Goal: Task Accomplishment & Management: Manage account settings

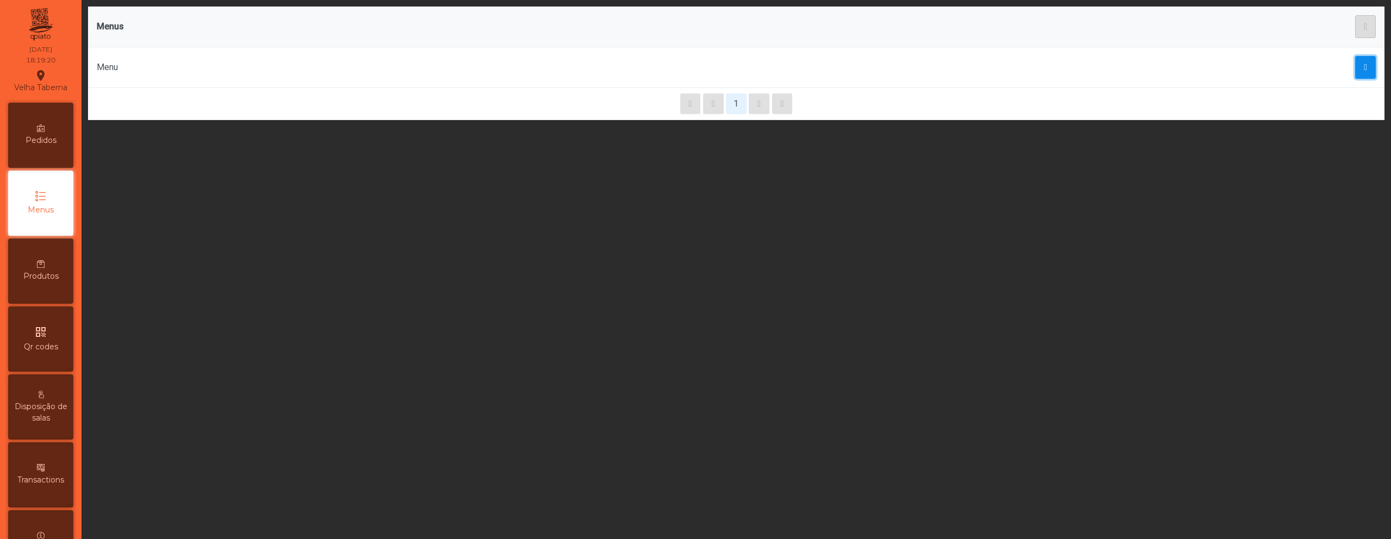
click at [1355, 71] on button "button" at bounding box center [1365, 67] width 21 height 23
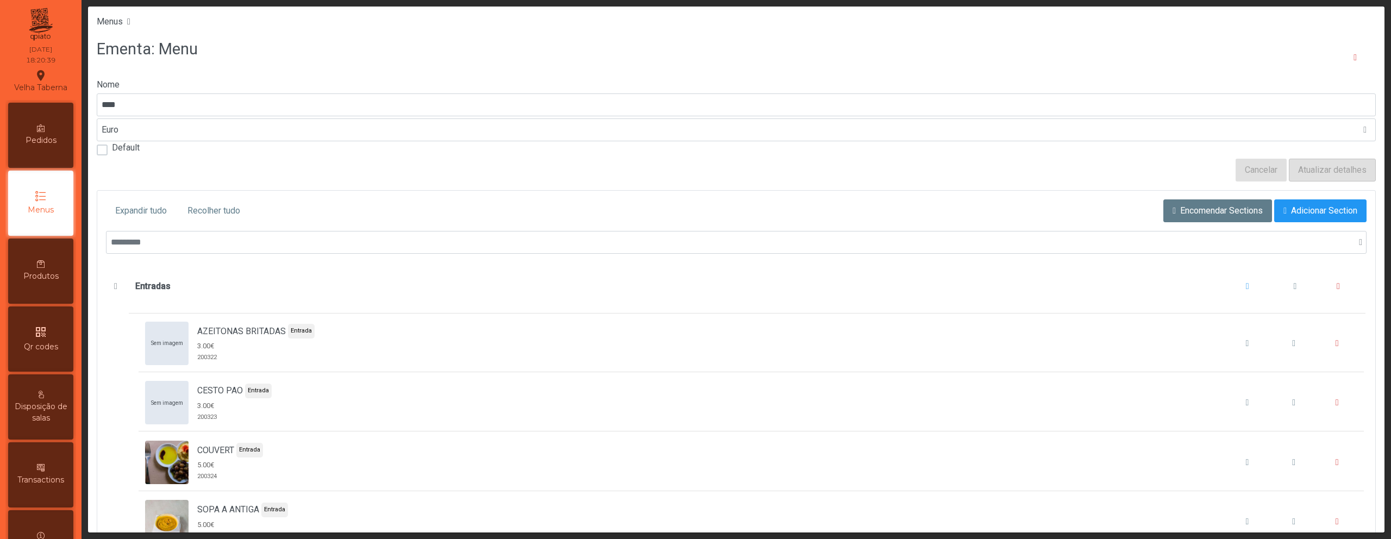
drag, startPoint x: 54, startPoint y: 261, endPoint x: 62, endPoint y: 254, distance: 10.0
click at [55, 261] on div "Produtos" at bounding box center [40, 270] width 65 height 65
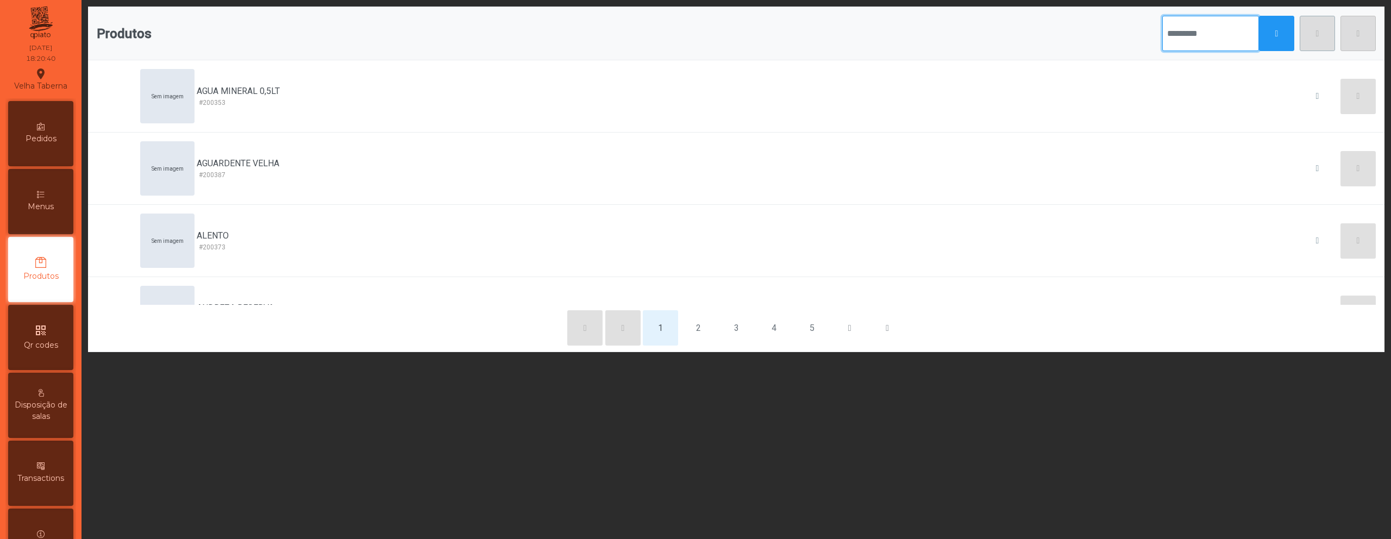
click at [1162, 41] on input "text" at bounding box center [1210, 33] width 97 height 35
type input "*****"
click at [1285, 45] on button "button" at bounding box center [1276, 33] width 35 height 35
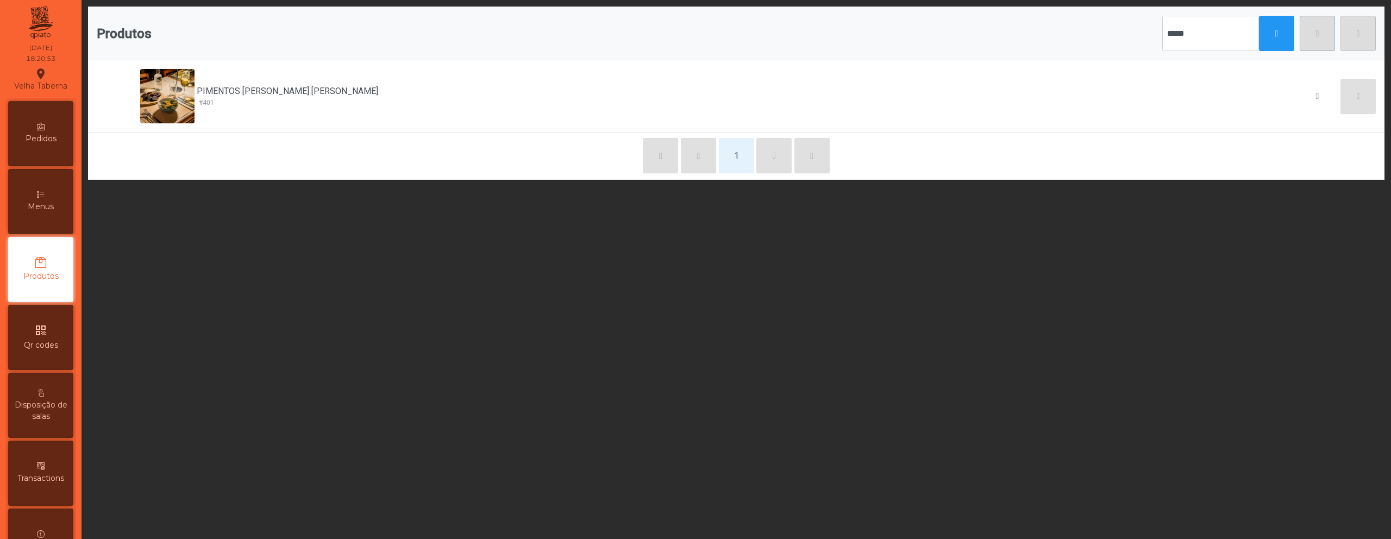
click at [76, 180] on div "Pedidos Menus Produtos qr_code Qr codes Disposição [PERSON_NAME] Transactions I…" at bounding box center [40, 371] width 71 height 546
click at [68, 185] on div "Menus" at bounding box center [40, 201] width 65 height 65
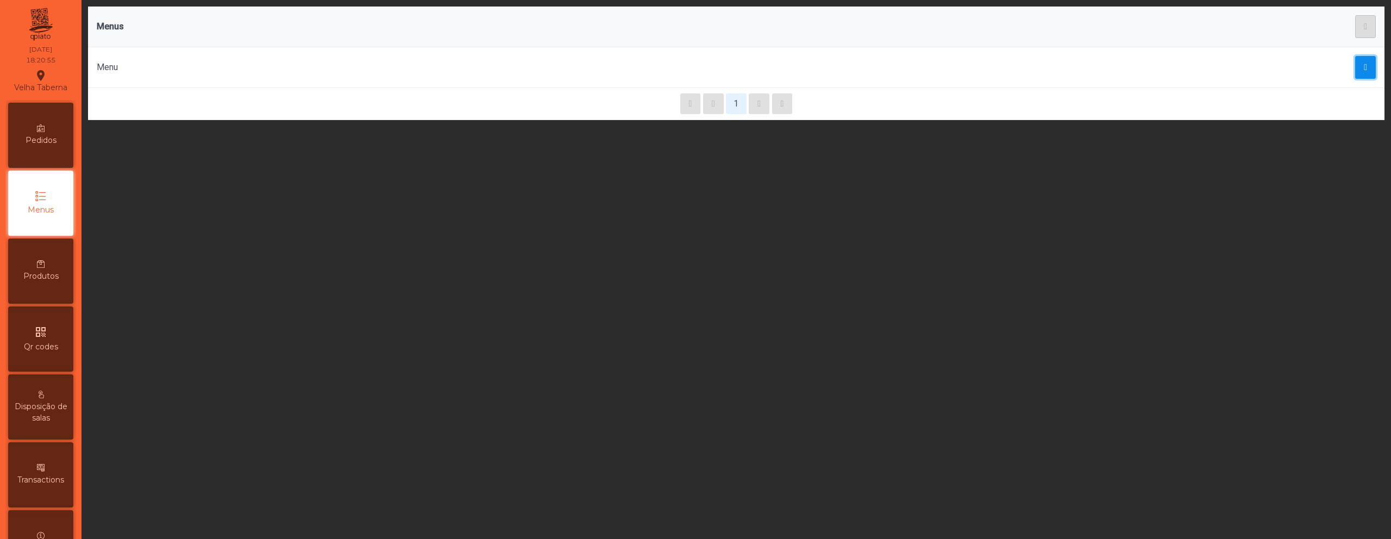
click at [1363, 71] on button "button" at bounding box center [1365, 67] width 21 height 23
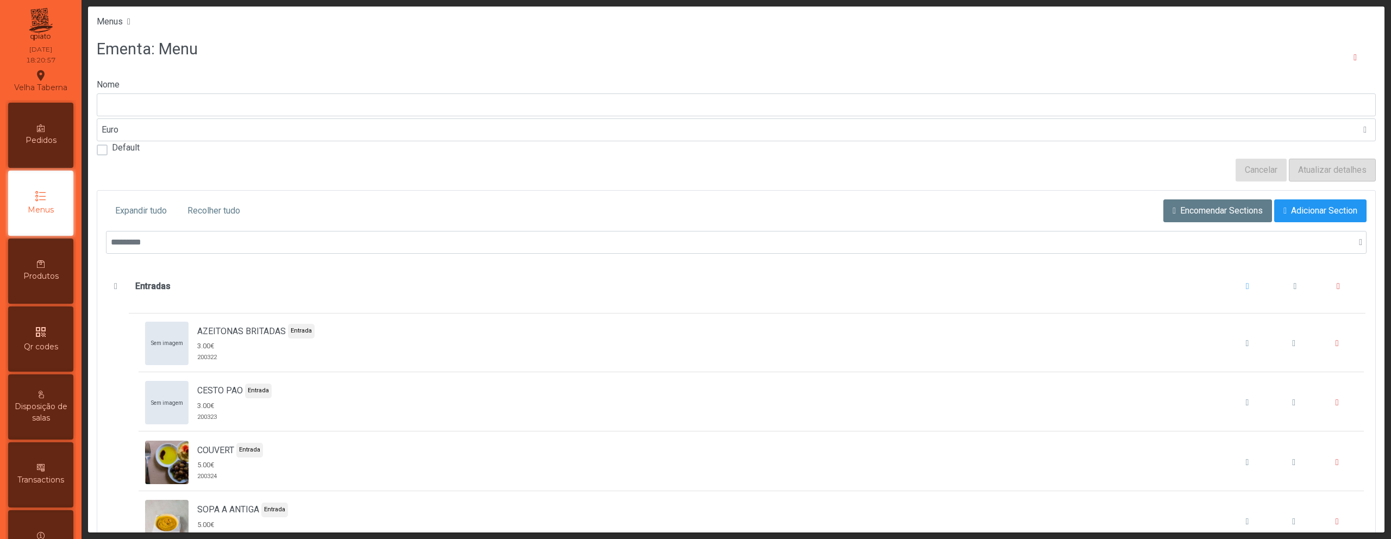
type input "****"
click at [65, 264] on div "Produtos" at bounding box center [40, 270] width 65 height 65
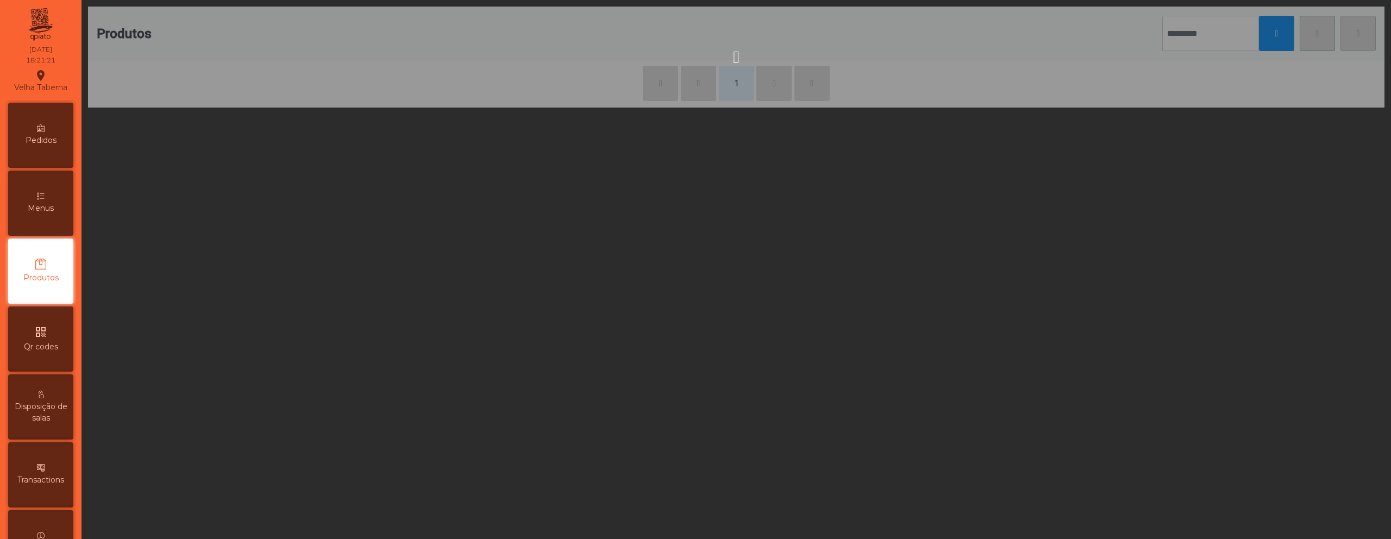
scroll to position [2, 0]
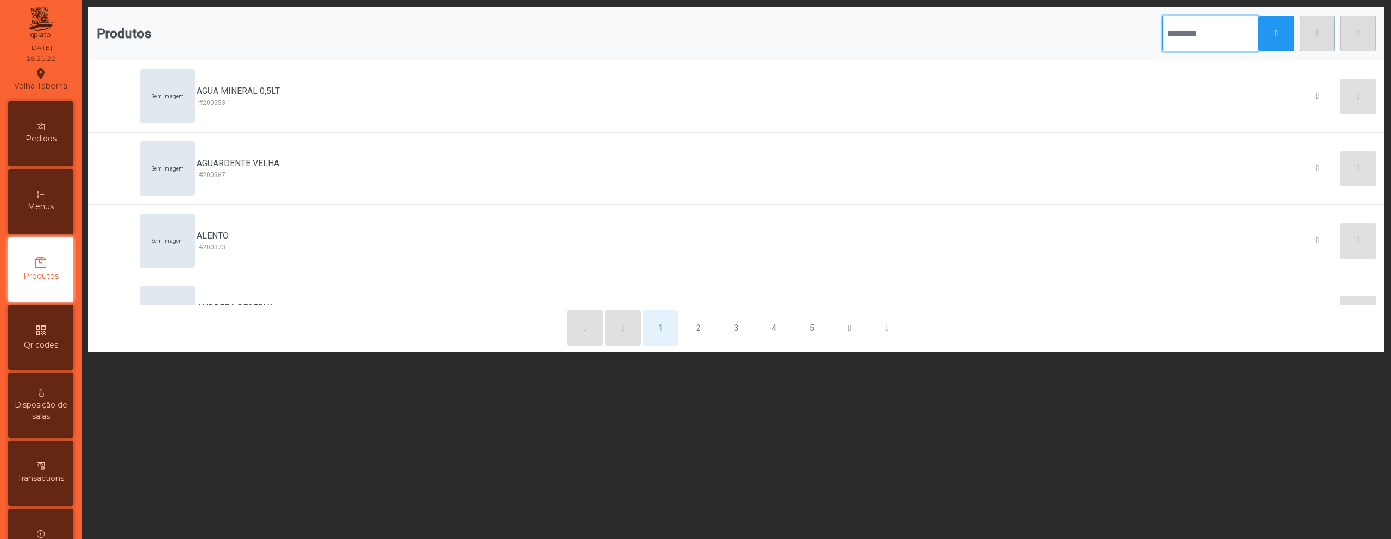
click at [1176, 32] on input "text" at bounding box center [1210, 33] width 97 height 35
type input "*****"
click at [1259, 44] on button "button" at bounding box center [1276, 33] width 35 height 35
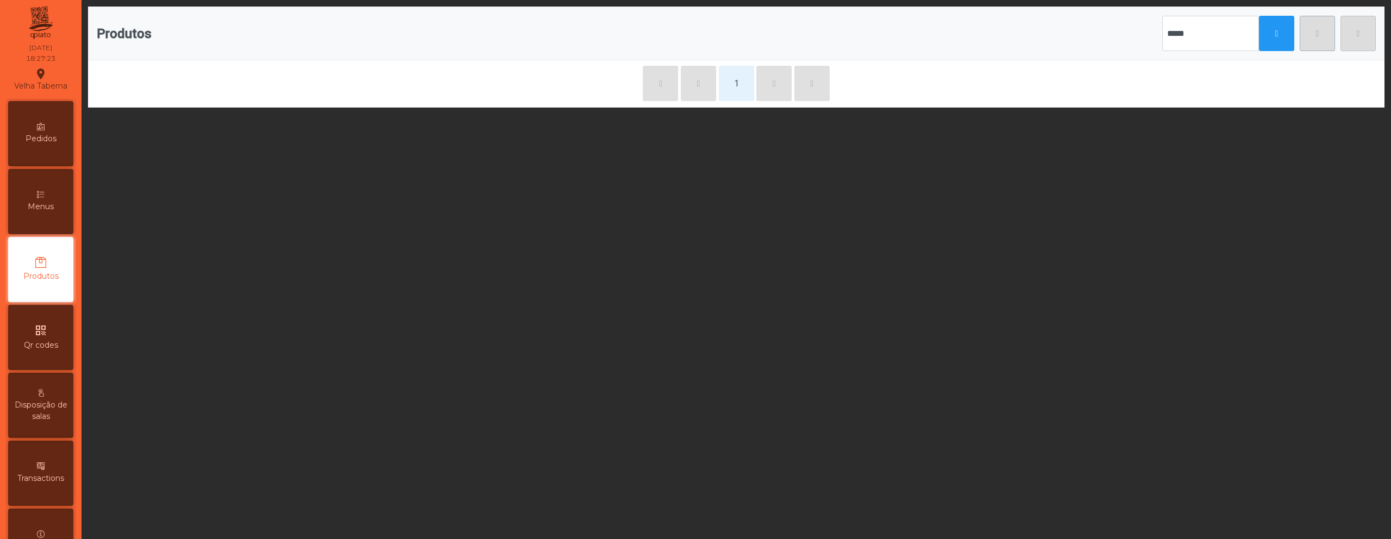
click at [68, 196] on div "Menus" at bounding box center [40, 201] width 65 height 65
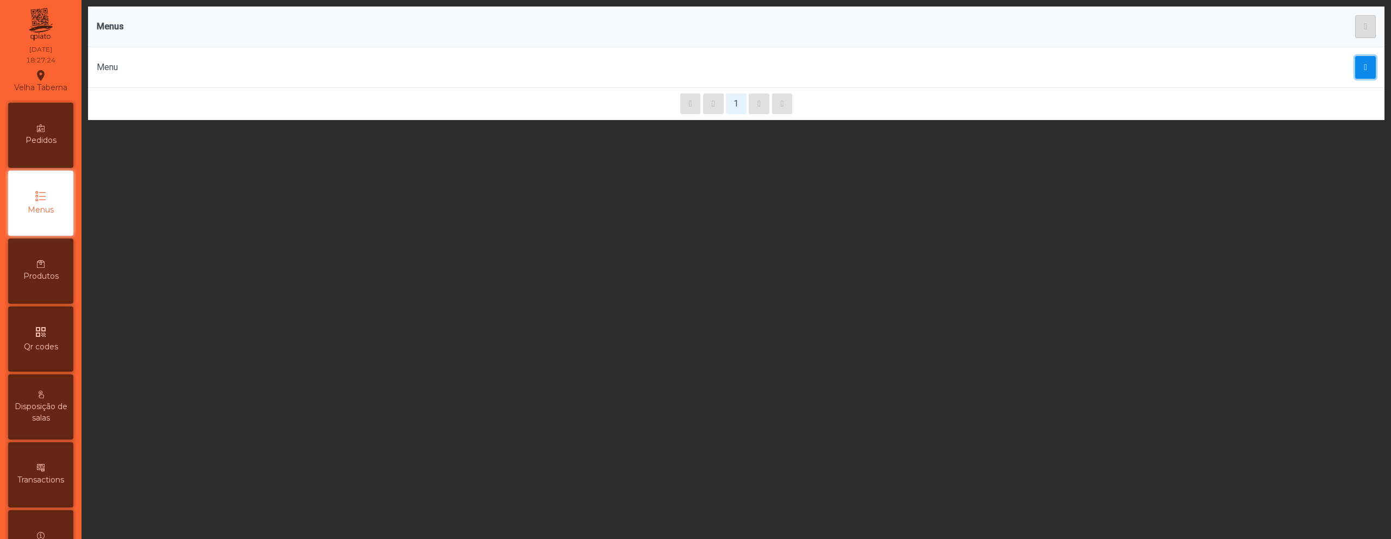
click at [1364, 69] on span "button" at bounding box center [1365, 67] width 3 height 9
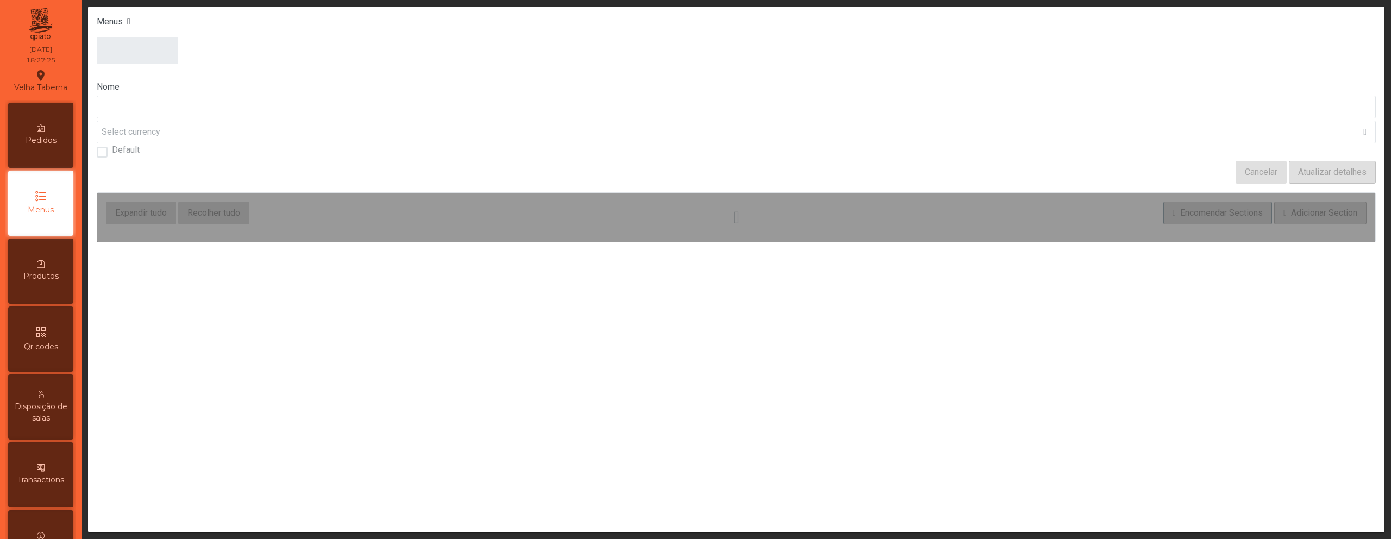
type input "****"
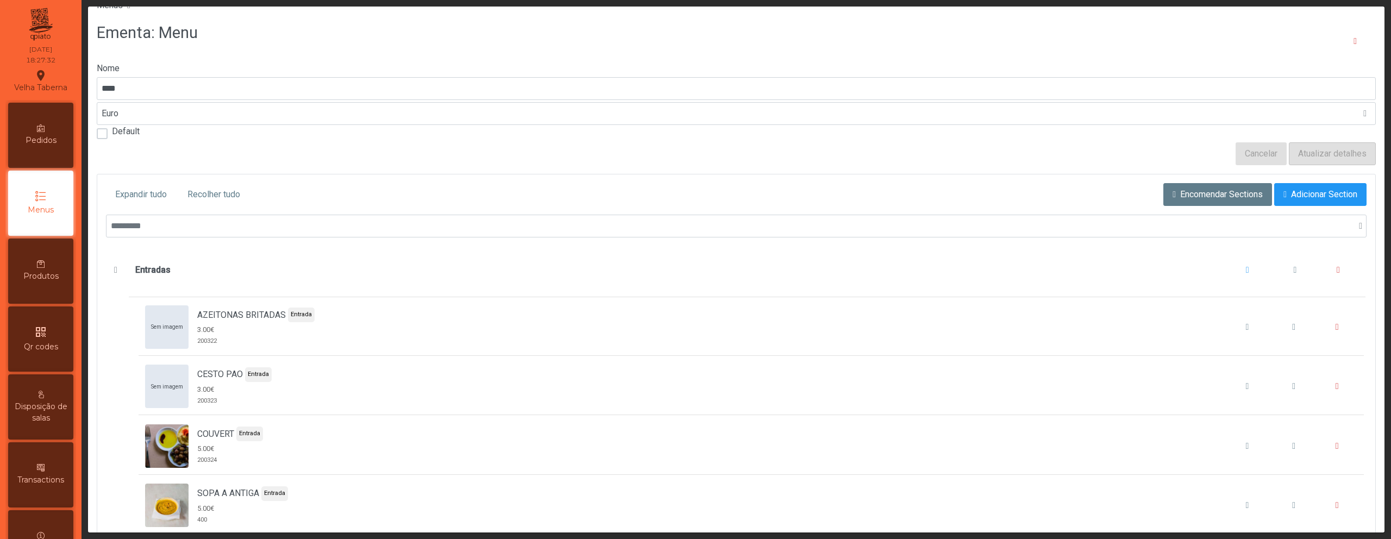
scroll to position [17, 0]
click at [1180, 195] on span "Encomendar Sections" at bounding box center [1221, 193] width 83 height 13
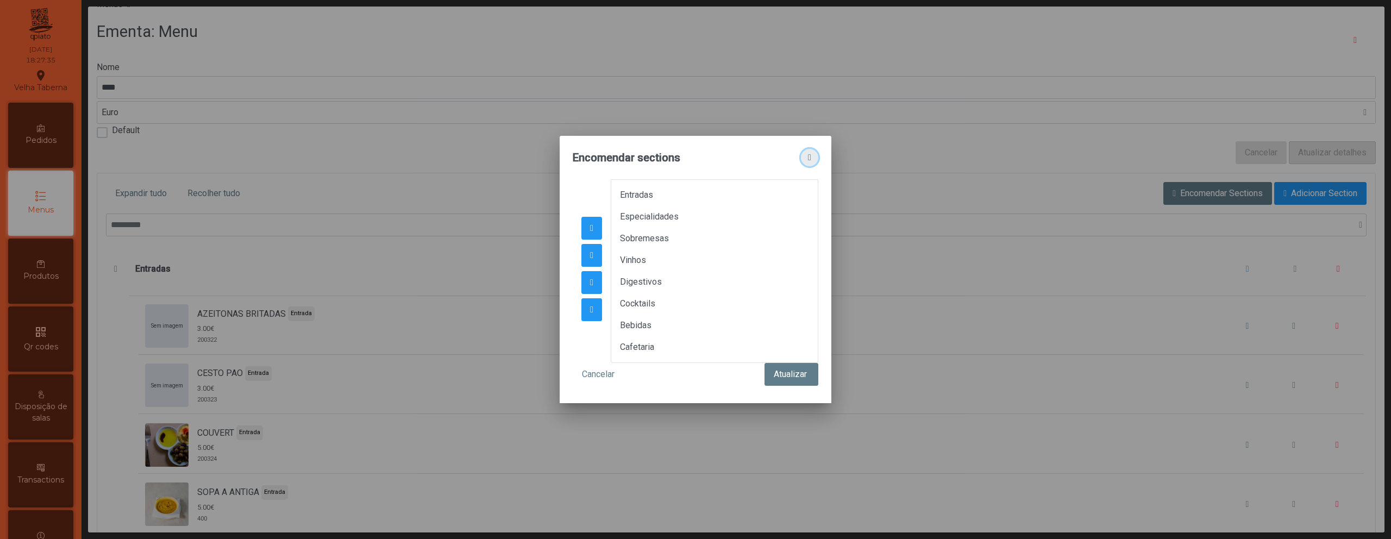
click at [811, 159] on span "button" at bounding box center [809, 157] width 3 height 9
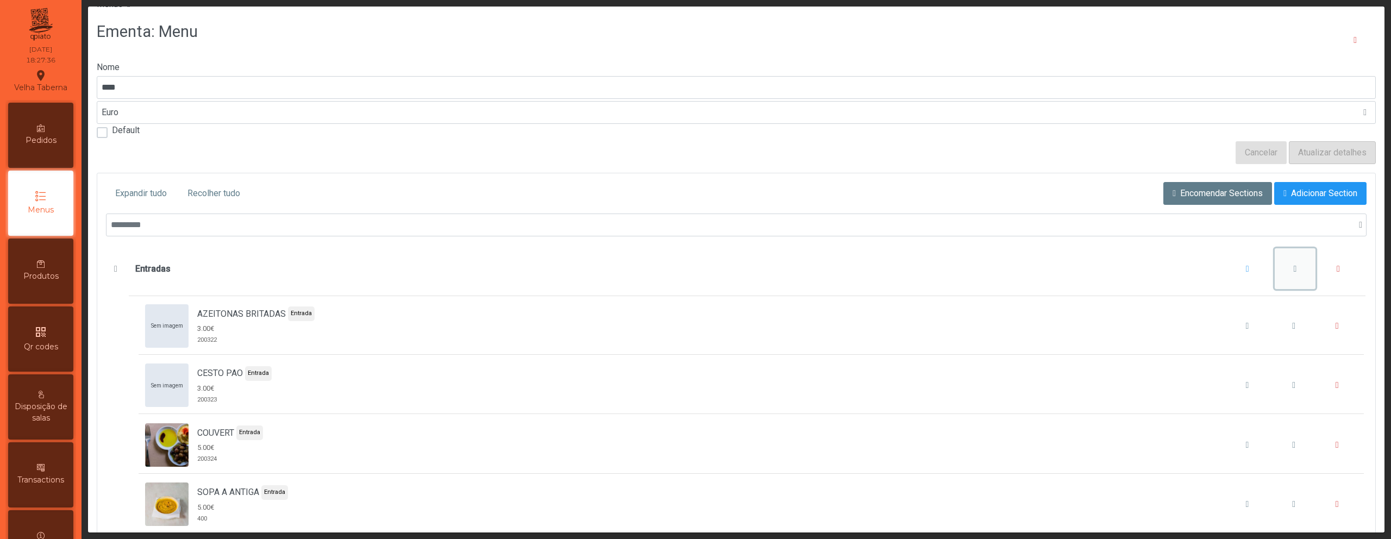
click at [1275, 268] on button "Entradas" at bounding box center [1295, 268] width 41 height 41
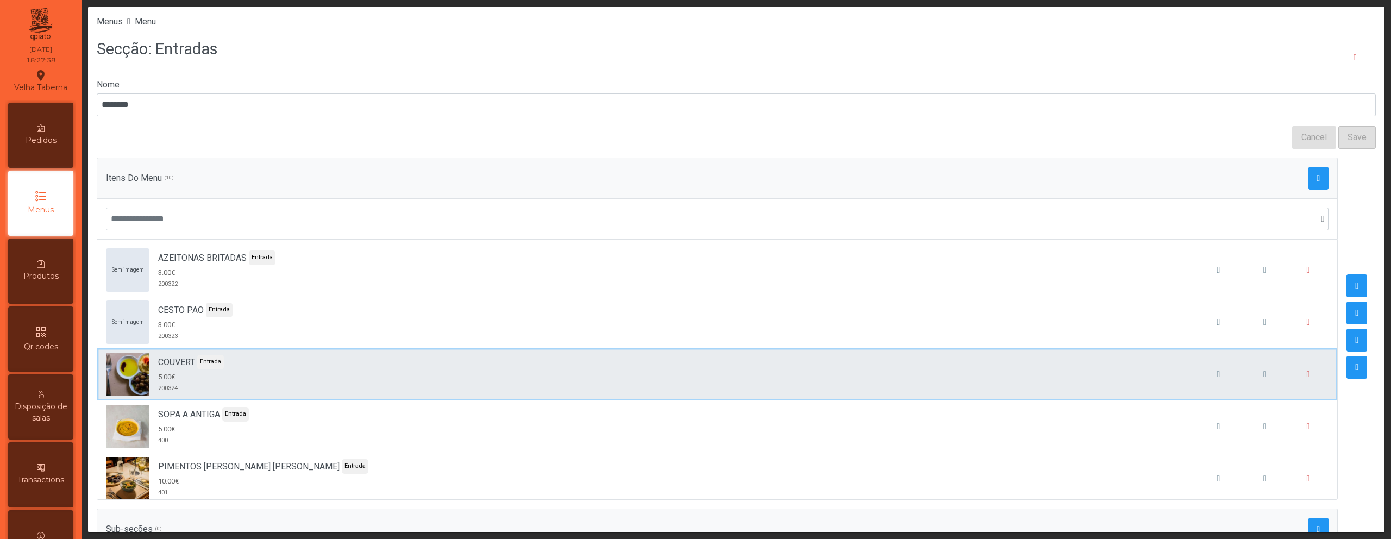
click at [254, 358] on div "COUVERT Entrada 5.00€ 200324" at bounding box center [717, 374] width 1222 height 43
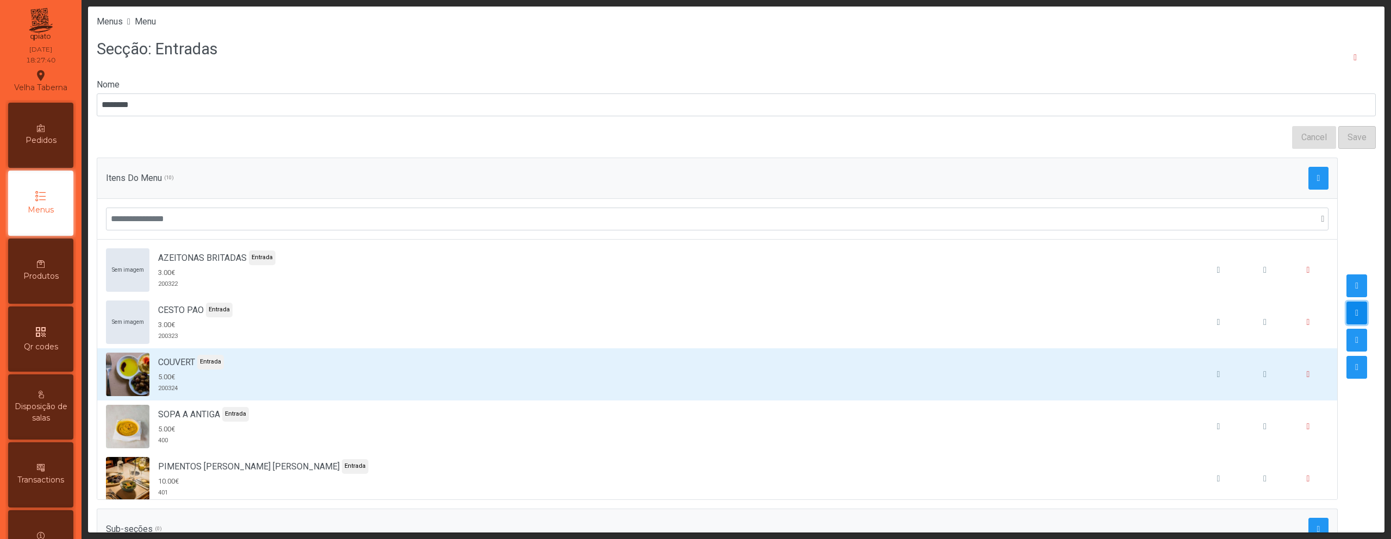
click at [1355, 311] on span "button" at bounding box center [1356, 313] width 3 height 9
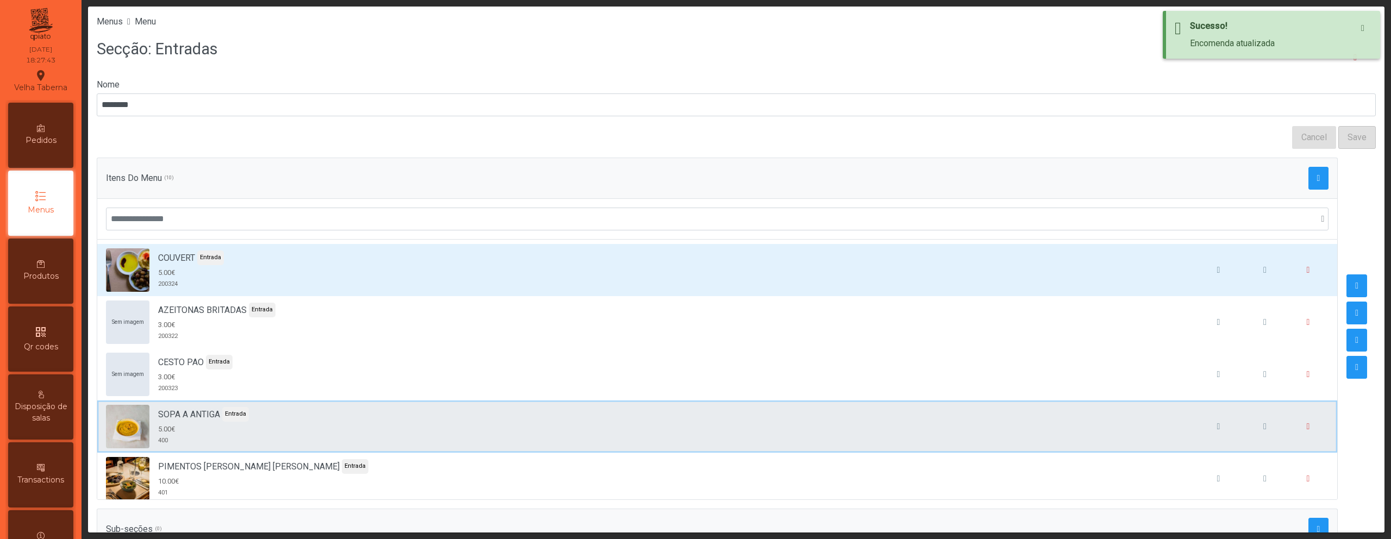
click at [582, 430] on div "SOPA A ANTIGA Entrada 5.00€ 400" at bounding box center [717, 426] width 1222 height 43
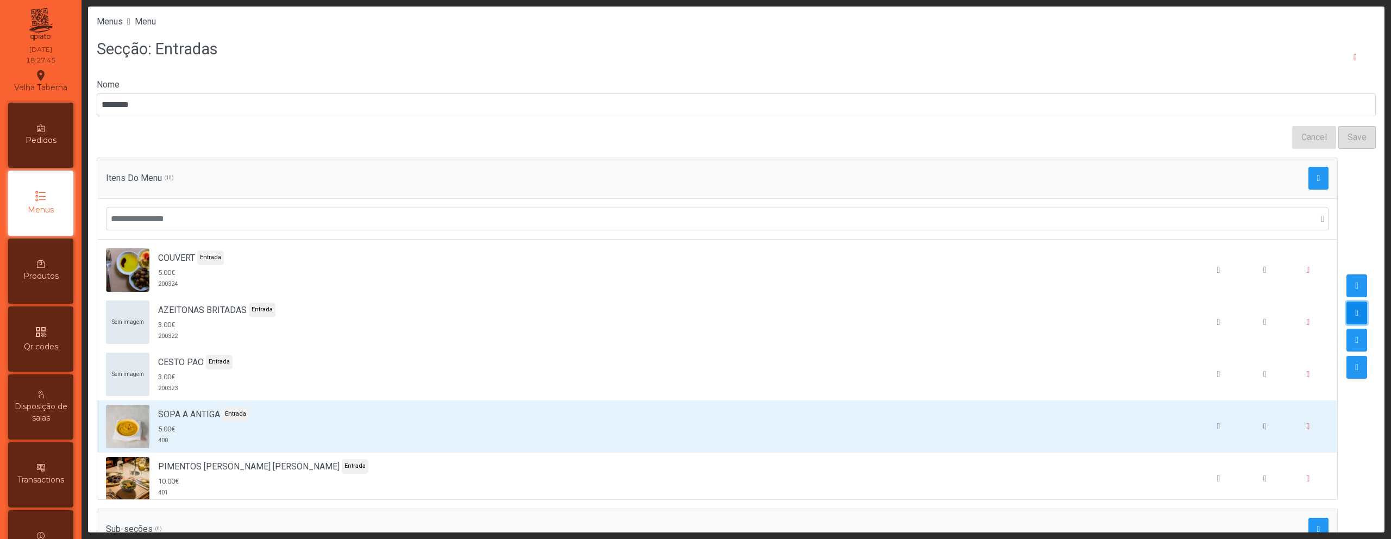
click at [1355, 309] on span "button" at bounding box center [1356, 313] width 3 height 9
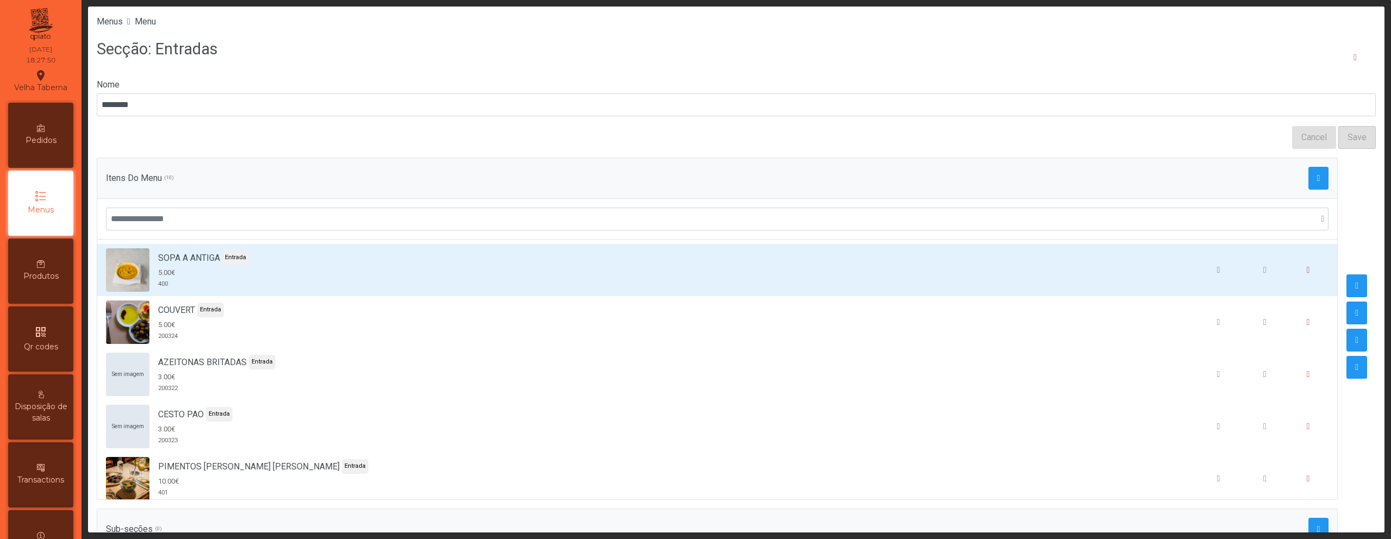
click at [47, 317] on div "qr_code Qr codes" at bounding box center [40, 338] width 65 height 65
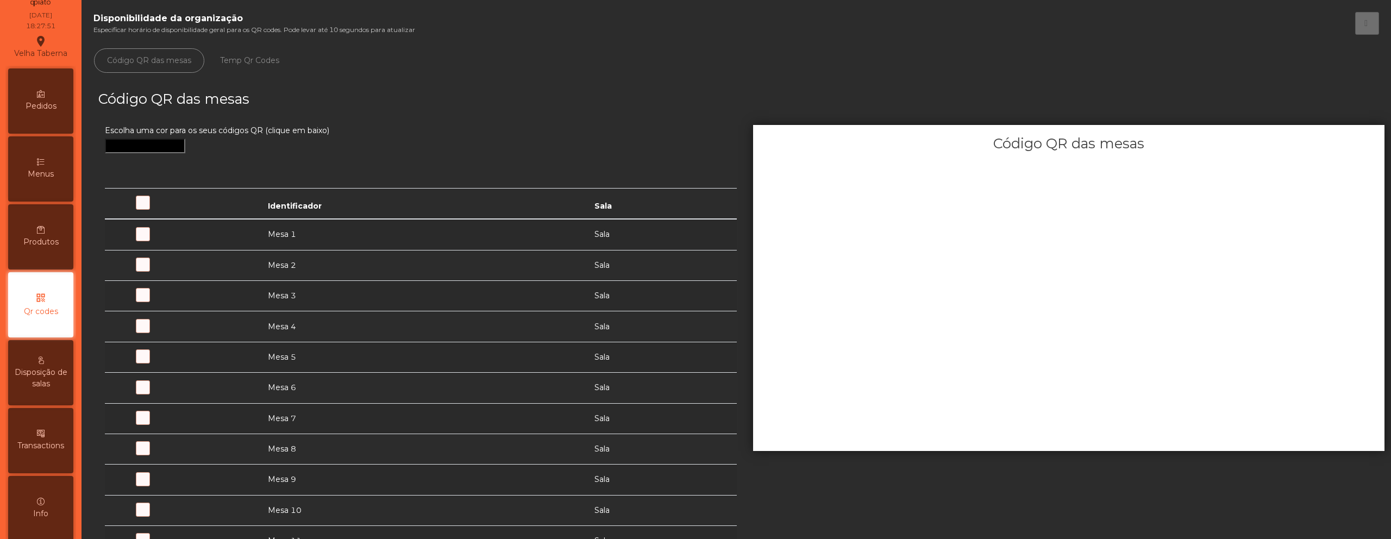
scroll to position [70, 0]
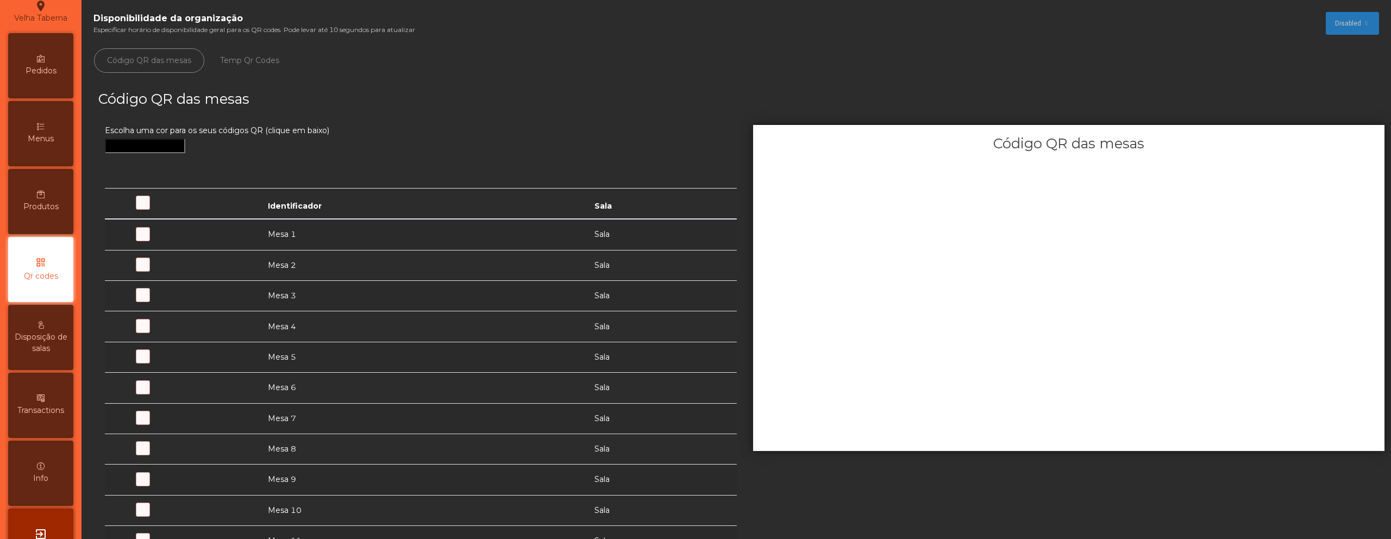
click at [193, 240] on span at bounding box center [193, 240] width 0 height 0
click at [54, 129] on div "Menus" at bounding box center [40, 133] width 65 height 65
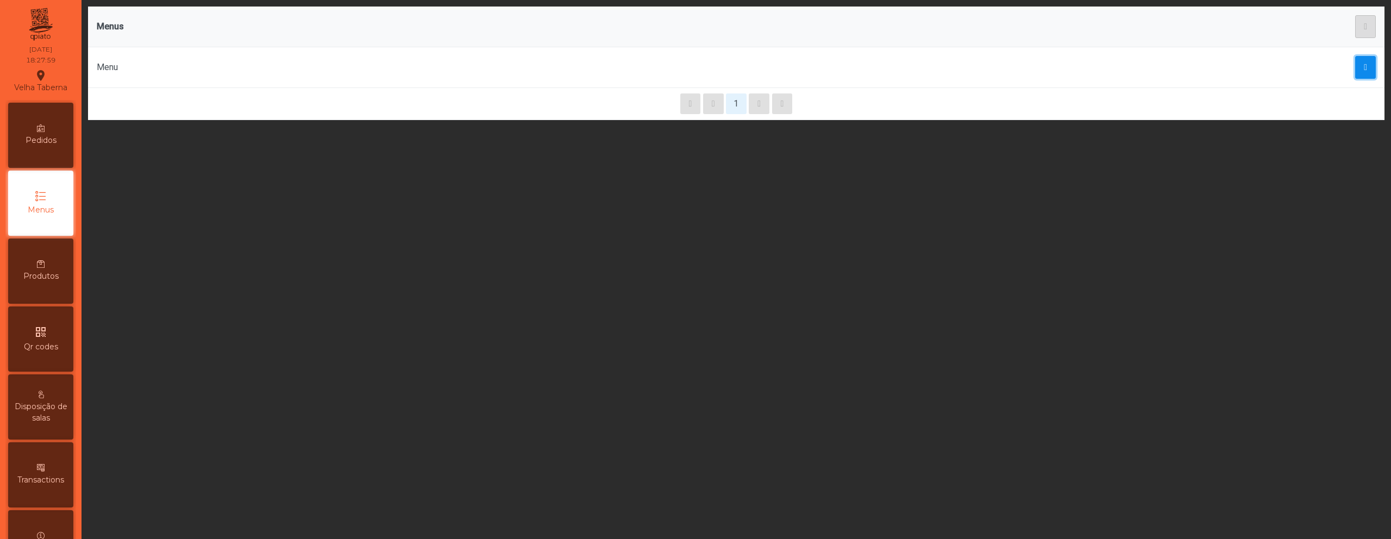
click at [1365, 69] on button "button" at bounding box center [1365, 67] width 21 height 23
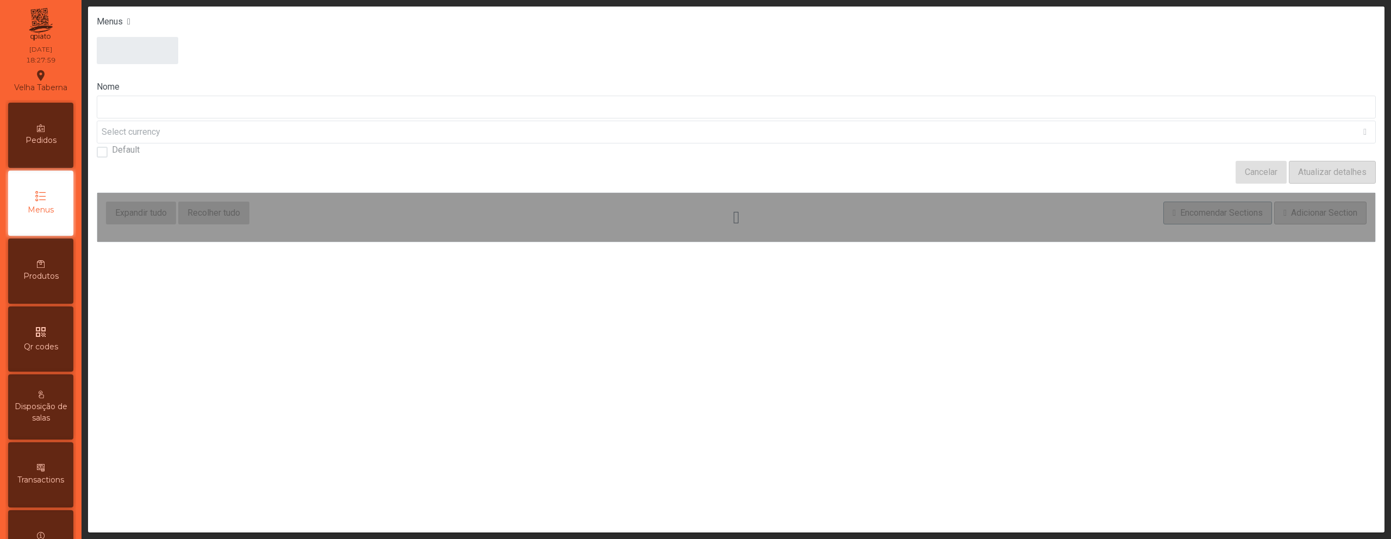
type input "****"
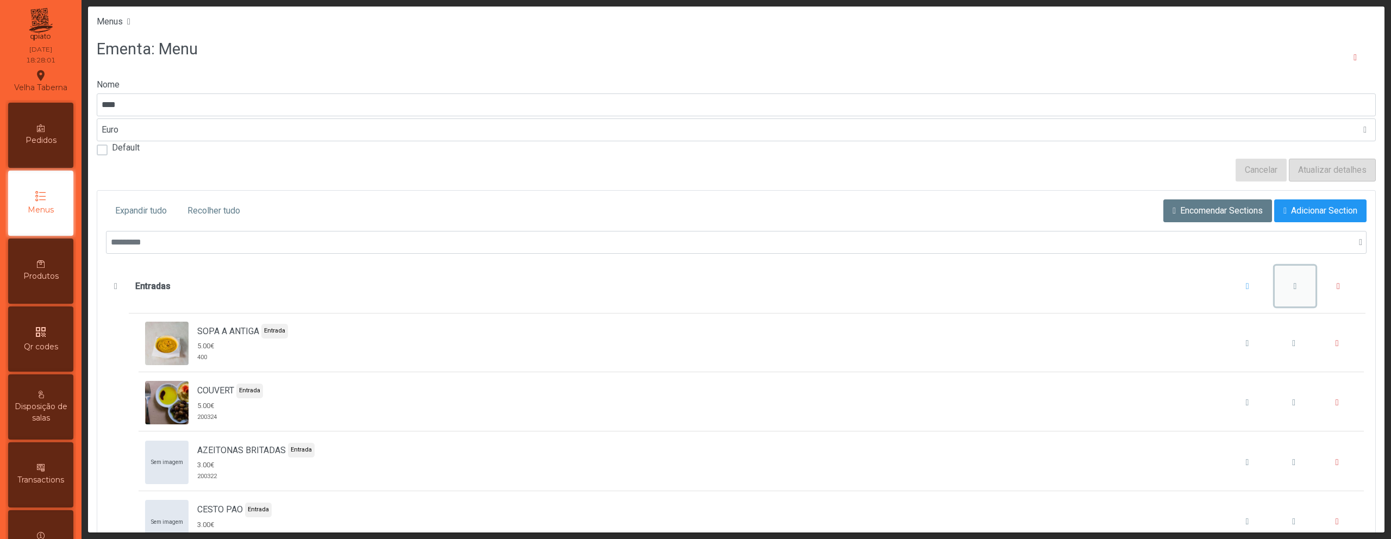
click at [1275, 285] on button "Entradas" at bounding box center [1295, 286] width 41 height 41
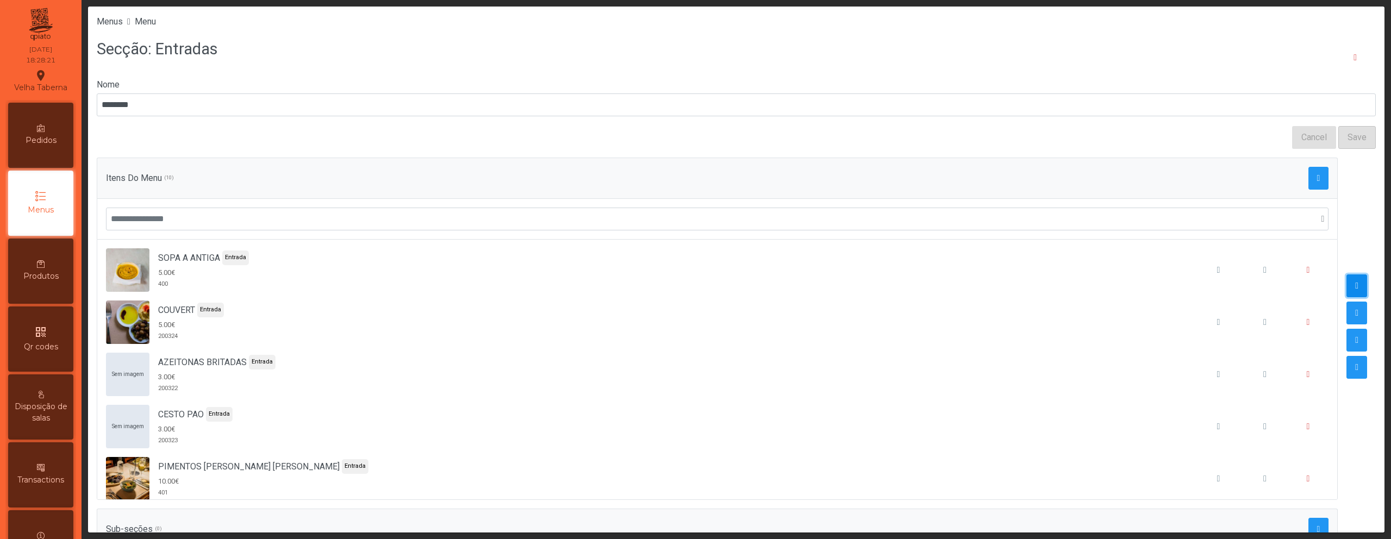
click at [1355, 289] on span "button" at bounding box center [1356, 285] width 3 height 9
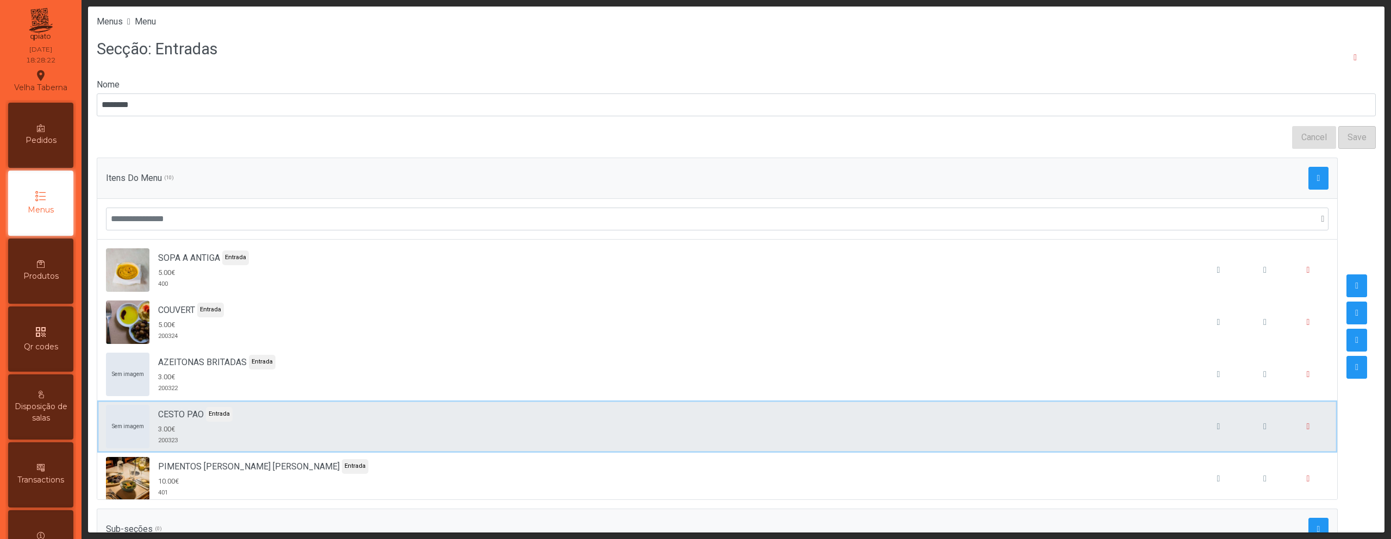
click at [916, 451] on li "Sem imagem CESTO PAO Entrada 3.00€ 200323" at bounding box center [717, 426] width 1240 height 52
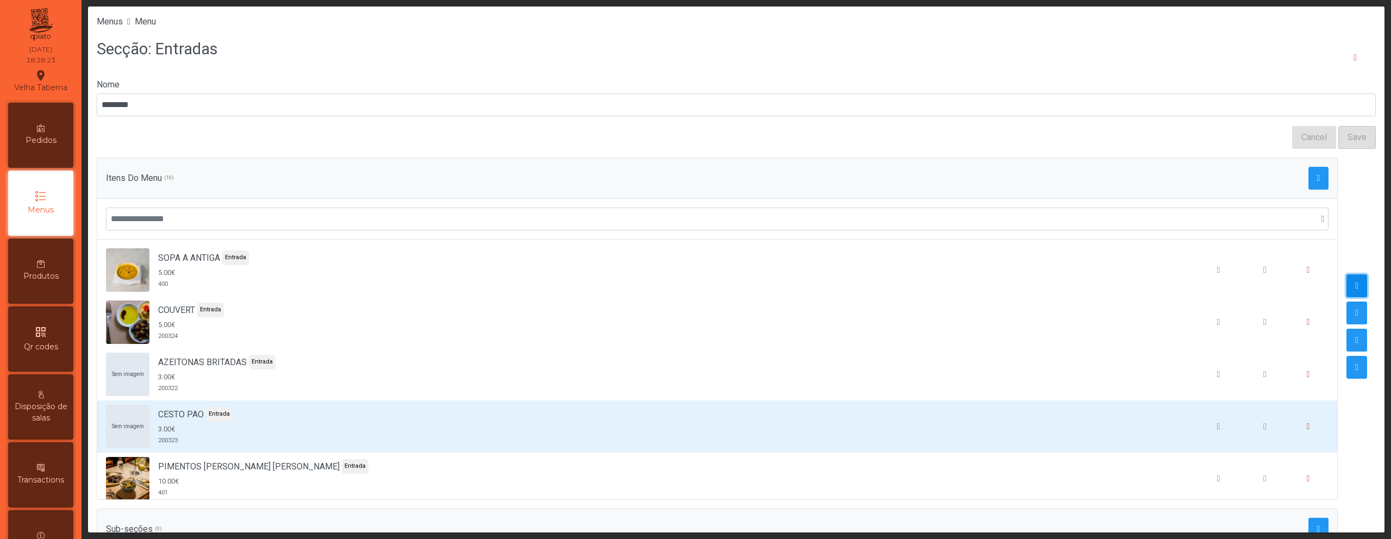
click at [1346, 286] on button "button" at bounding box center [1356, 285] width 21 height 23
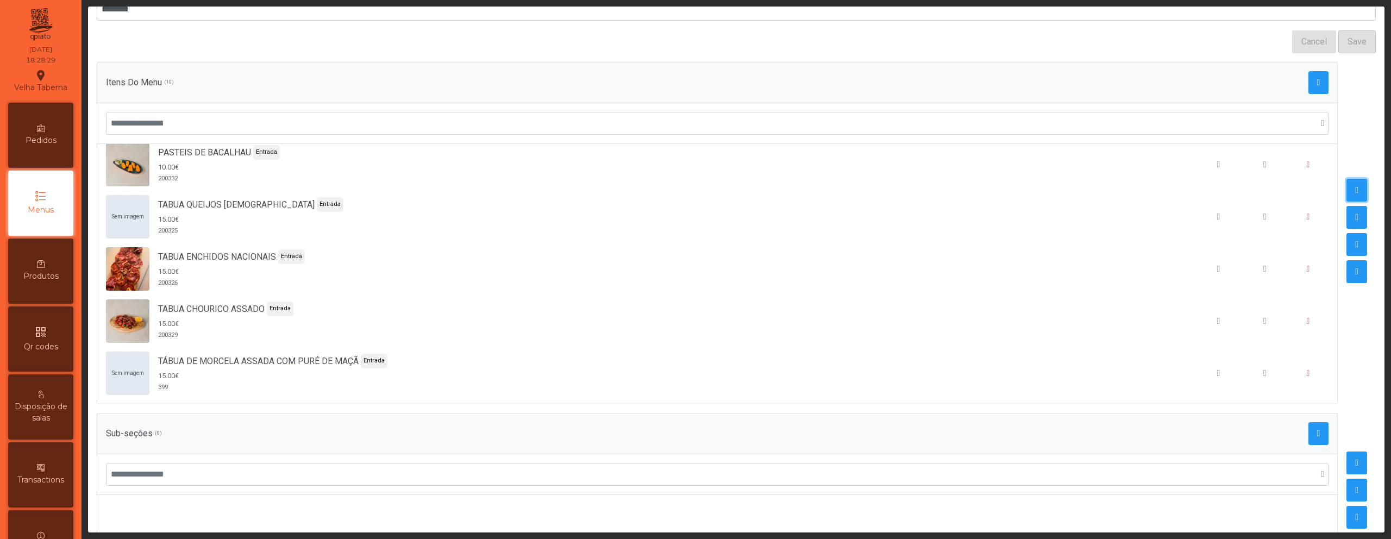
scroll to position [88, 0]
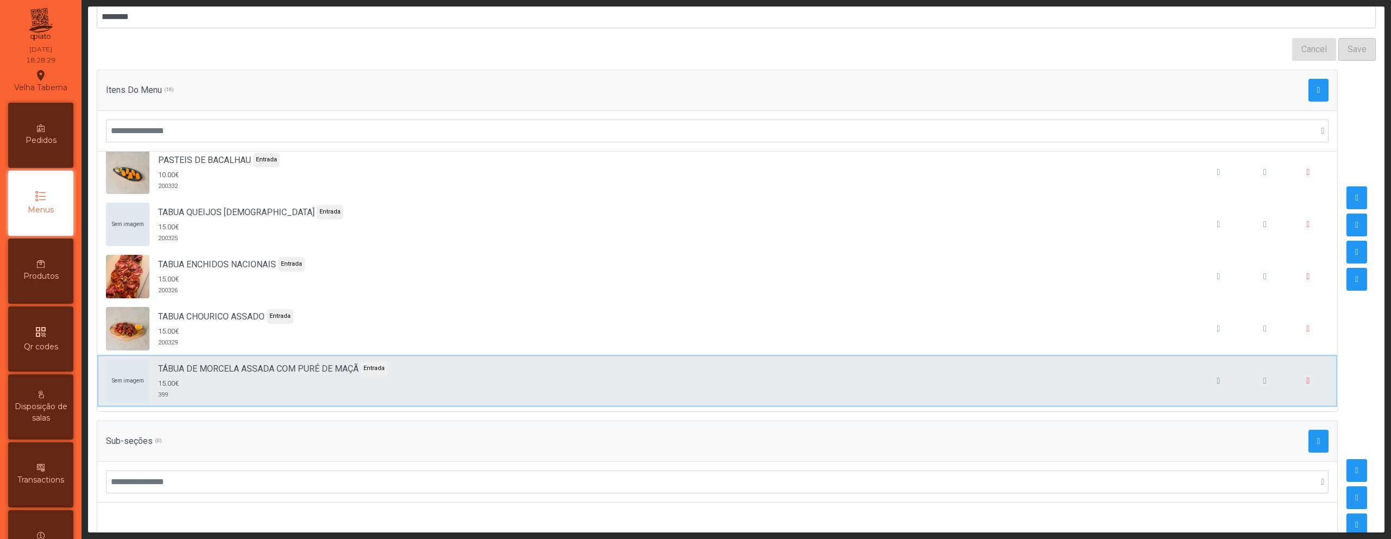
click at [708, 397] on div "Sem imagem TÁBUA DE MORCELA ASSADA COM PURÉ DE MAÇÃ Entrada 15.00€ 399" at bounding box center [717, 380] width 1222 height 43
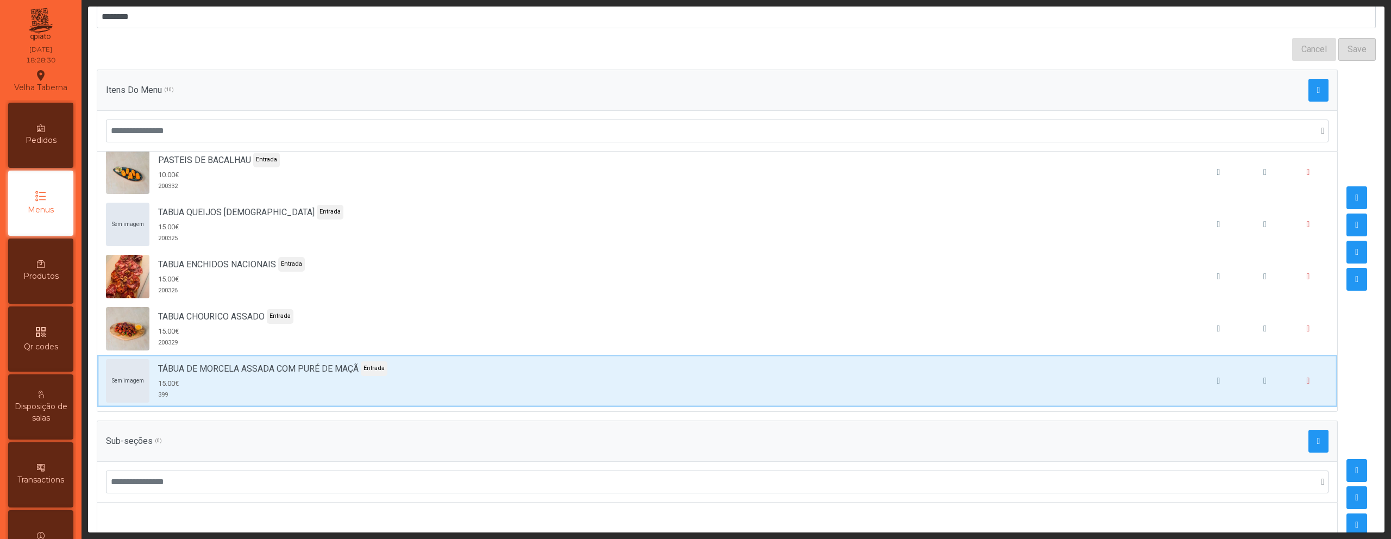
scroll to position [247, 0]
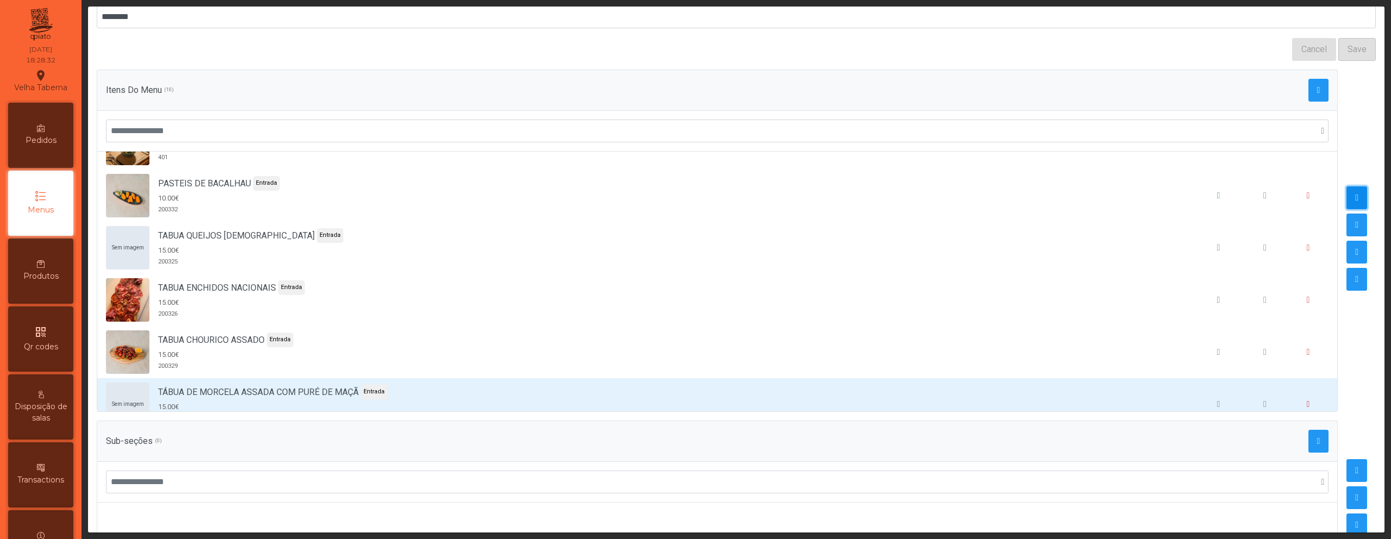
click at [1346, 202] on button "button" at bounding box center [1356, 197] width 21 height 23
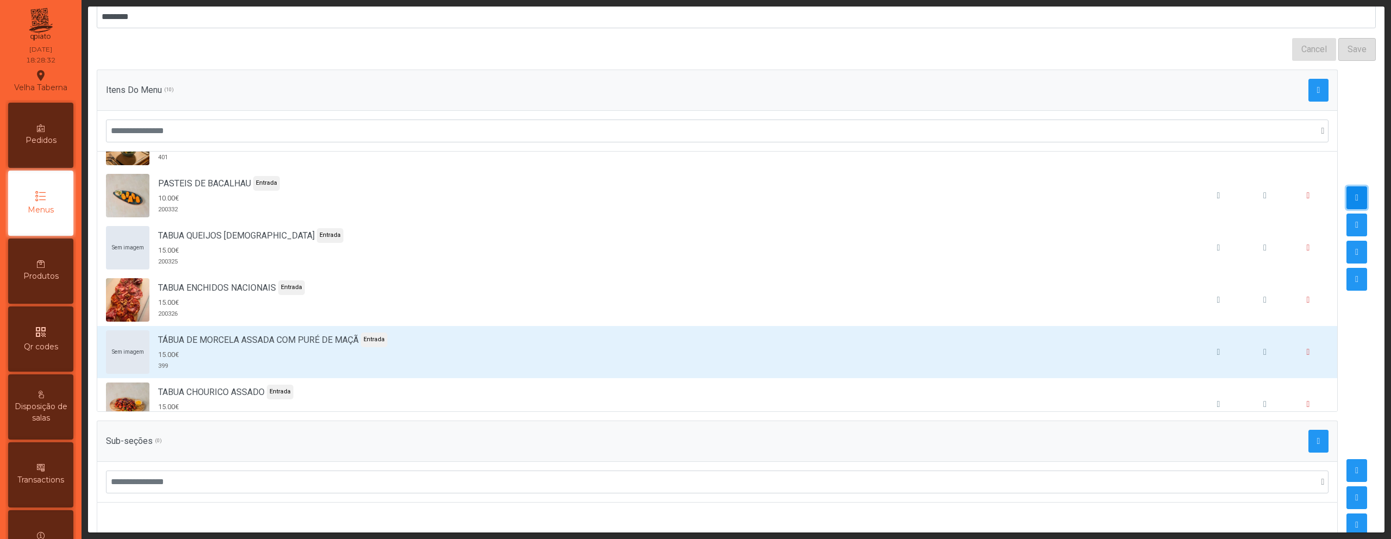
click at [1346, 202] on button "button" at bounding box center [1356, 197] width 21 height 23
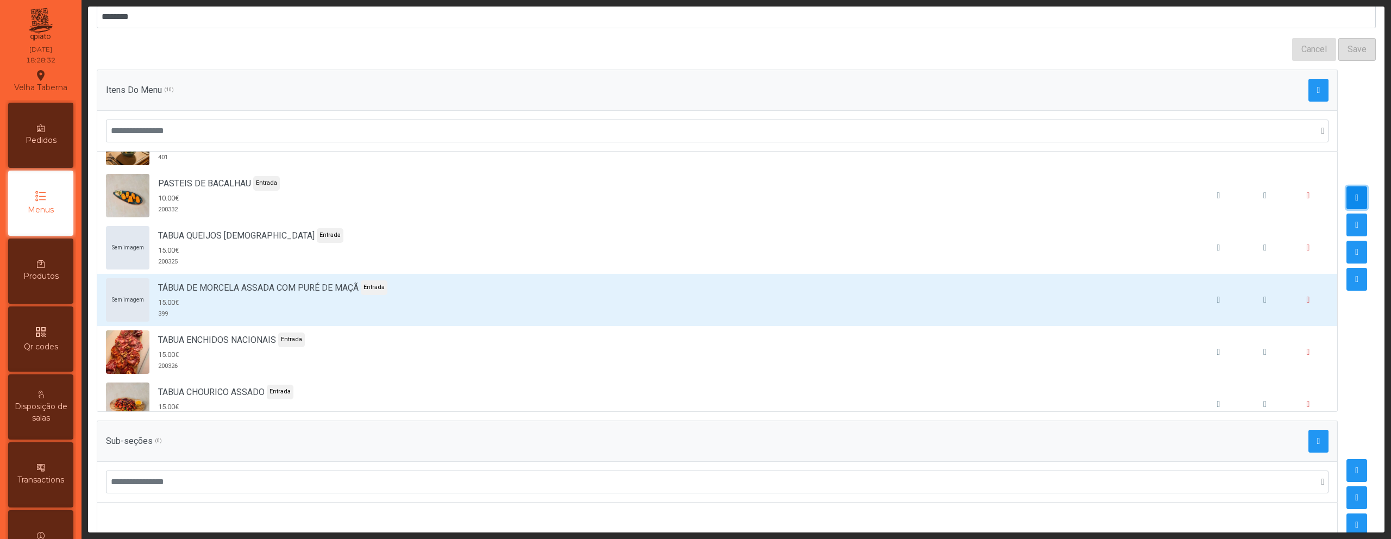
click at [1346, 202] on button "button" at bounding box center [1356, 197] width 21 height 23
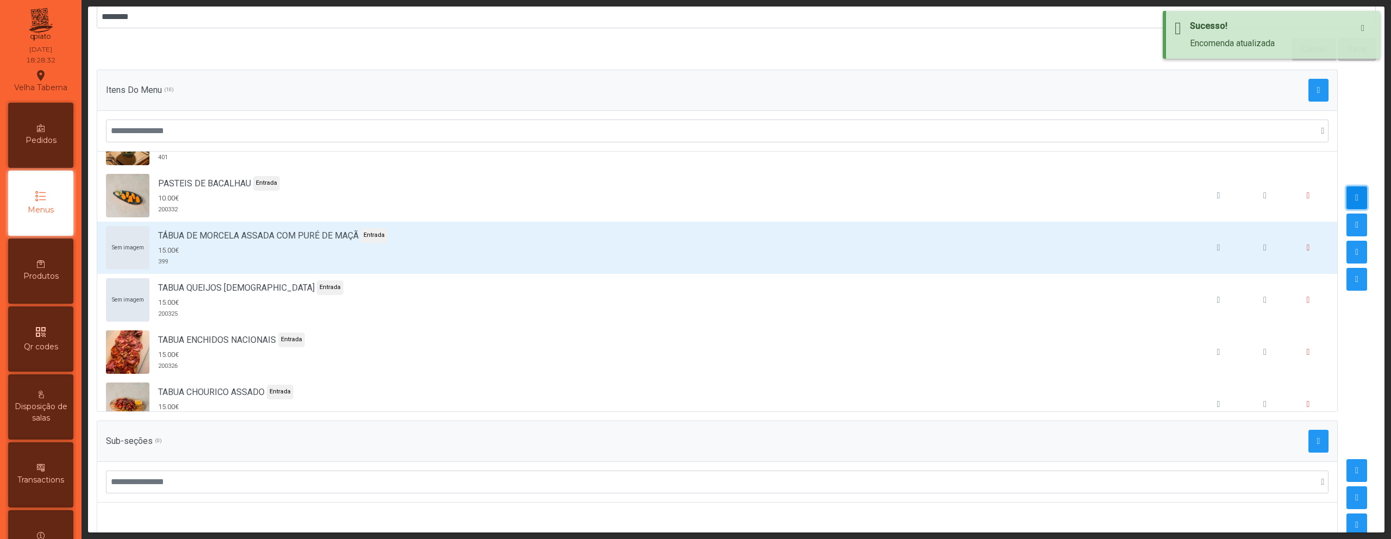
click at [1346, 202] on button "button" at bounding box center [1356, 197] width 21 height 23
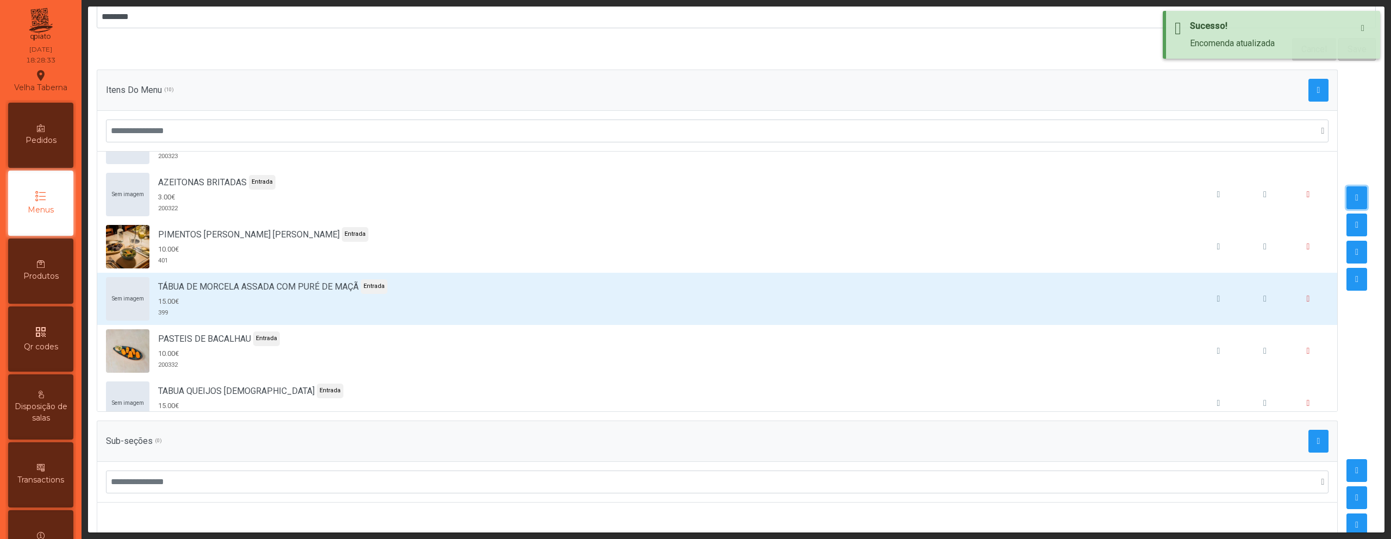
scroll to position [142, 0]
click at [1355, 196] on span "button" at bounding box center [1356, 197] width 3 height 9
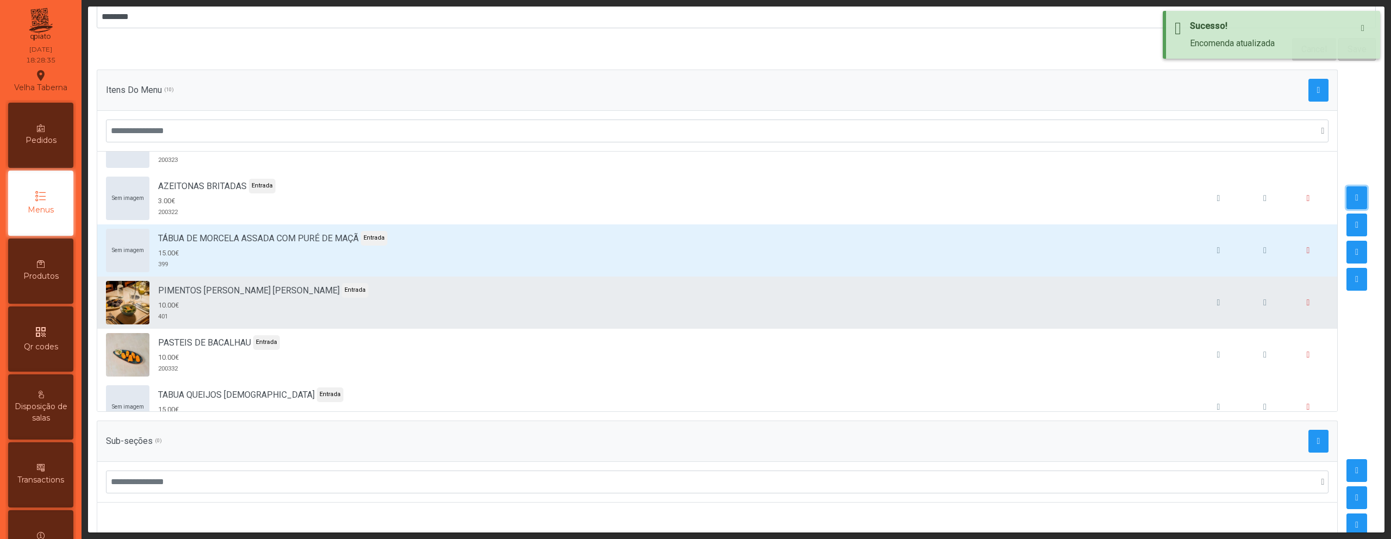
scroll to position [140, 0]
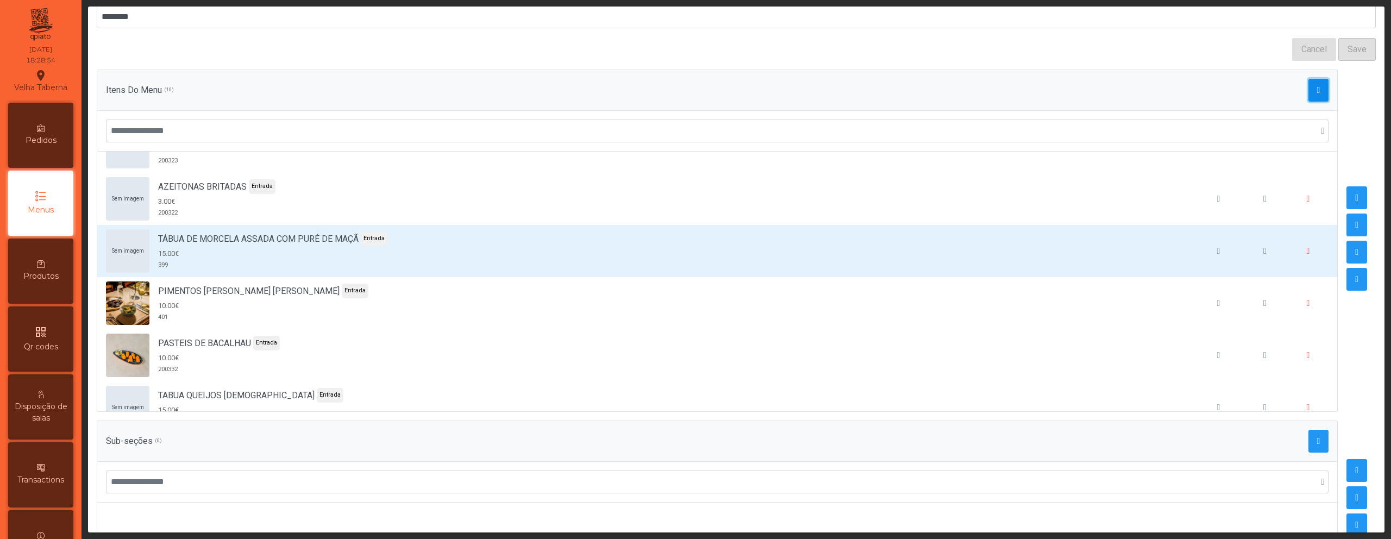
click at [1308, 92] on button "button" at bounding box center [1318, 90] width 21 height 23
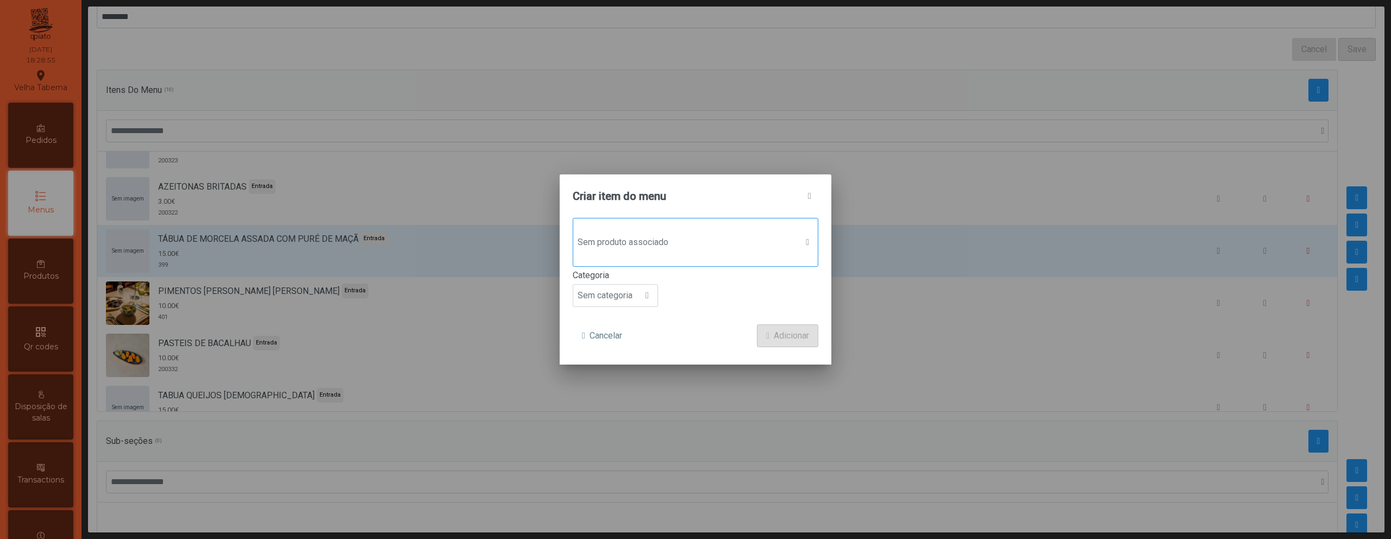
click at [645, 244] on span "Sem produto associado" at bounding box center [685, 242] width 224 height 22
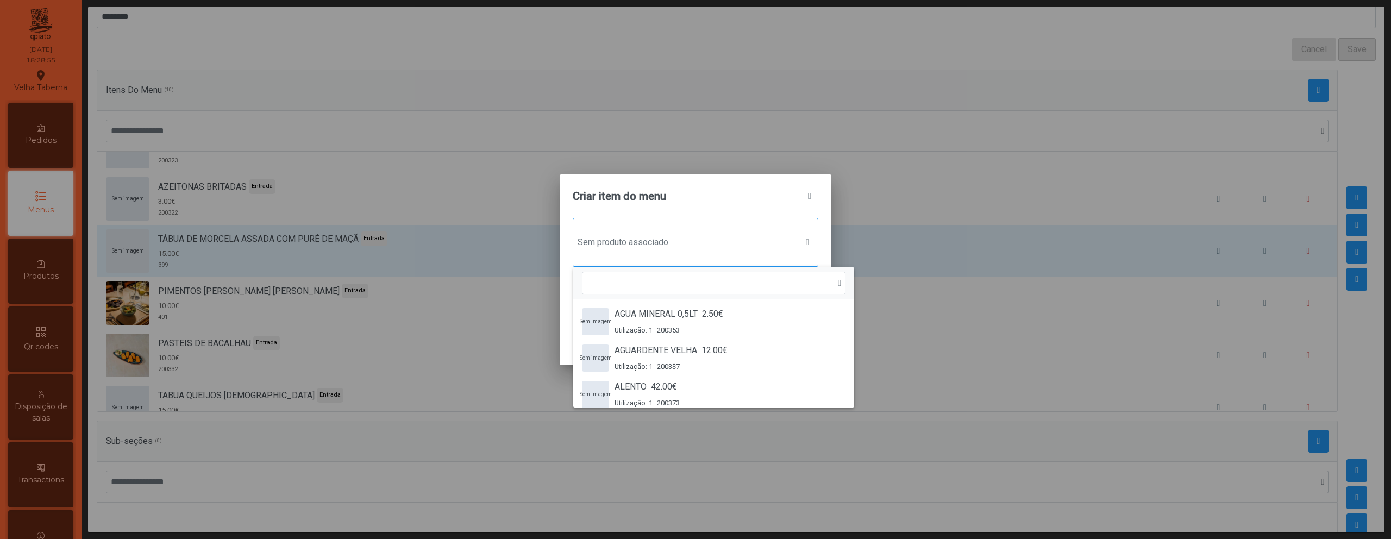
scroll to position [8, 53]
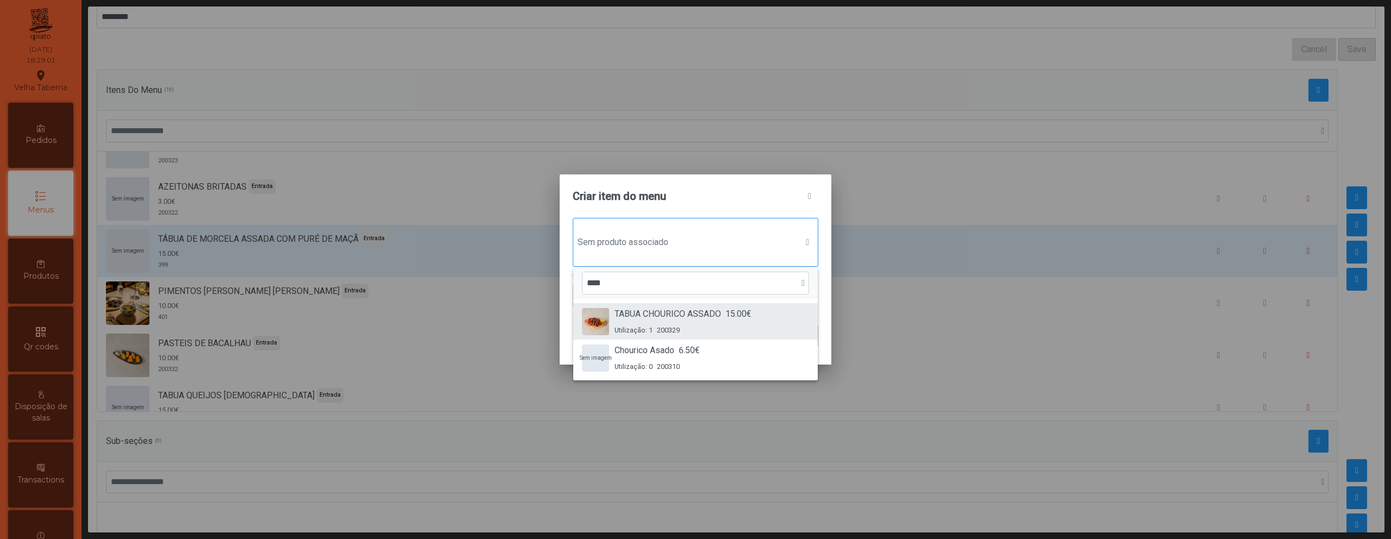
type input "****"
click at [655, 312] on span "TABUA CHOURICO ASSADO" at bounding box center [667, 313] width 106 height 13
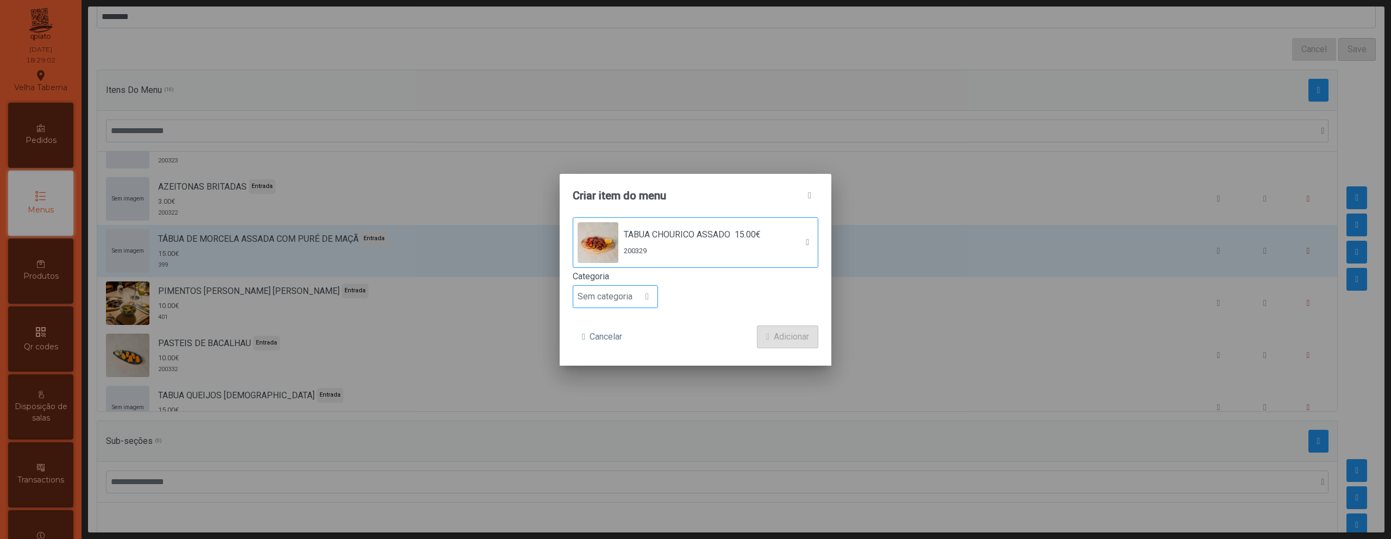
click at [646, 300] on span at bounding box center [646, 296] width 3 height 9
click at [615, 328] on li "Entrada" at bounding box center [615, 324] width 84 height 22
click at [795, 341] on span "Adicionar" at bounding box center [791, 336] width 35 height 13
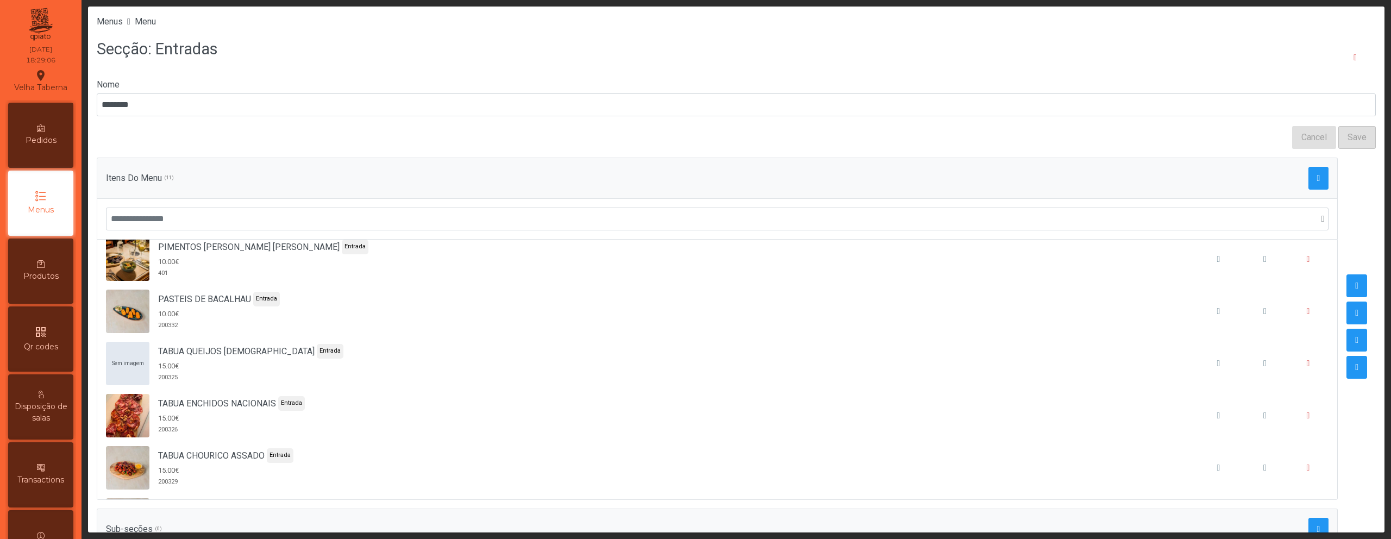
scroll to position [323, 0]
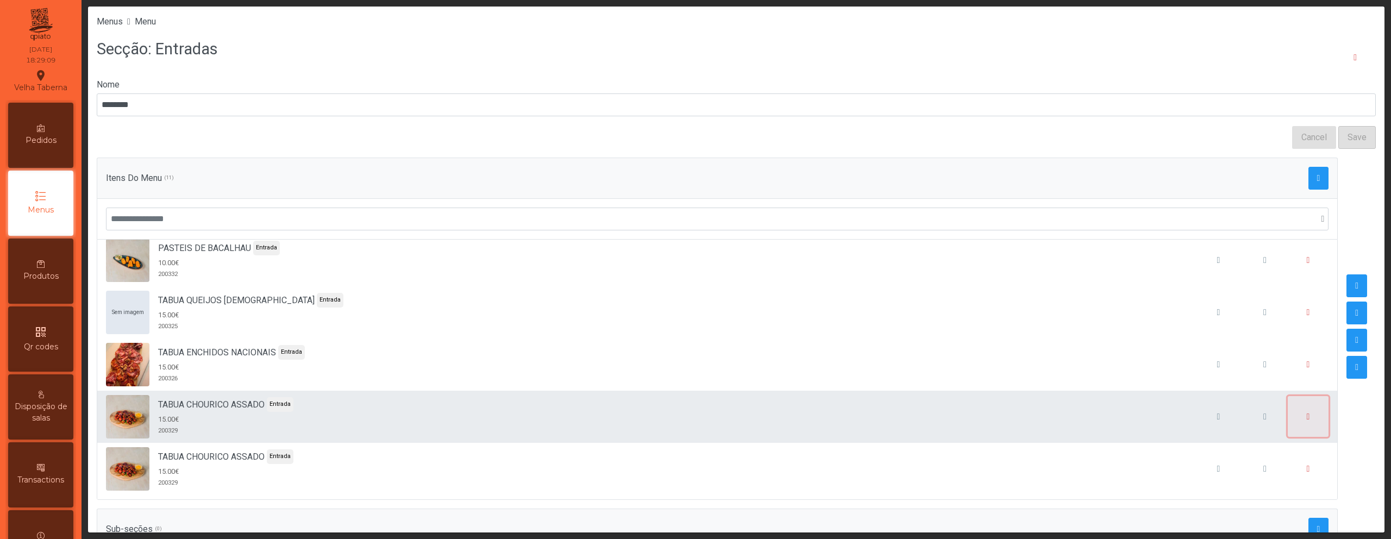
click at [1288, 417] on button "button" at bounding box center [1308, 416] width 41 height 41
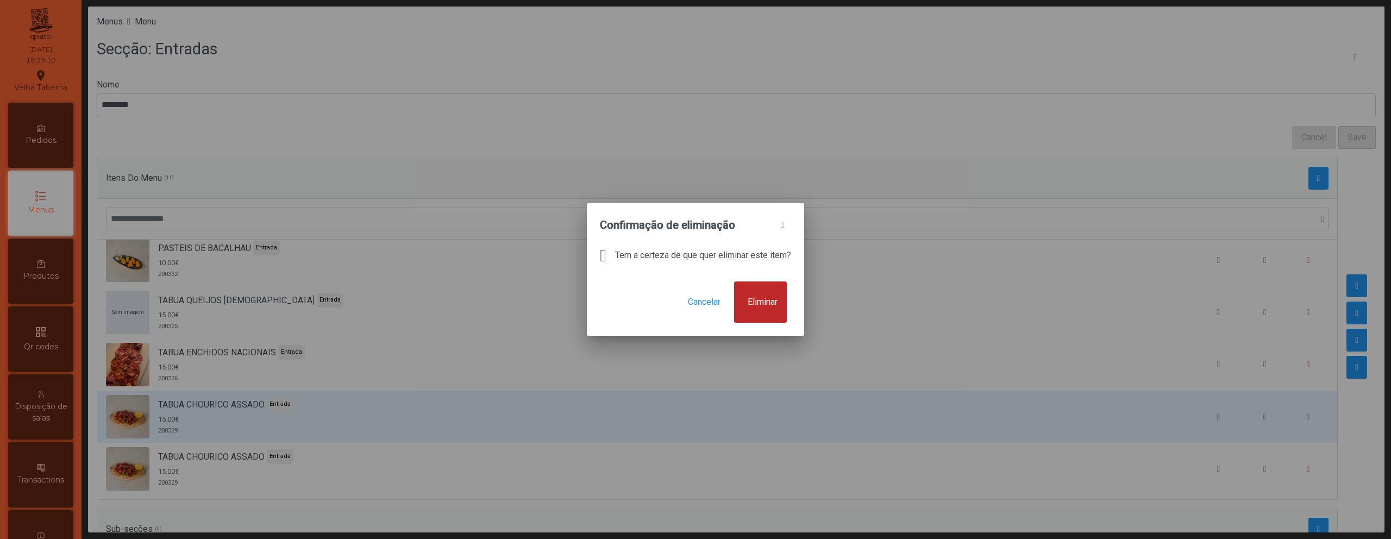
click at [777, 307] on span "Eliminar" at bounding box center [763, 302] width 30 height 13
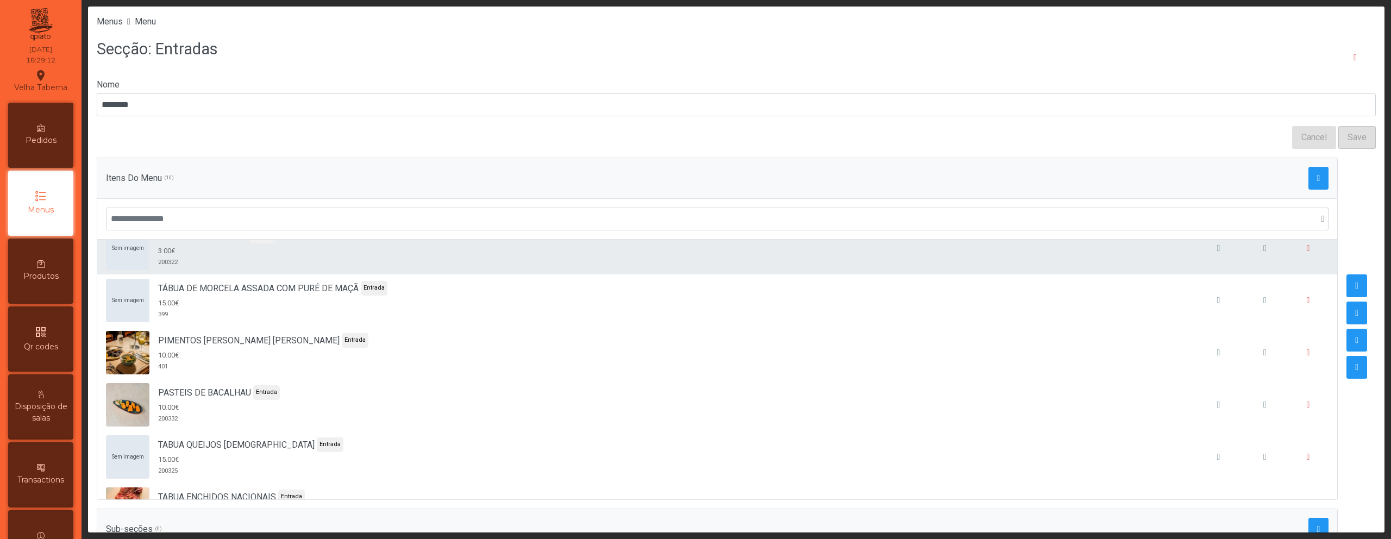
scroll to position [271, 0]
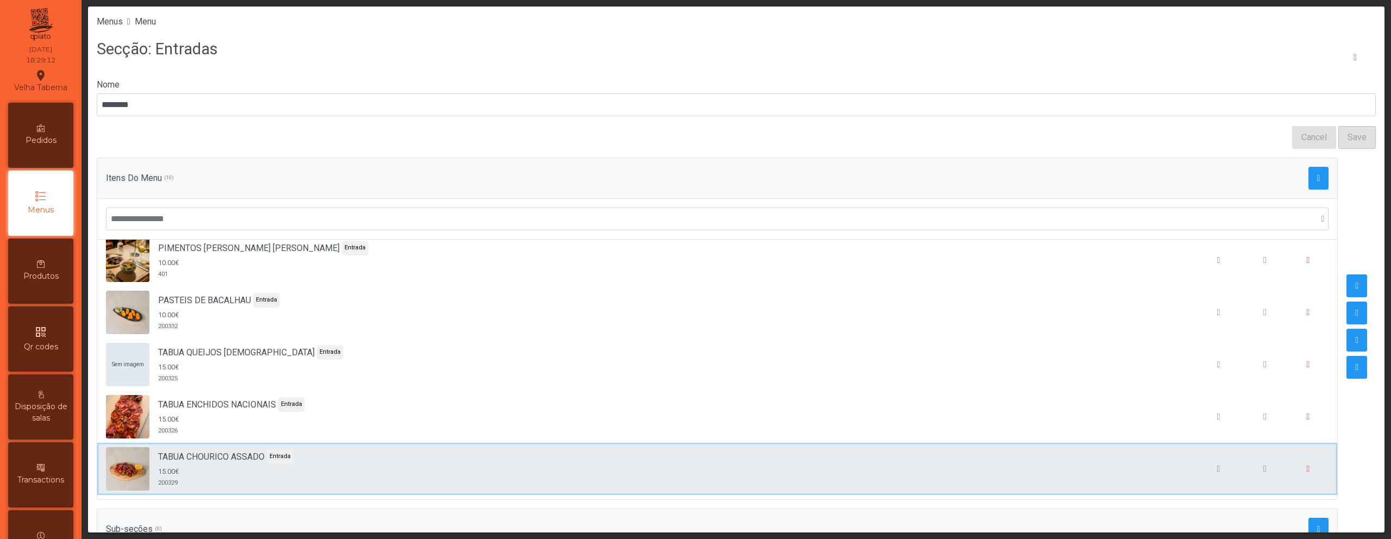
click at [460, 449] on div "TABUA CHOURICO ASSADO Entrada 15.00€ 200329" at bounding box center [717, 468] width 1222 height 43
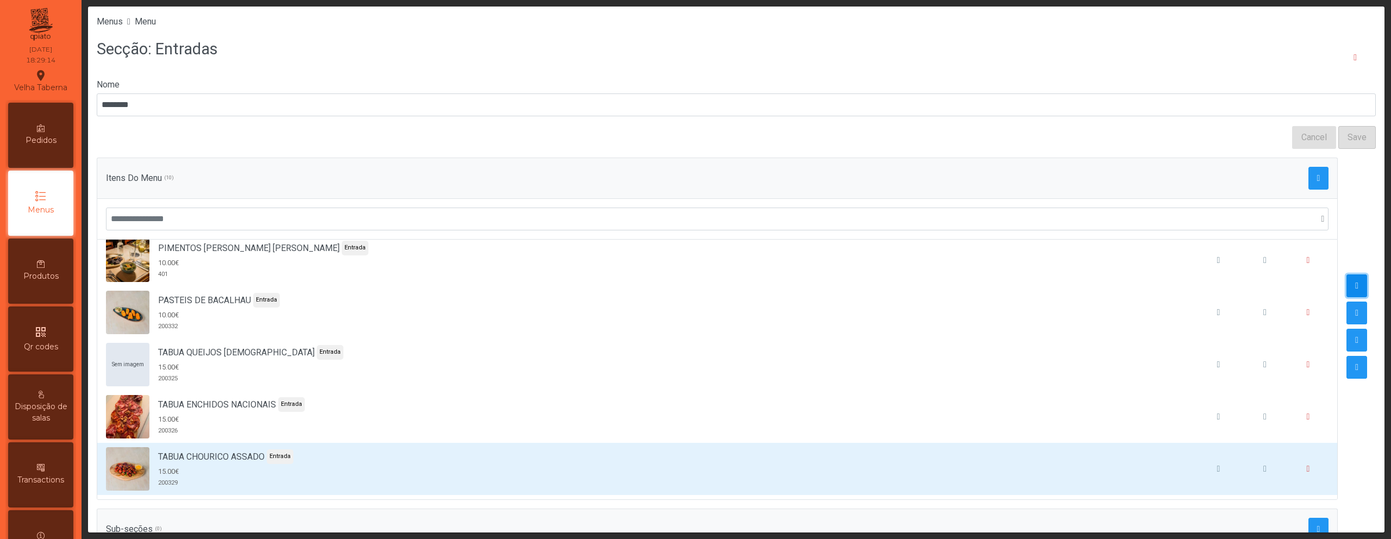
click at [1346, 288] on button "button" at bounding box center [1356, 285] width 21 height 23
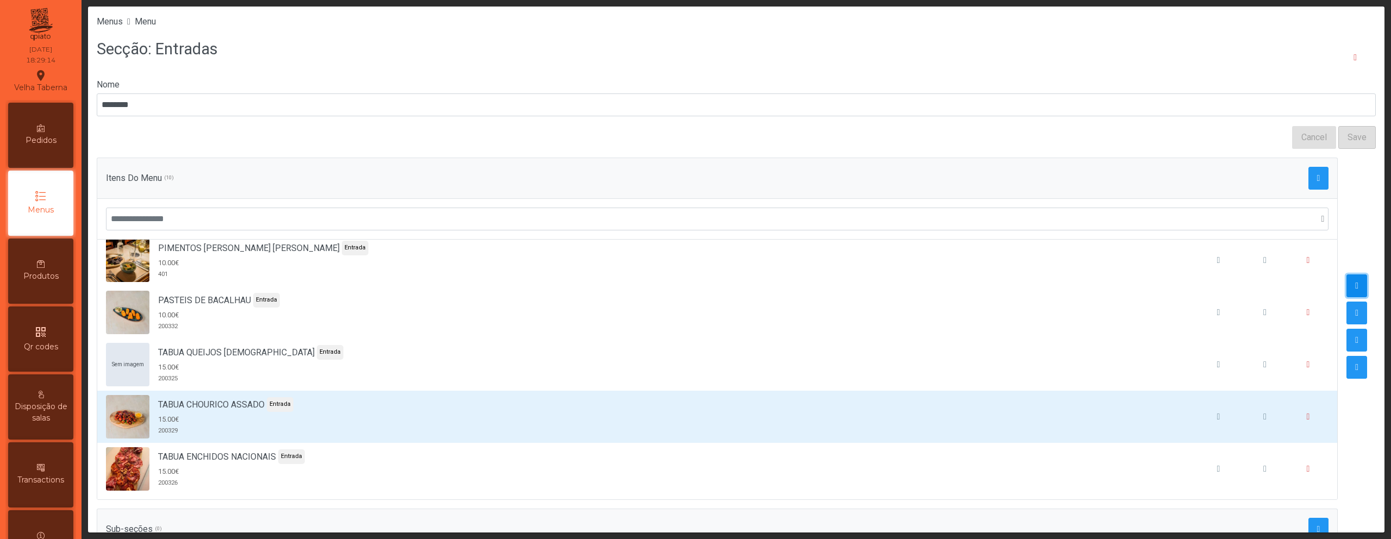
click at [1346, 288] on button "button" at bounding box center [1356, 285] width 21 height 23
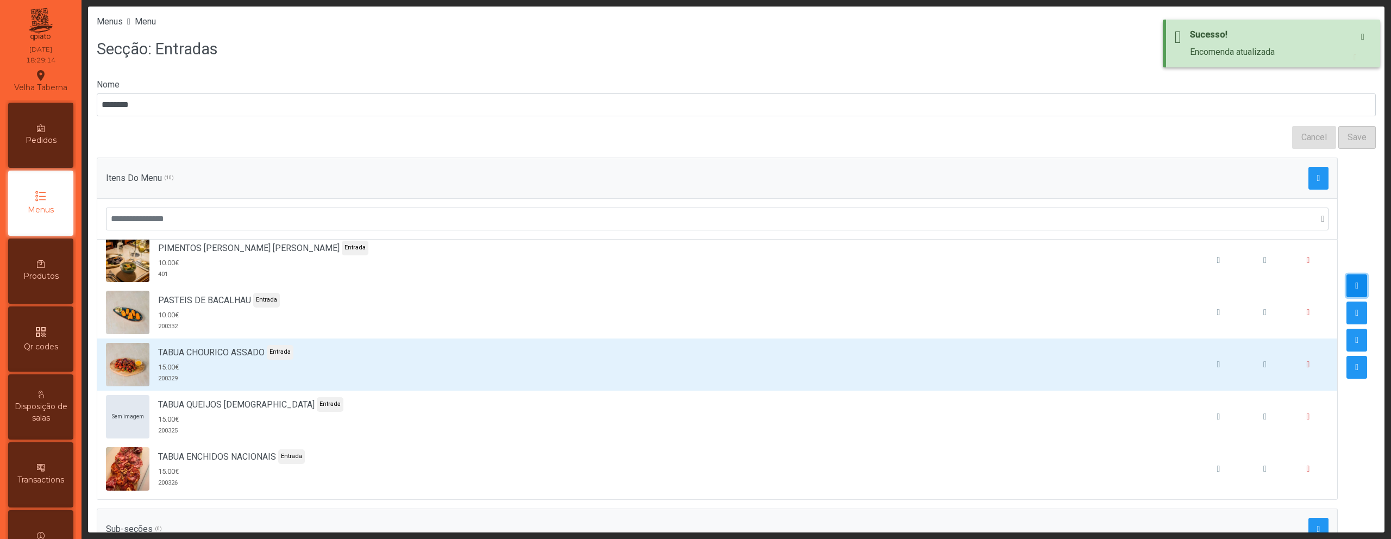
click at [1346, 288] on button "button" at bounding box center [1356, 285] width 21 height 23
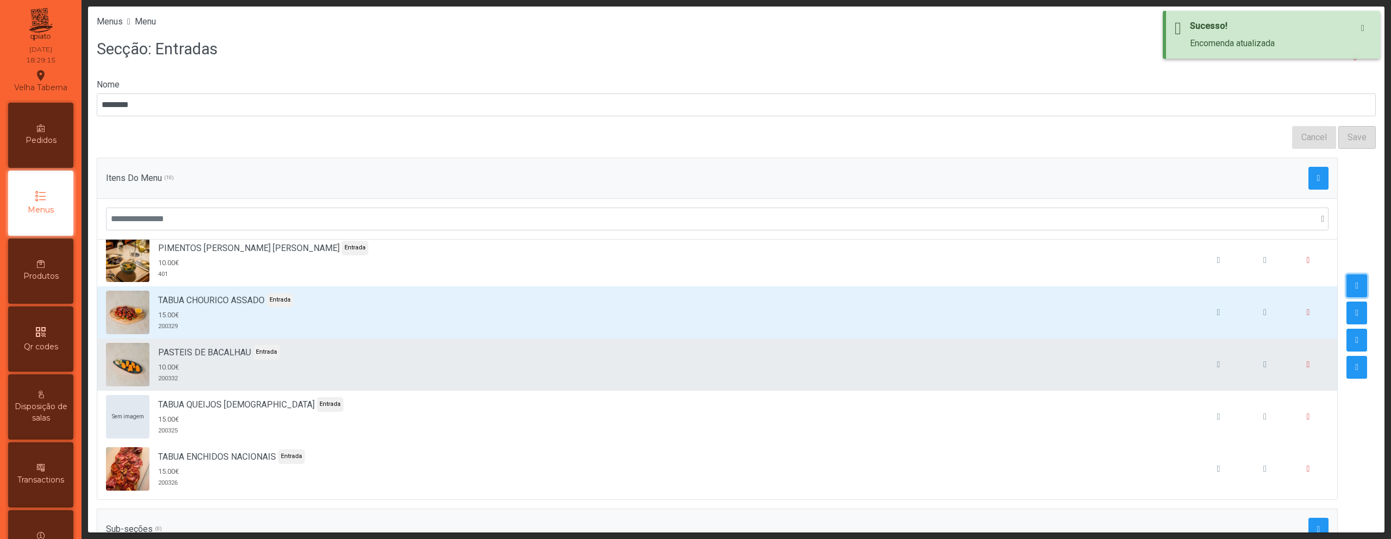
scroll to position [165, 0]
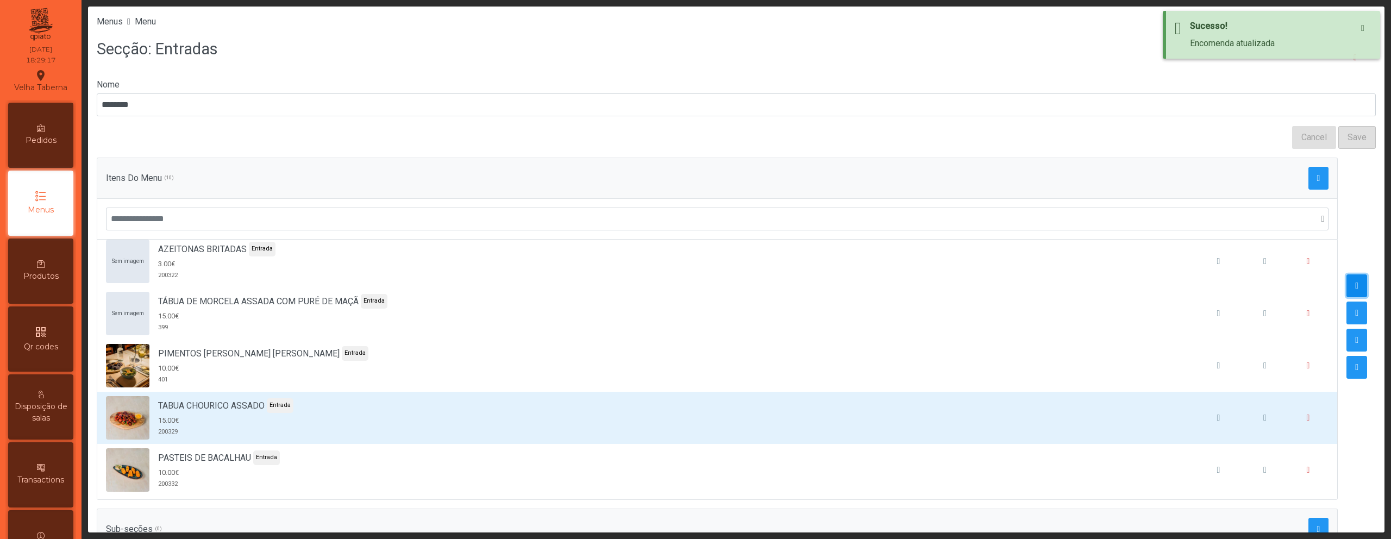
click at [1346, 280] on button "button" at bounding box center [1356, 285] width 21 height 23
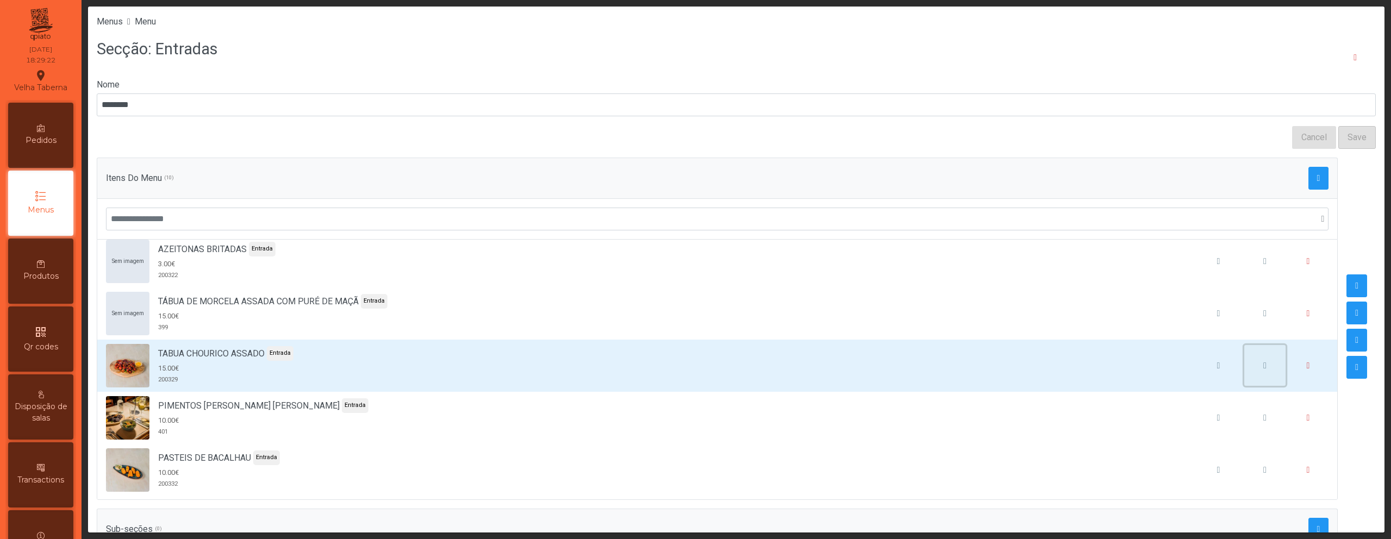
click at [1250, 371] on button "button" at bounding box center [1264, 365] width 41 height 41
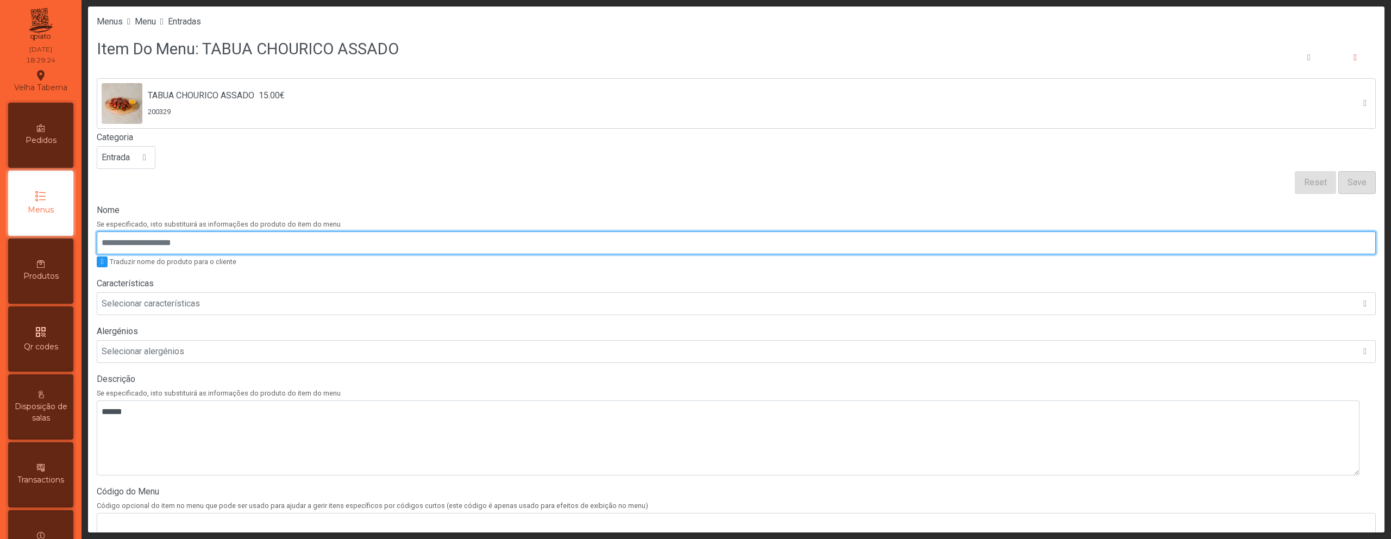
click at [138, 238] on input "Nome" at bounding box center [736, 242] width 1279 height 23
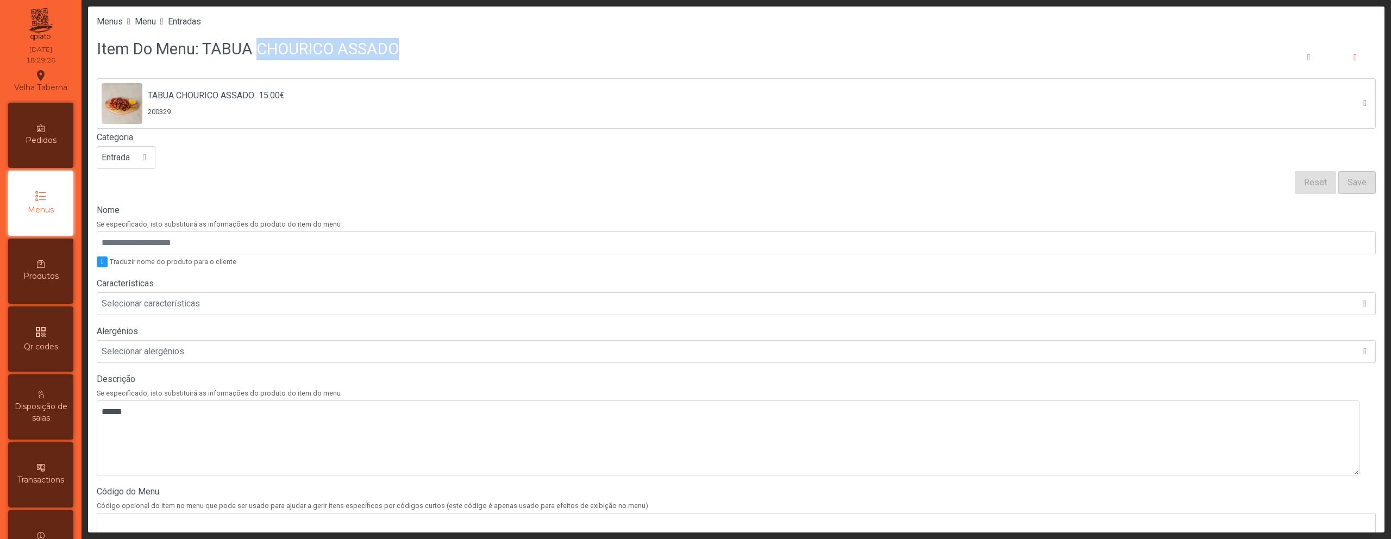
drag, startPoint x: 254, startPoint y: 48, endPoint x: 446, endPoint y: 54, distance: 192.4
click at [446, 54] on div "Item Do Menu: TABUA CHOURICO ASSADO" at bounding box center [736, 57] width 1279 height 41
copy h3 "CHOURICO ASSADO"
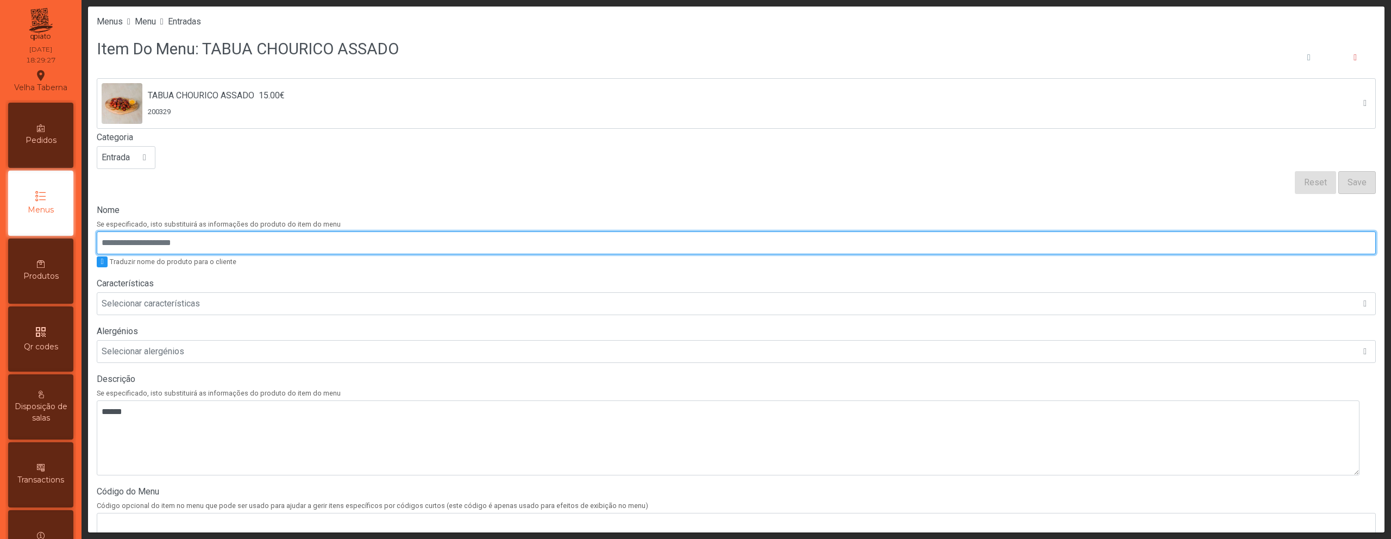
click at [277, 235] on input "Nome" at bounding box center [736, 242] width 1279 height 23
paste input "**********"
click at [140, 242] on input "**********" at bounding box center [736, 242] width 1279 height 23
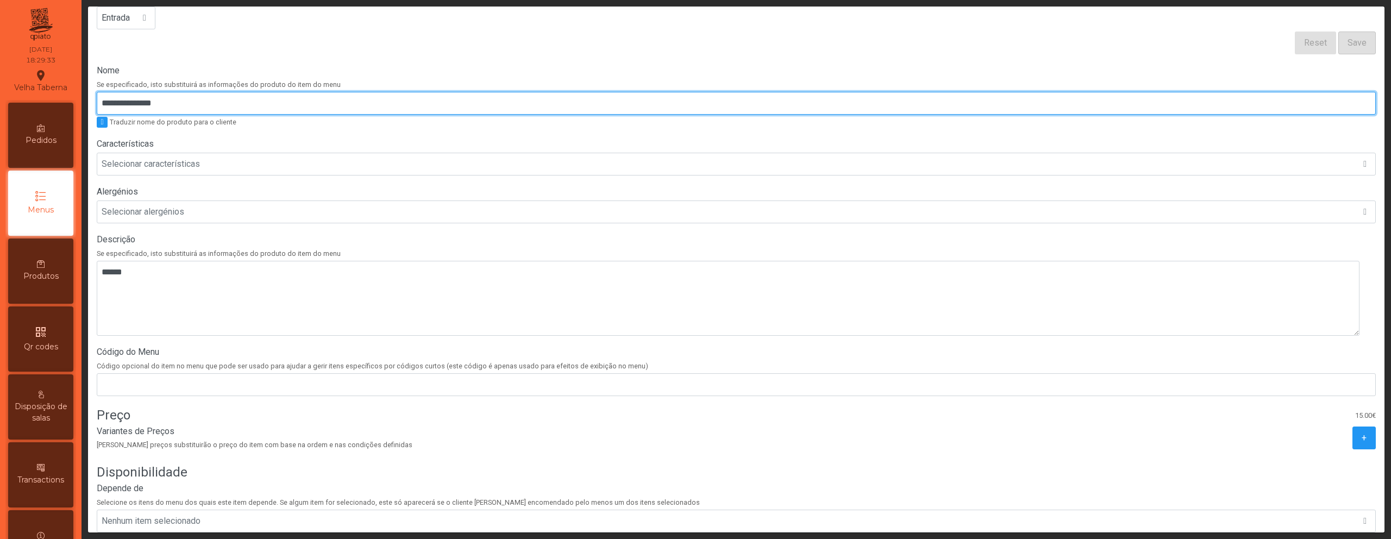
scroll to position [206, 0]
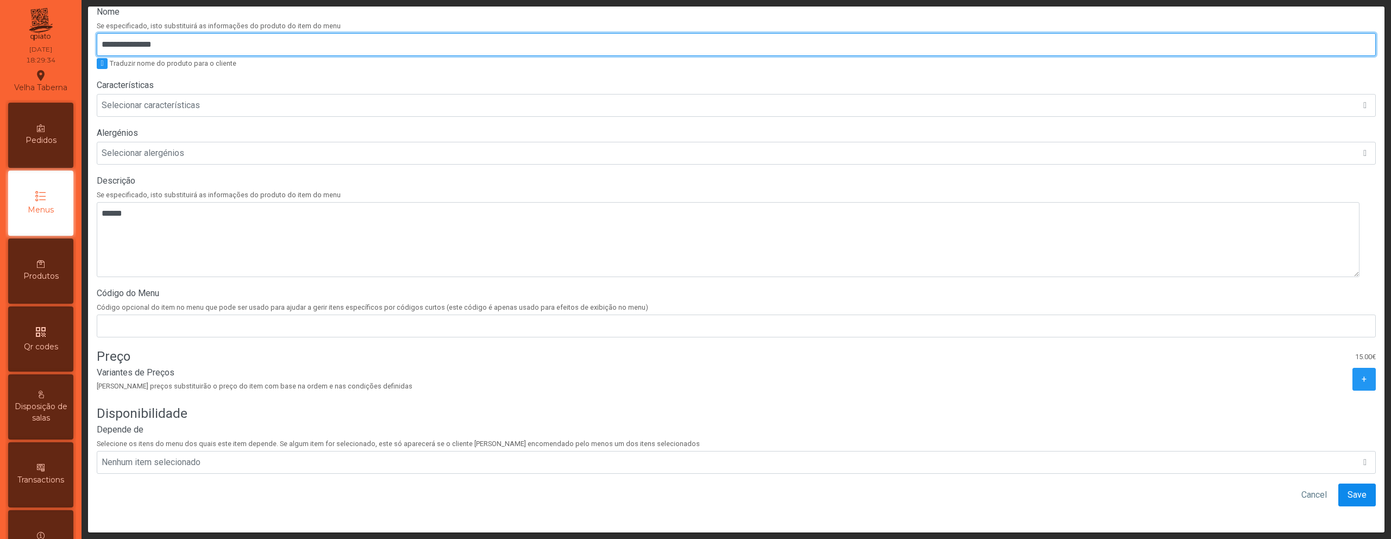
type input "**********"
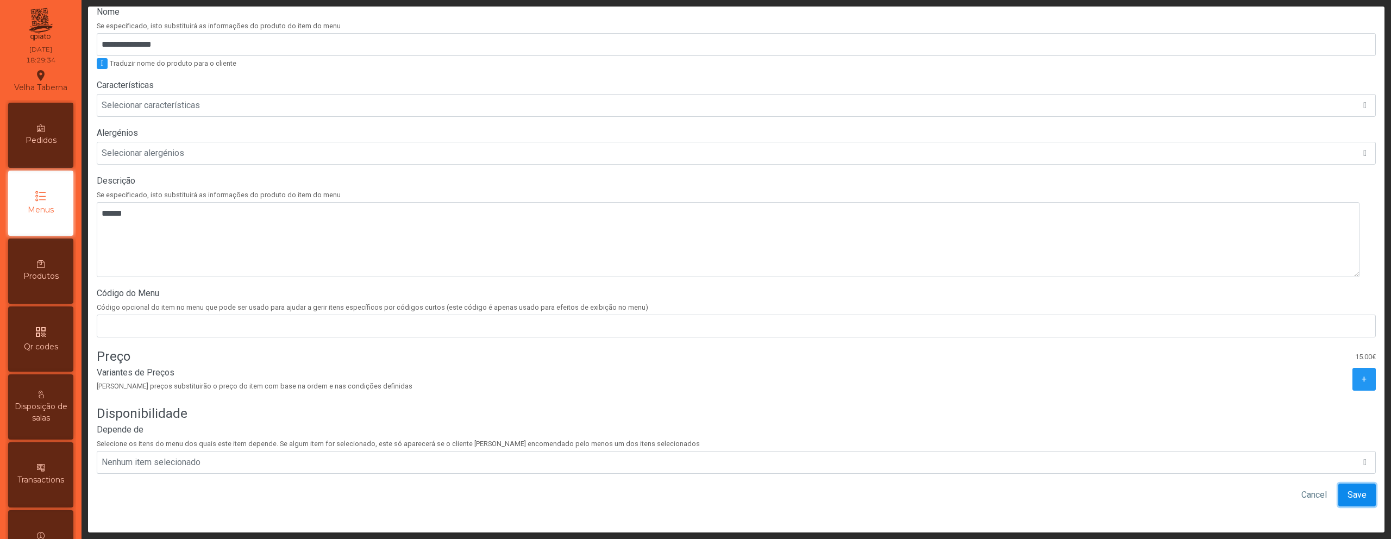
click at [1351, 485] on button "Save" at bounding box center [1356, 495] width 37 height 23
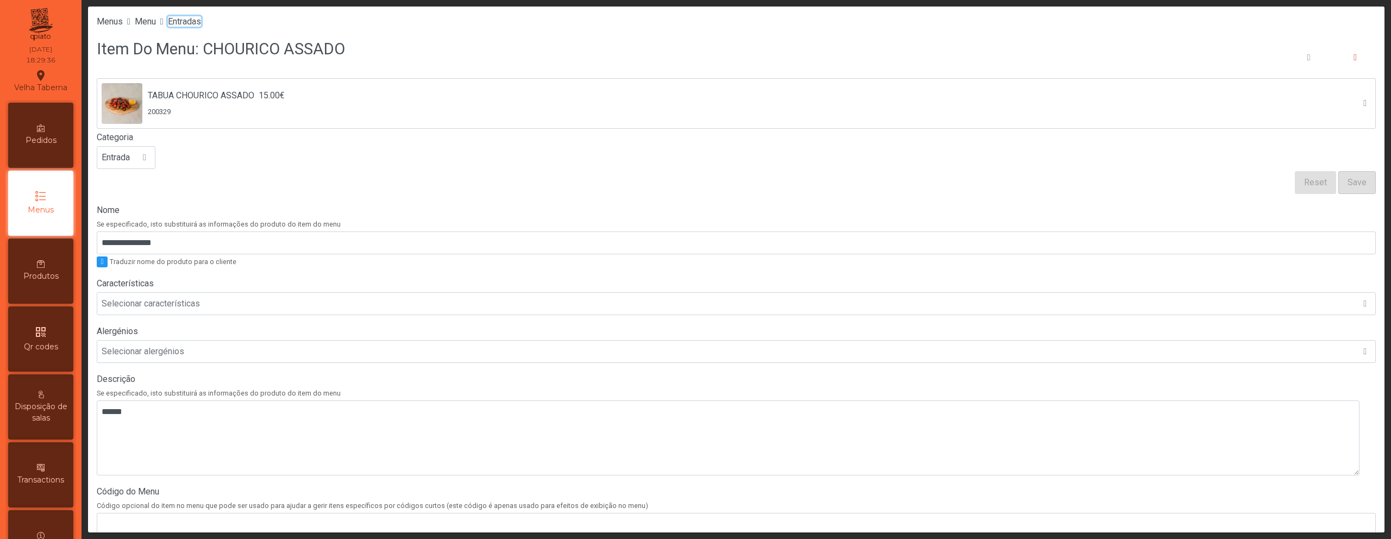
click at [194, 23] on span "Entradas" at bounding box center [184, 21] width 33 height 10
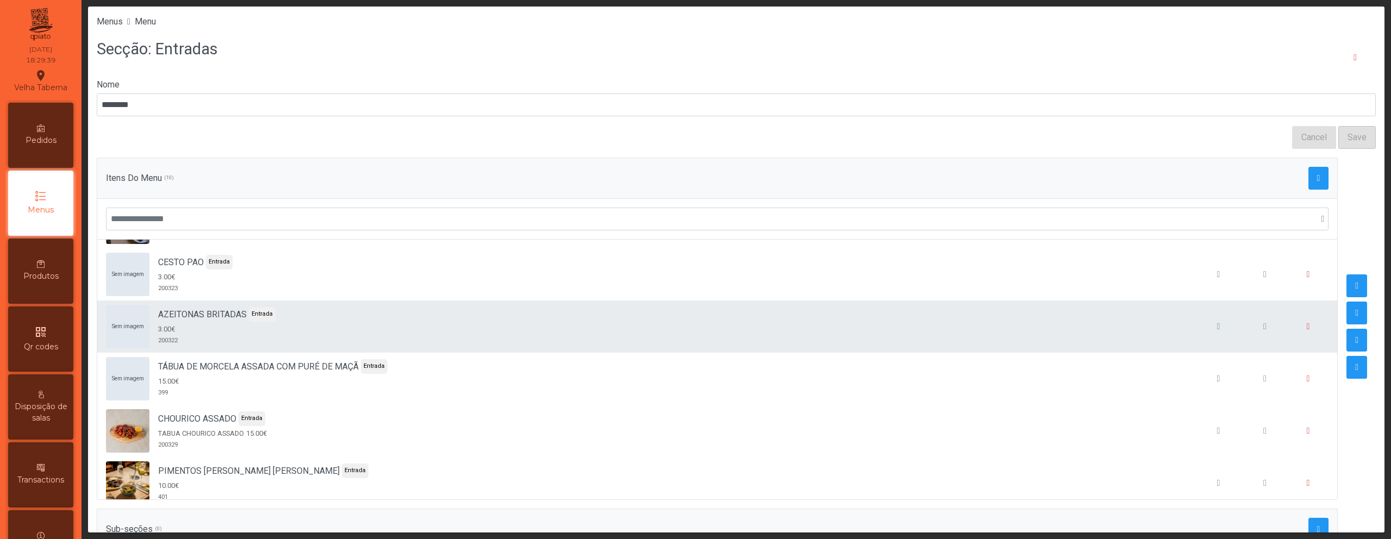
scroll to position [102, 0]
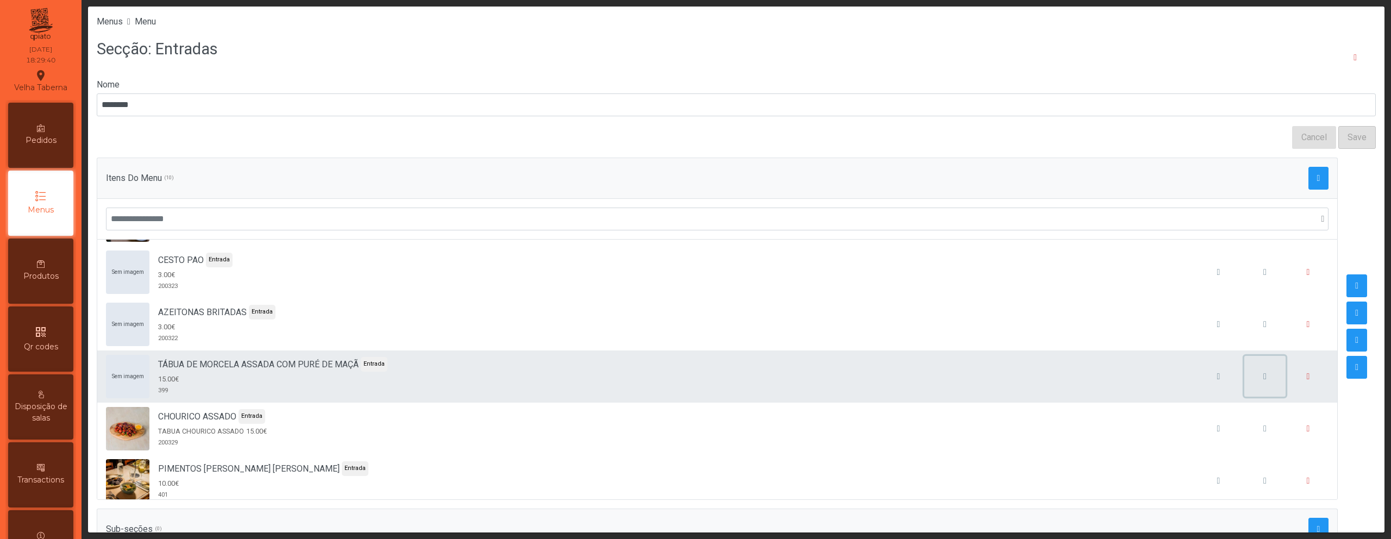
click at [1244, 383] on button "button" at bounding box center [1264, 376] width 41 height 41
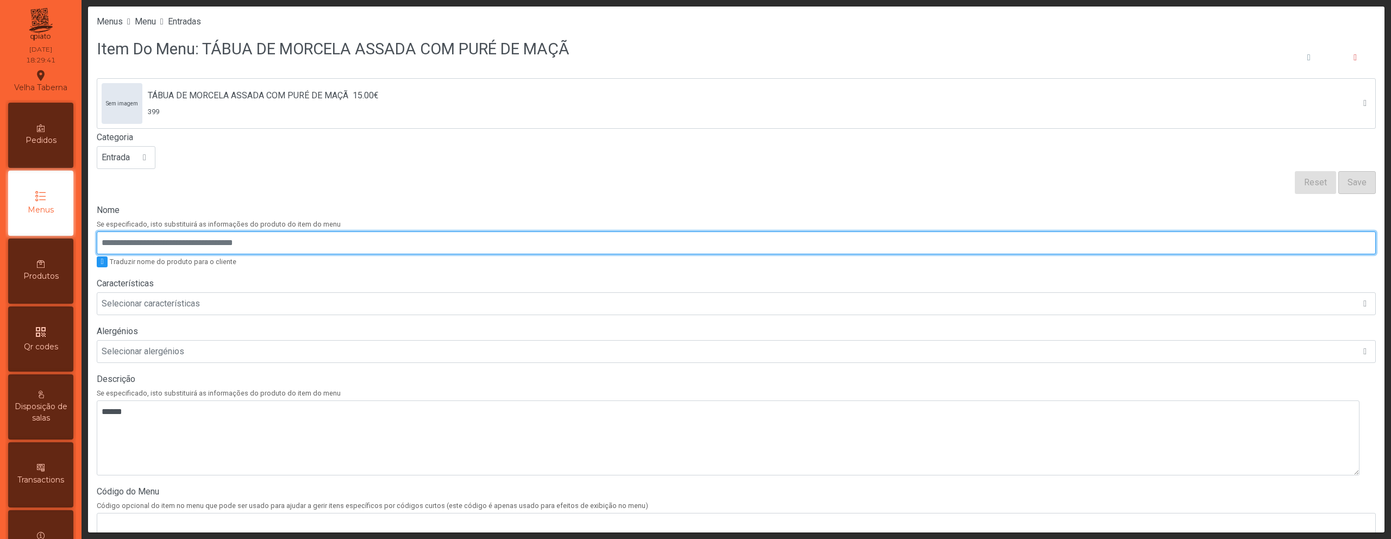
click at [240, 235] on input "Nome" at bounding box center [736, 242] width 1279 height 23
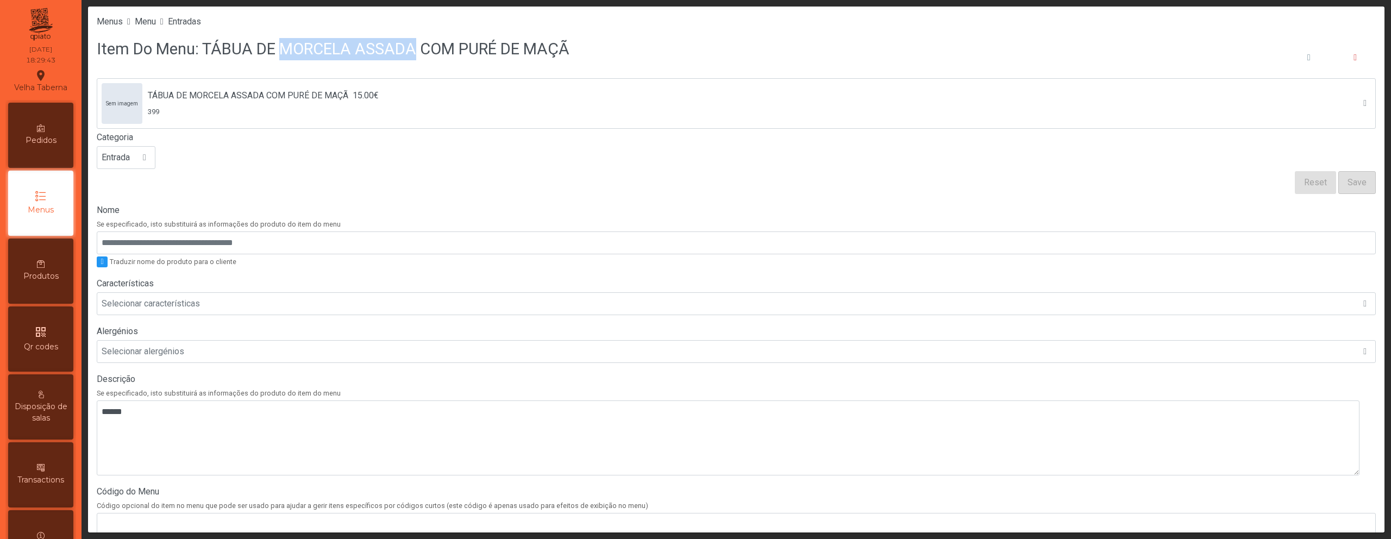
drag, startPoint x: 278, startPoint y: 50, endPoint x: 411, endPoint y: 46, distance: 133.2
click at [411, 46] on h3 "Item Do Menu: TÁBUA DE MORCELA ASSADA COM PURÉ DE MAÇÃ" at bounding box center [333, 49] width 473 height 22
copy h3 "MORCELA ASSADA"
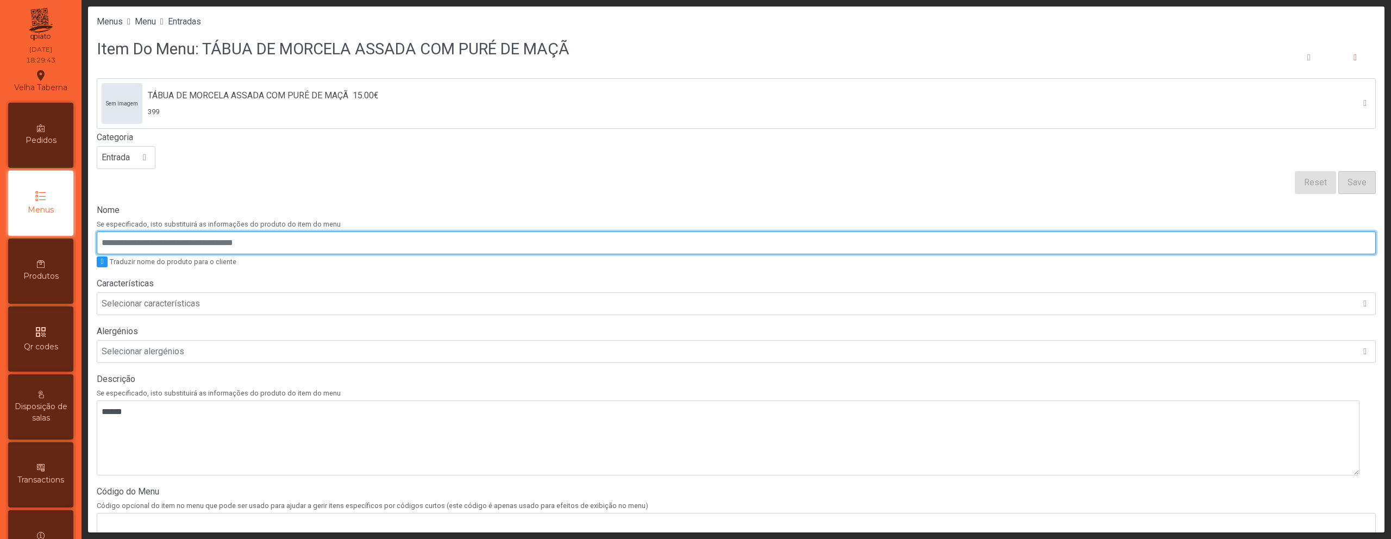
click at [193, 252] on input "Nome" at bounding box center [736, 242] width 1279 height 23
paste input "**********"
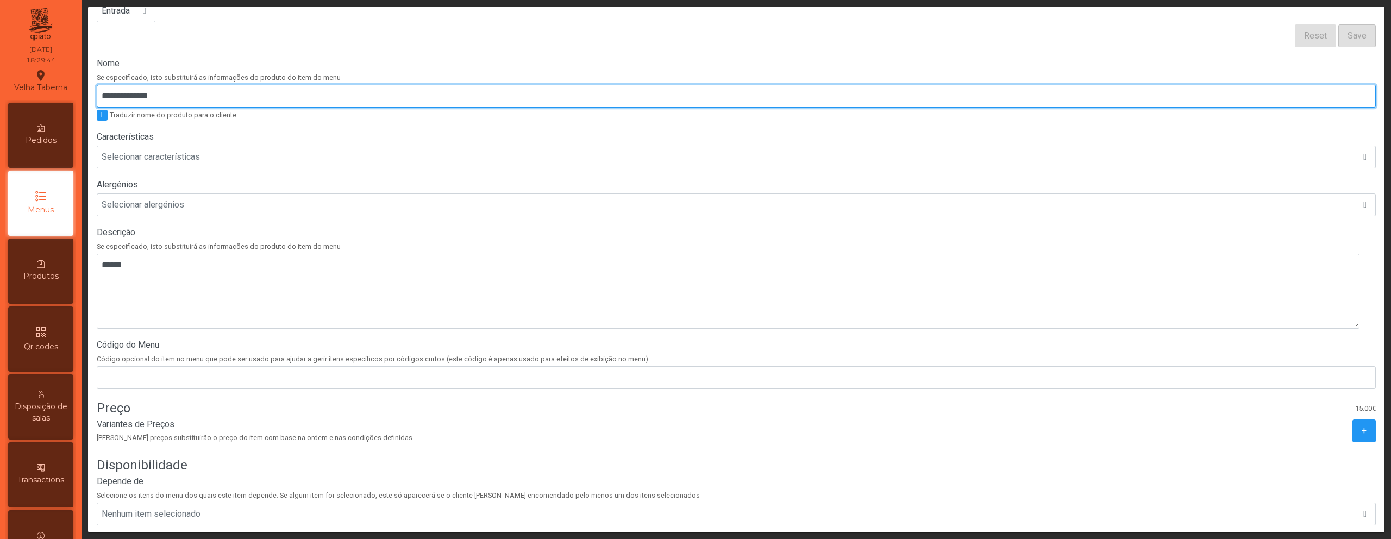
scroll to position [206, 0]
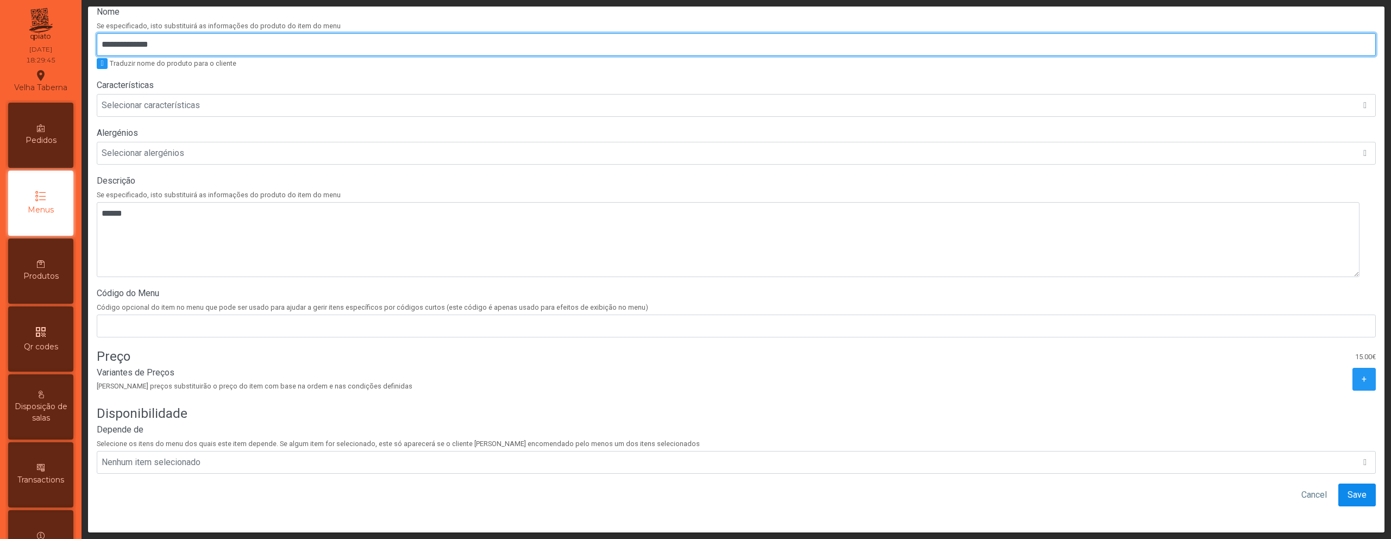
type input "**********"
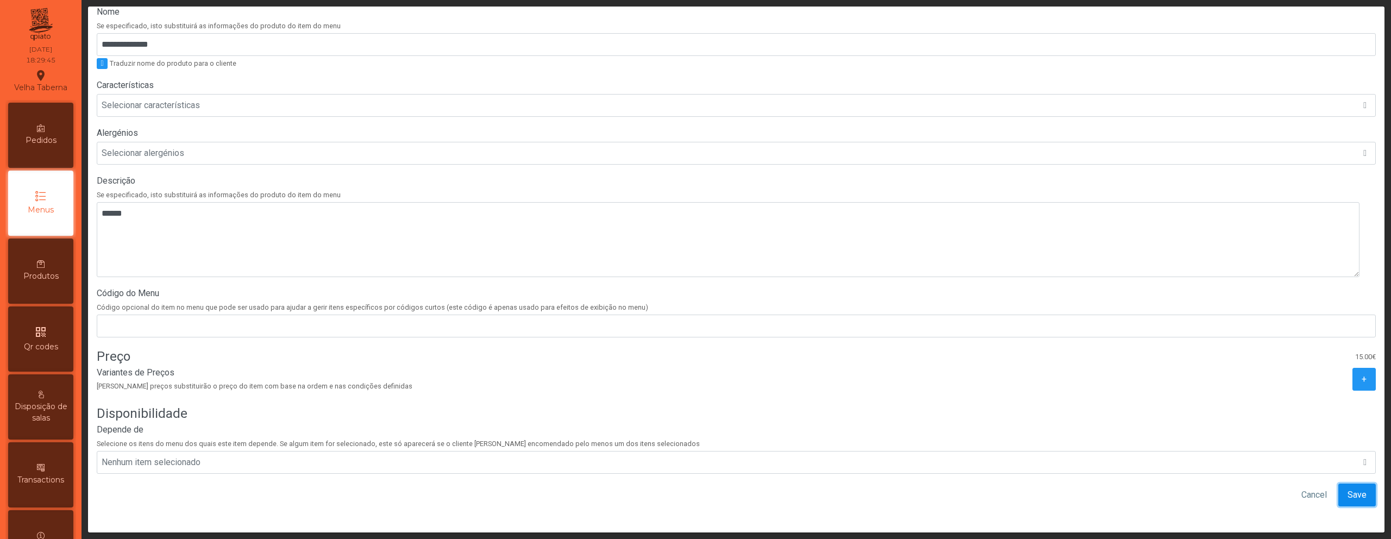
click at [1347, 489] on span "Save" at bounding box center [1356, 494] width 19 height 13
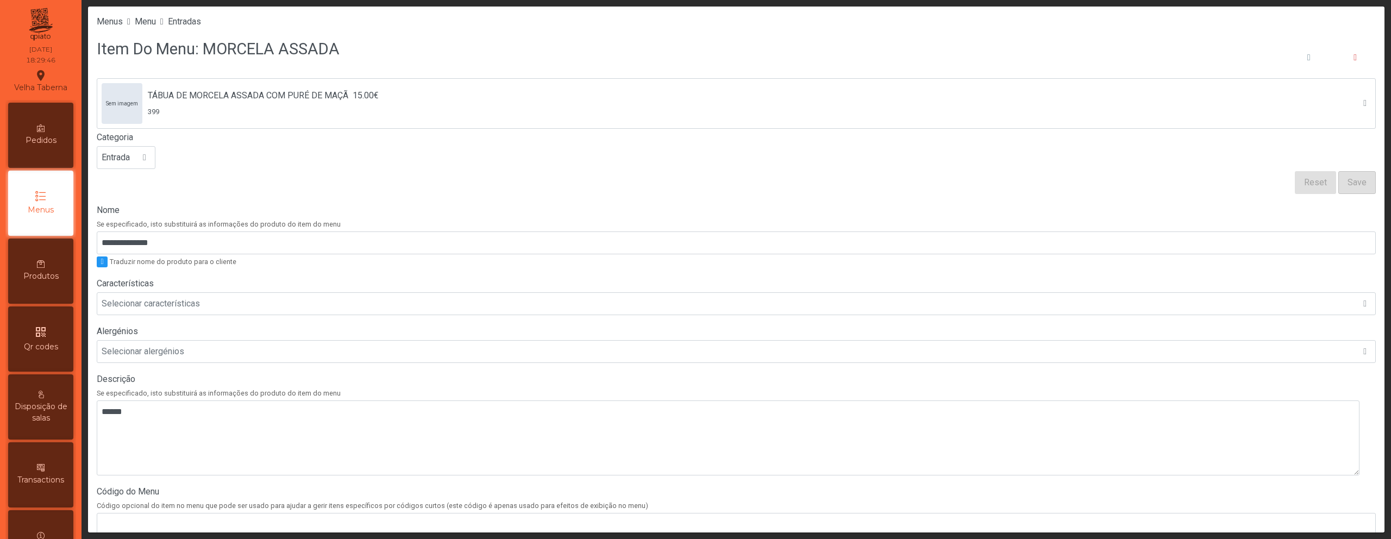
click at [178, 23] on ul "Menus Menu Entradas" at bounding box center [736, 21] width 1279 height 13
click at [185, 23] on span "Entradas" at bounding box center [184, 21] width 33 height 10
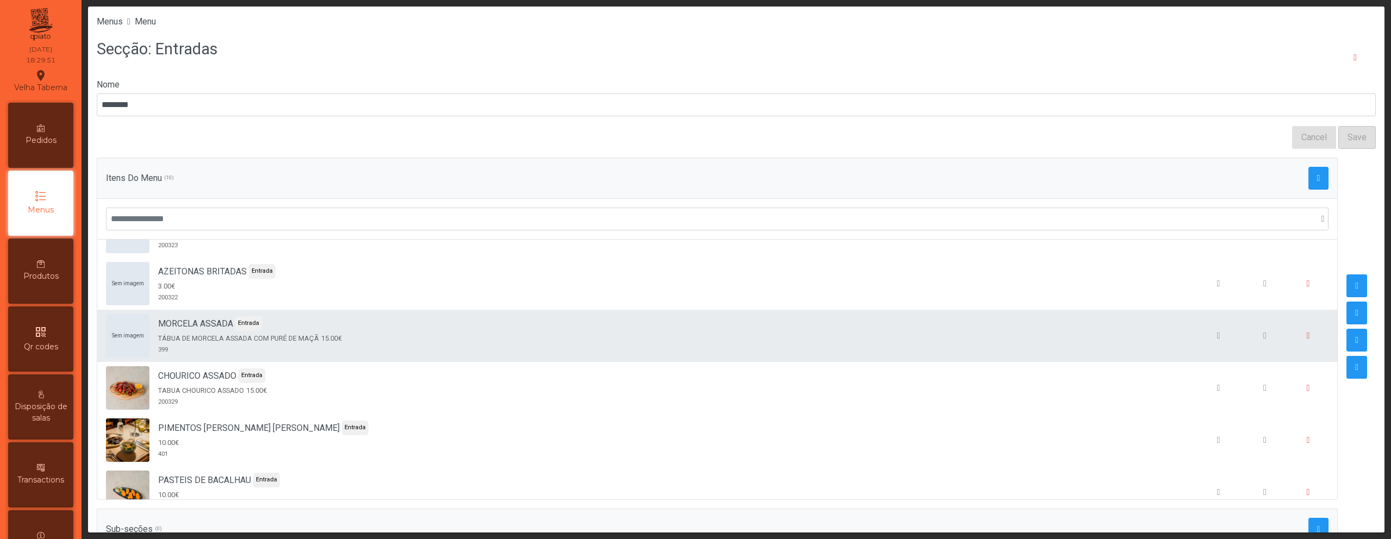
scroll to position [144, 0]
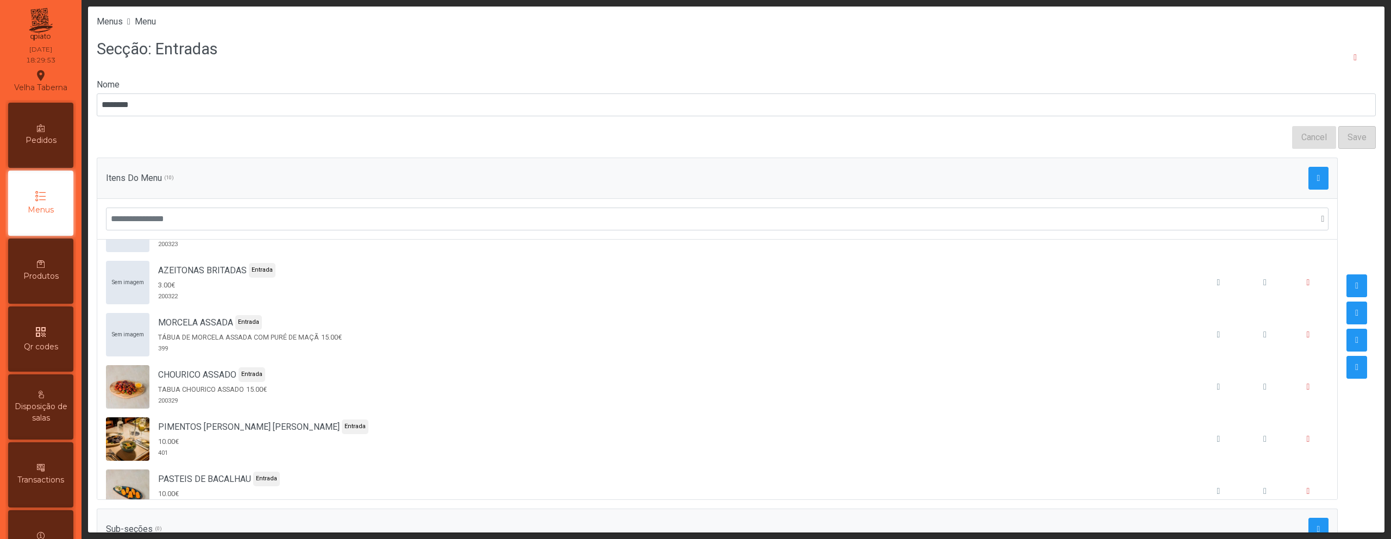
click at [1305, 193] on div "Itens Do Menu (10)" at bounding box center [717, 178] width 1241 height 41
click at [1308, 184] on button "button" at bounding box center [1318, 178] width 21 height 23
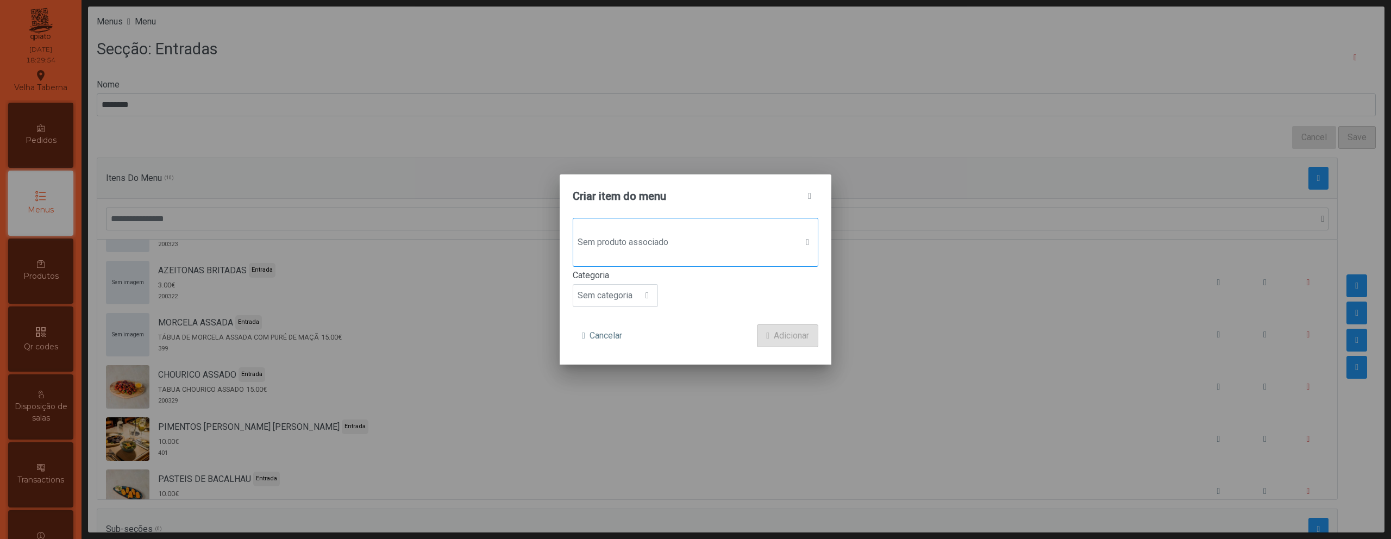
click at [599, 228] on div "Sem produto associado" at bounding box center [696, 242] width 246 height 49
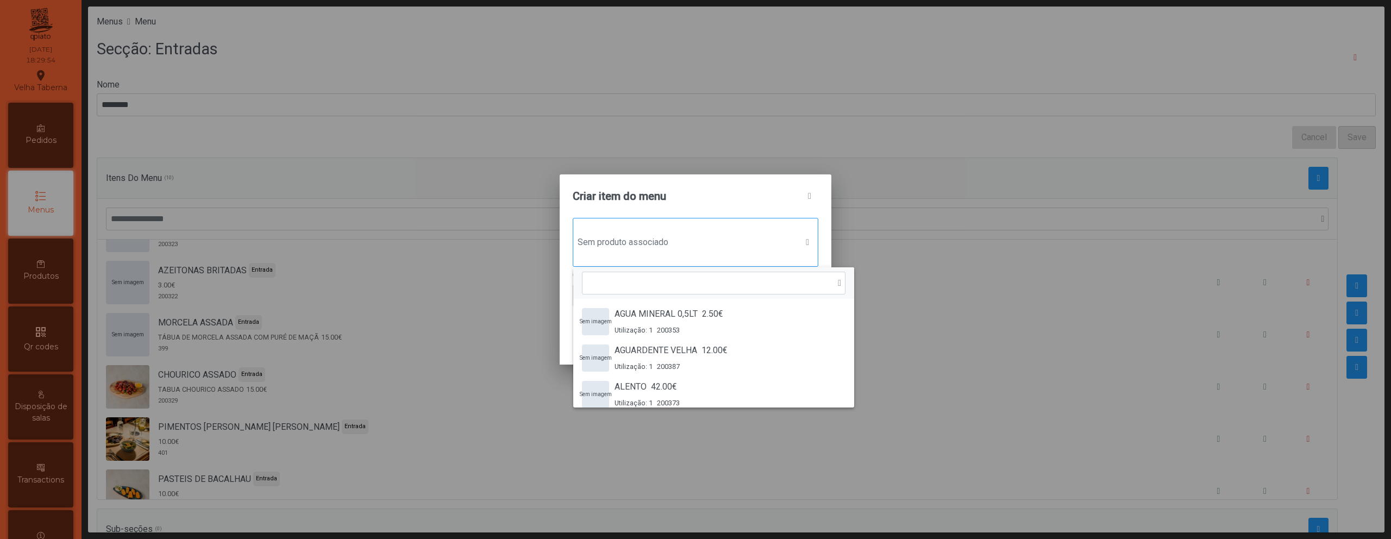
scroll to position [8, 53]
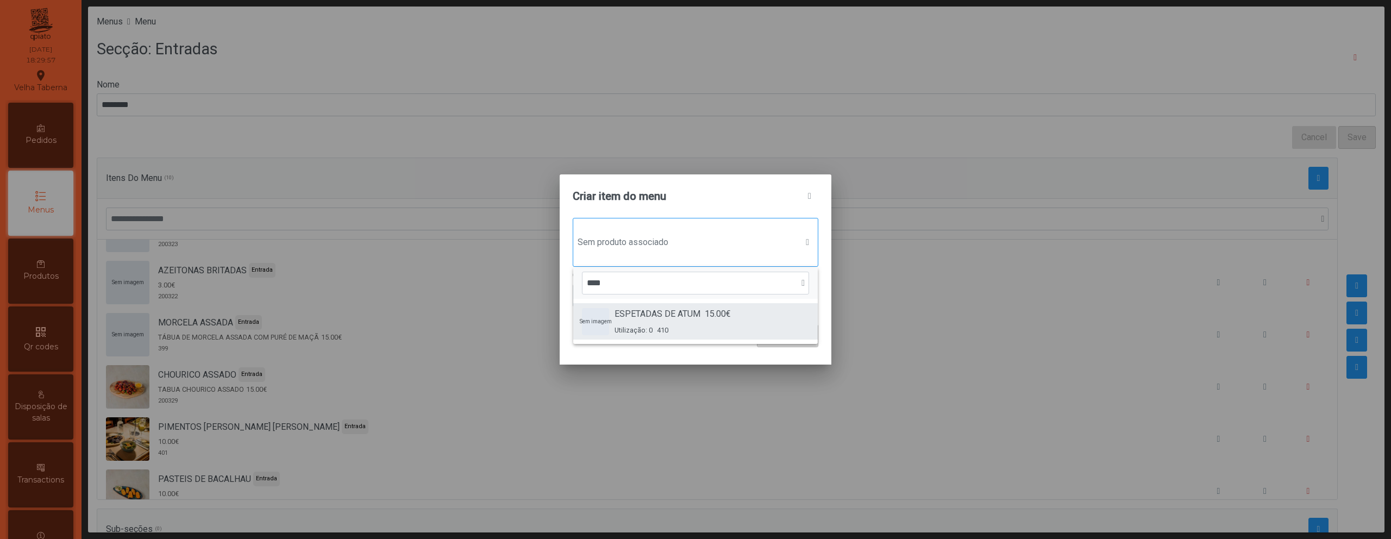
type input "****"
click at [641, 325] on span "Utilização: 0" at bounding box center [633, 330] width 38 height 10
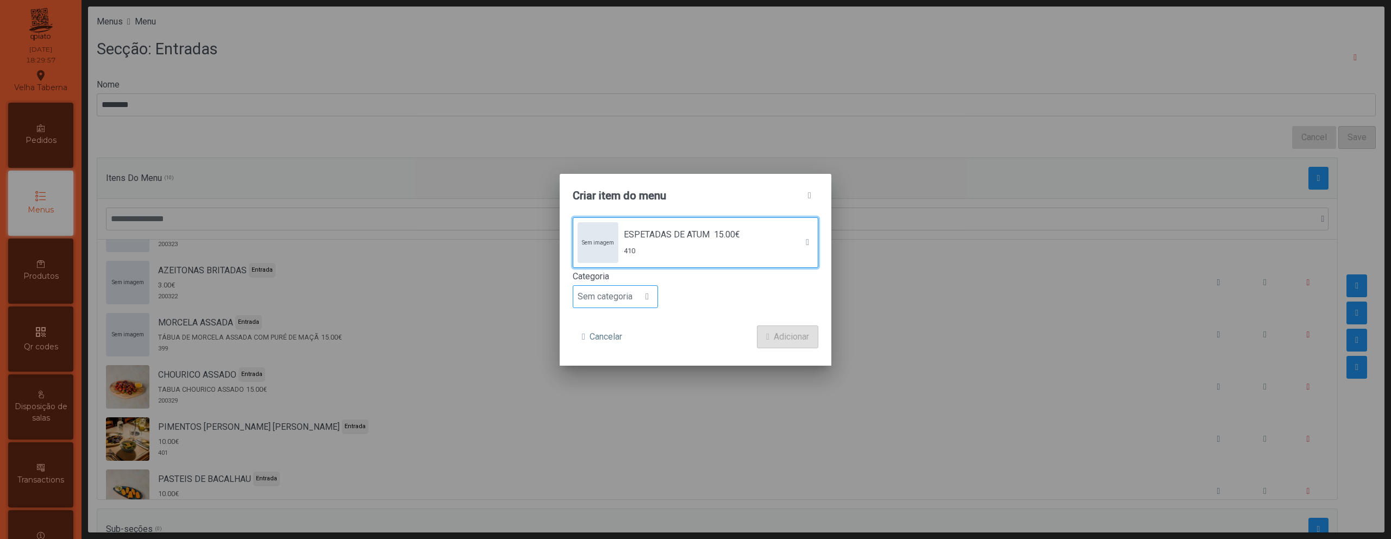
click at [625, 295] on span "Sem categoria" at bounding box center [605, 297] width 64 height 22
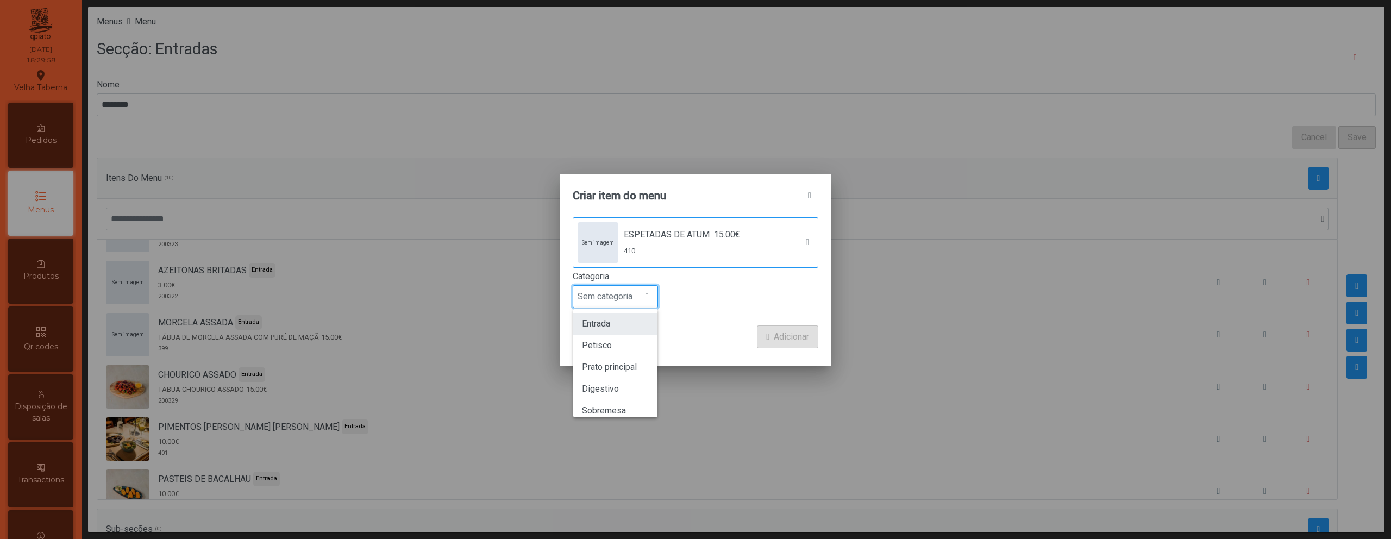
click at [624, 324] on li "Entrada" at bounding box center [615, 324] width 84 height 22
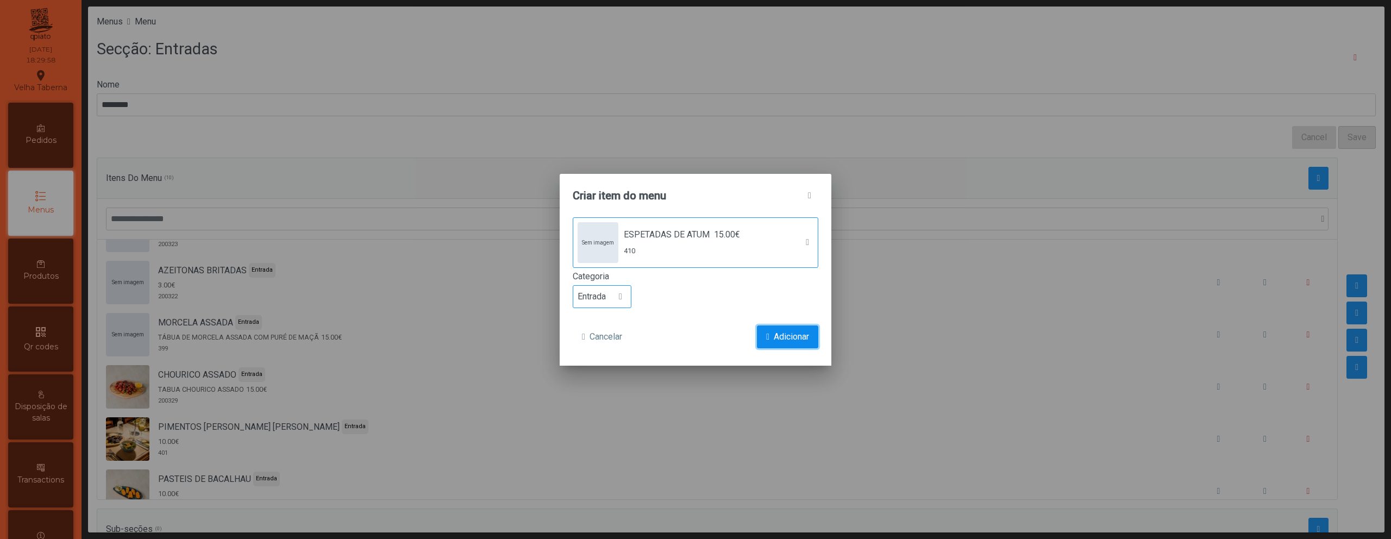
click at [799, 340] on span "Adicionar" at bounding box center [791, 336] width 35 height 13
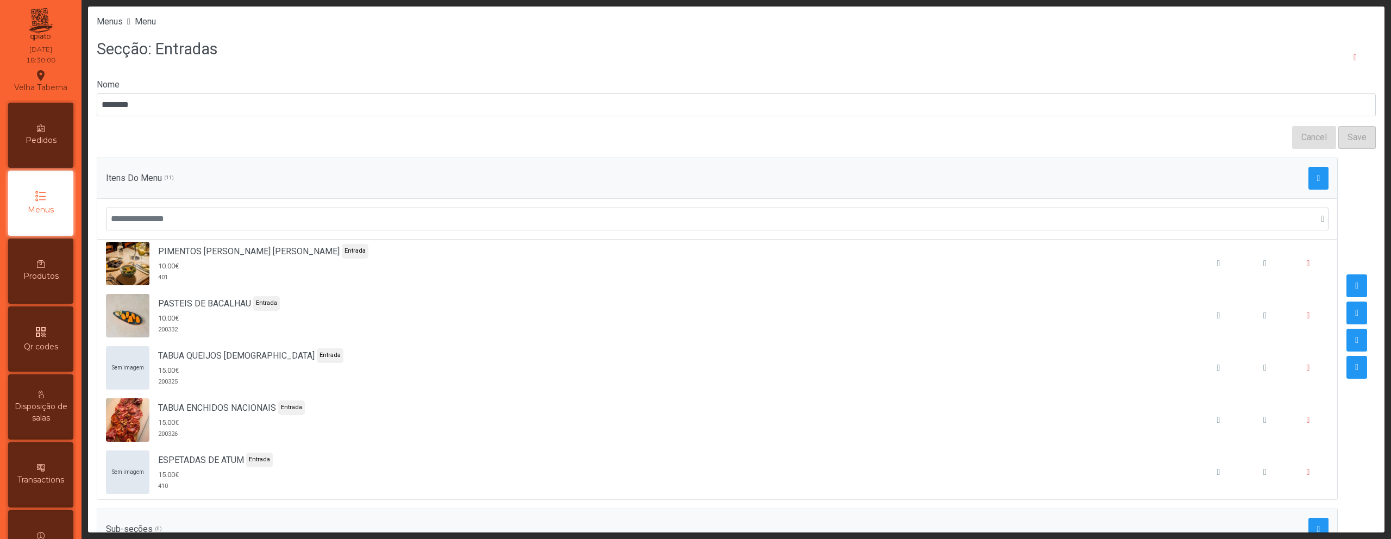
scroll to position [323, 0]
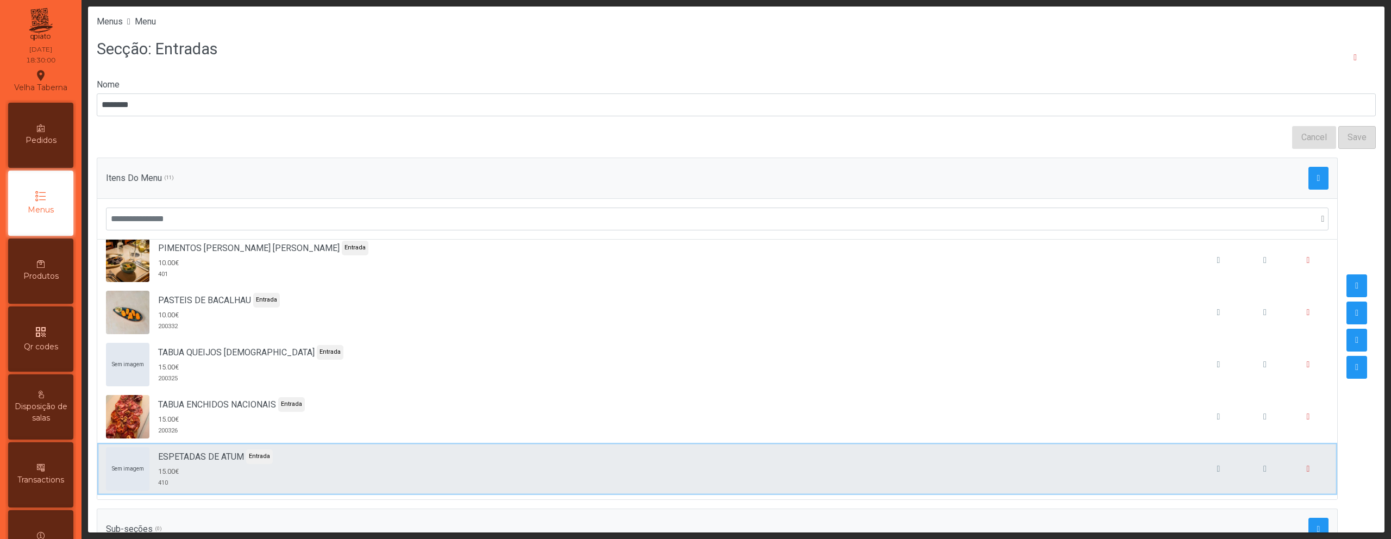
click at [698, 464] on div "Sem imagem ESPETADAS DE ATUM Entrada 15.00€ 410" at bounding box center [717, 468] width 1222 height 43
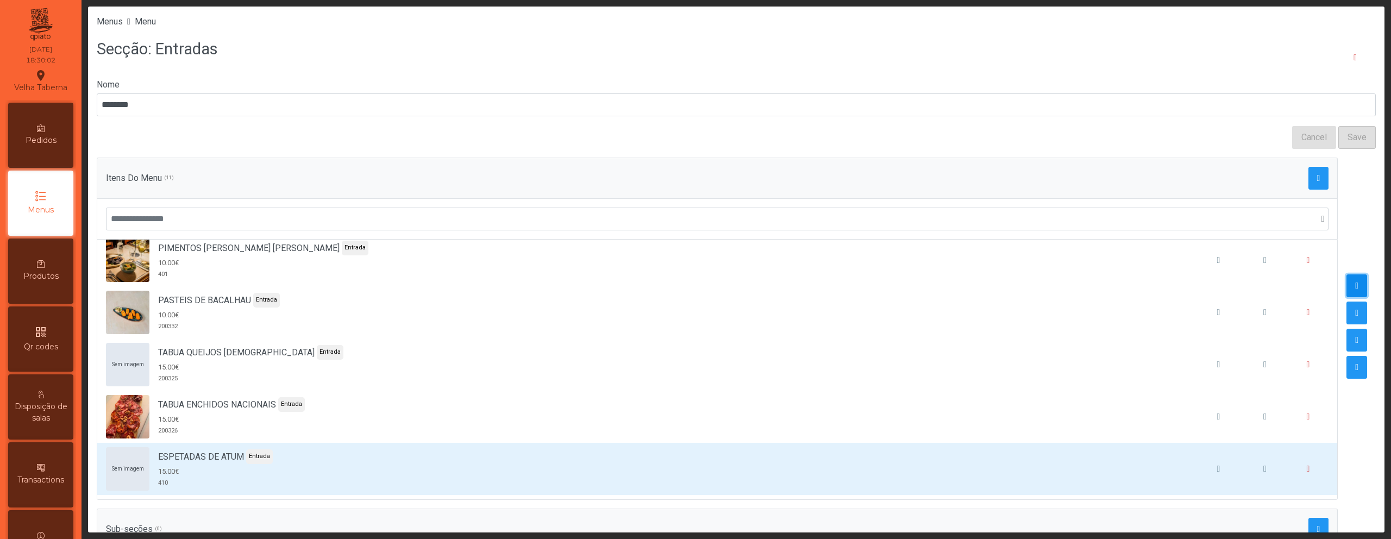
click at [1355, 283] on span "button" at bounding box center [1356, 285] width 3 height 9
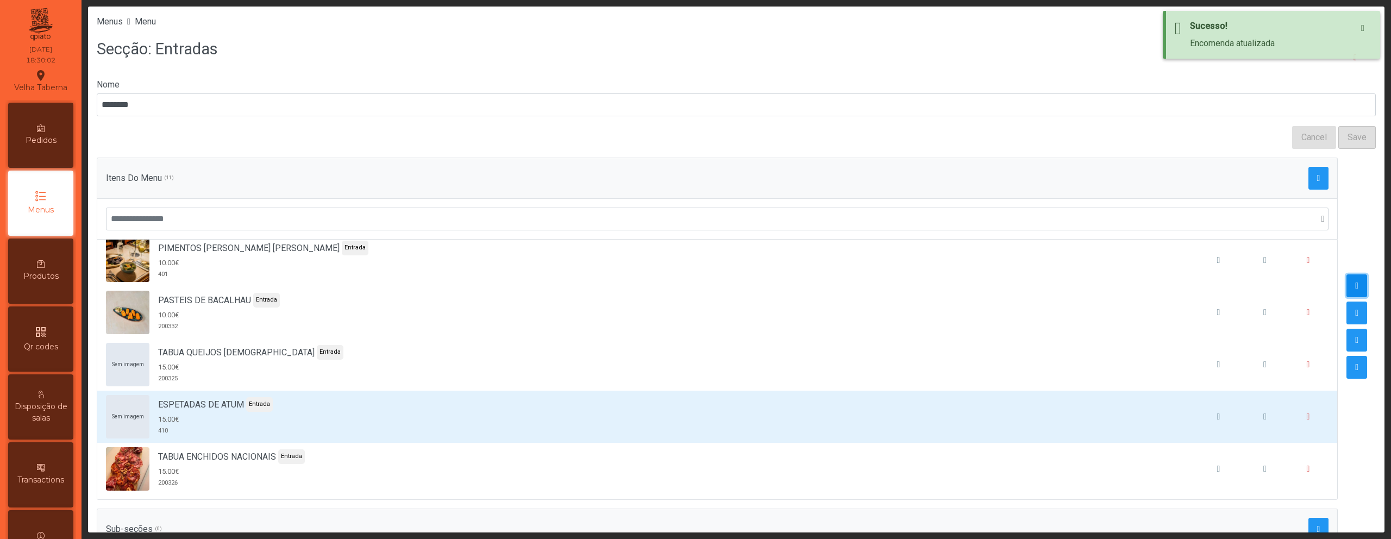
click at [1355, 283] on span "button" at bounding box center [1356, 285] width 3 height 9
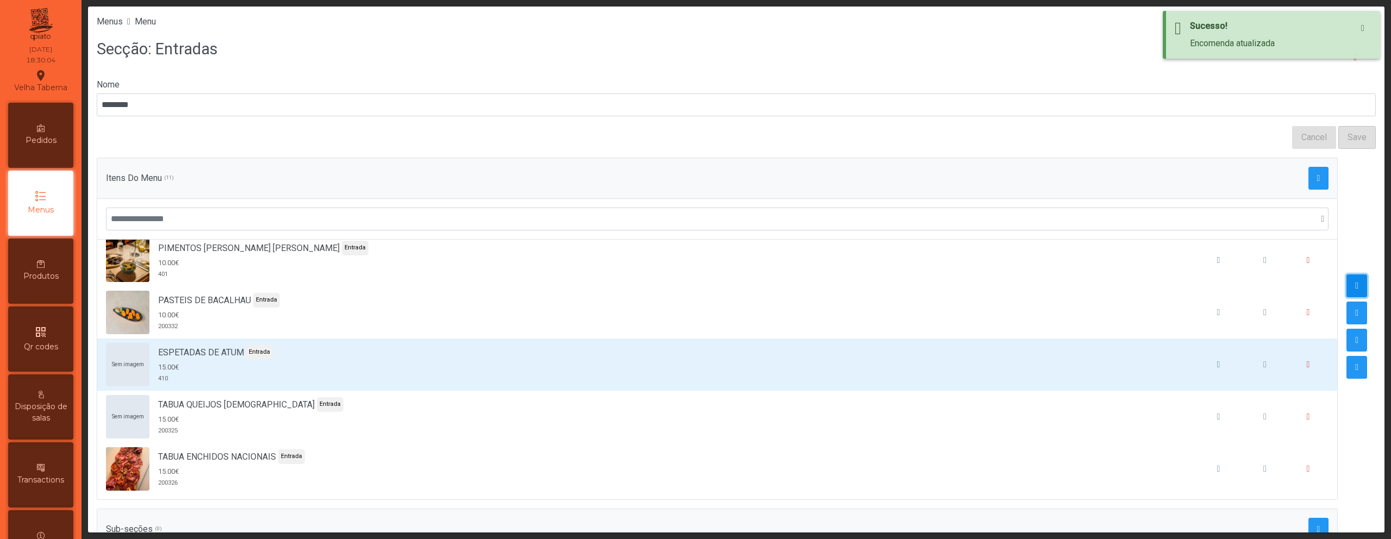
click at [1355, 283] on span "button" at bounding box center [1356, 285] width 3 height 9
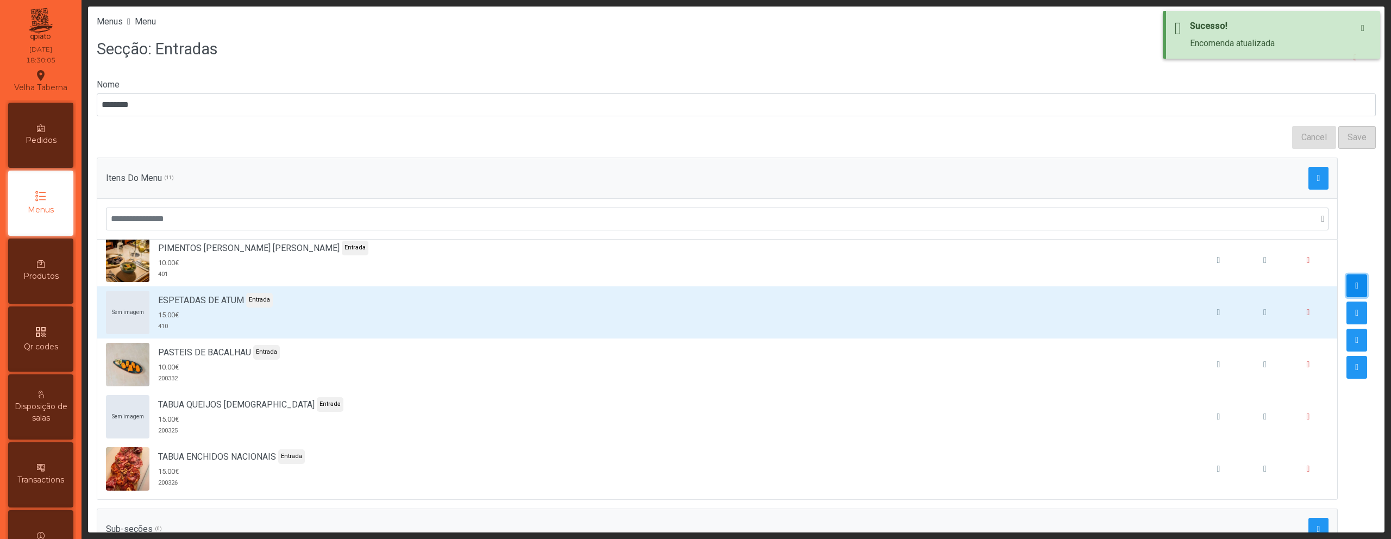
click at [1355, 283] on span "button" at bounding box center [1356, 285] width 3 height 9
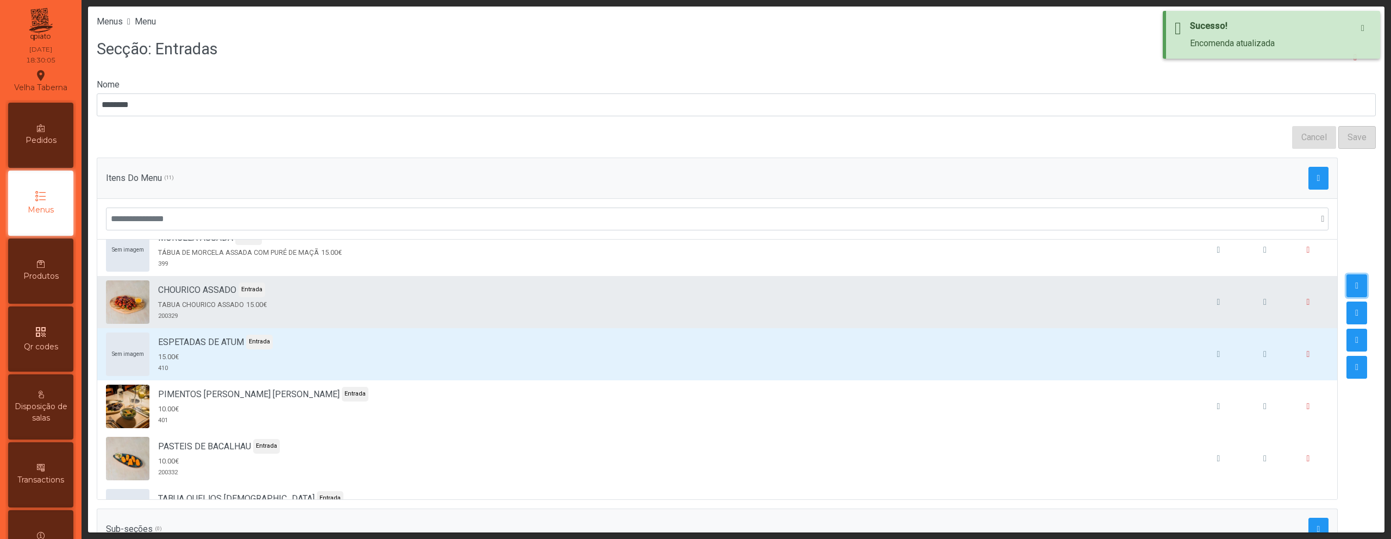
scroll to position [222, 0]
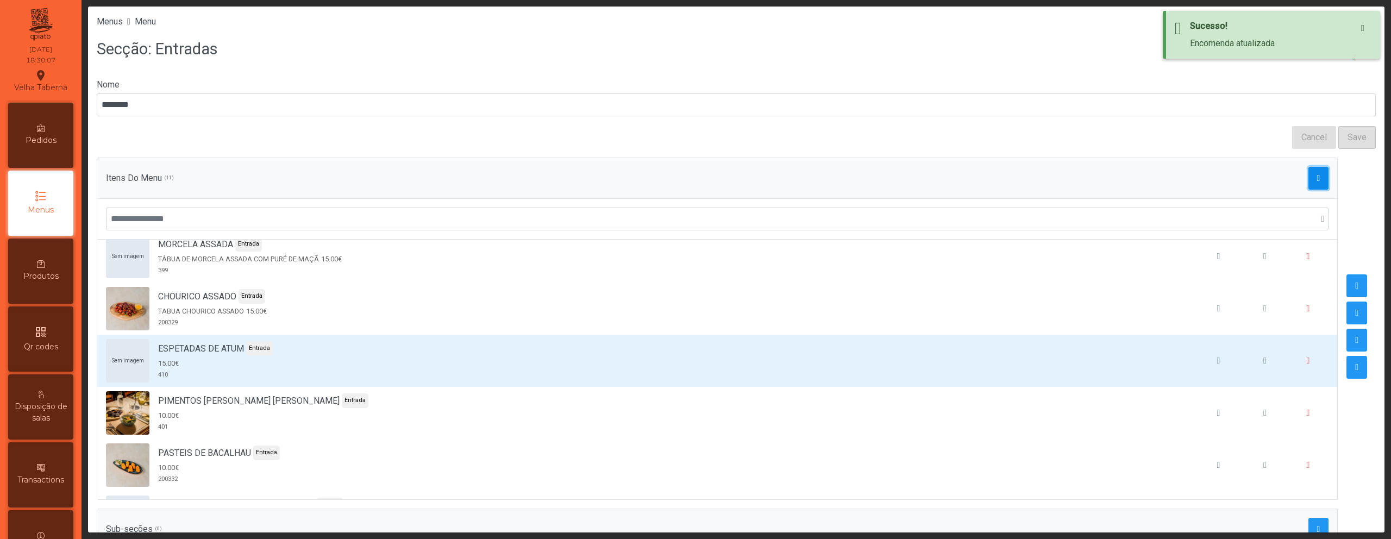
click at [1311, 177] on button "button" at bounding box center [1318, 178] width 21 height 23
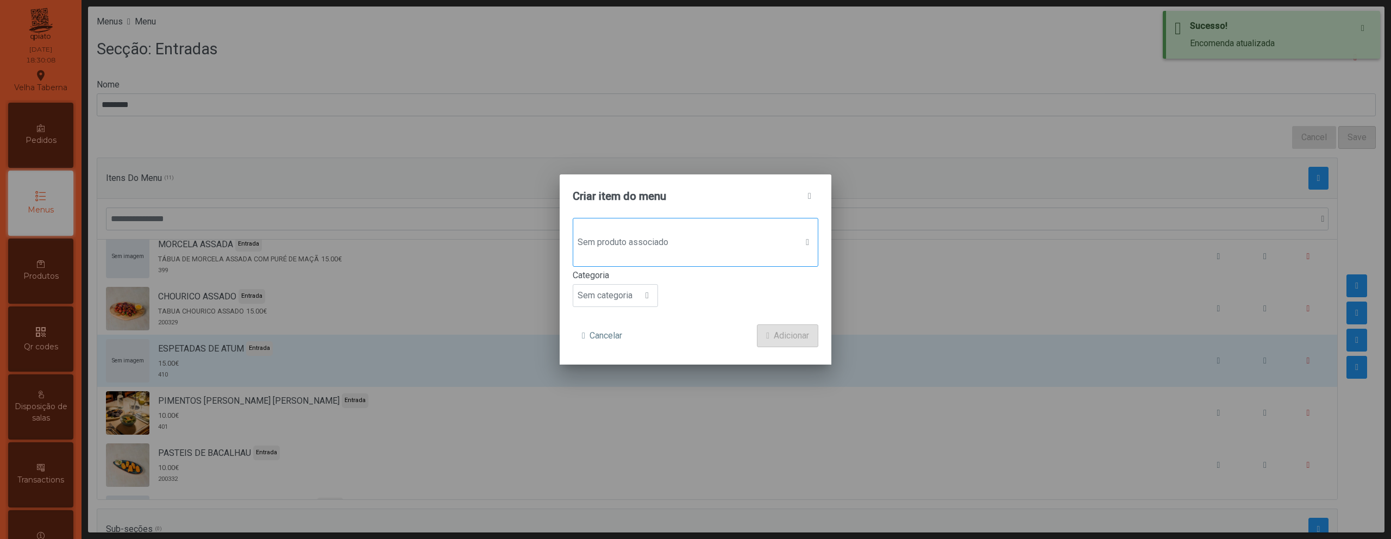
click at [658, 263] on div "Sem produto associado" at bounding box center [696, 242] width 246 height 49
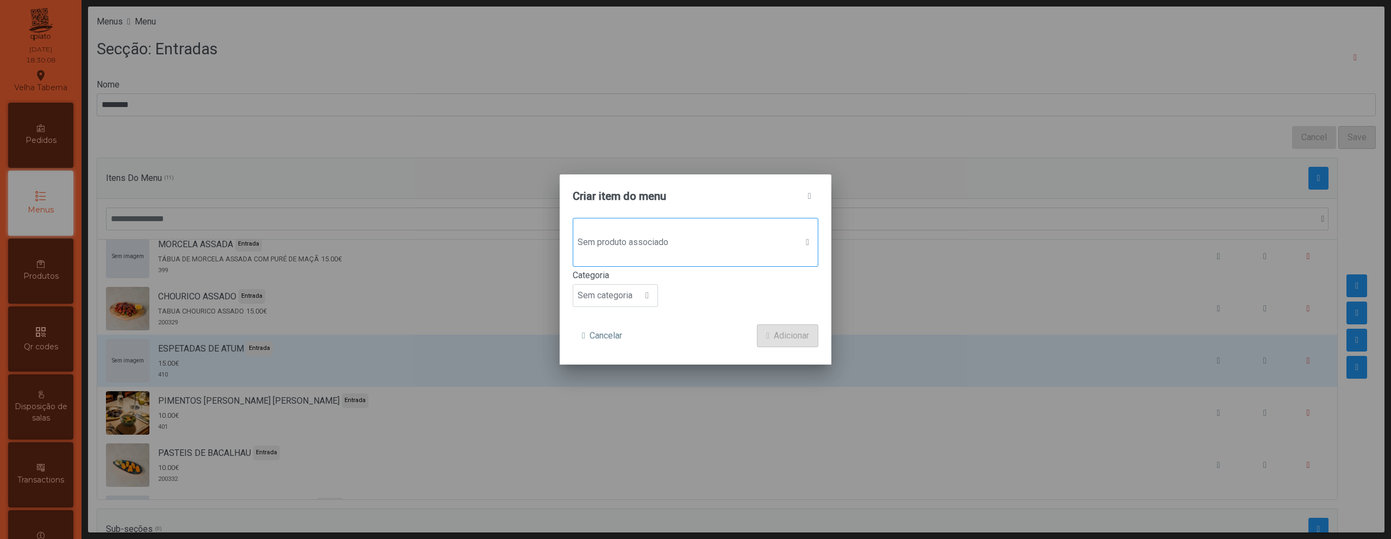
scroll to position [8, 53]
type input "*****"
click at [668, 333] on span "411" at bounding box center [662, 330] width 11 height 10
click at [618, 290] on span "Sem categoria" at bounding box center [605, 297] width 64 height 22
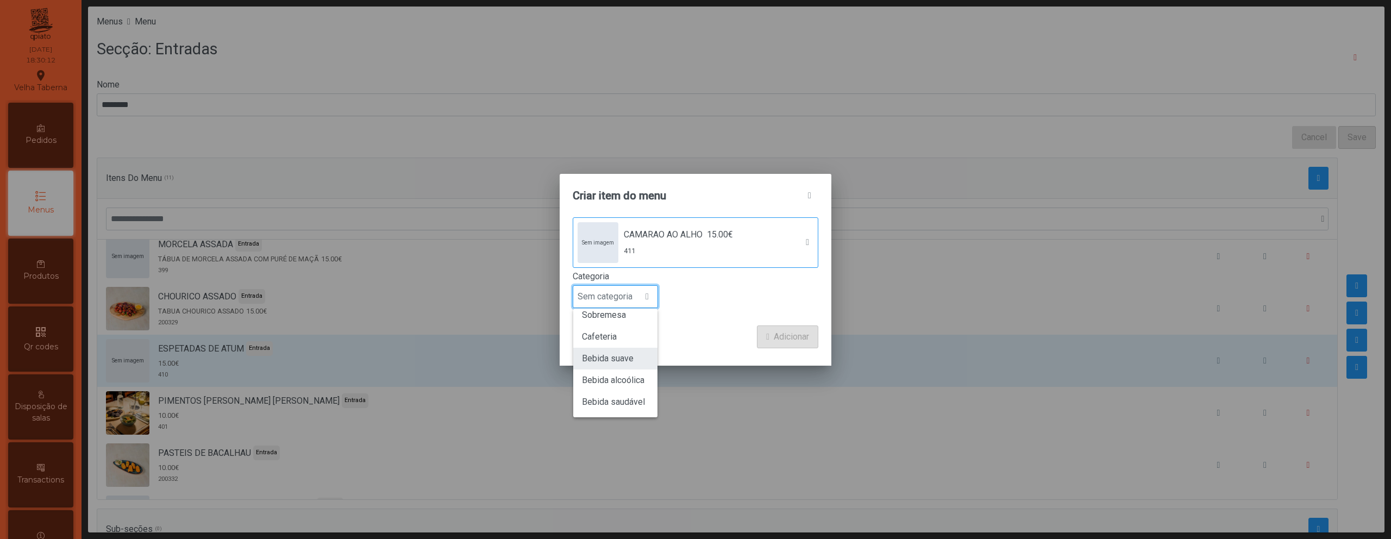
scroll to position [0, 0]
click at [605, 324] on span "Entrada" at bounding box center [596, 323] width 28 height 10
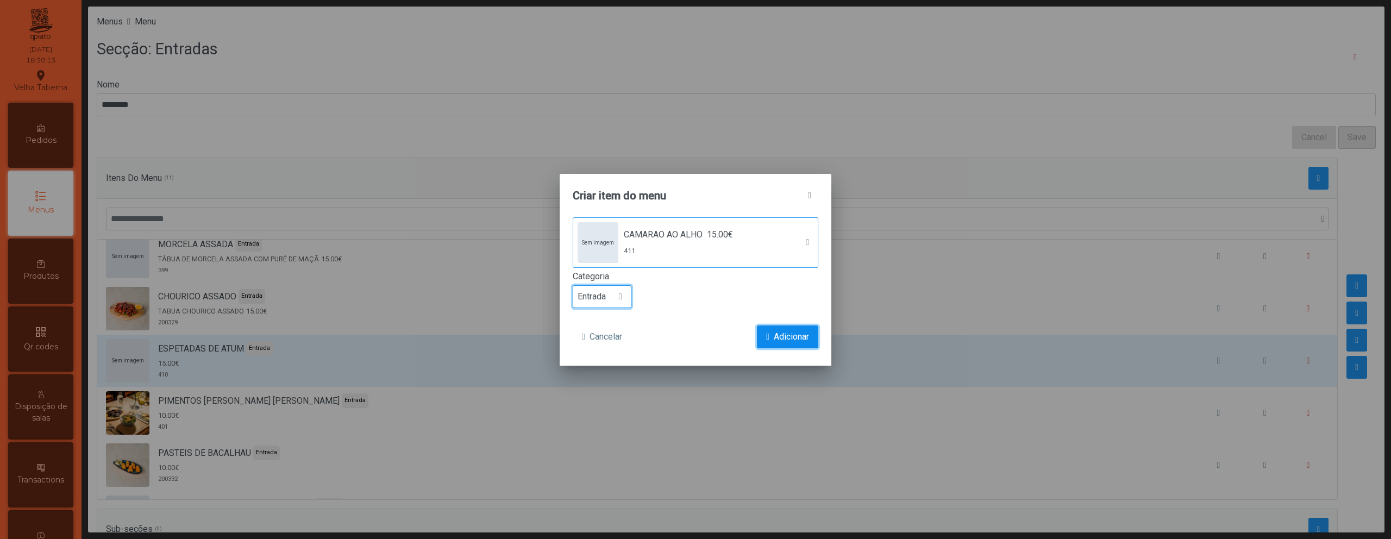
click at [780, 335] on span "Adicionar" at bounding box center [791, 336] width 35 height 13
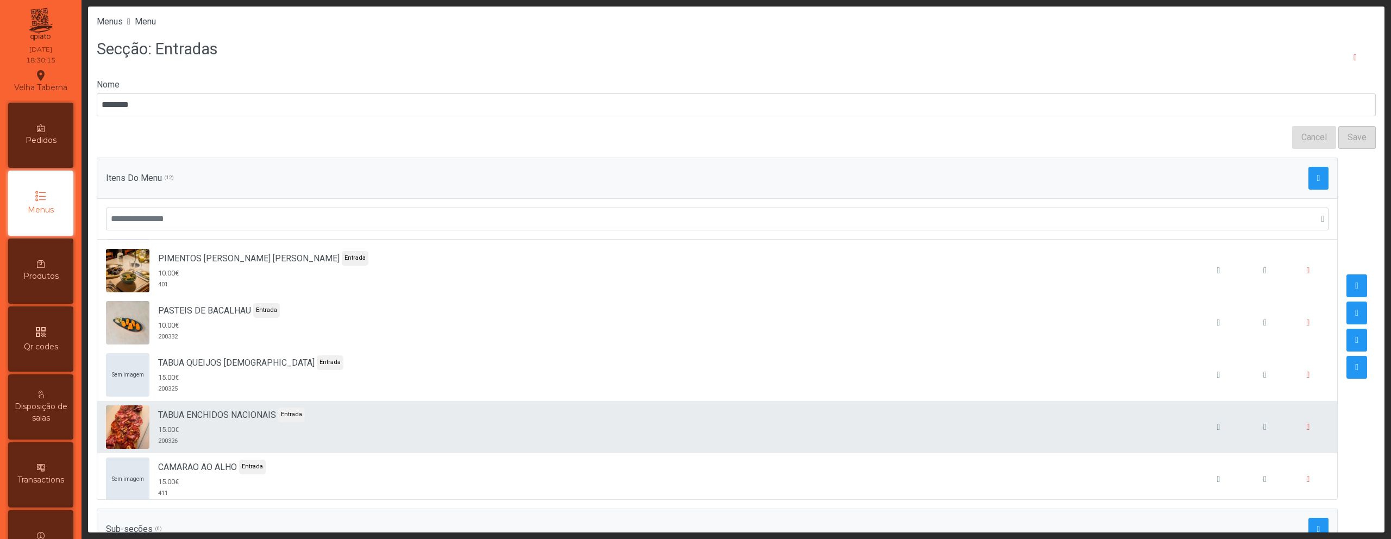
scroll to position [375, 0]
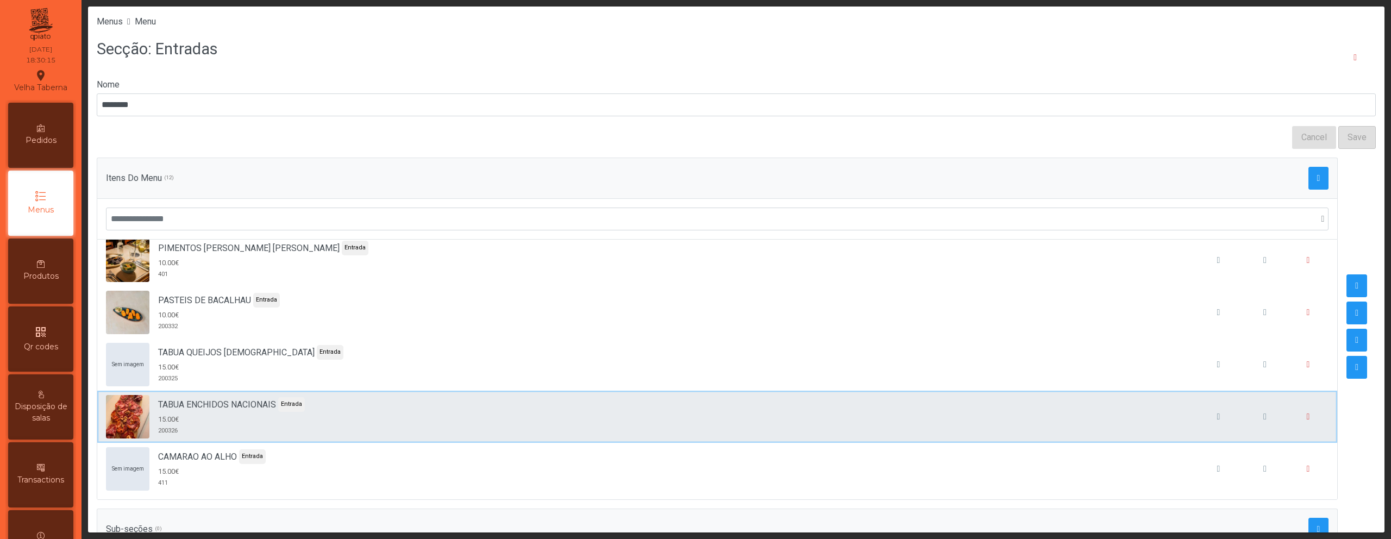
click at [415, 441] on li "TABUA ENCHIDOS NACIONAIS Entrada 15.00€ 200326" at bounding box center [717, 417] width 1240 height 52
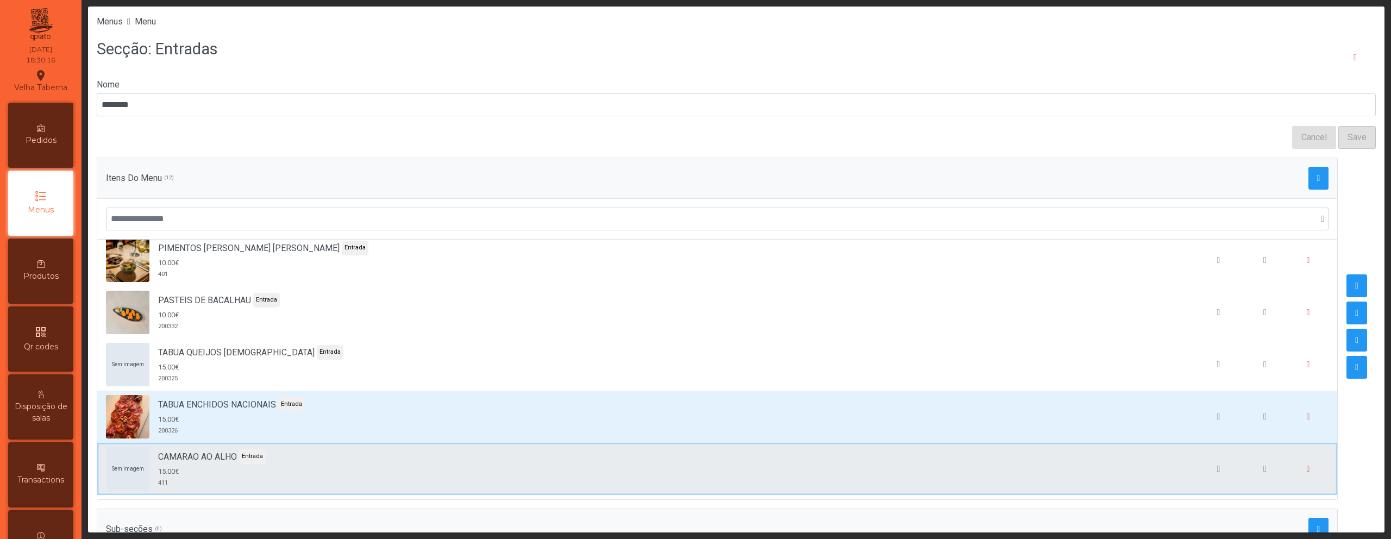
click at [426, 459] on div "Sem imagem CAMARAO AO ALHO Entrada 15.00€ 411" at bounding box center [717, 468] width 1222 height 43
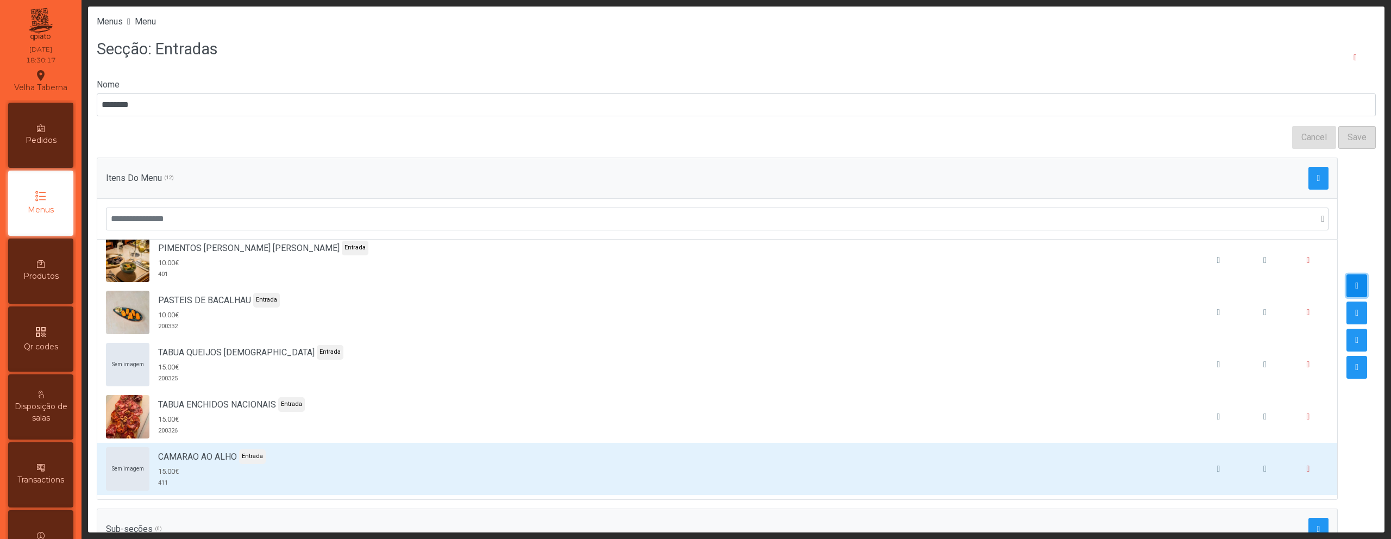
click at [1355, 285] on span "button" at bounding box center [1356, 285] width 3 height 9
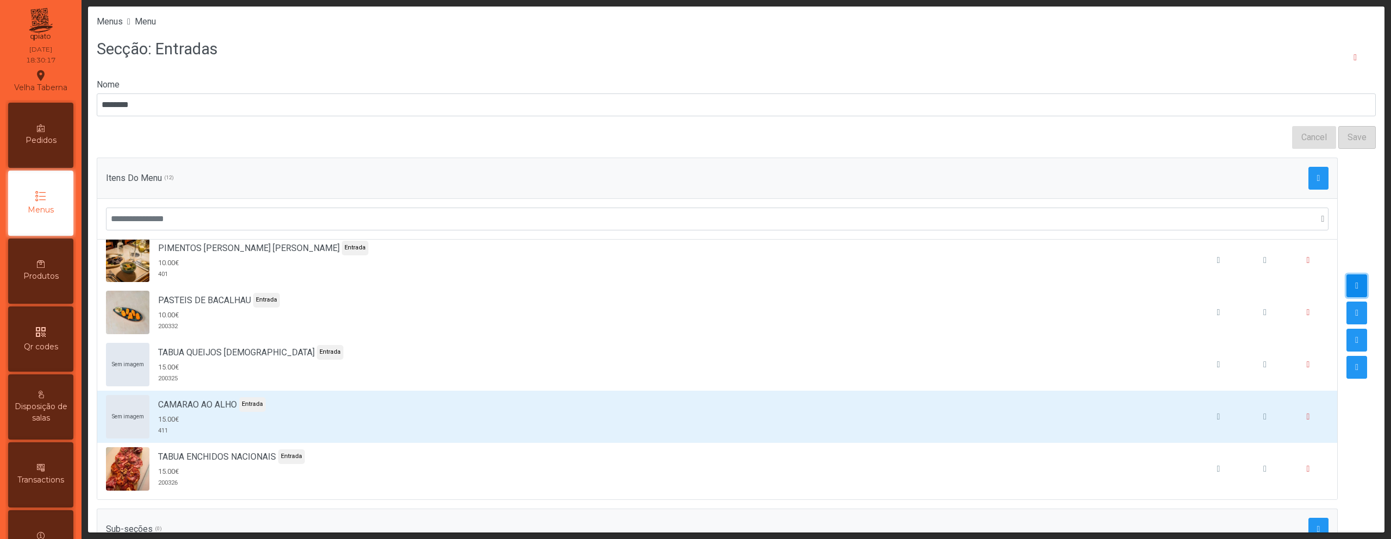
click at [1355, 285] on span "button" at bounding box center [1356, 285] width 3 height 9
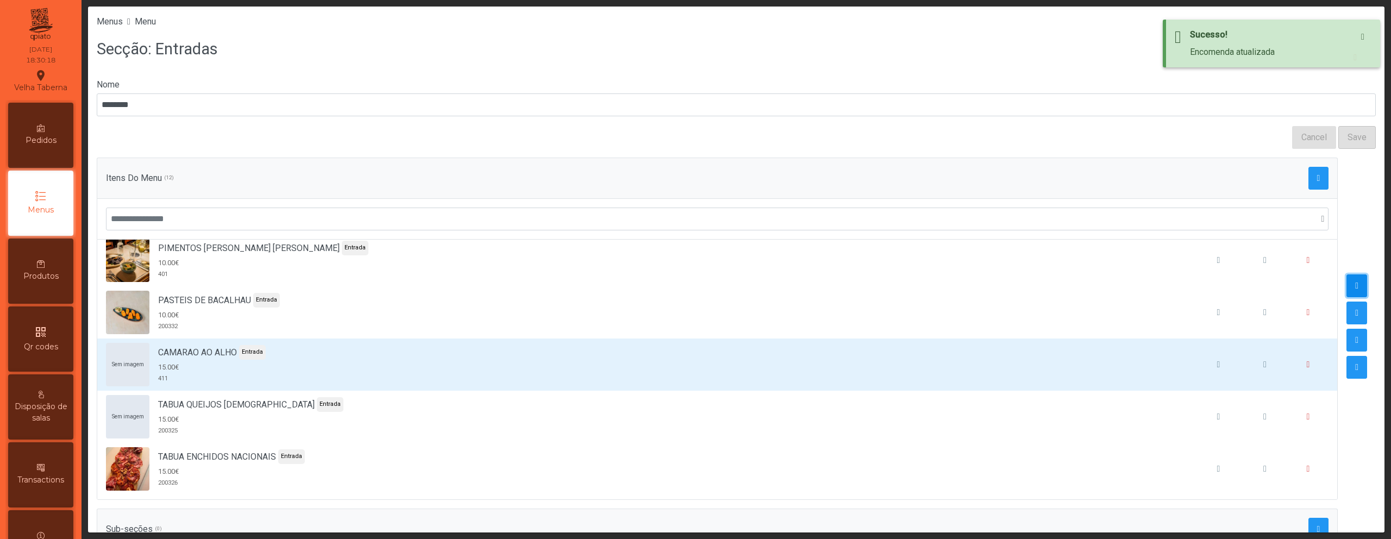
click at [1355, 285] on span "button" at bounding box center [1356, 285] width 3 height 9
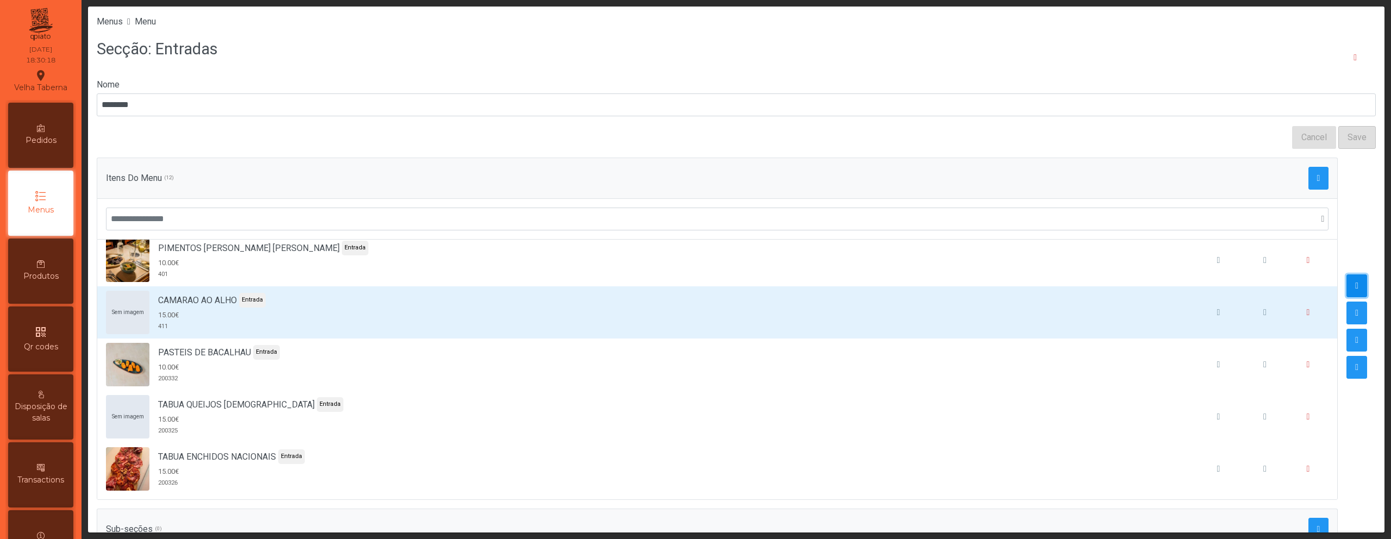
click at [1355, 285] on span "button" at bounding box center [1356, 285] width 3 height 9
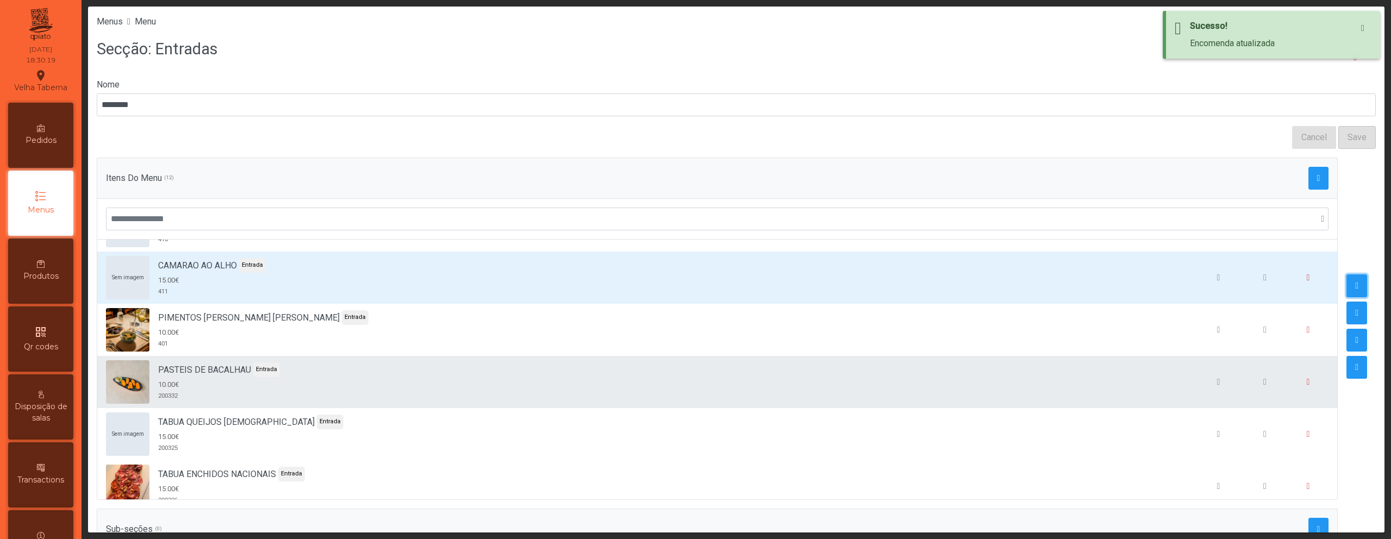
scroll to position [348, 0]
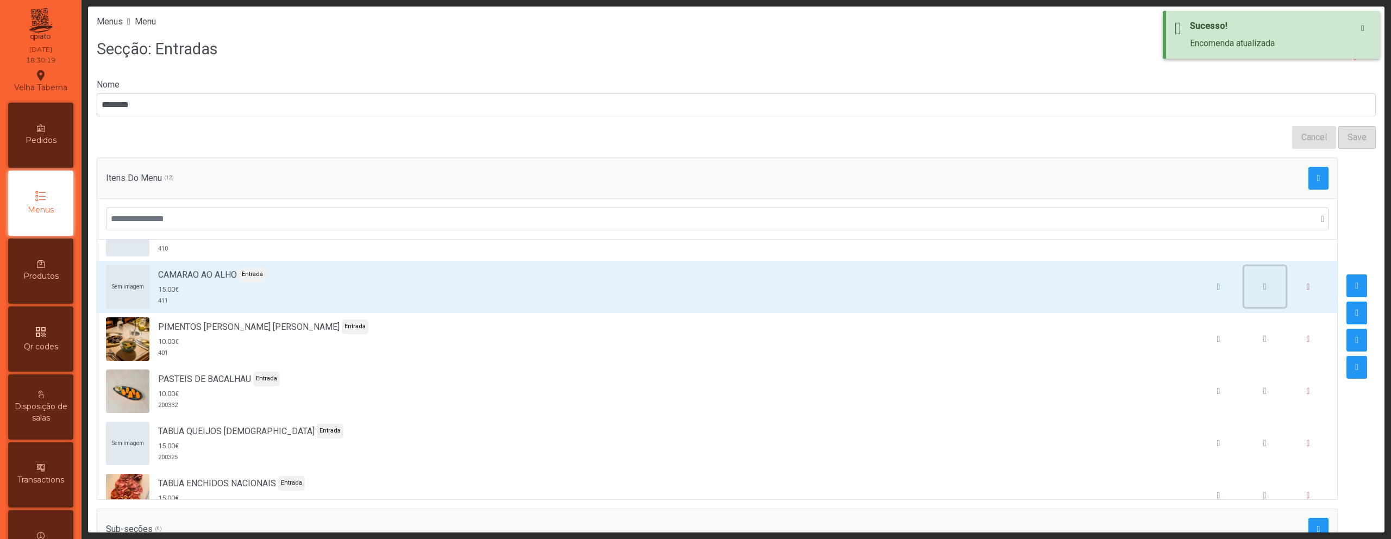
click at [1244, 290] on button "button" at bounding box center [1264, 286] width 41 height 41
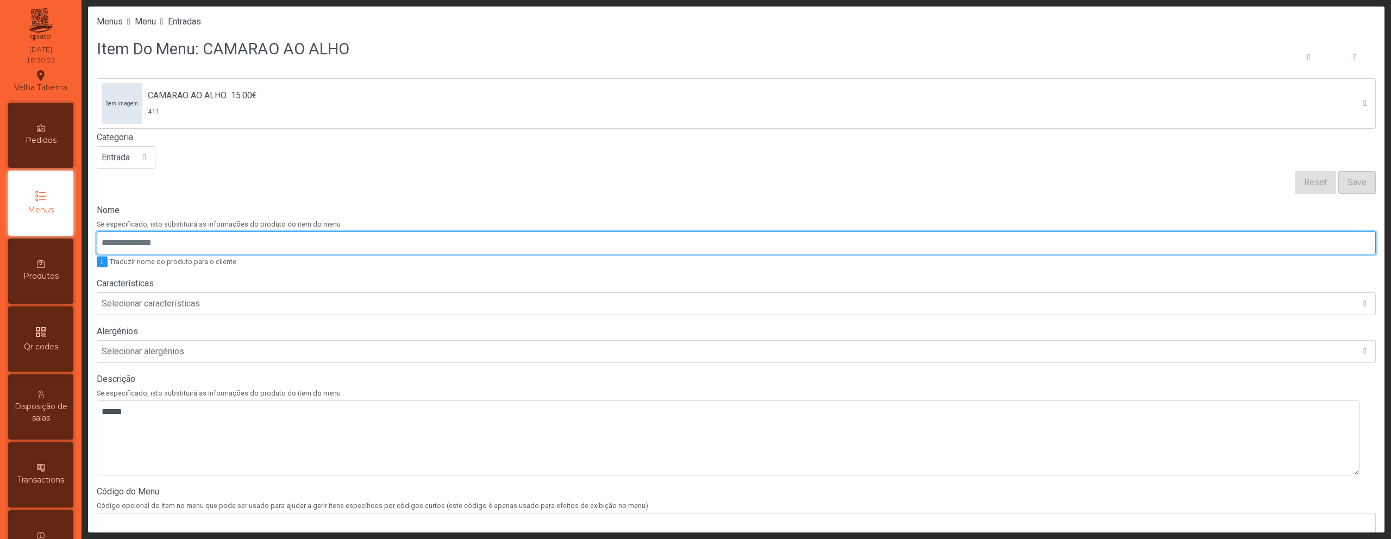
click at [318, 240] on input "Nome" at bounding box center [736, 242] width 1279 height 23
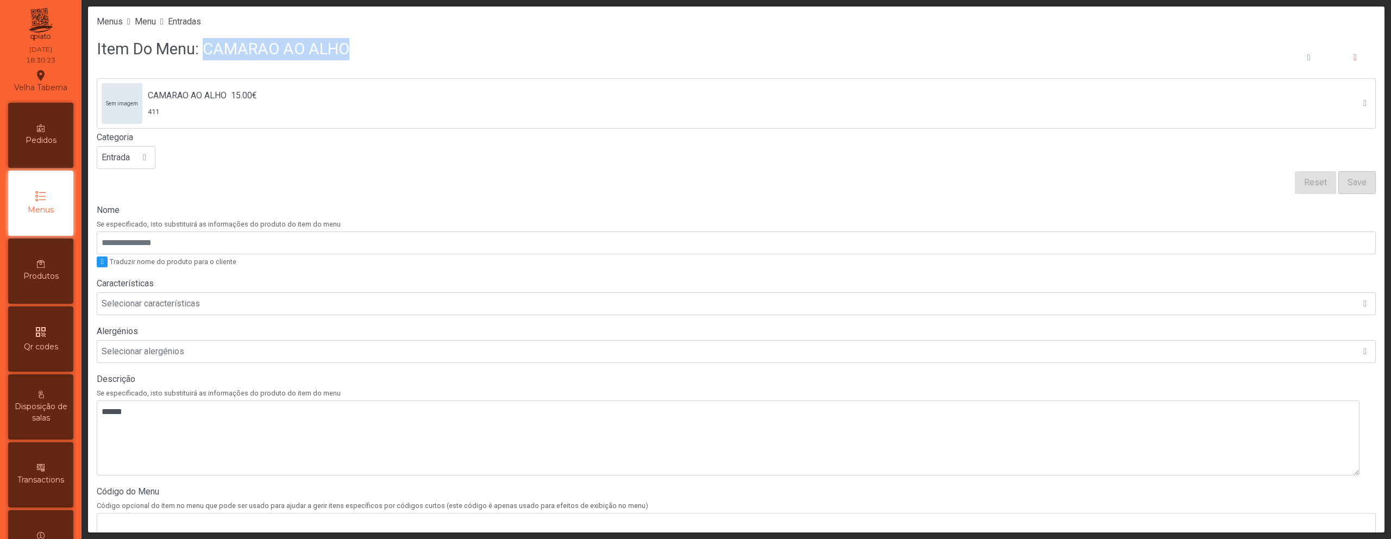
drag, startPoint x: 200, startPoint y: 51, endPoint x: 368, endPoint y: 59, distance: 168.1
click at [368, 59] on div "Item Do Menu: CAMARAO AO ALHO" at bounding box center [736, 57] width 1279 height 41
copy h3 "CAMARAO AO ALHO"
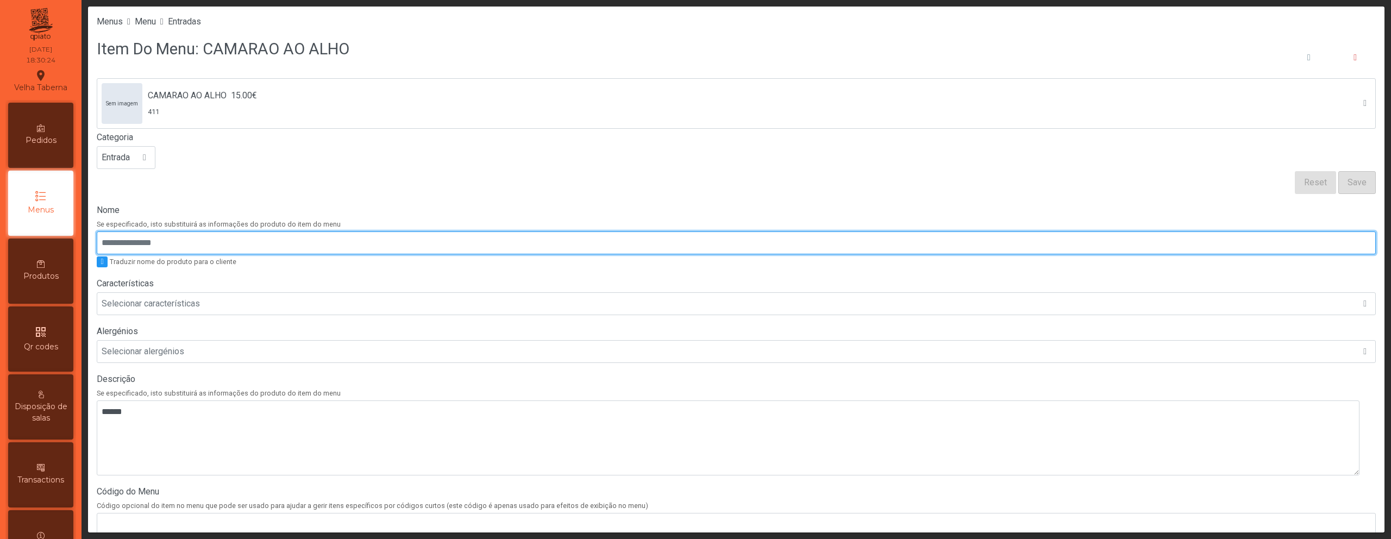
click at [189, 250] on input "Nome" at bounding box center [736, 242] width 1279 height 23
paste input "**********"
click at [212, 242] on input "**********" at bounding box center [736, 242] width 1279 height 23
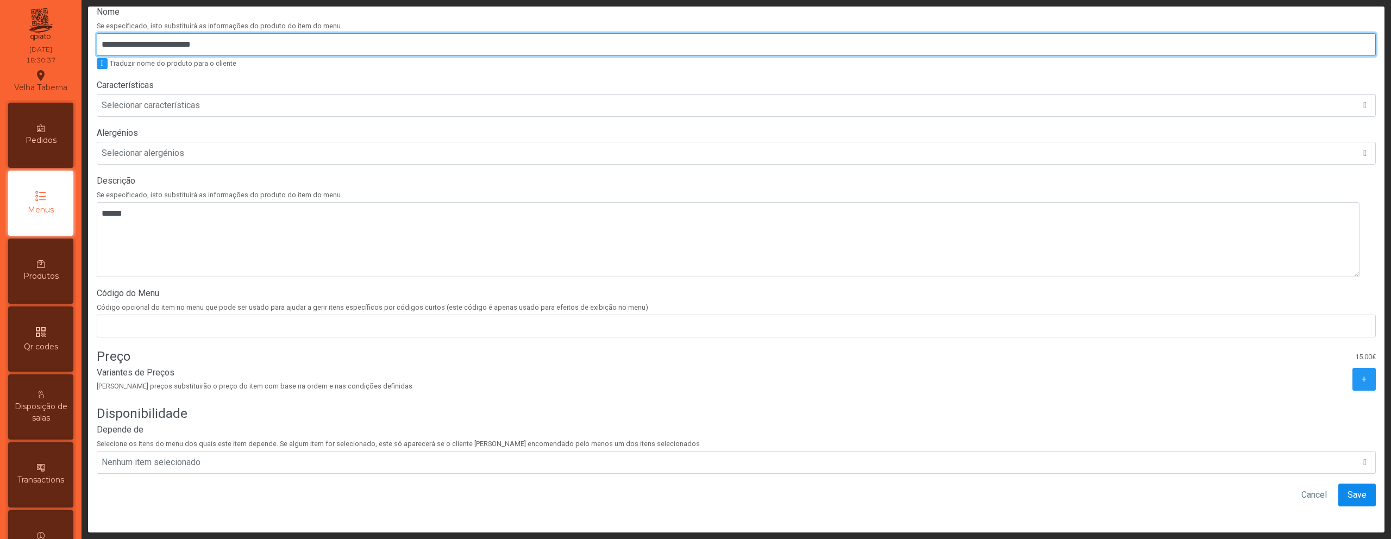
type input "**********"
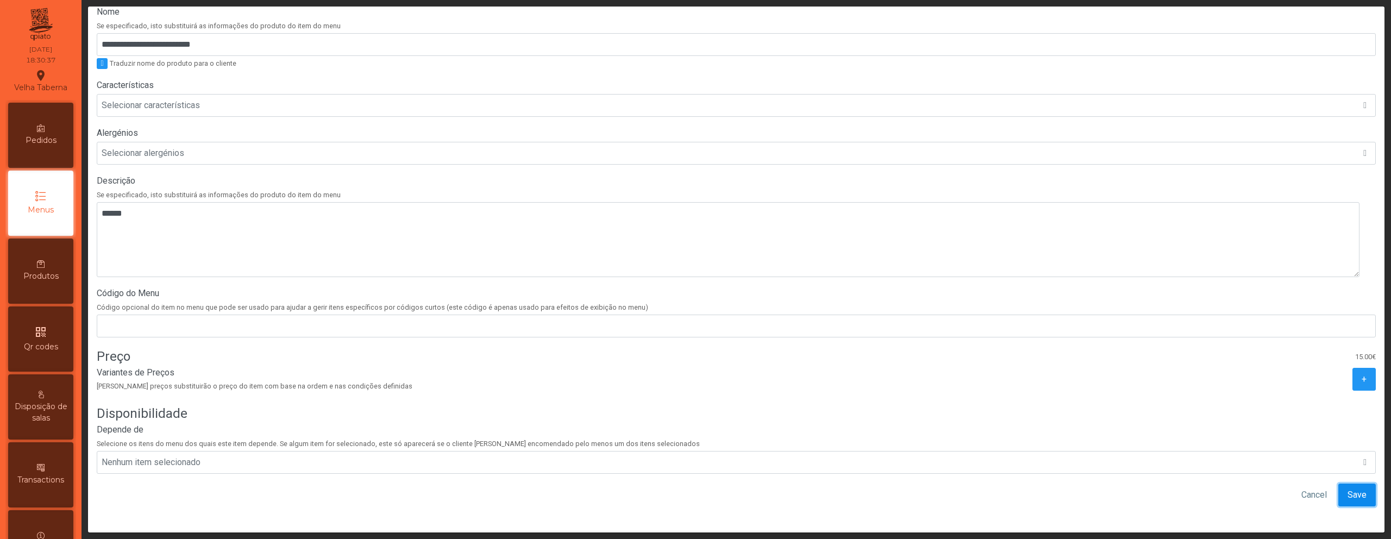
click at [1349, 488] on span "Save" at bounding box center [1356, 494] width 19 height 13
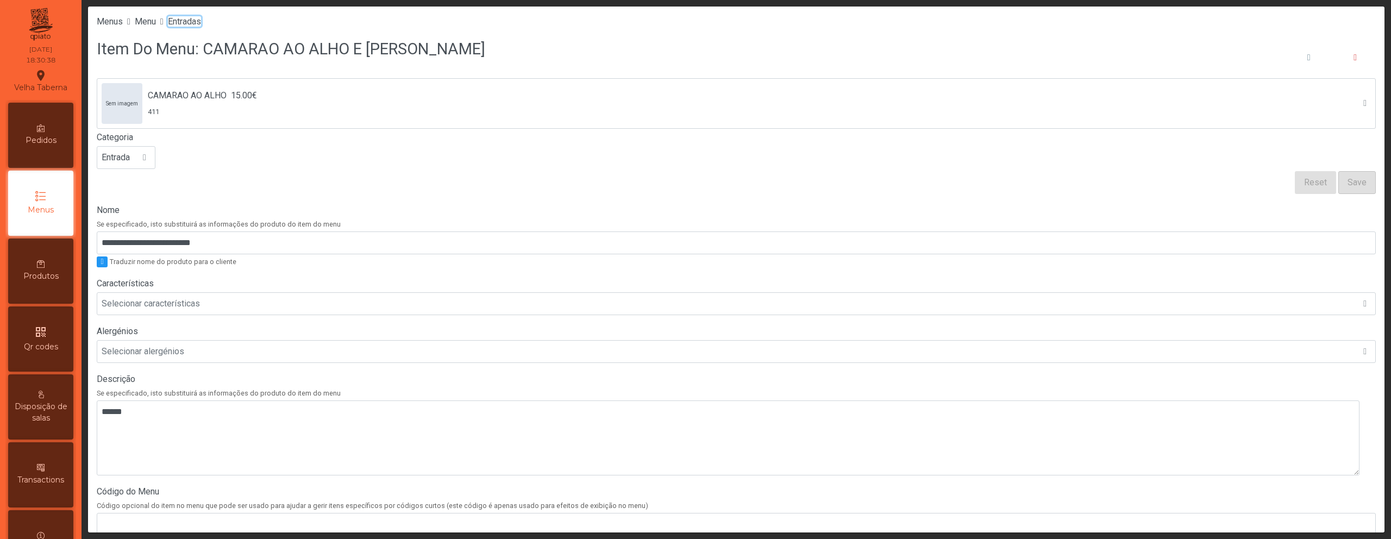
click at [196, 26] on span "Entradas" at bounding box center [184, 21] width 33 height 10
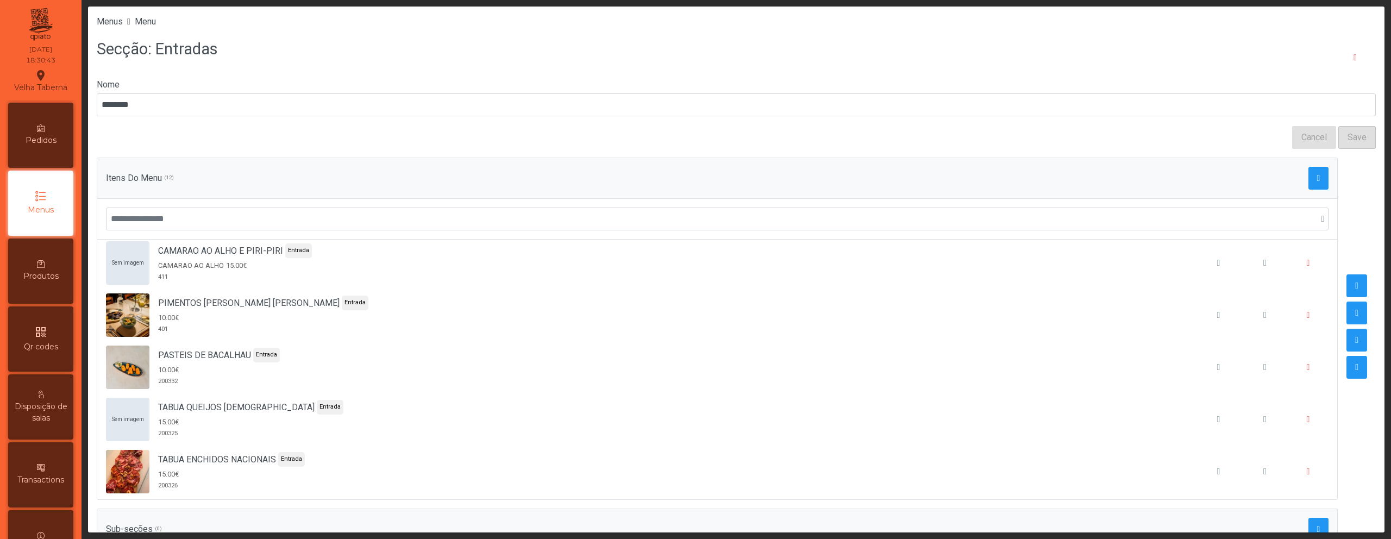
scroll to position [375, 0]
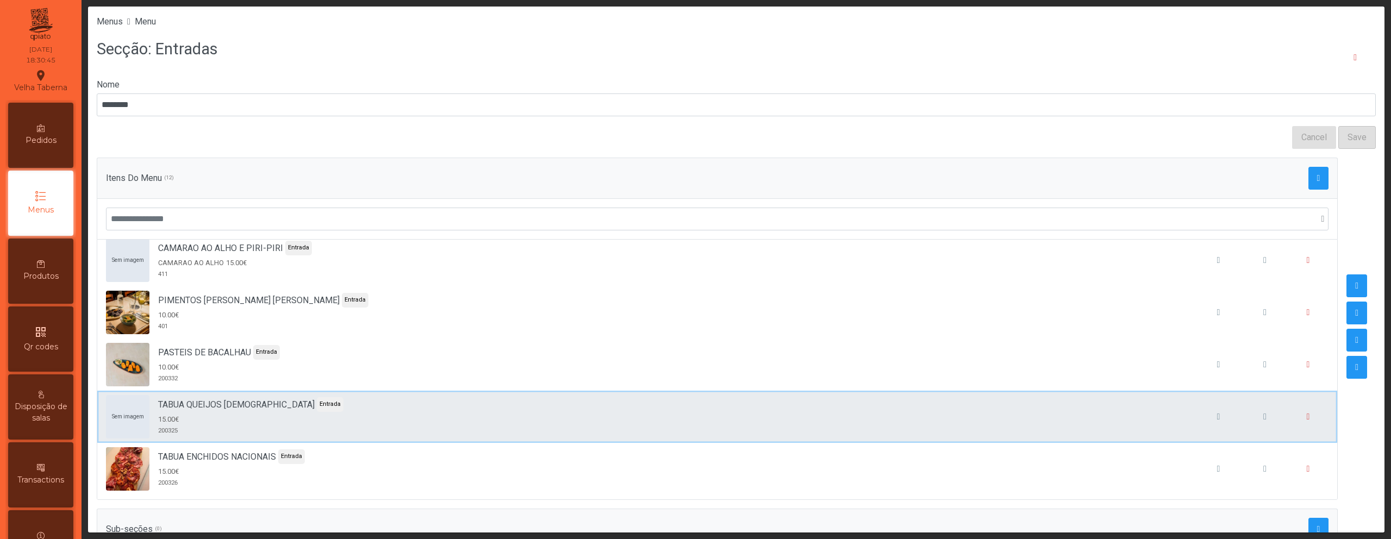
click at [650, 413] on div "Sem imagem TABUA QUEIJOS PORTUGUESES Entrada 15.00€ 200325" at bounding box center [717, 416] width 1222 height 43
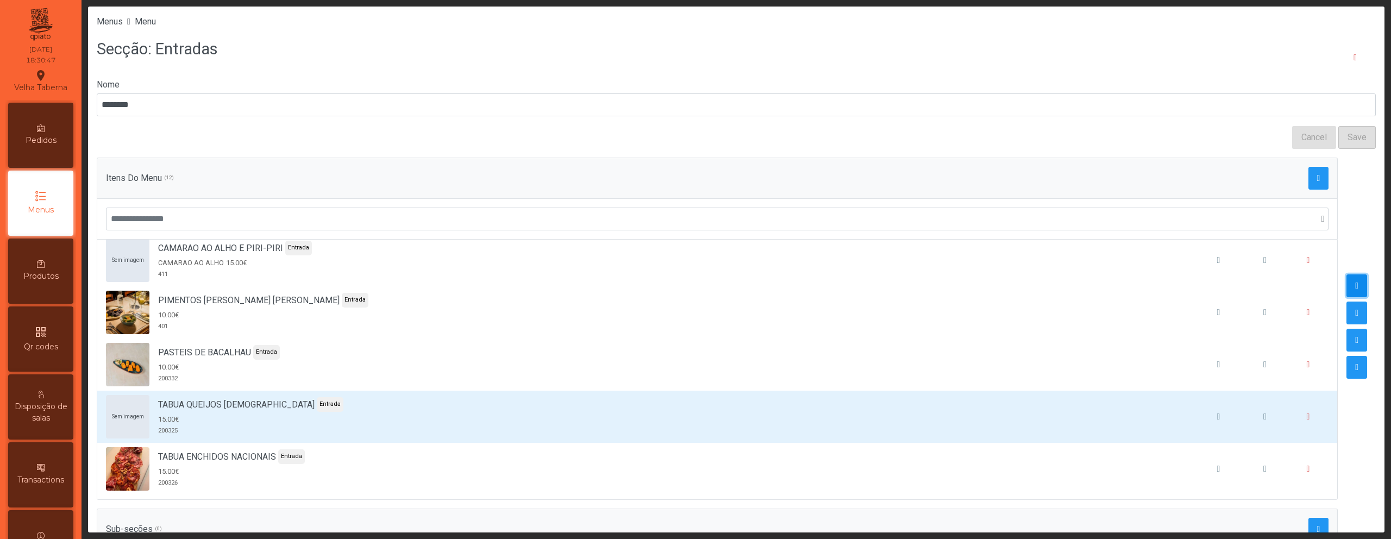
click at [1346, 288] on button "button" at bounding box center [1356, 285] width 21 height 23
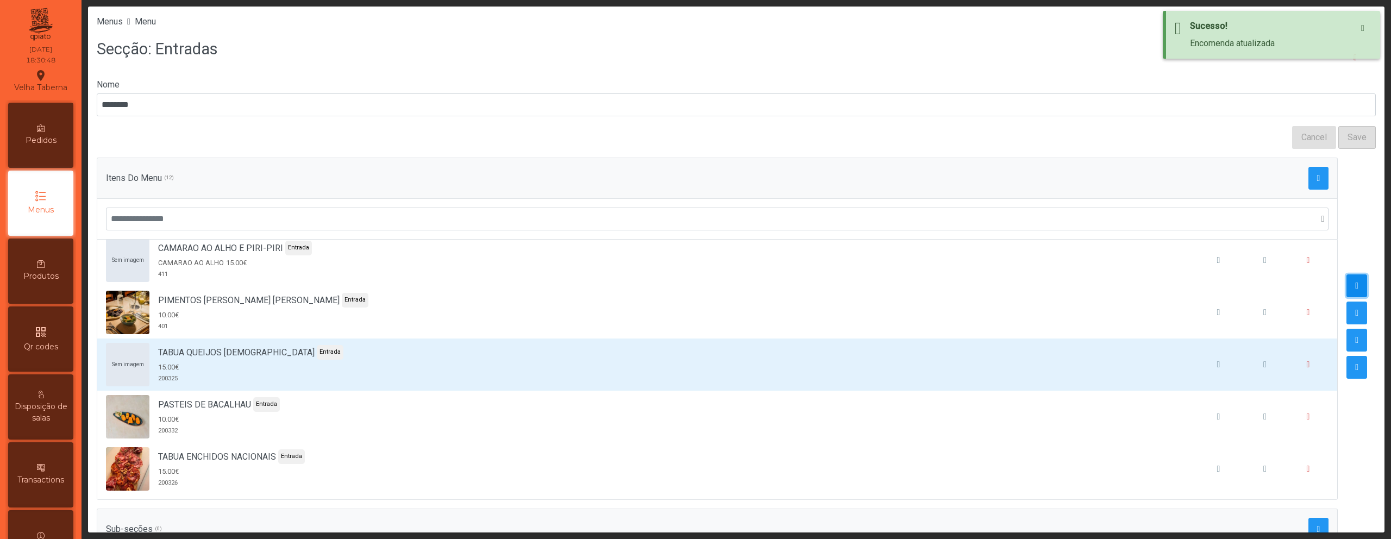
click at [1346, 288] on button "button" at bounding box center [1356, 285] width 21 height 23
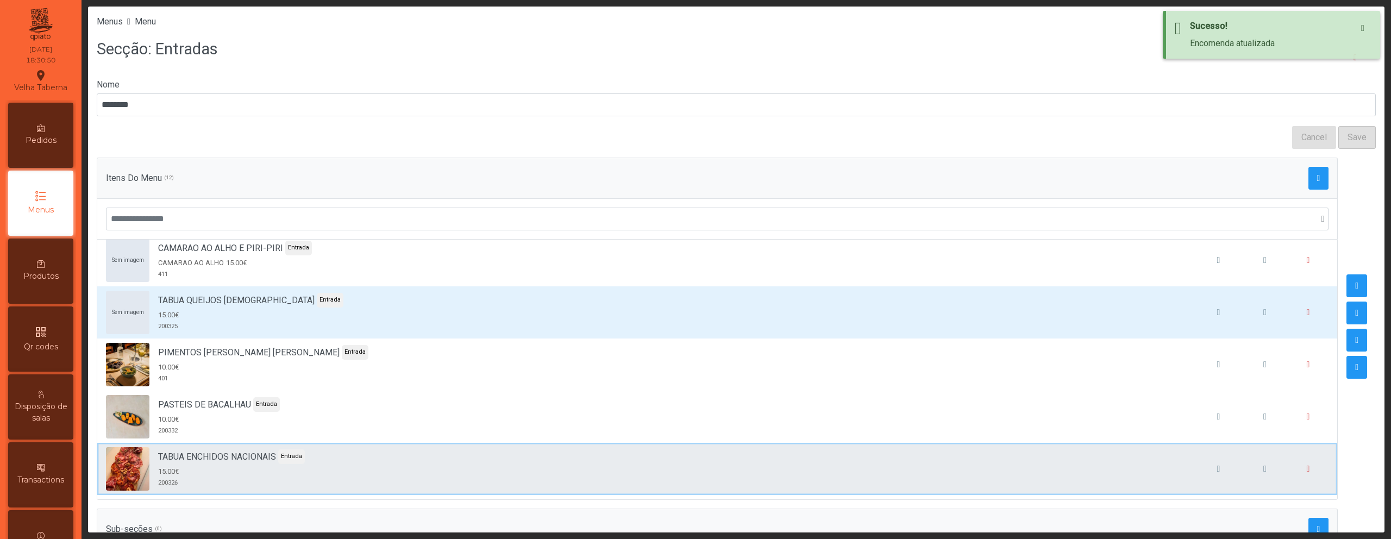
click at [430, 456] on div "TABUA ENCHIDOS NACIONAIS Entrada 15.00€ 200326" at bounding box center [717, 468] width 1222 height 43
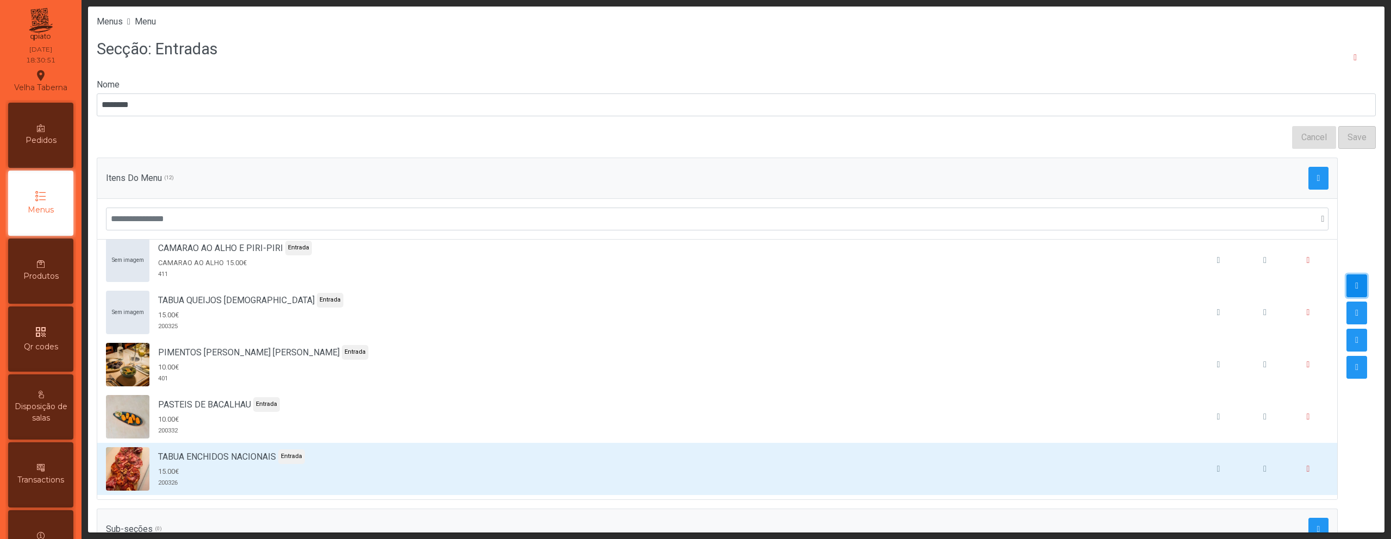
click at [1355, 287] on span "button" at bounding box center [1356, 285] width 3 height 9
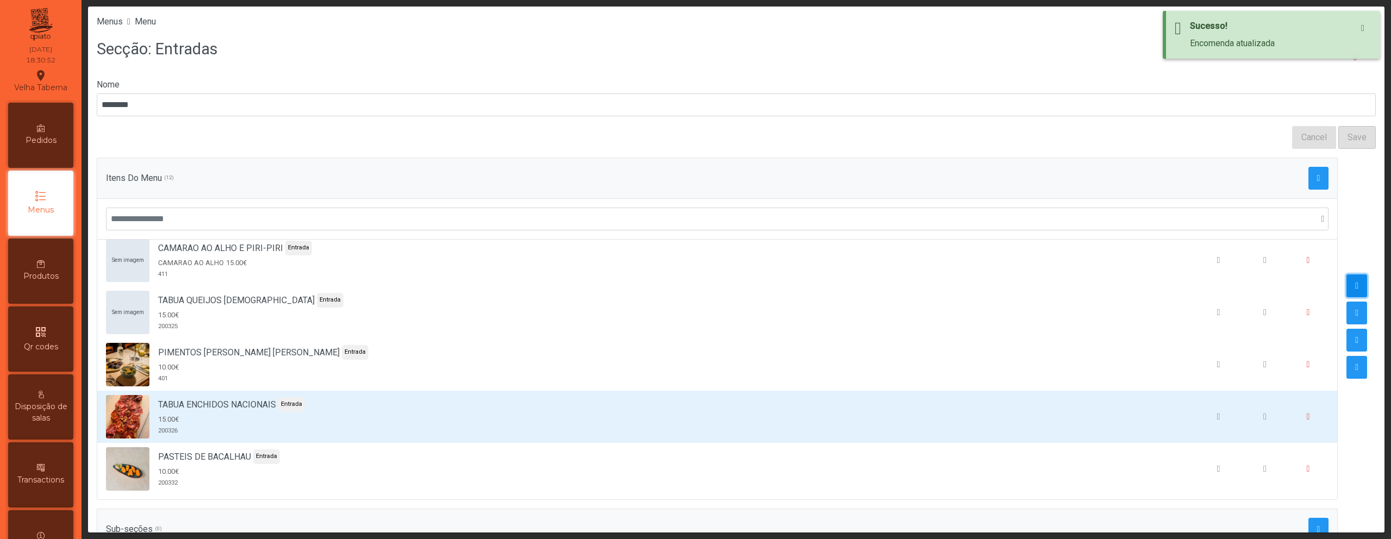
click at [1355, 287] on span "button" at bounding box center [1356, 285] width 3 height 9
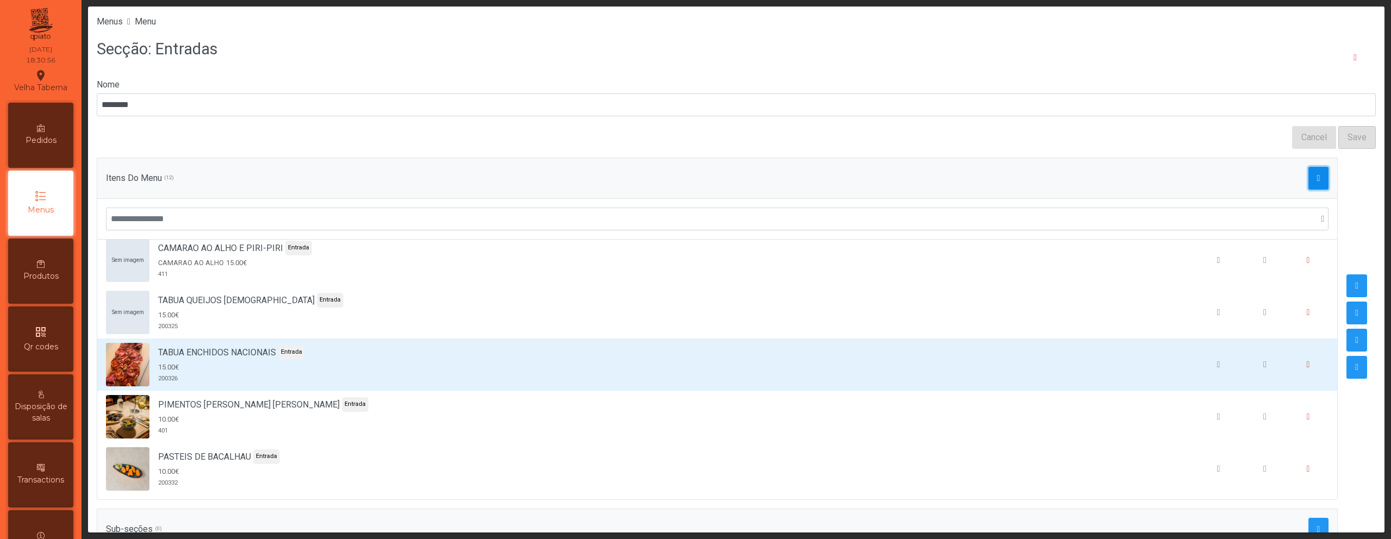
click at [1308, 179] on button "button" at bounding box center [1318, 178] width 21 height 23
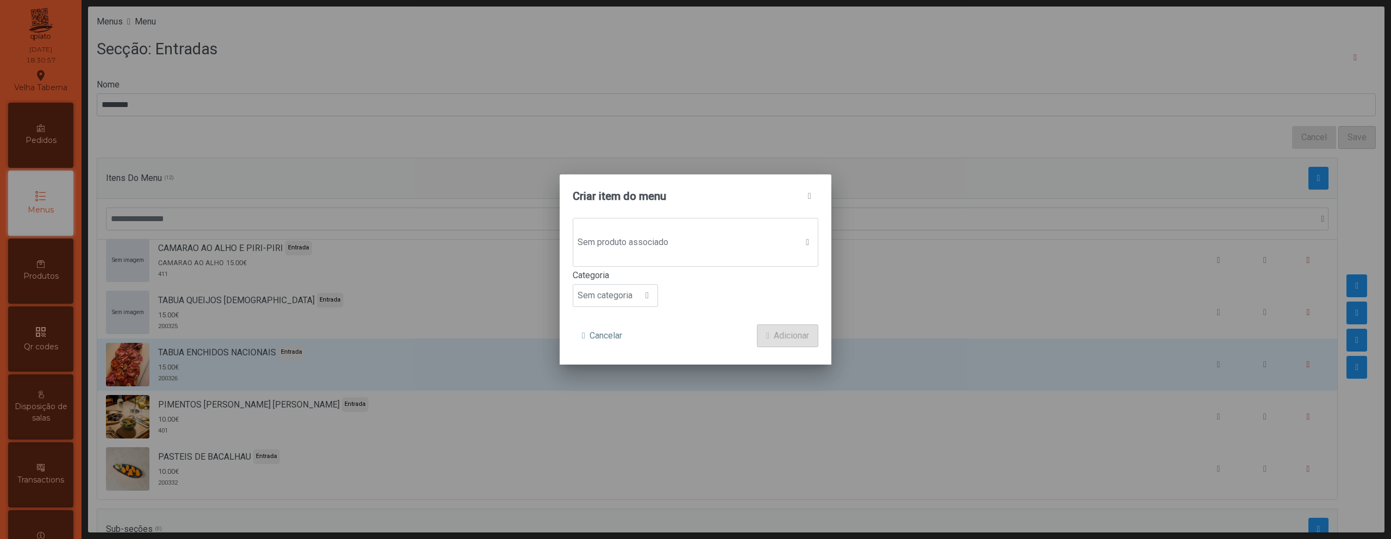
click at [651, 275] on label "Categoria" at bounding box center [696, 275] width 246 height 13
click at [651, 116] on input "********" at bounding box center [736, 104] width 1279 height 23
click at [650, 256] on div "Sem produto associado" at bounding box center [696, 242] width 246 height 49
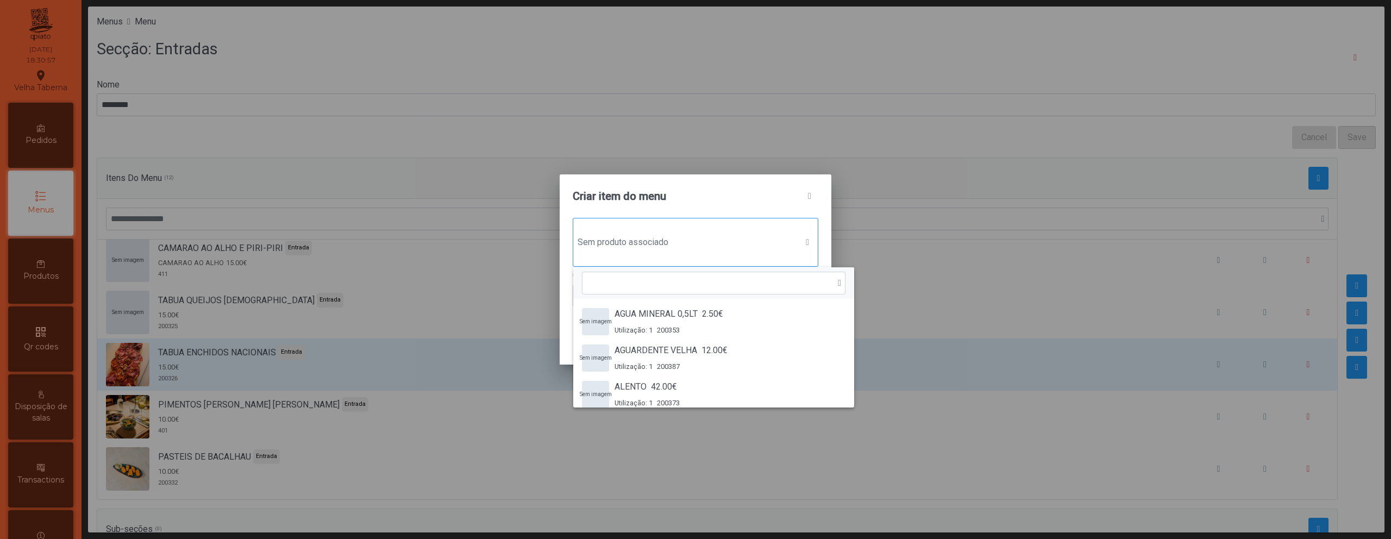
scroll to position [8, 53]
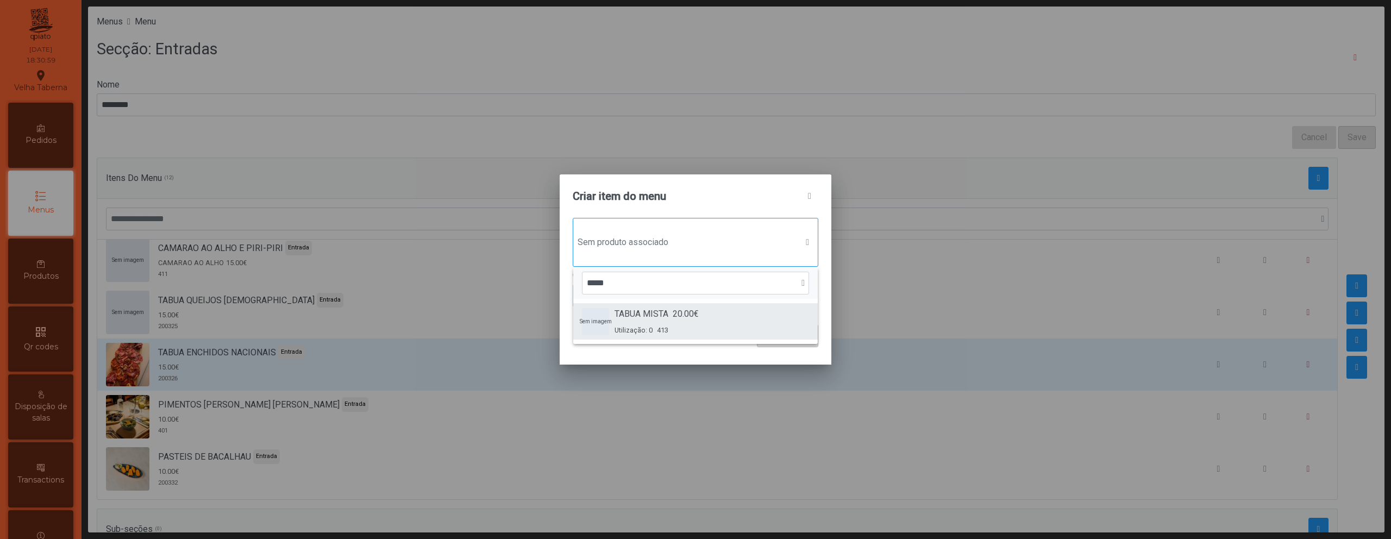
type input "*****"
click at [679, 321] on div "TABUA MISTA 20.00€ Utilização: 0 413" at bounding box center [656, 321] width 84 height 28
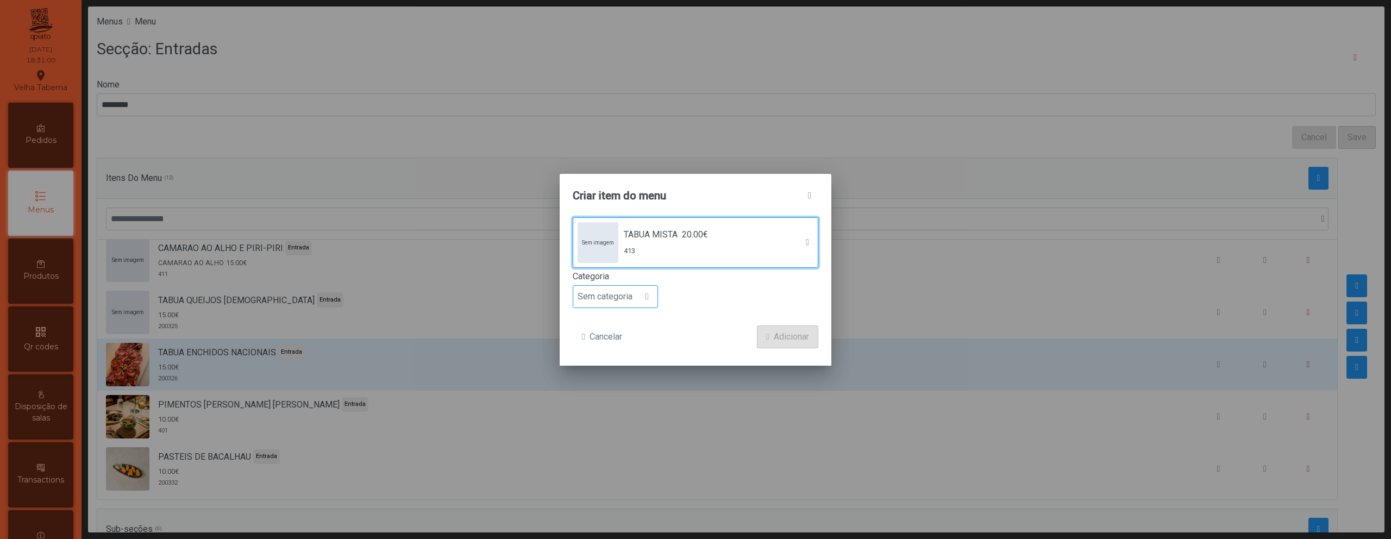
click at [623, 291] on span "Sem categoria" at bounding box center [605, 297] width 64 height 22
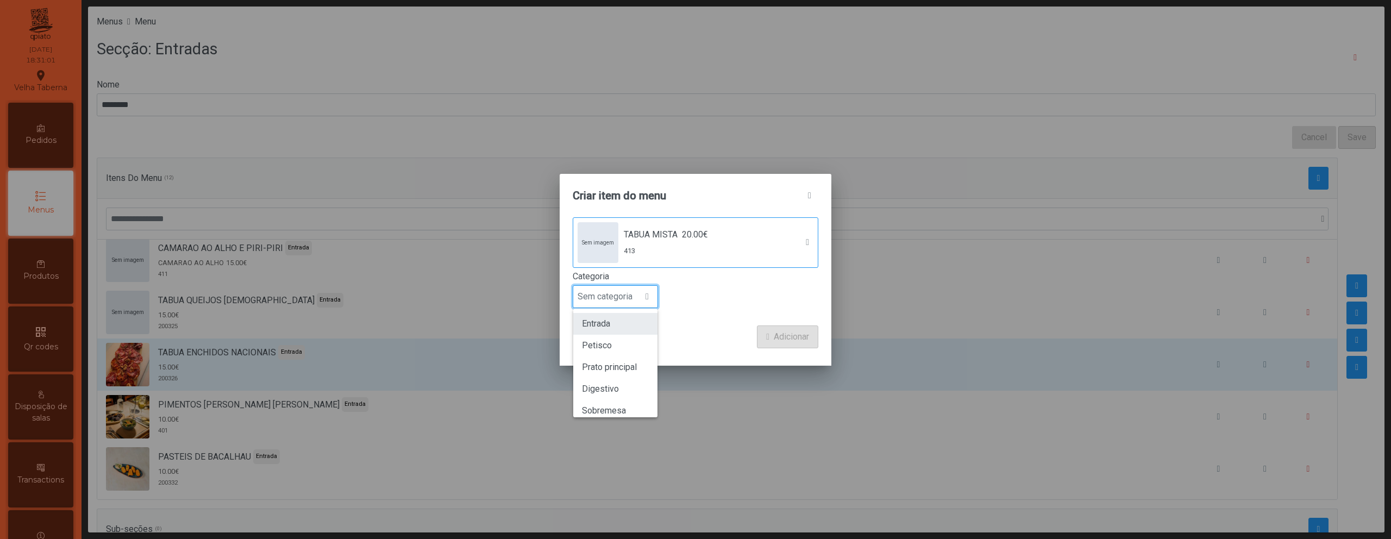
click at [610, 328] on span "Entrada" at bounding box center [596, 323] width 28 height 10
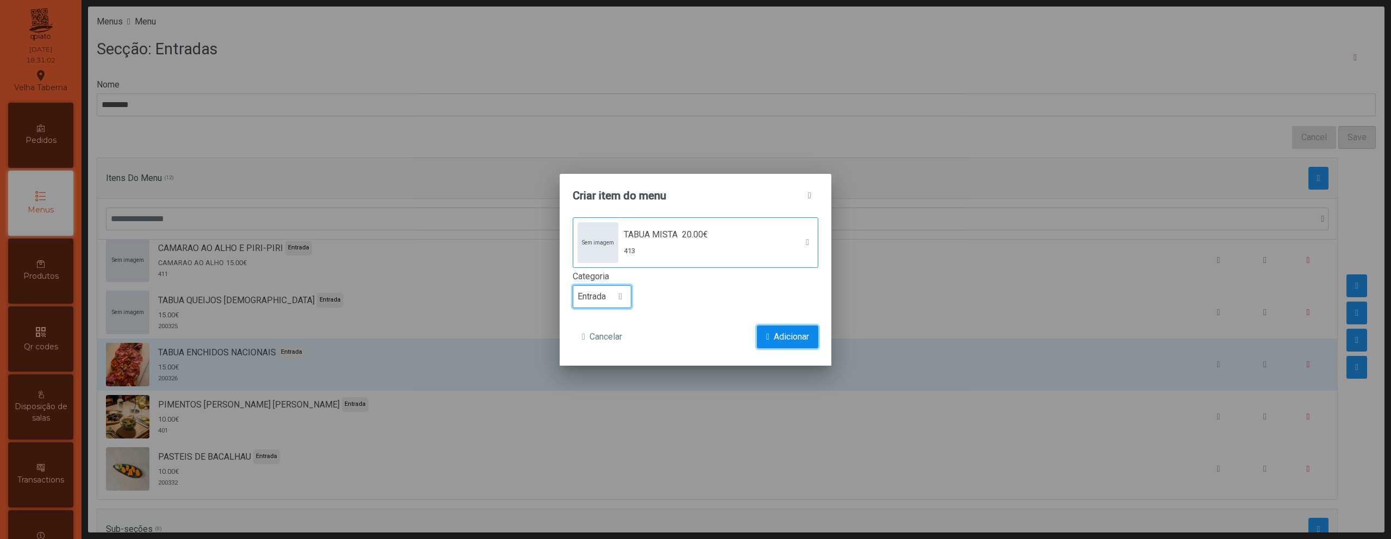
click at [757, 332] on button "Adicionar" at bounding box center [787, 336] width 61 height 23
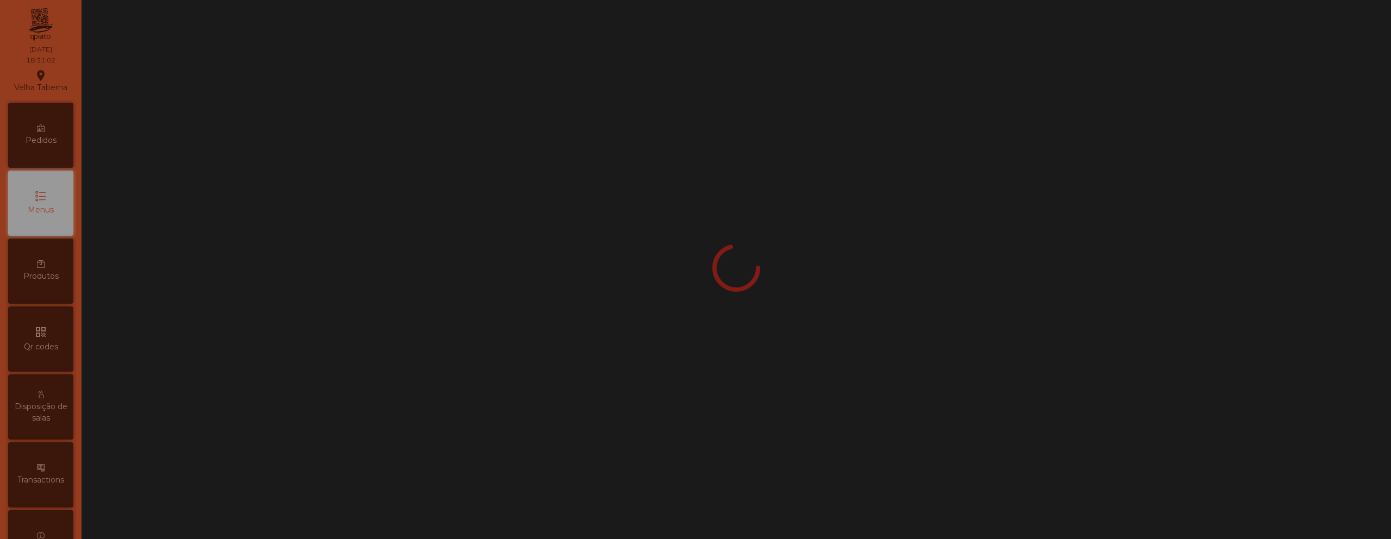
click at [777, 336] on div "Sem imagem TABUA MISTA 20.00€ 413 Categoria Entrada Cancelar Adicionar" at bounding box center [695, 285] width 190 height 104
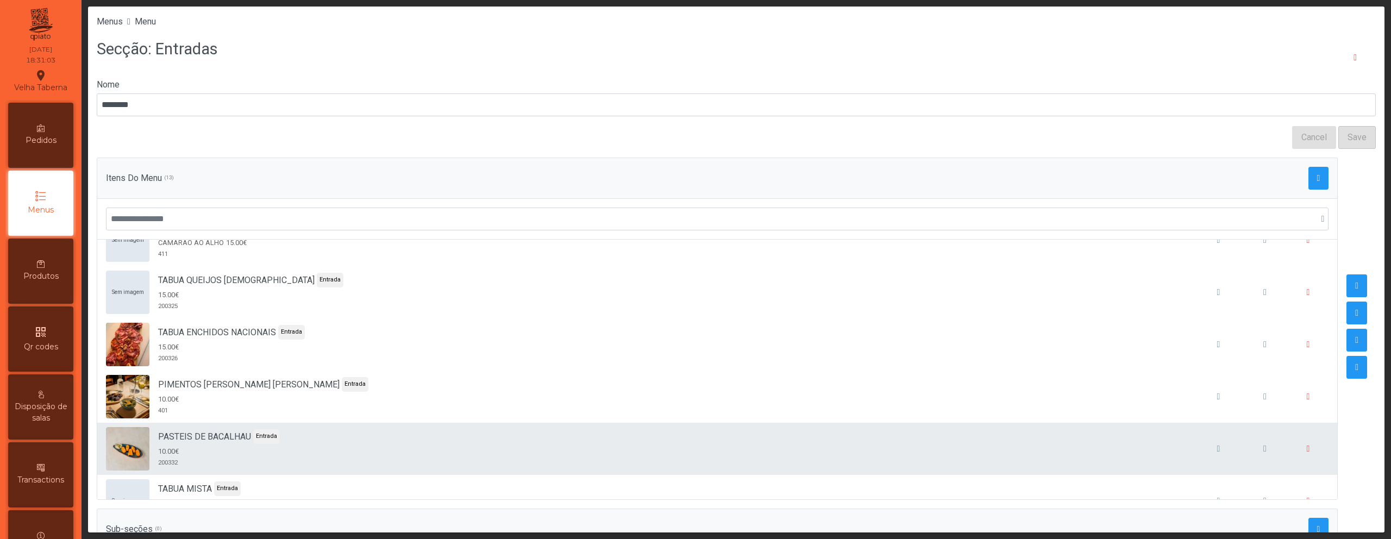
scroll to position [427, 0]
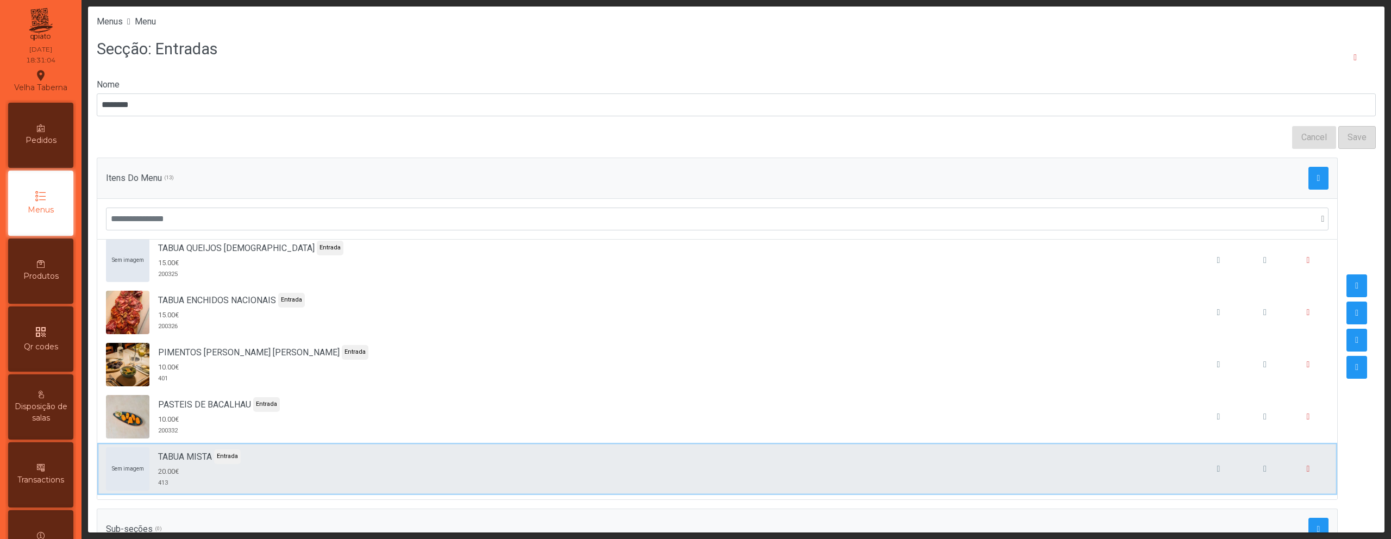
click at [786, 455] on div "Sem imagem TABUA MISTA Entrada 20.00€ 413" at bounding box center [717, 468] width 1222 height 43
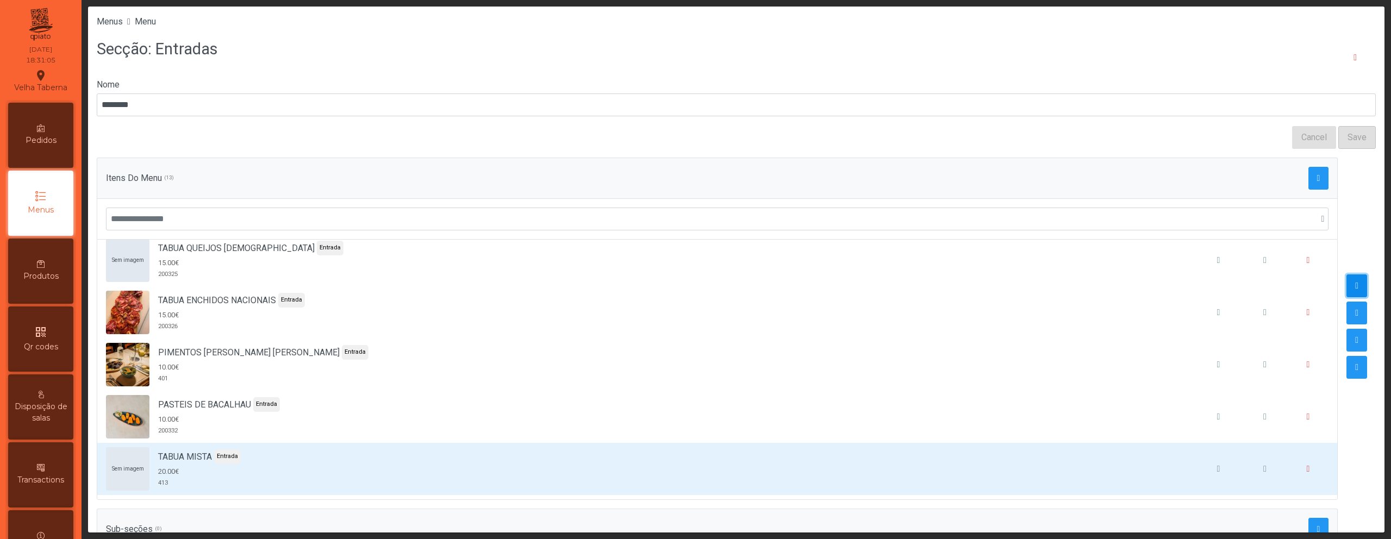
click at [1346, 288] on button "button" at bounding box center [1356, 285] width 21 height 23
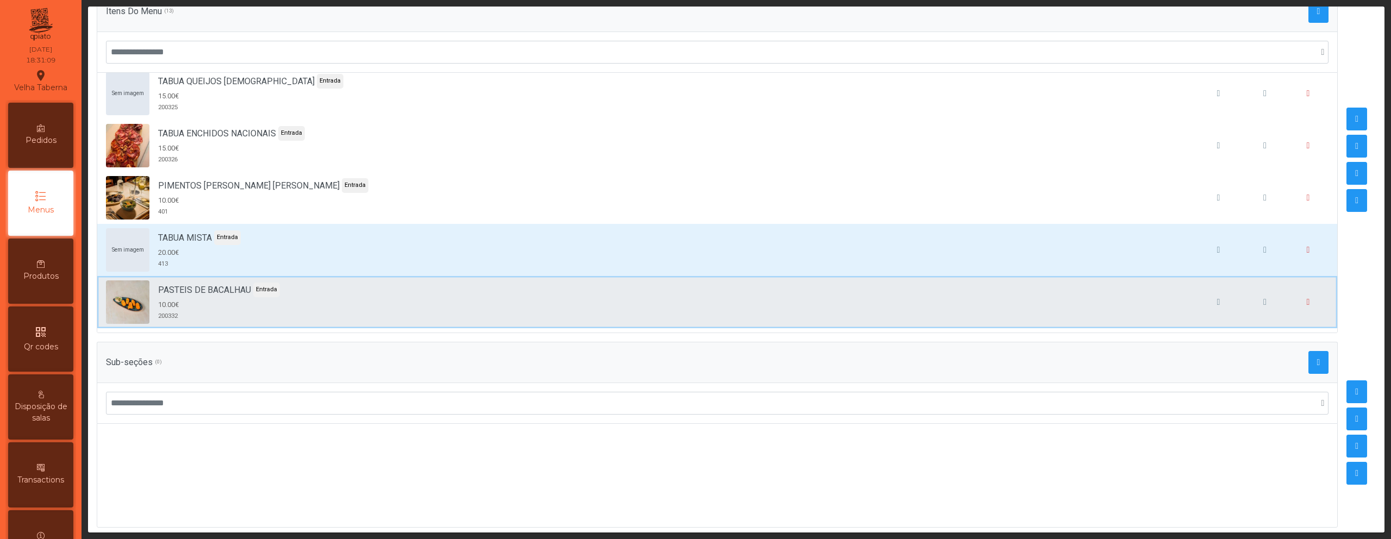
click at [656, 299] on div "PASTEIS DE BACALHAU Entrada 10.00€ 200332" at bounding box center [717, 301] width 1222 height 43
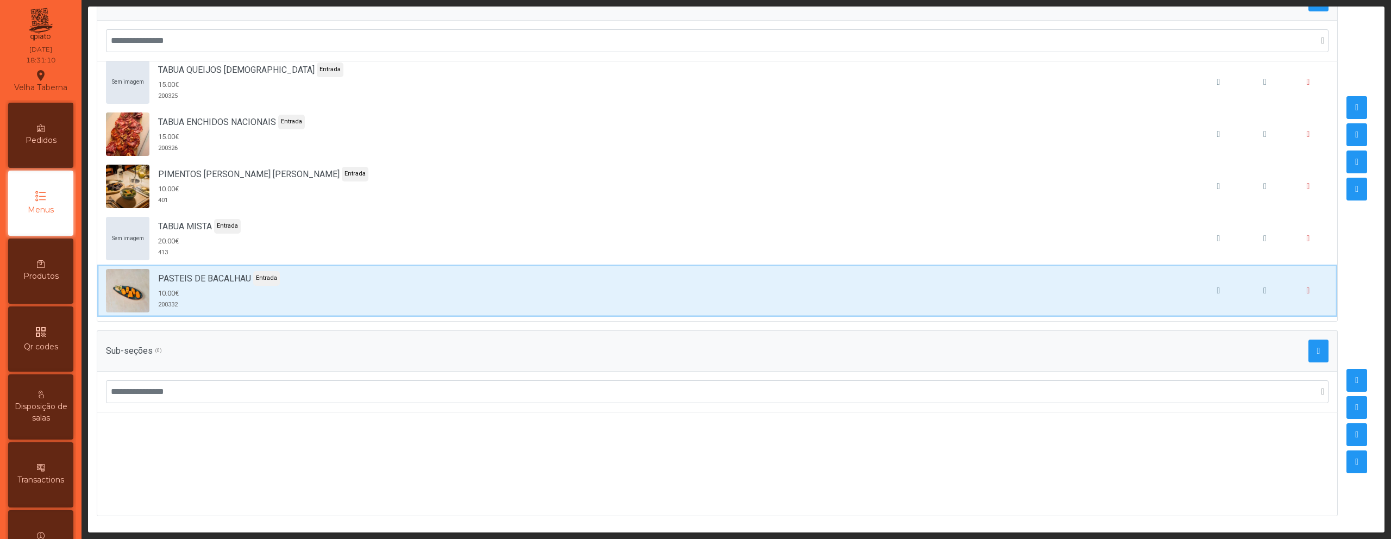
scroll to position [187, 0]
click at [669, 263] on li "PASTEIS DE BACALHAU Entrada 10.00€ 200332" at bounding box center [717, 289] width 1240 height 52
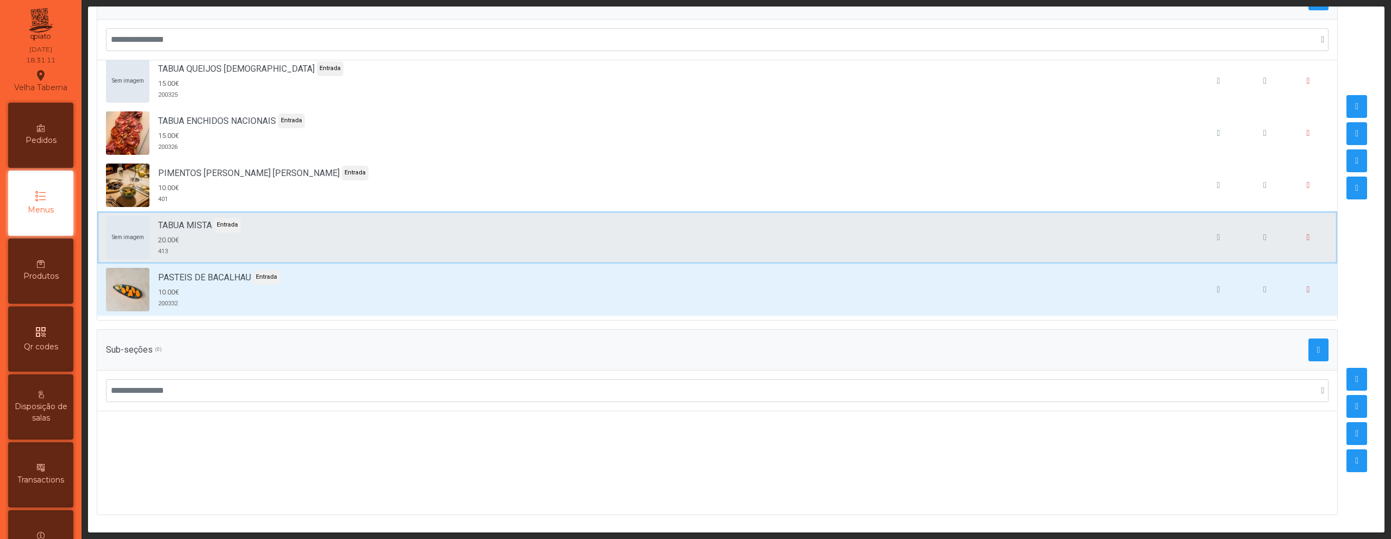
drag, startPoint x: 676, startPoint y: 241, endPoint x: 863, endPoint y: 209, distance: 189.7
click at [676, 241] on div "Sem imagem TABUA MISTA Entrada 20.00€ 413" at bounding box center [717, 237] width 1222 height 43
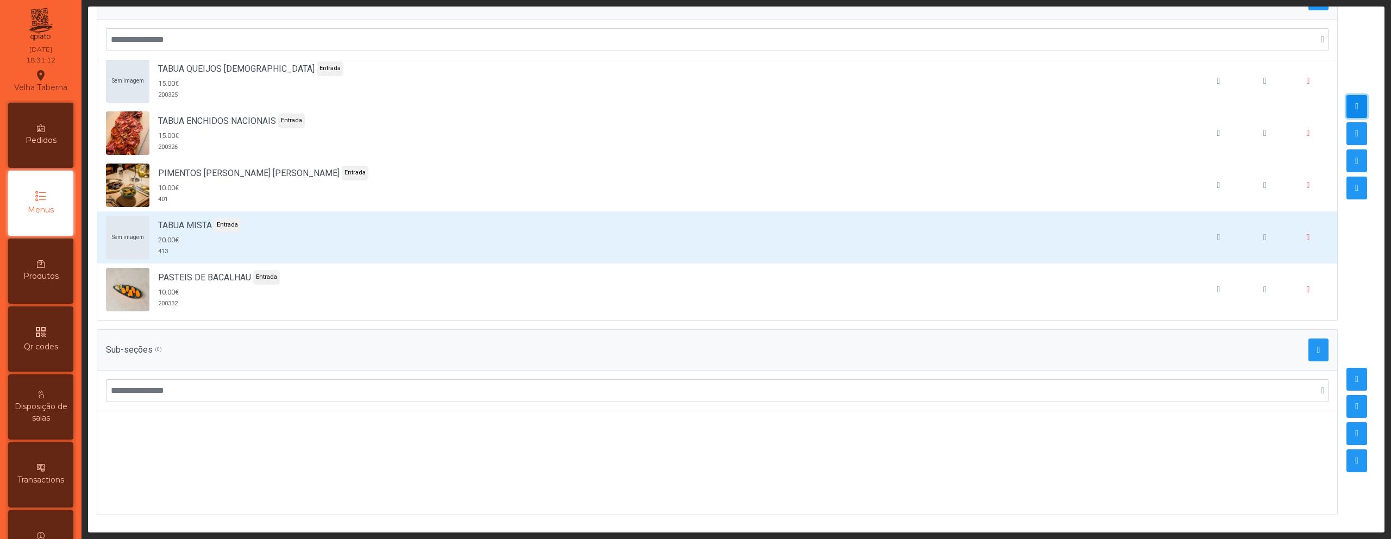
click at [1355, 102] on span "button" at bounding box center [1356, 106] width 3 height 9
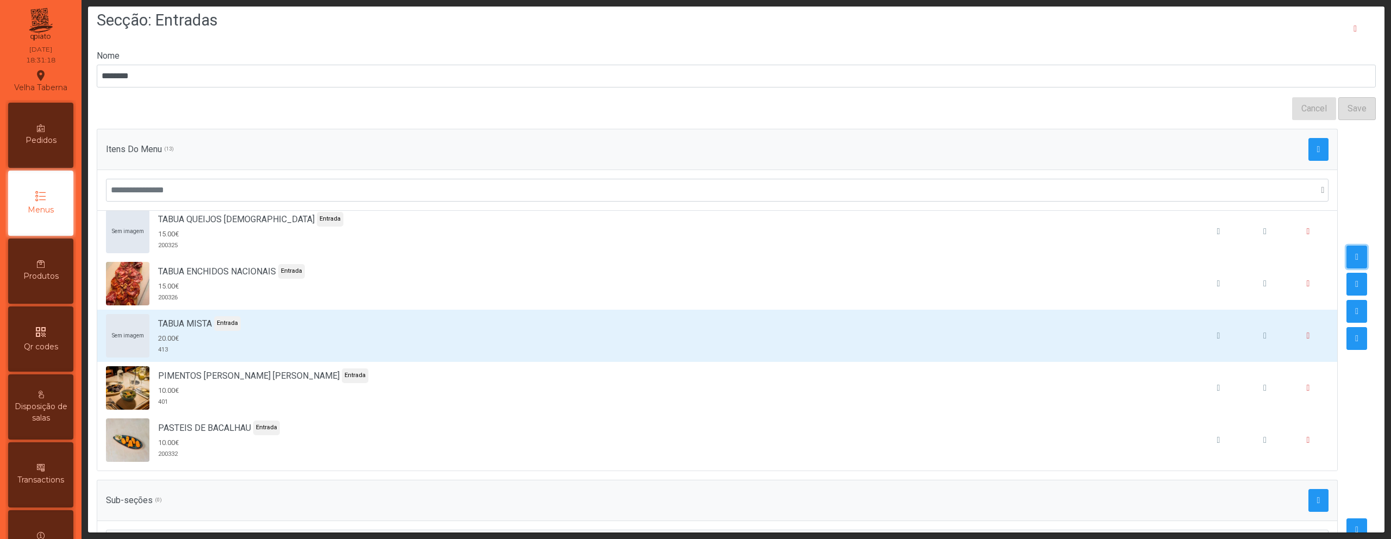
scroll to position [0, 0]
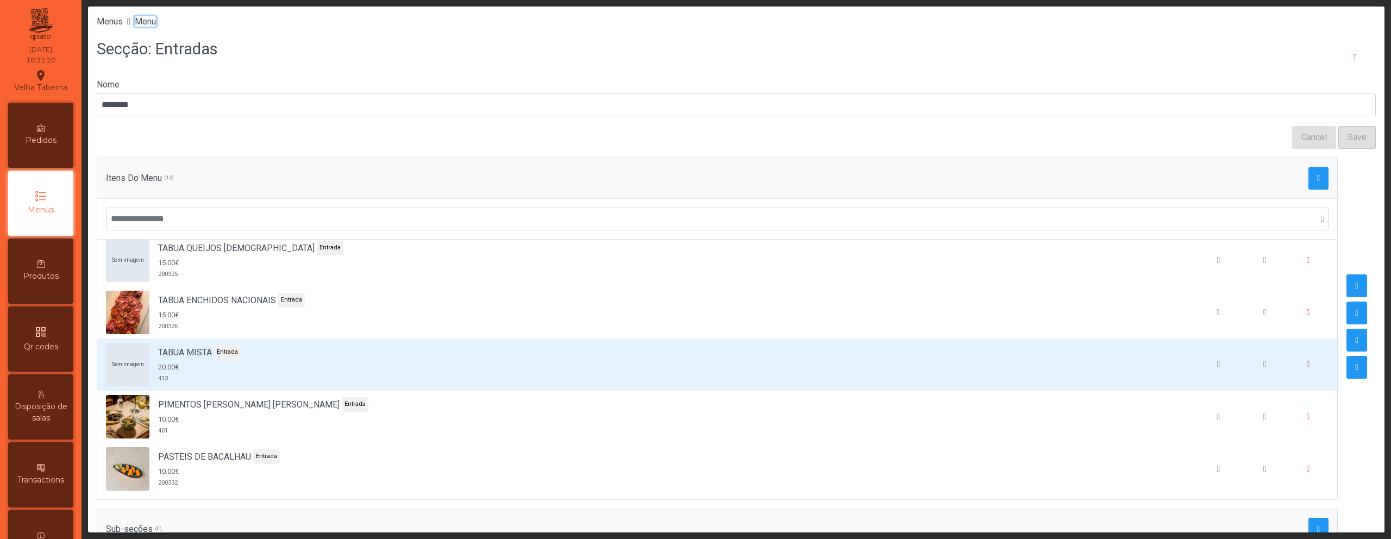
click at [153, 23] on span "Menu" at bounding box center [145, 21] width 21 height 10
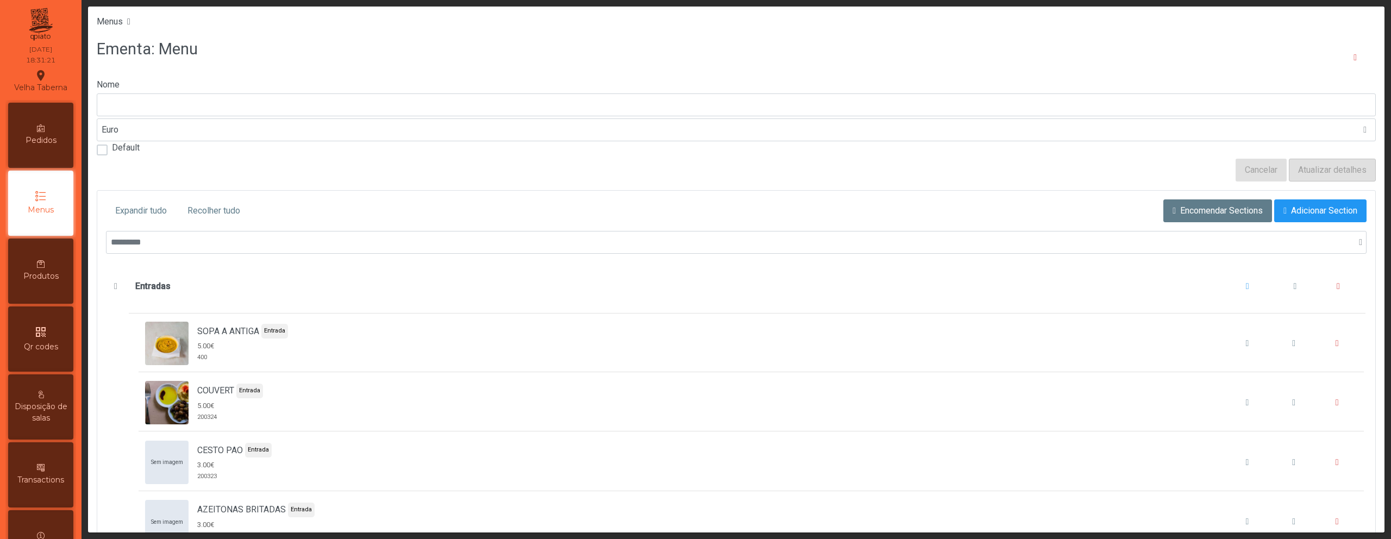
type input "****"
click at [111, 285] on span "Entradas" at bounding box center [115, 286] width 11 height 9
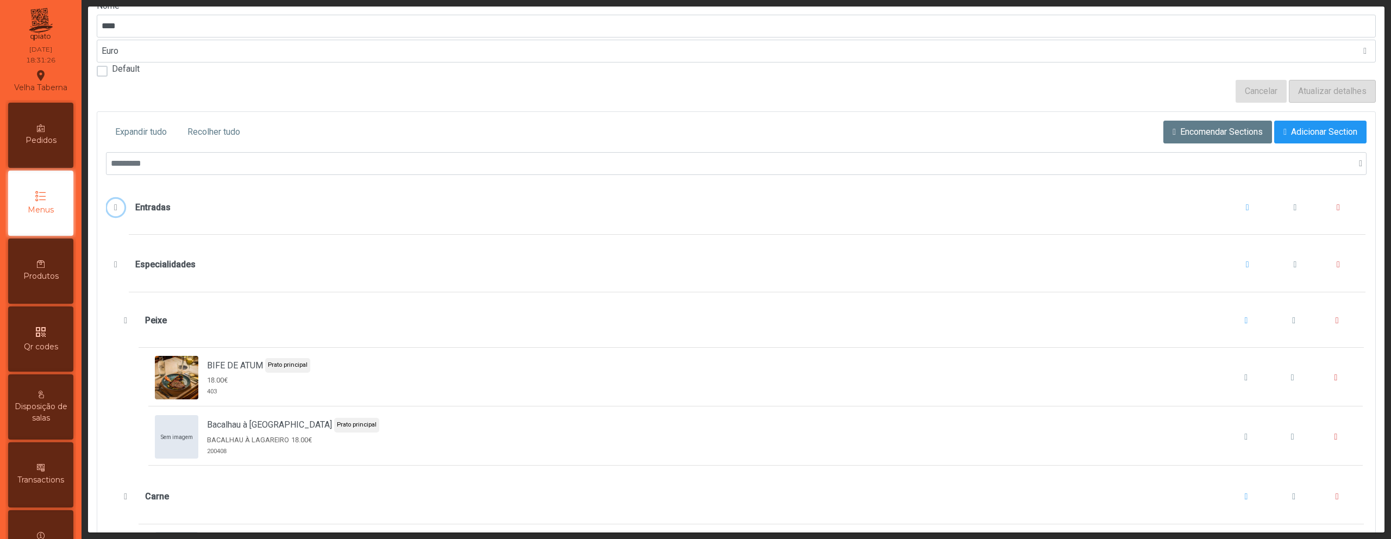
scroll to position [84, 0]
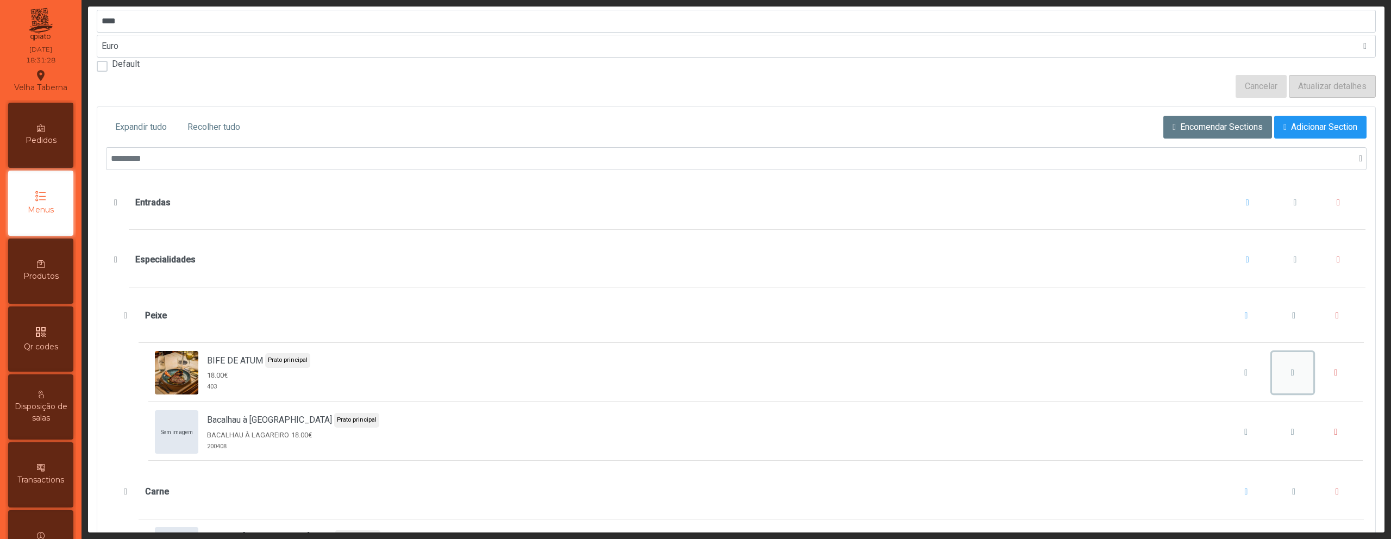
click at [1291, 371] on span "BIFE DE ATUM" at bounding box center [1292, 372] width 3 height 9
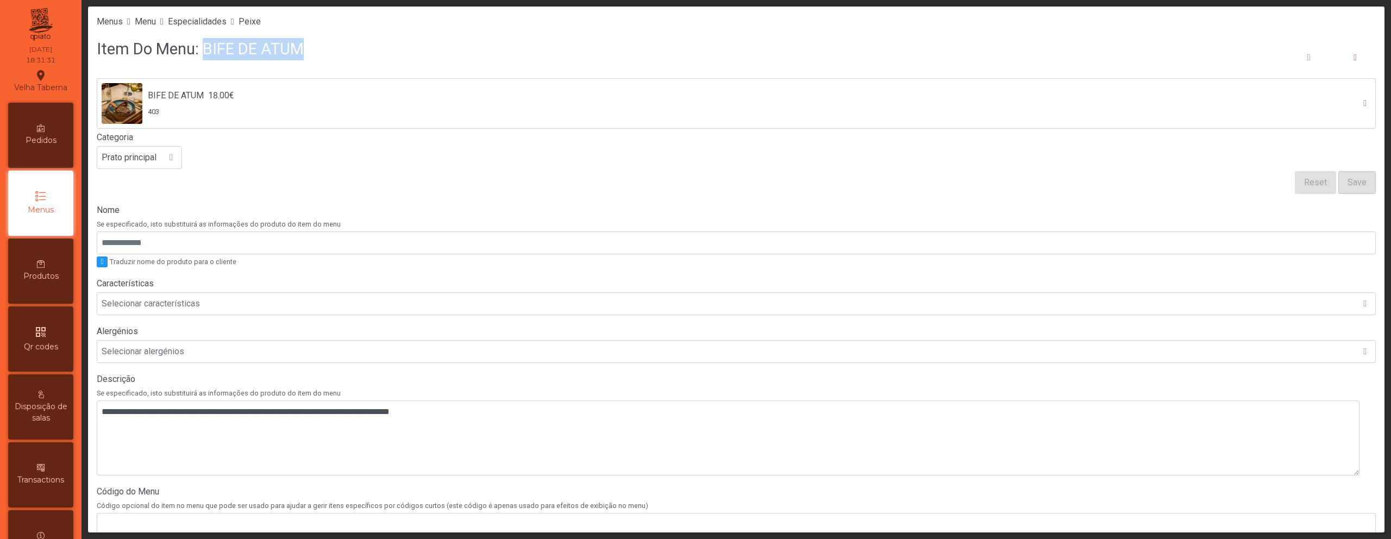
drag, startPoint x: 199, startPoint y: 48, endPoint x: 331, endPoint y: 52, distance: 131.5
click at [331, 52] on div "Item Do Menu: BIFE DE ATUM" at bounding box center [736, 57] width 1279 height 41
copy h3 "BIFE DE ATUM"
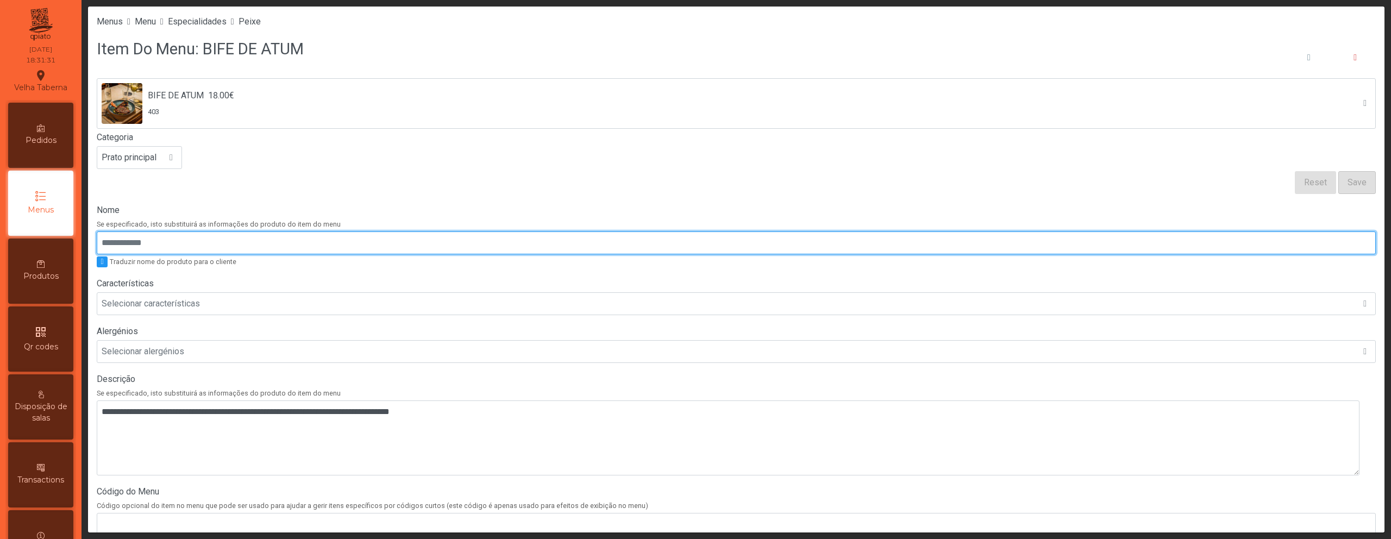
click at [176, 246] on input "Nome" at bounding box center [736, 242] width 1279 height 23
paste input "**********"
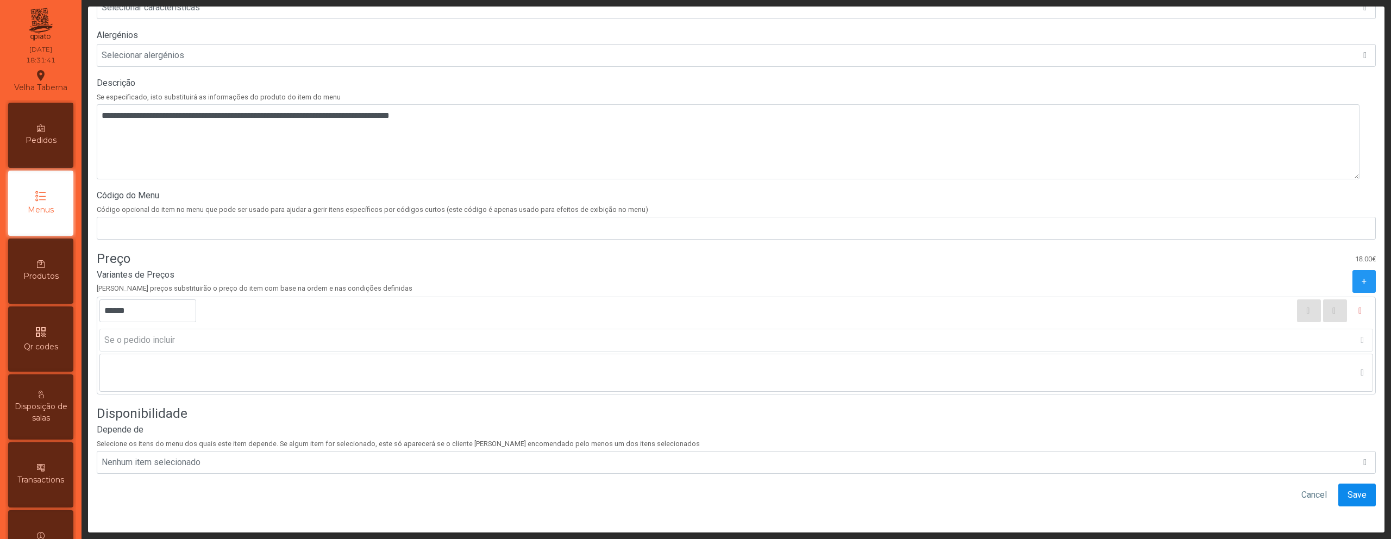
type input "**********"
click at [1338, 484] on button "Save" at bounding box center [1356, 495] width 37 height 23
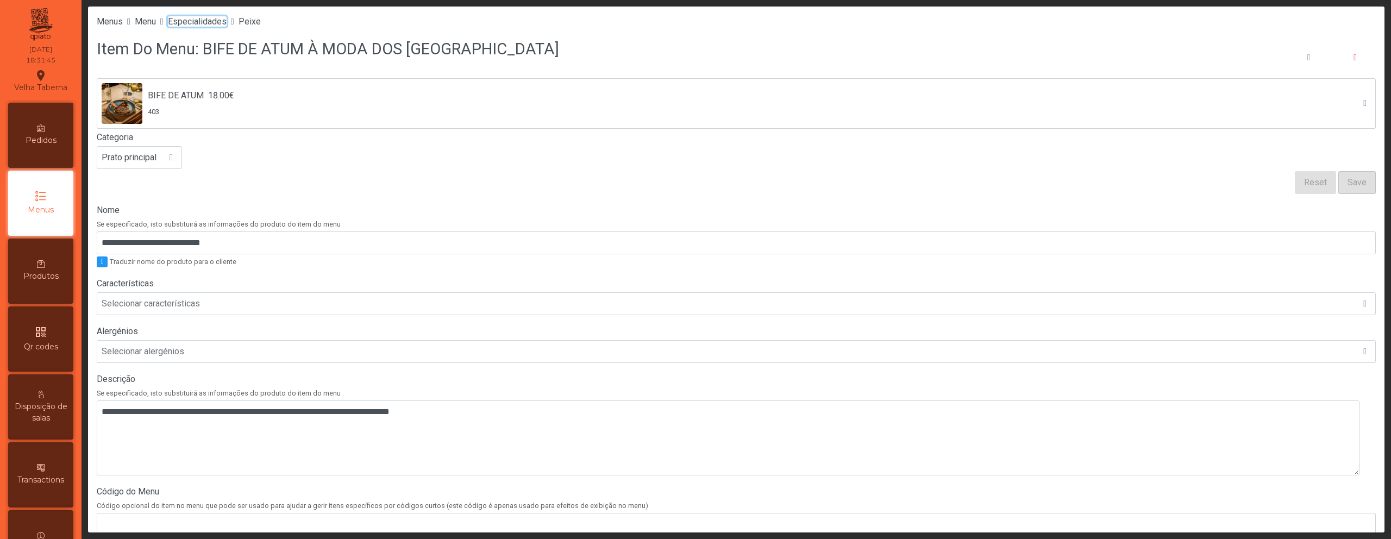
click at [227, 22] on span "Especialidades" at bounding box center [197, 21] width 59 height 10
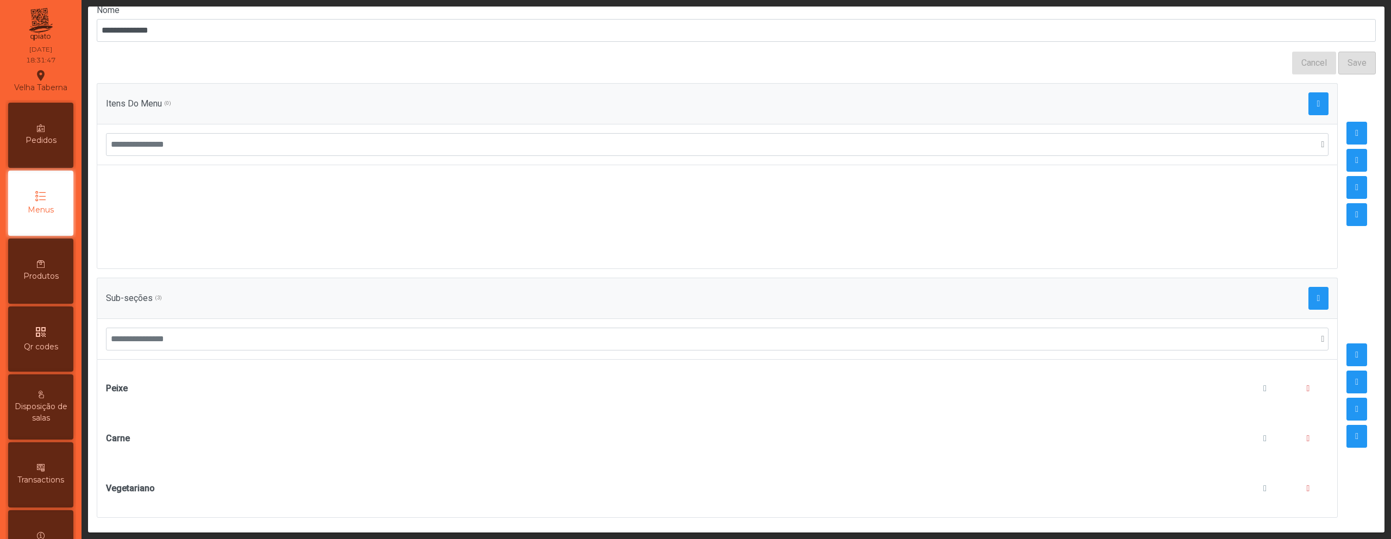
scroll to position [85, 0]
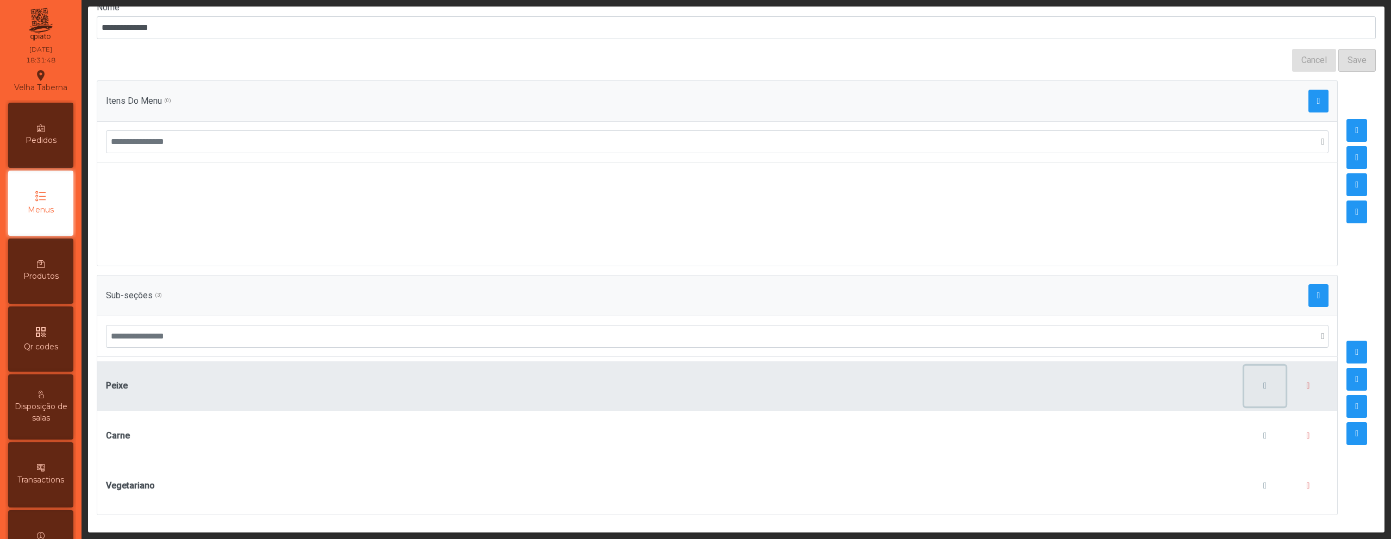
click at [1244, 378] on button "button" at bounding box center [1264, 386] width 41 height 41
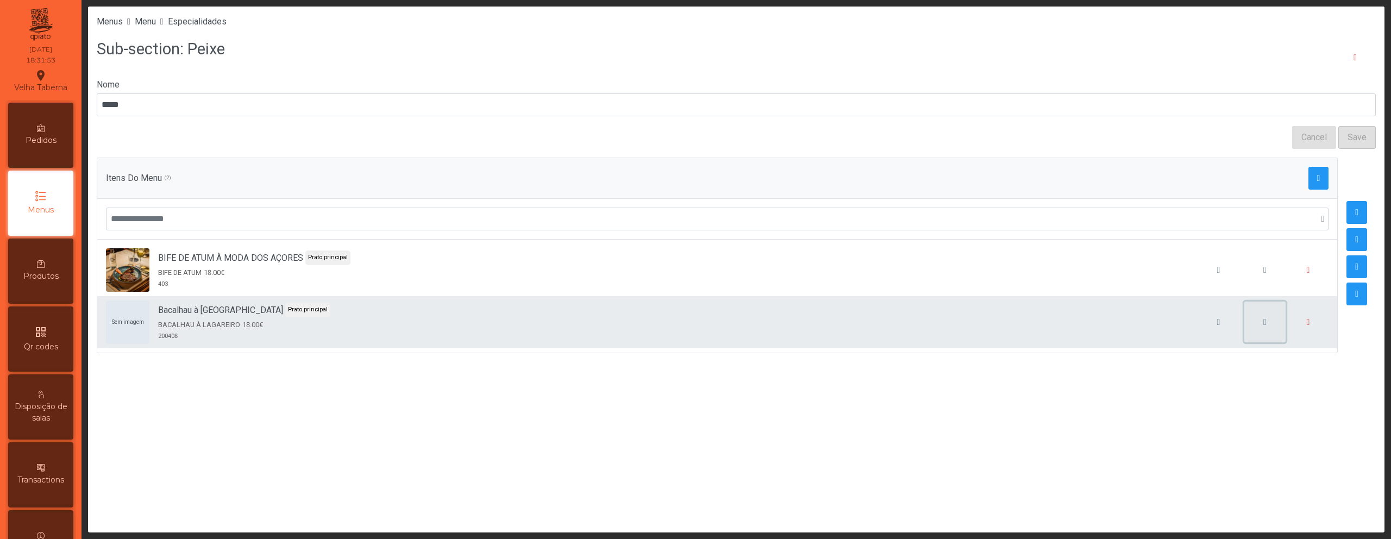
click at [1262, 327] on button "button" at bounding box center [1264, 322] width 41 height 41
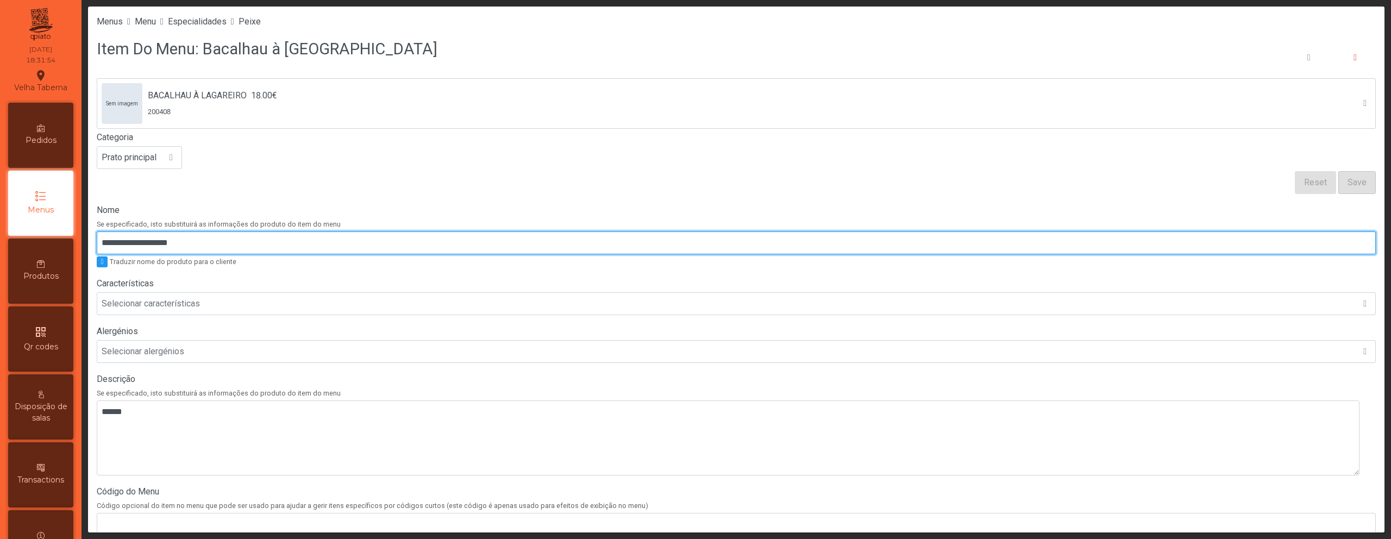
click at [168, 241] on input "**********" at bounding box center [736, 242] width 1279 height 23
click at [154, 252] on input "**********" at bounding box center [736, 242] width 1279 height 23
drag, startPoint x: 108, startPoint y: 245, endPoint x: 209, endPoint y: 243, distance: 101.6
click at [209, 243] on input "**********" at bounding box center [736, 242] width 1279 height 23
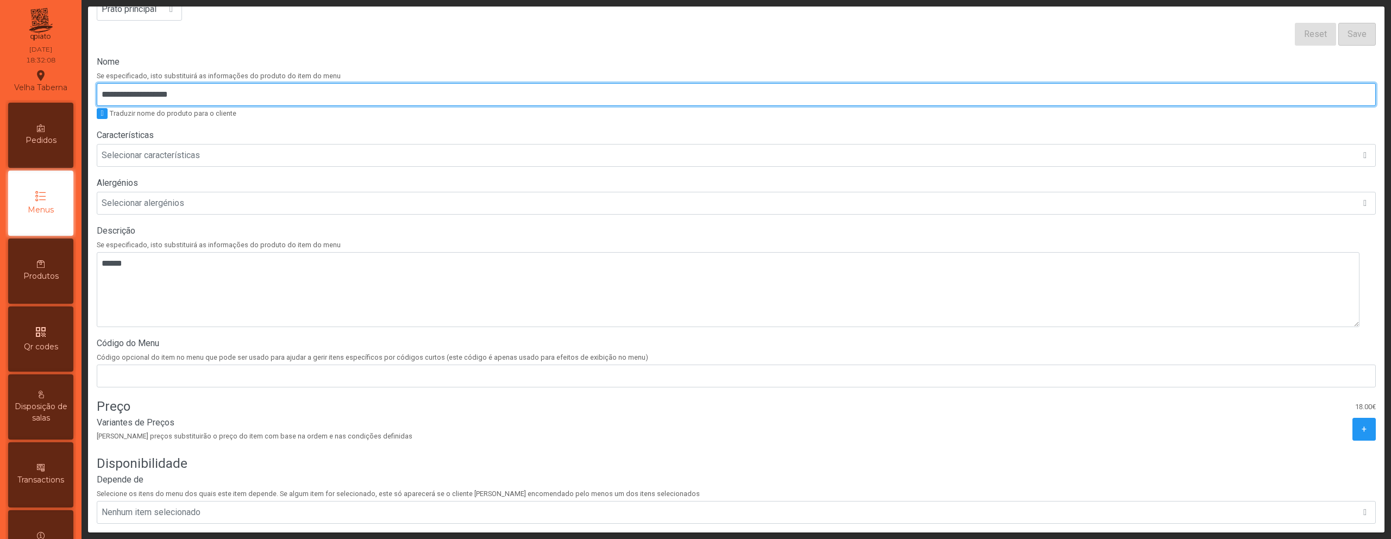
scroll to position [206, 0]
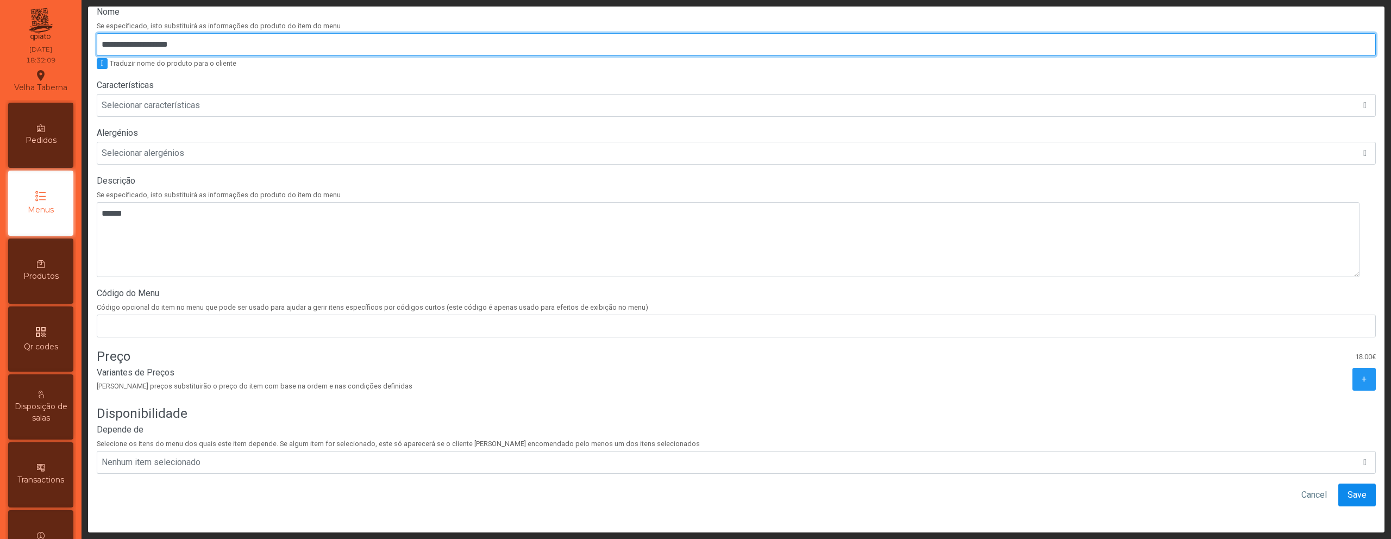
type input "**********"
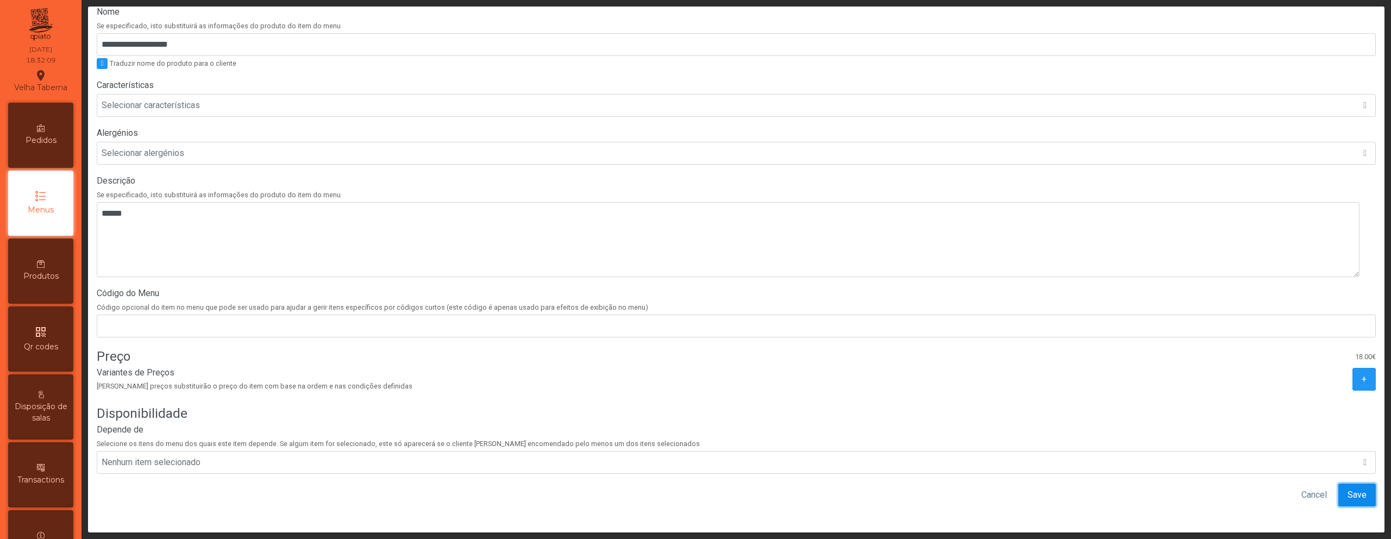
click at [1339, 484] on button "Save" at bounding box center [1356, 495] width 37 height 23
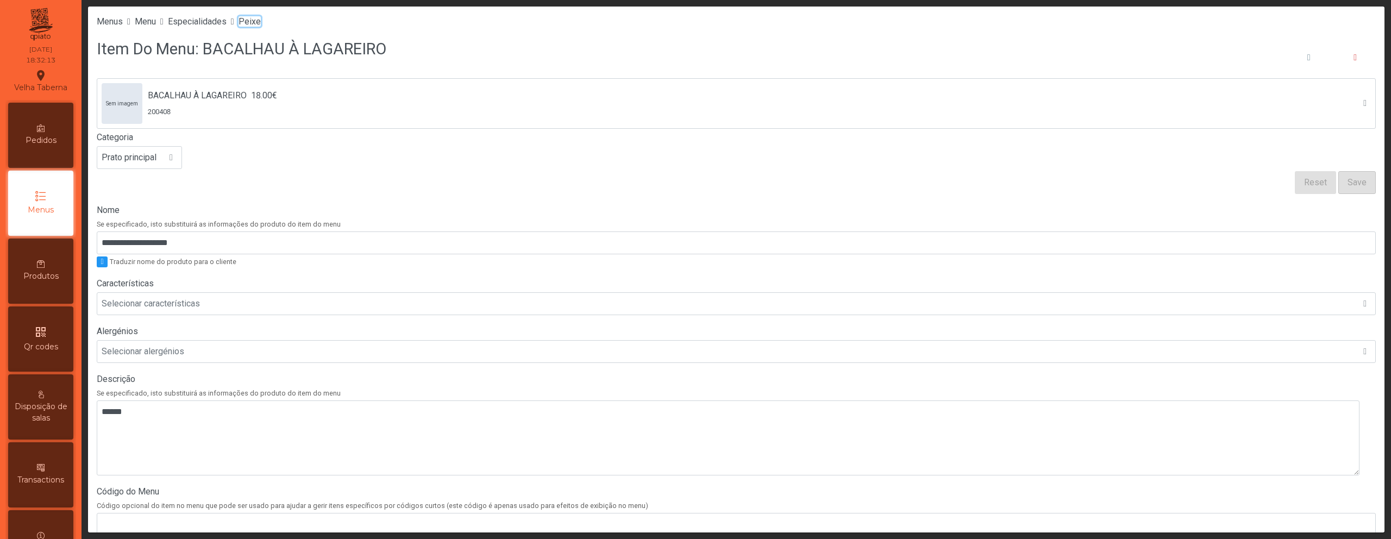
click at [261, 24] on span "Peixe" at bounding box center [249, 21] width 22 height 10
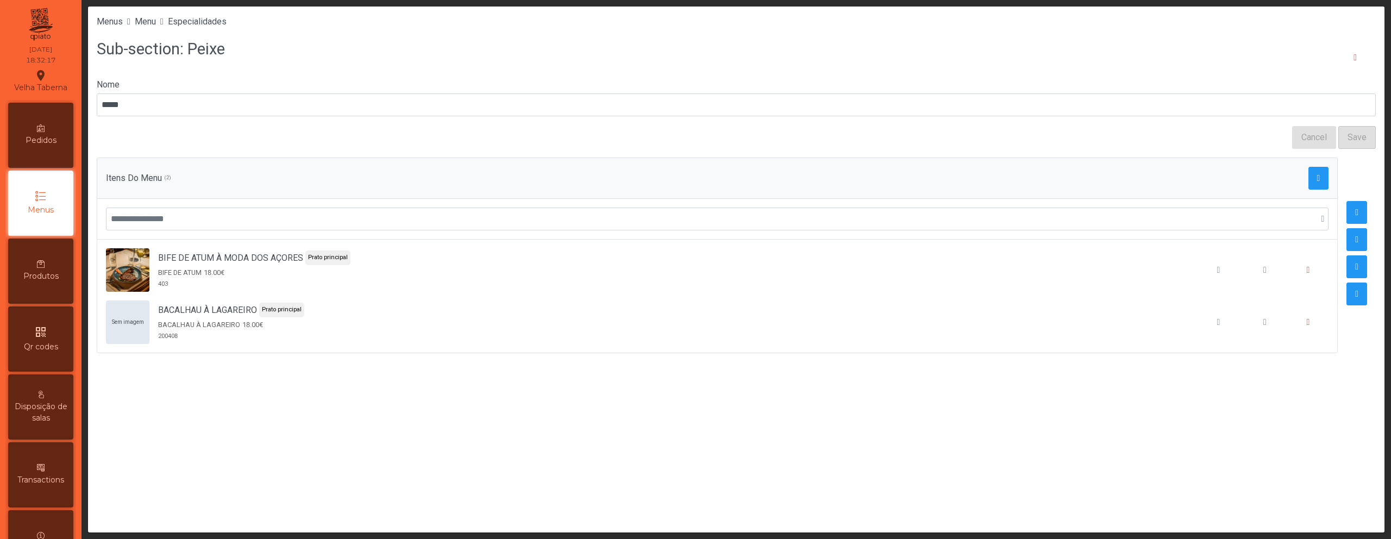
click at [198, 16] on li "Especialidades" at bounding box center [197, 21] width 59 height 13
click at [235, 29] on div "Menus Menu Especialidades" at bounding box center [736, 22] width 1296 height 30
click at [224, 21] on span "Especialidades" at bounding box center [197, 21] width 59 height 10
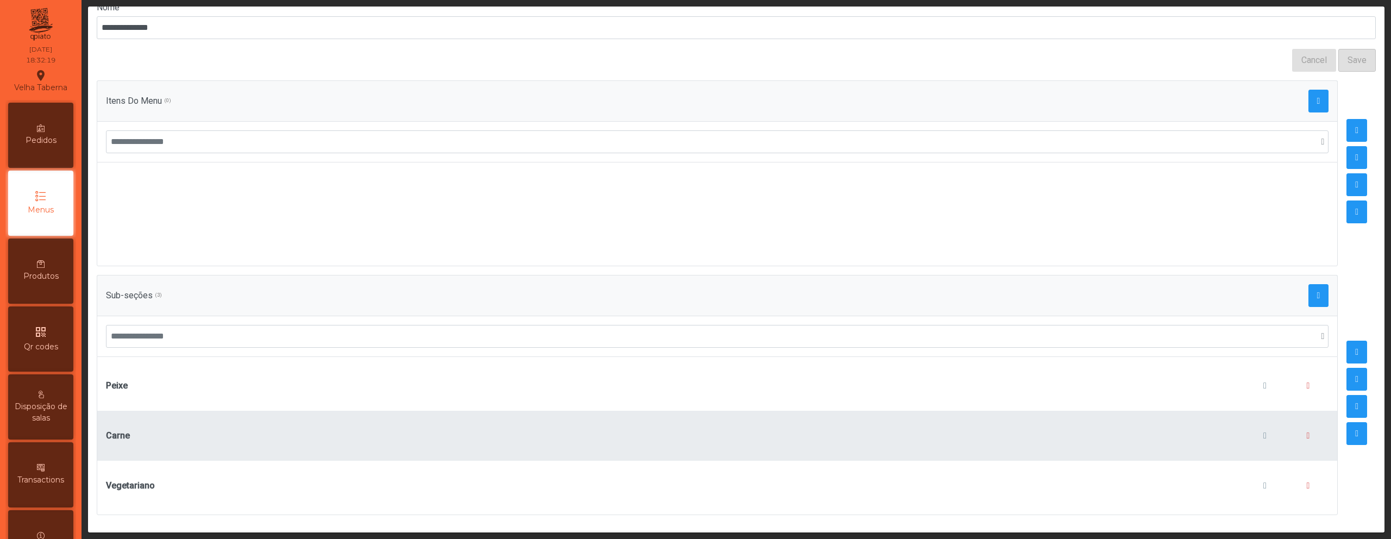
scroll to position [85, 0]
click at [1254, 435] on button "button" at bounding box center [1264, 435] width 41 height 41
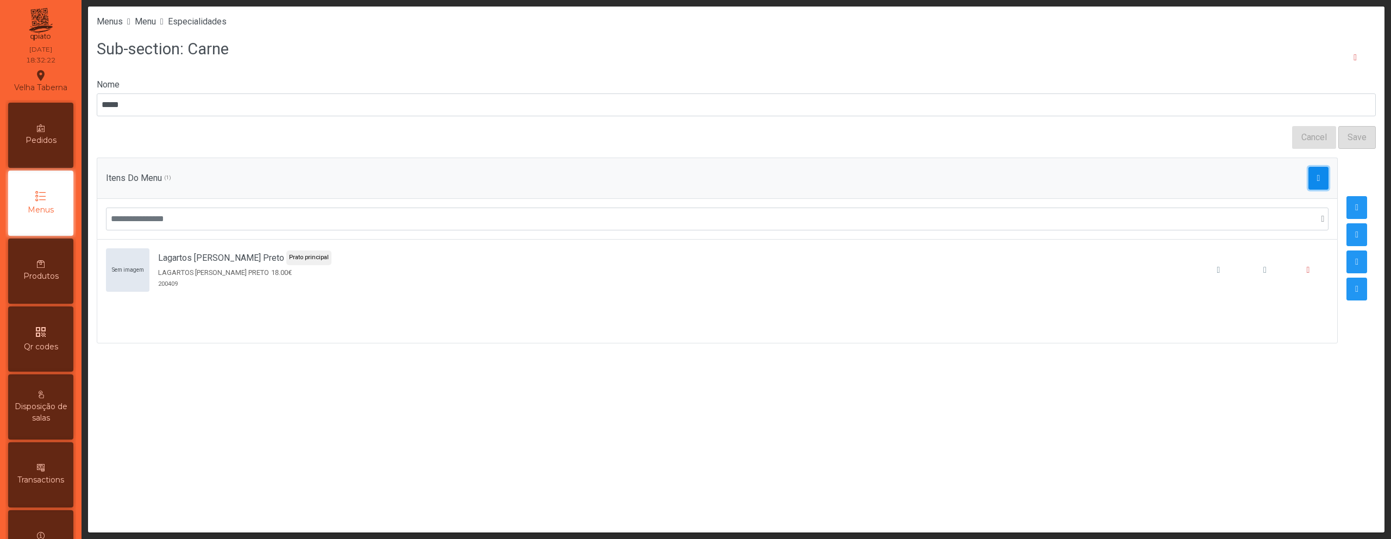
click at [1316, 183] on button "button" at bounding box center [1318, 178] width 21 height 23
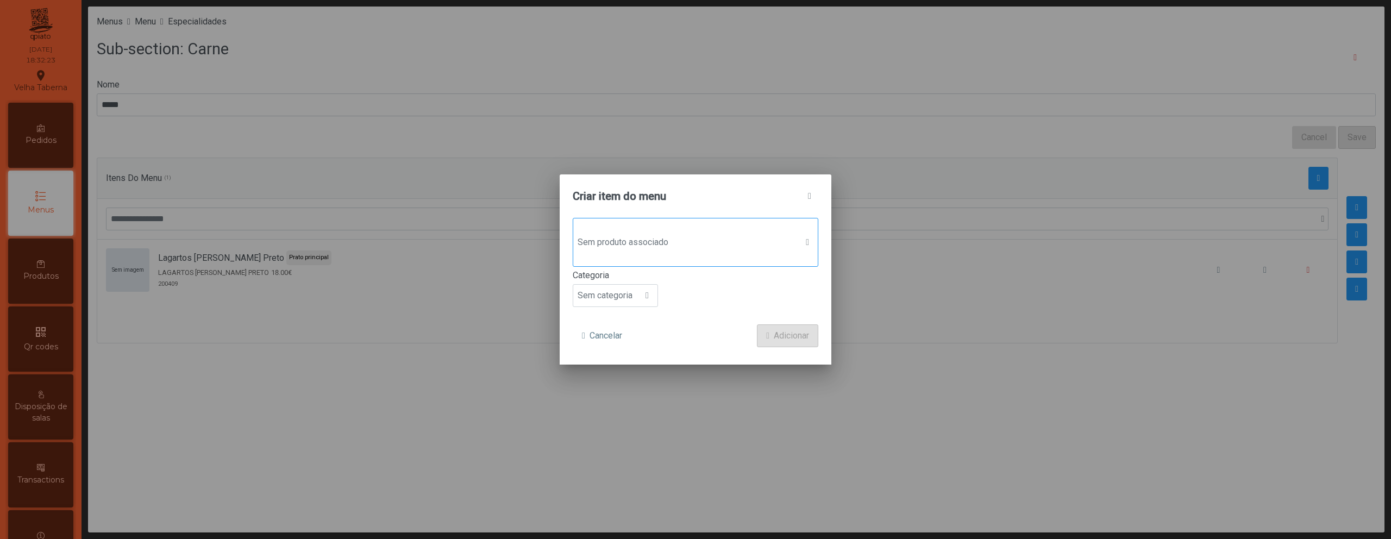
click at [589, 240] on span "Sem produto associado" at bounding box center [685, 242] width 224 height 22
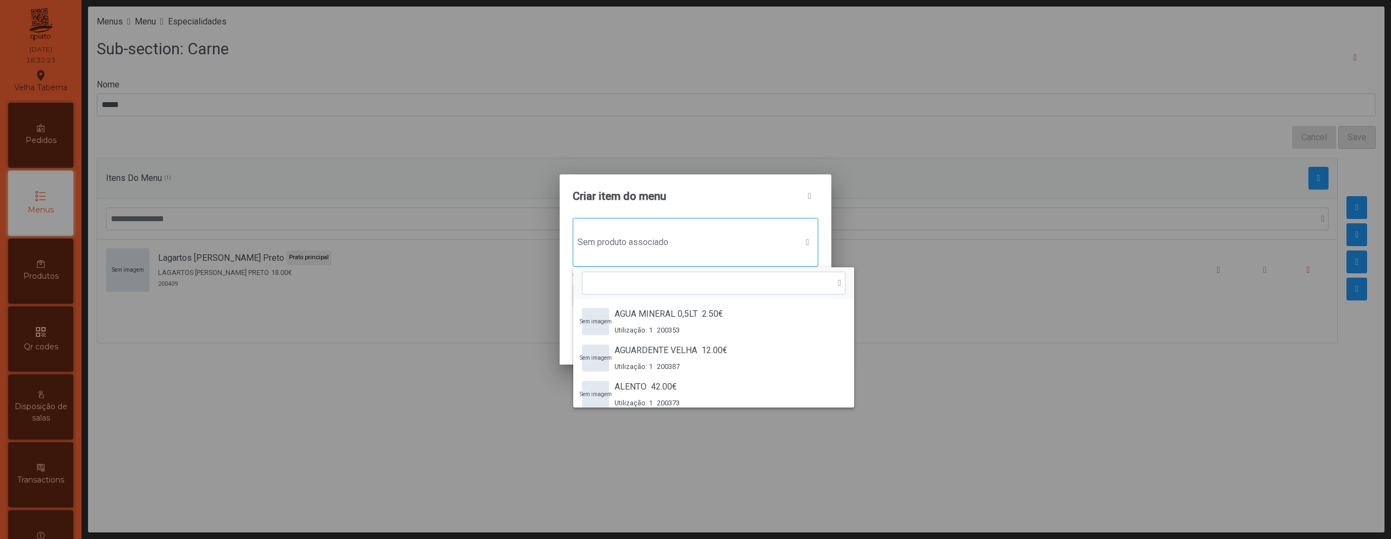
scroll to position [8, 53]
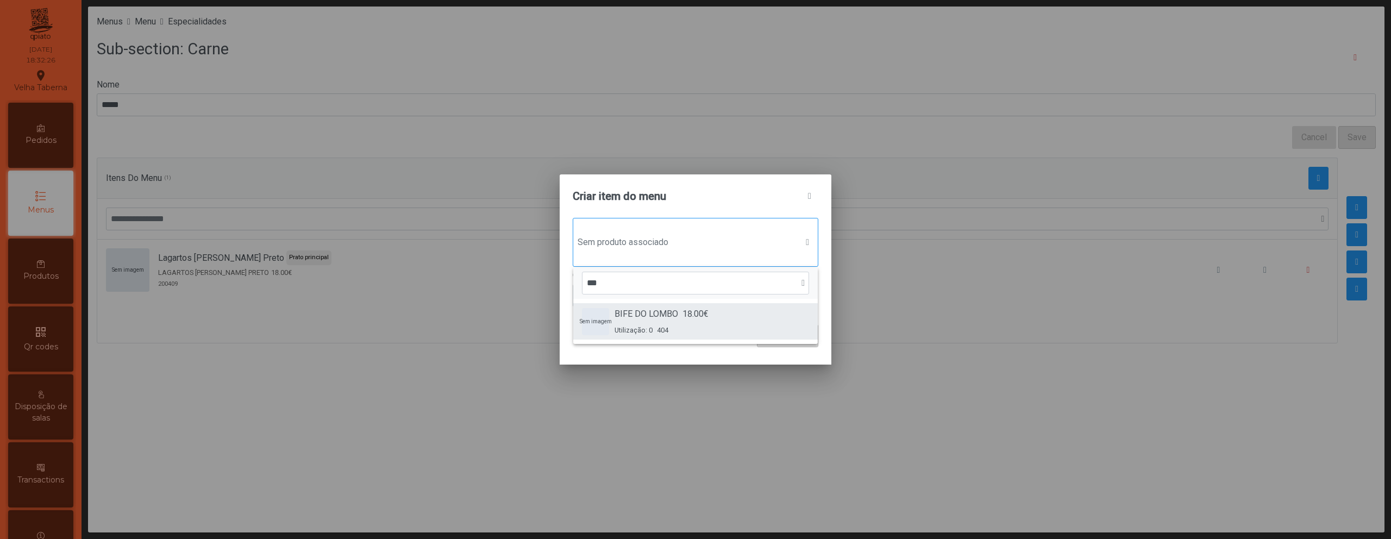
type input "***"
click at [660, 334] on span "404" at bounding box center [662, 330] width 11 height 10
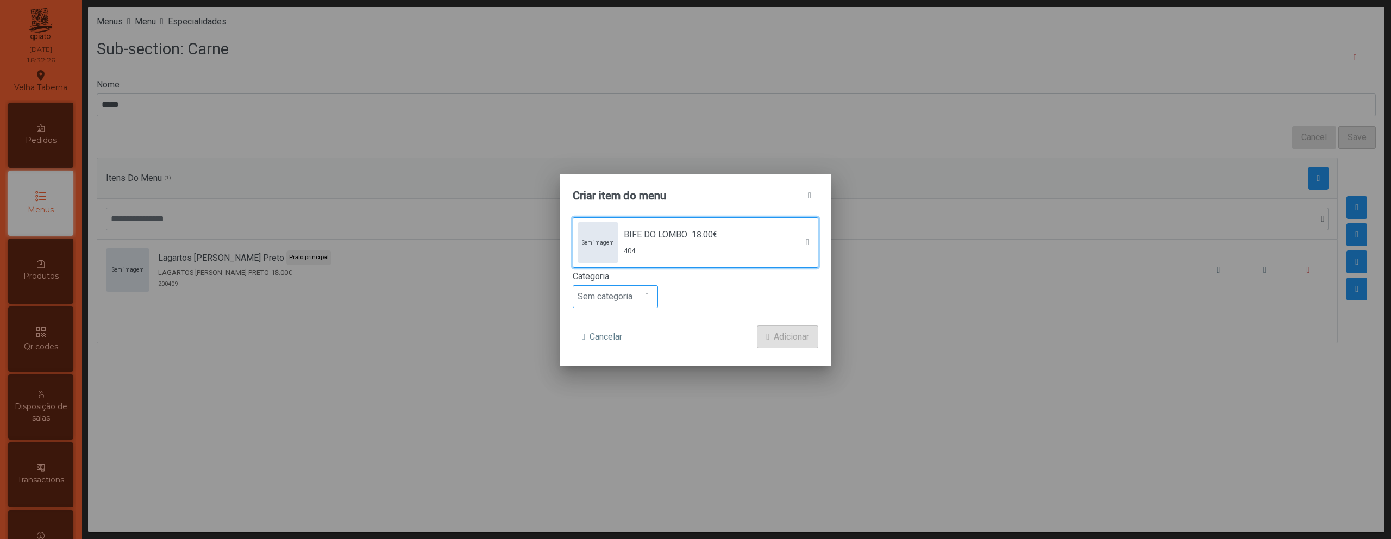
click at [615, 299] on span "Sem categoria" at bounding box center [605, 297] width 64 height 22
click at [607, 364] on span "Prato principal" at bounding box center [609, 367] width 55 height 10
click at [799, 338] on span "Adicionar" at bounding box center [791, 336] width 35 height 13
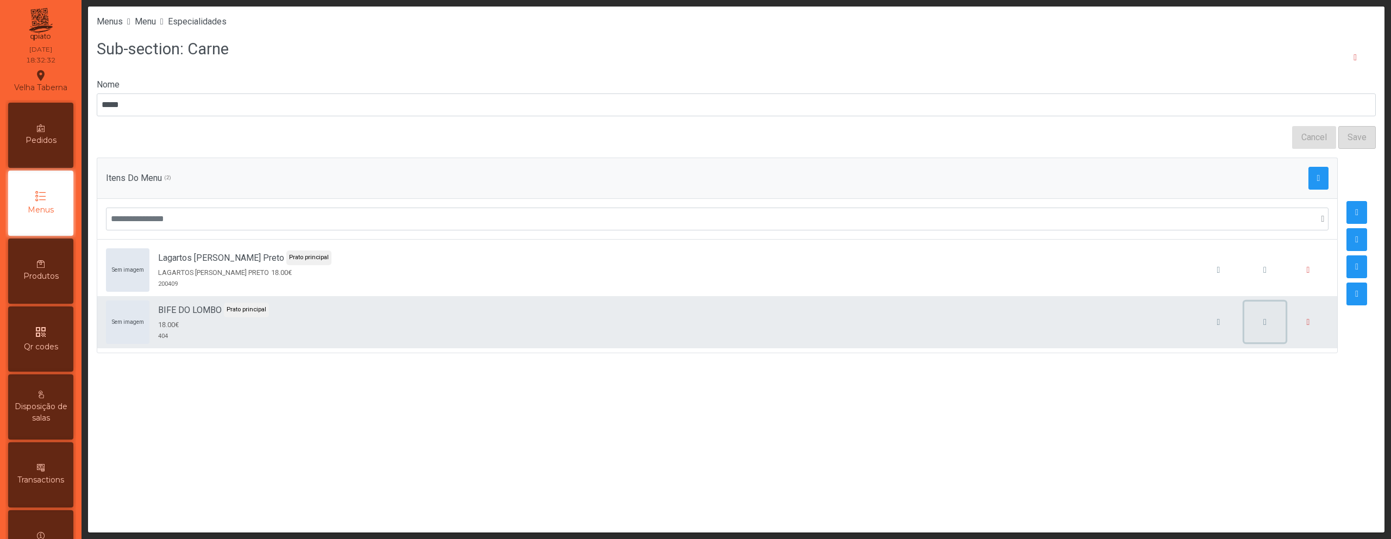
click at [1251, 317] on button "button" at bounding box center [1264, 322] width 41 height 41
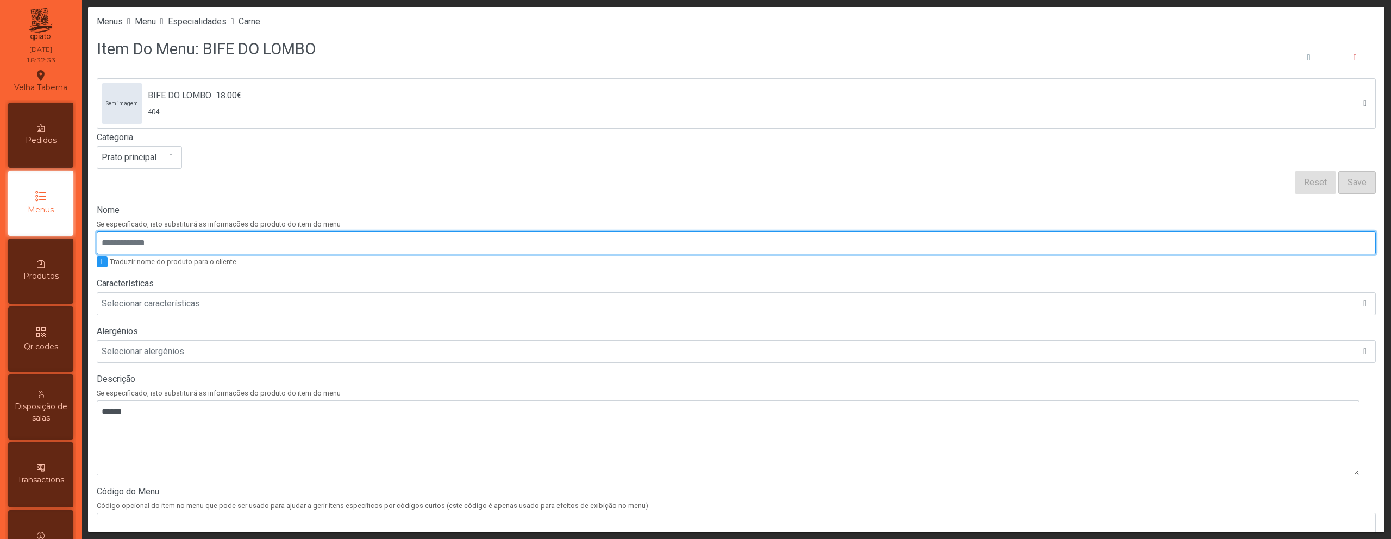
click at [212, 234] on input "Nome" at bounding box center [736, 242] width 1279 height 23
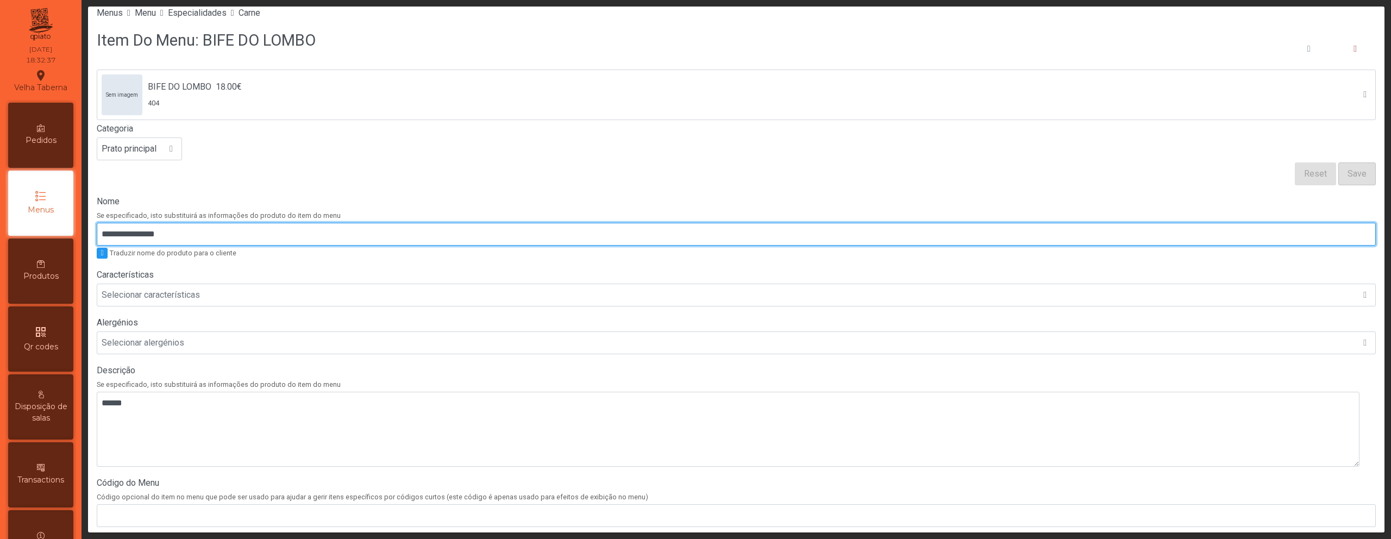
scroll to position [18, 0]
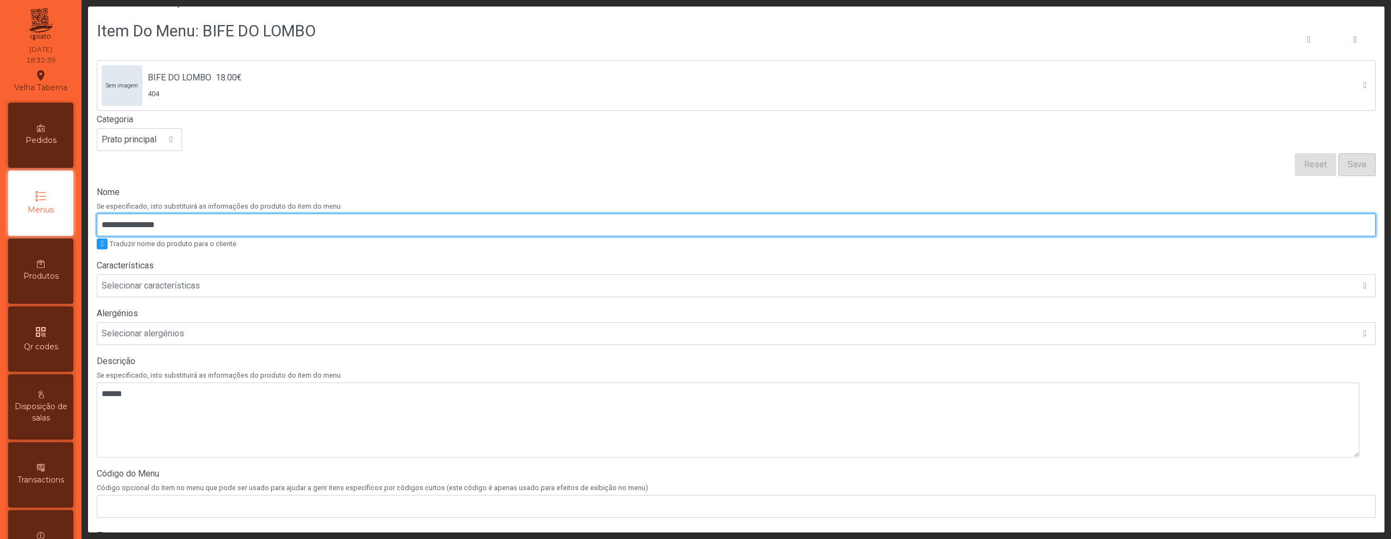
type input "**********"
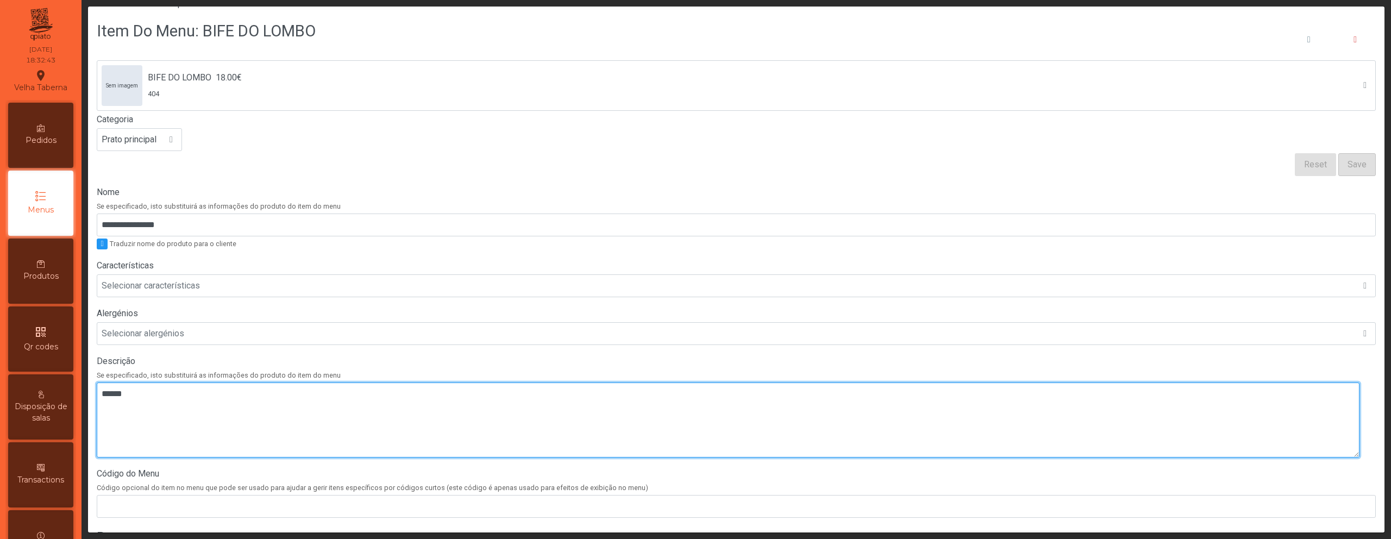
click at [478, 407] on textarea at bounding box center [728, 419] width 1263 height 75
paste textarea "**********"
drag, startPoint x: 108, startPoint y: 394, endPoint x: 357, endPoint y: 389, distance: 248.9
click at [357, 389] on textarea at bounding box center [728, 419] width 1263 height 75
click at [267, 393] on textarea at bounding box center [728, 419] width 1263 height 75
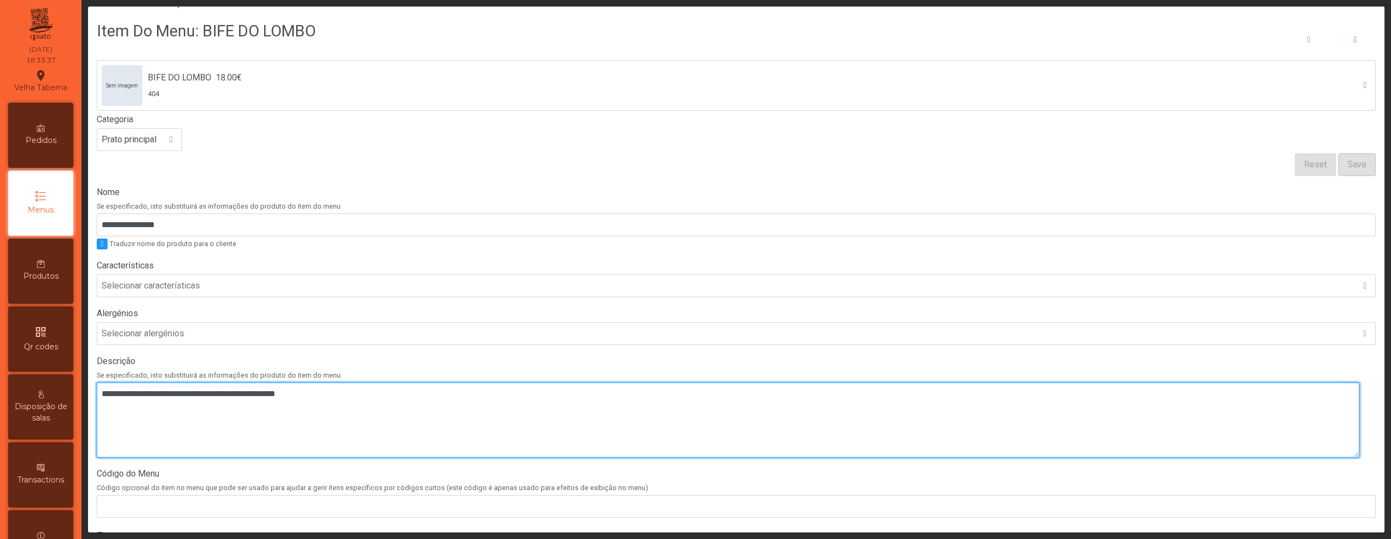
click at [267, 393] on textarea at bounding box center [728, 419] width 1263 height 75
paste textarea
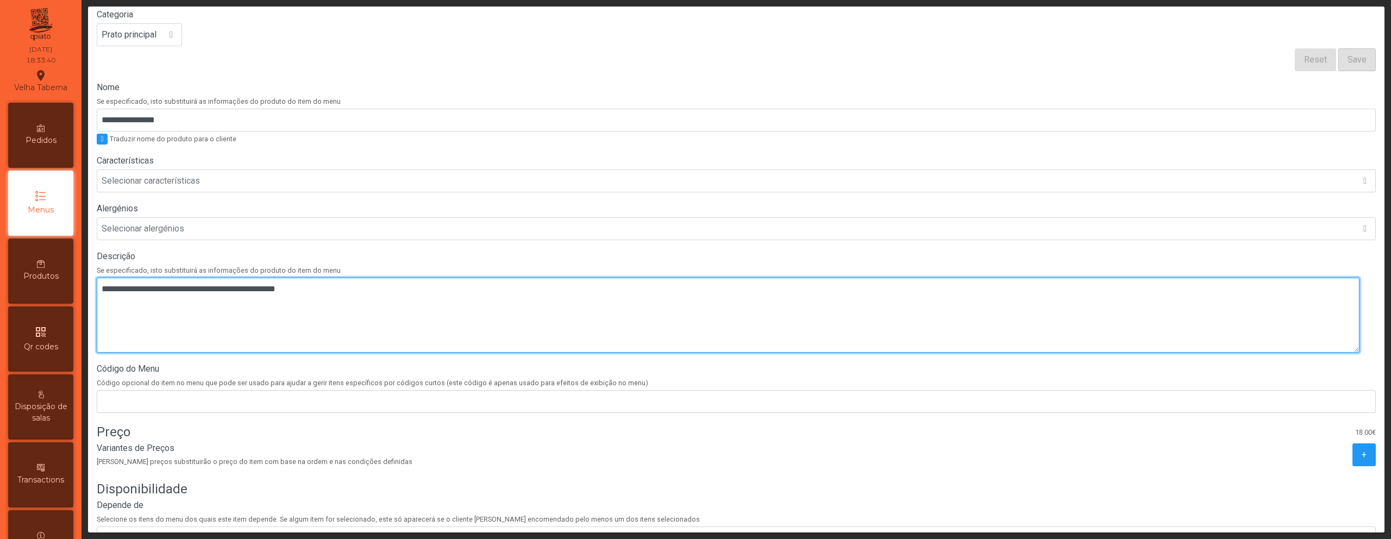
scroll to position [206, 0]
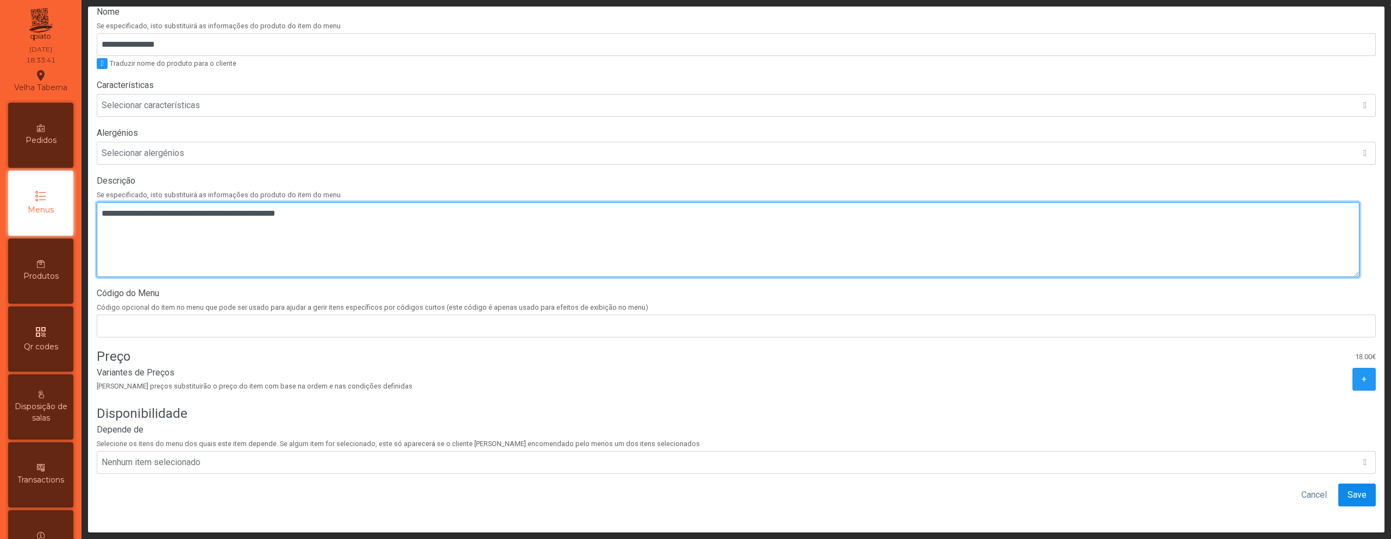
type textarea "**********"
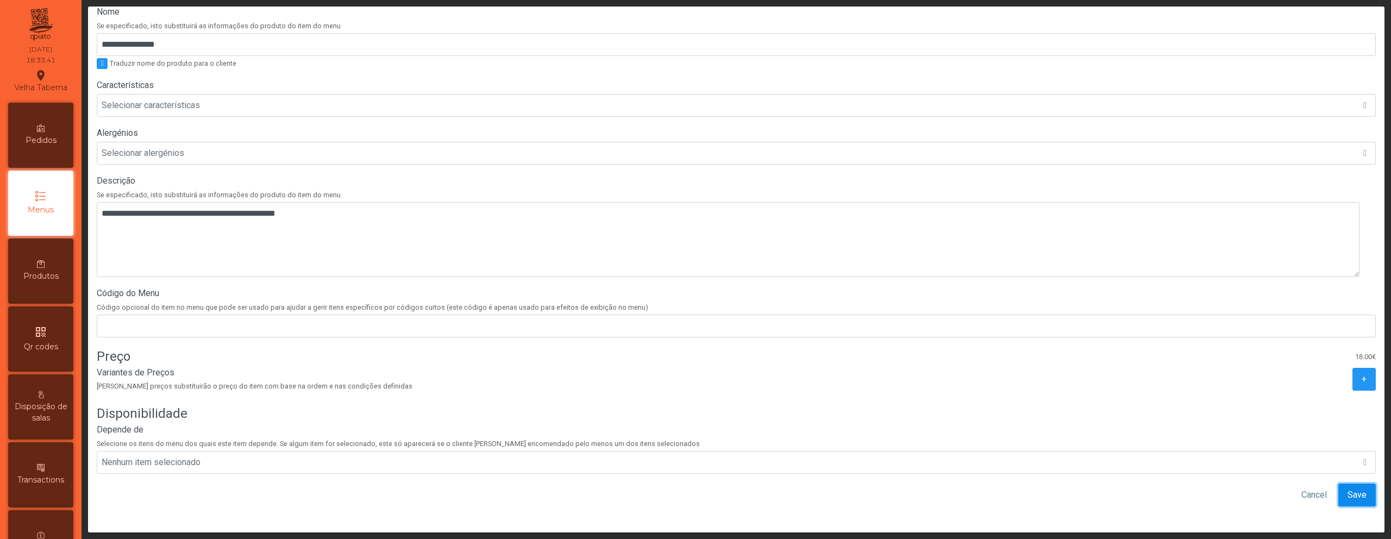
click at [1347, 489] on span "Save" at bounding box center [1356, 494] width 19 height 13
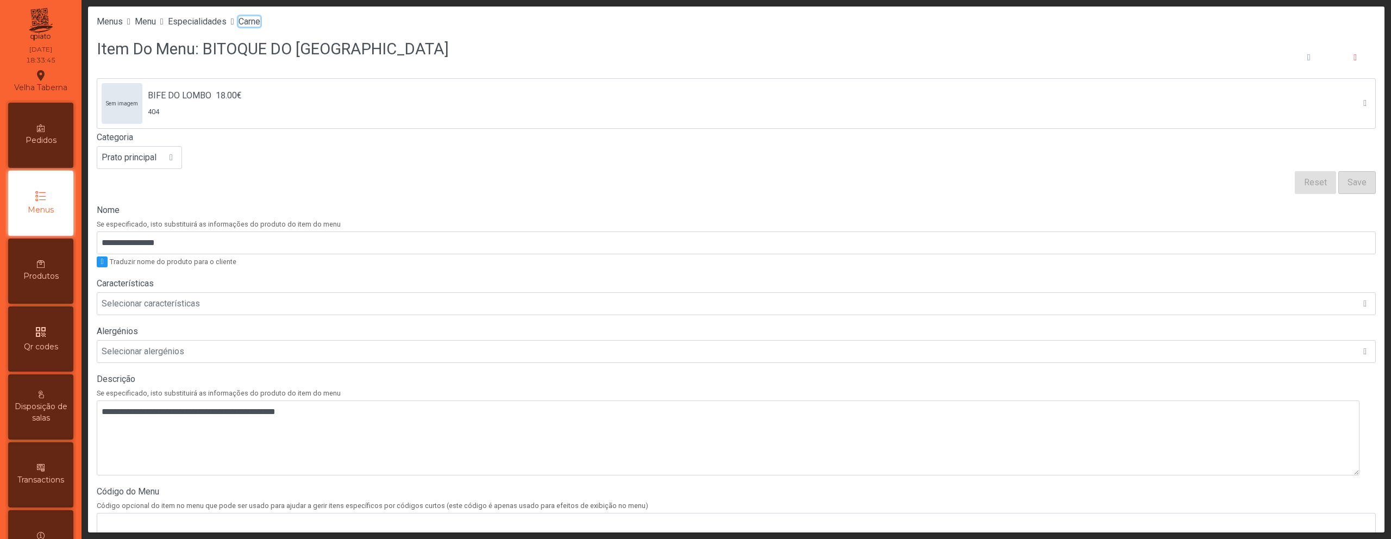
click at [260, 21] on span "Carne" at bounding box center [249, 21] width 22 height 10
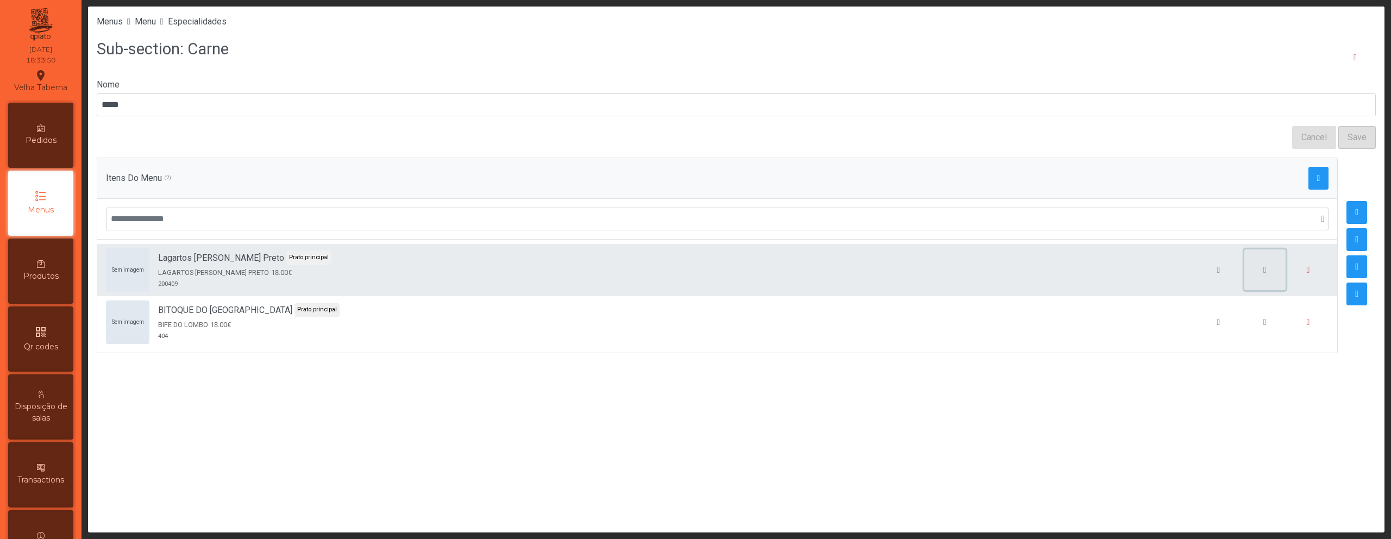
click at [1263, 270] on span "button" at bounding box center [1264, 270] width 3 height 9
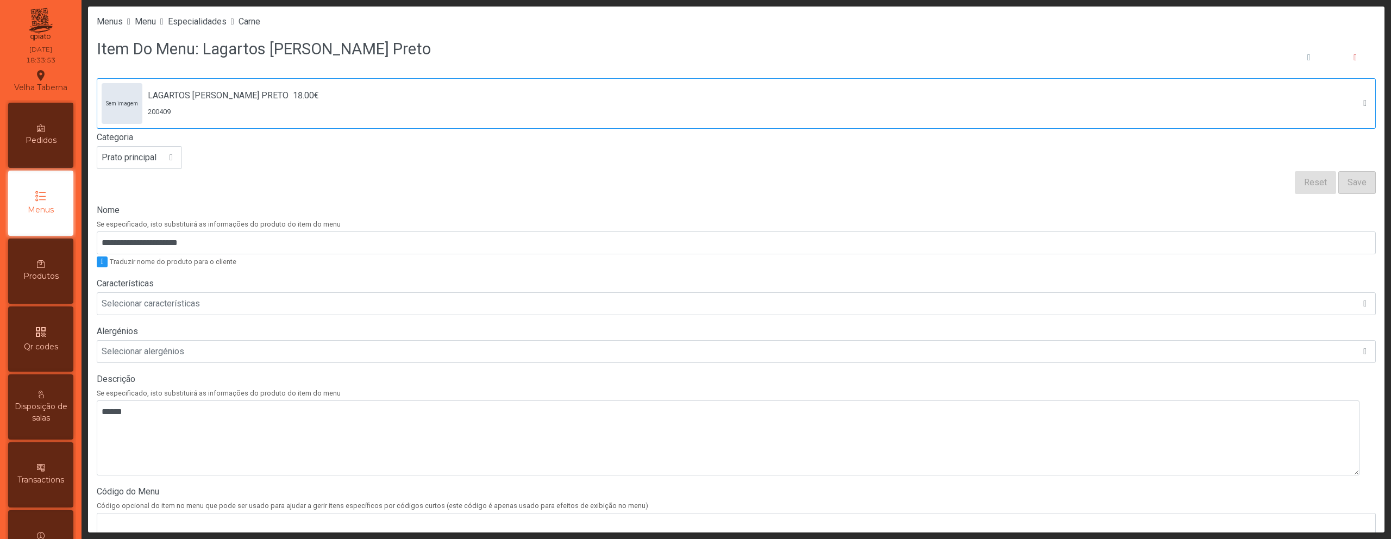
click at [162, 96] on span "LAGARTOS [PERSON_NAME] PRETO" at bounding box center [218, 95] width 141 height 13
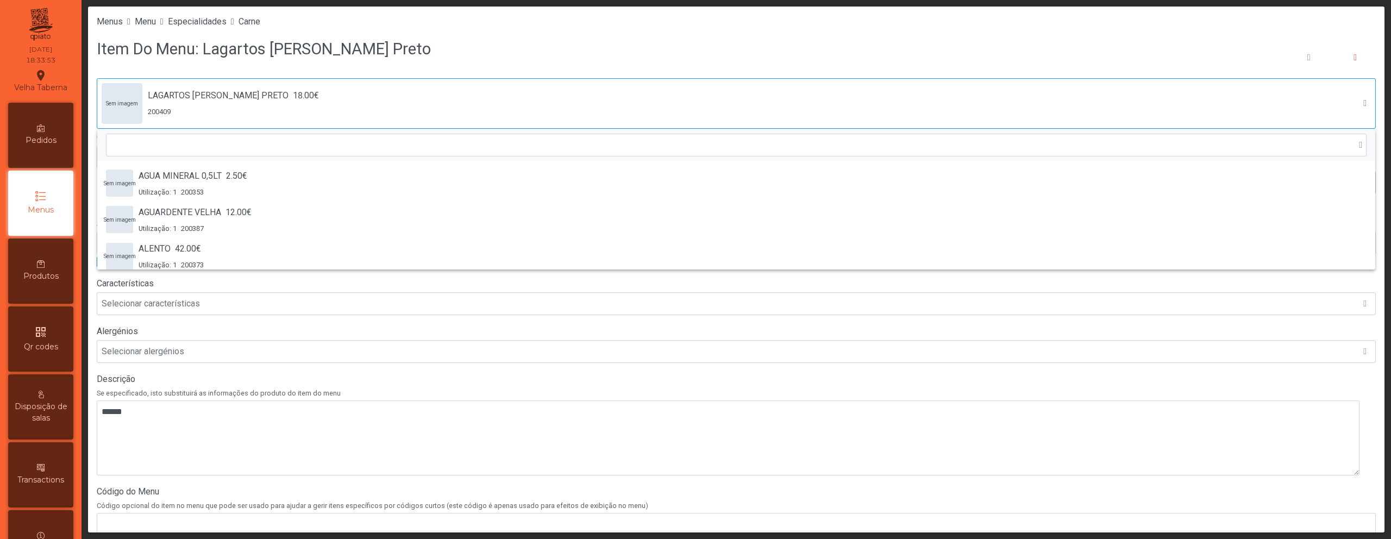
scroll to position [1635, 0]
click at [237, 70] on div "Item Do Menu: Lagartos [PERSON_NAME] Preto" at bounding box center [736, 57] width 1279 height 41
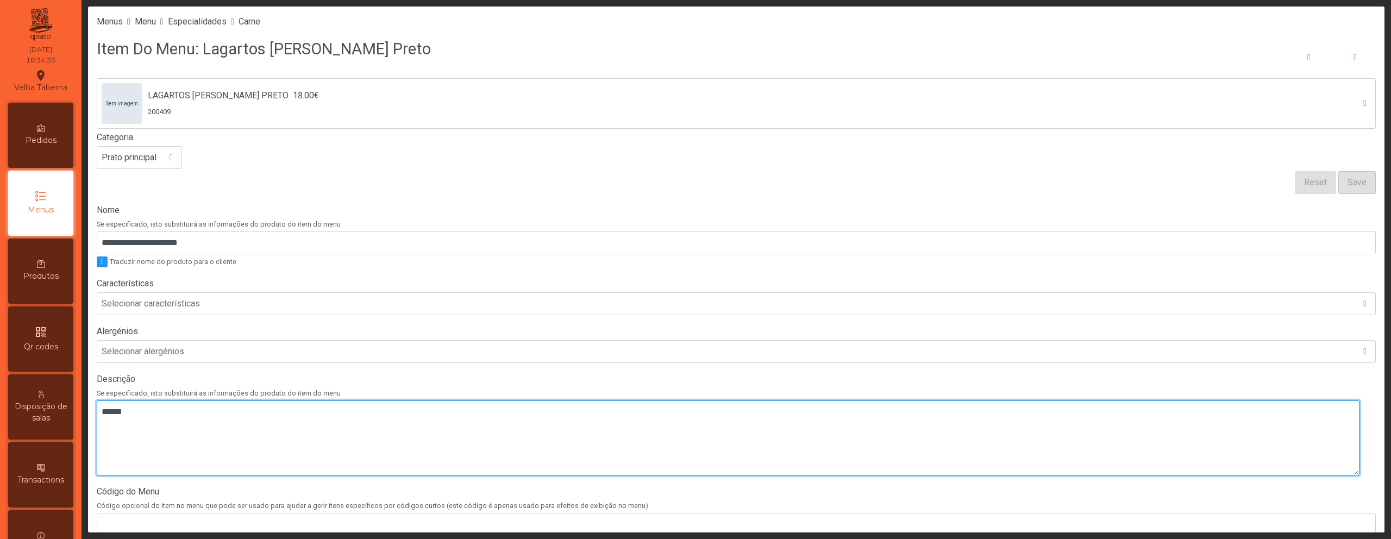
click at [370, 405] on textarea at bounding box center [728, 437] width 1263 height 75
paste textarea "**********"
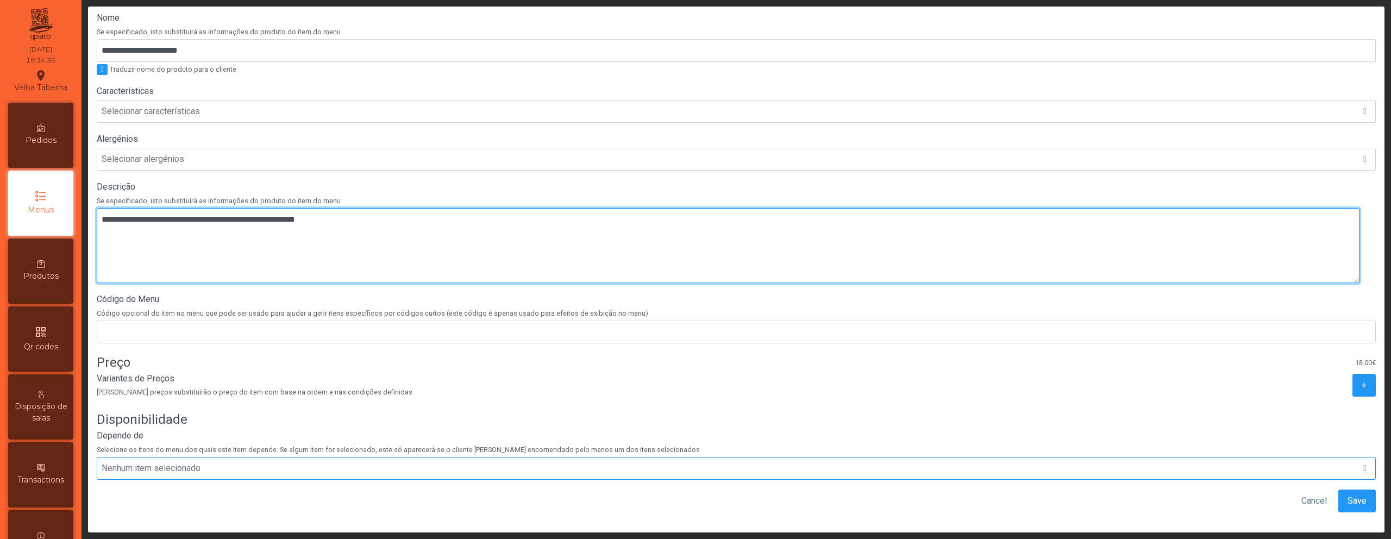
scroll to position [206, 0]
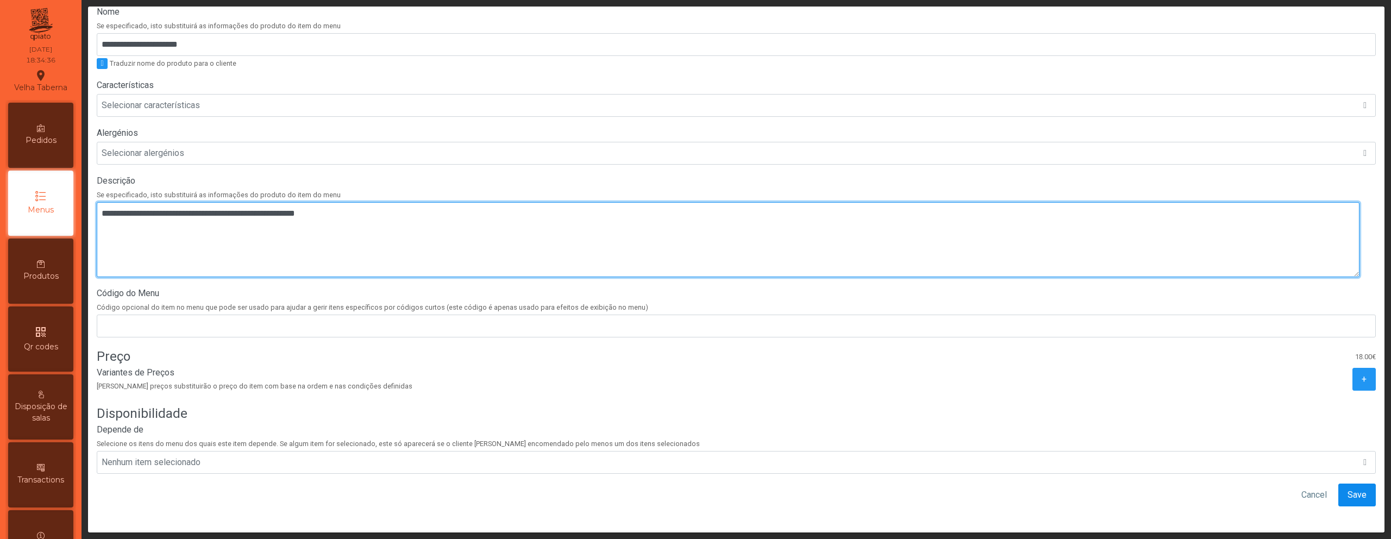
type textarea "**********"
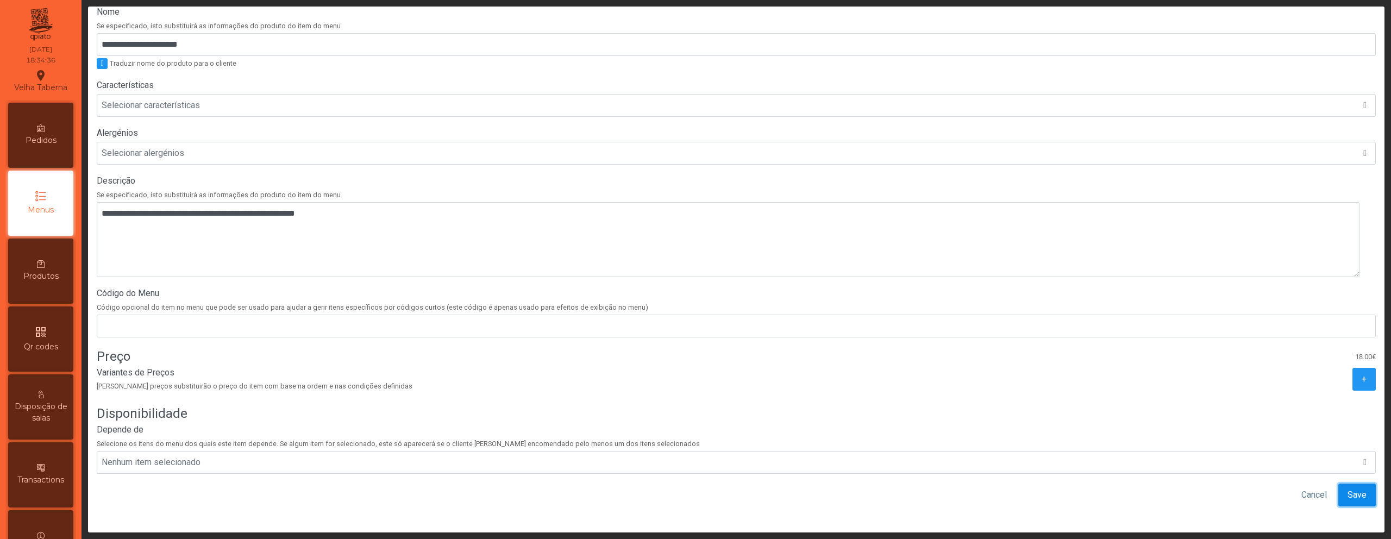
click at [1347, 489] on span "Save" at bounding box center [1356, 494] width 19 height 13
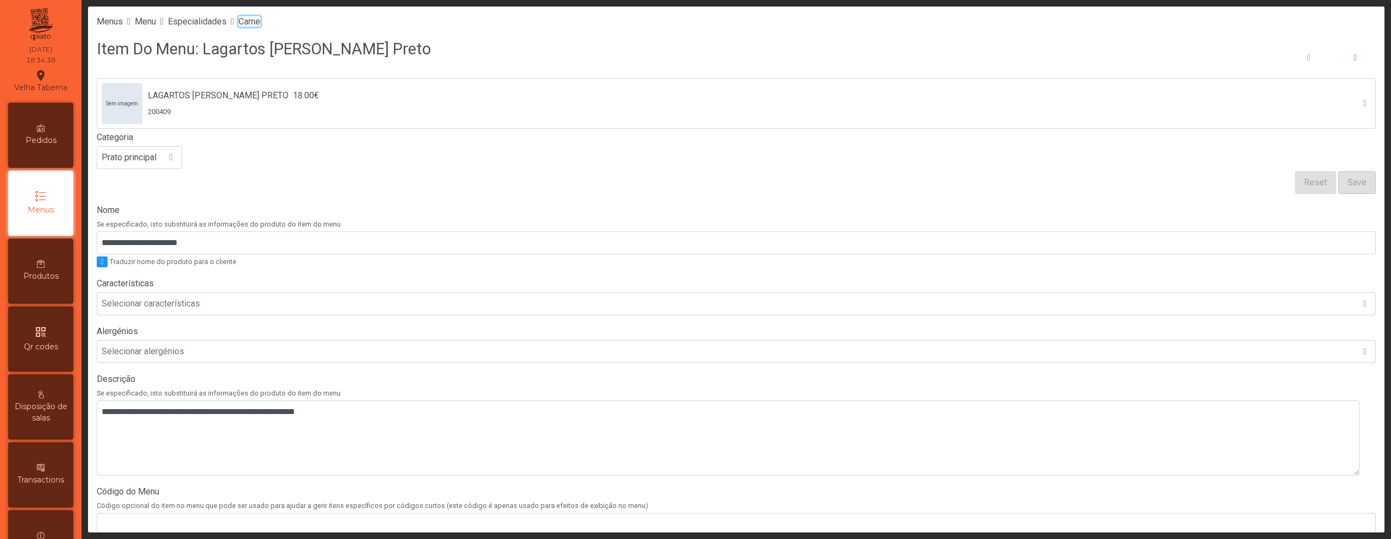
click at [260, 22] on span "Carne" at bounding box center [249, 21] width 22 height 10
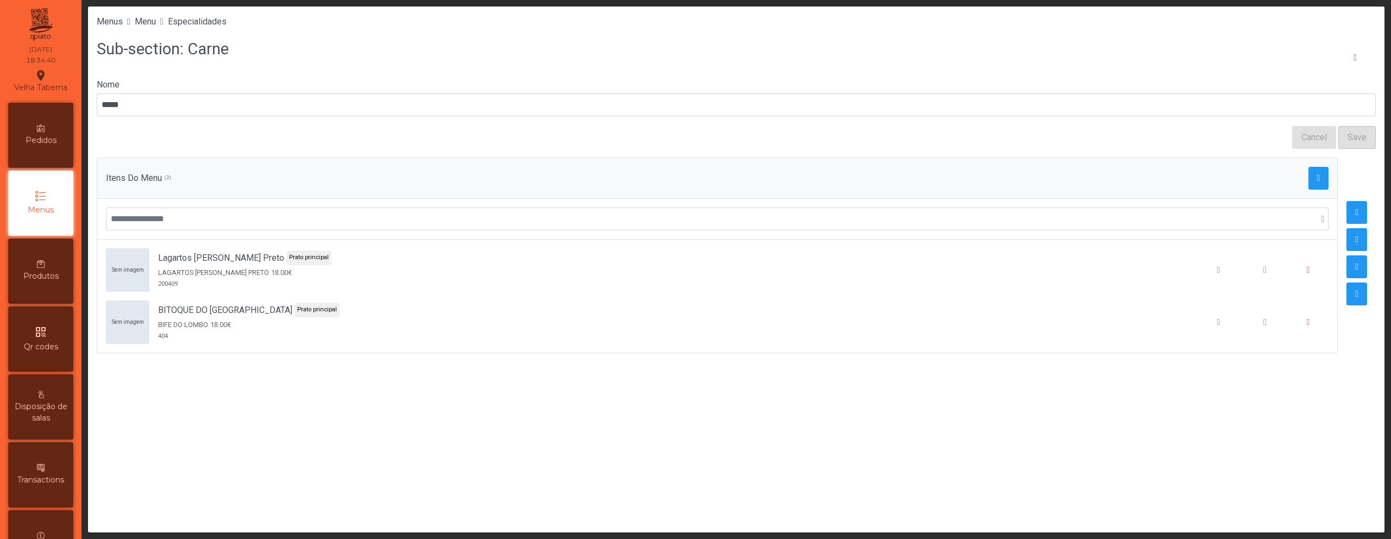
click at [193, 15] on li "Especialidades" at bounding box center [197, 21] width 59 height 13
click at [195, 18] on span "Especialidades" at bounding box center [197, 21] width 59 height 10
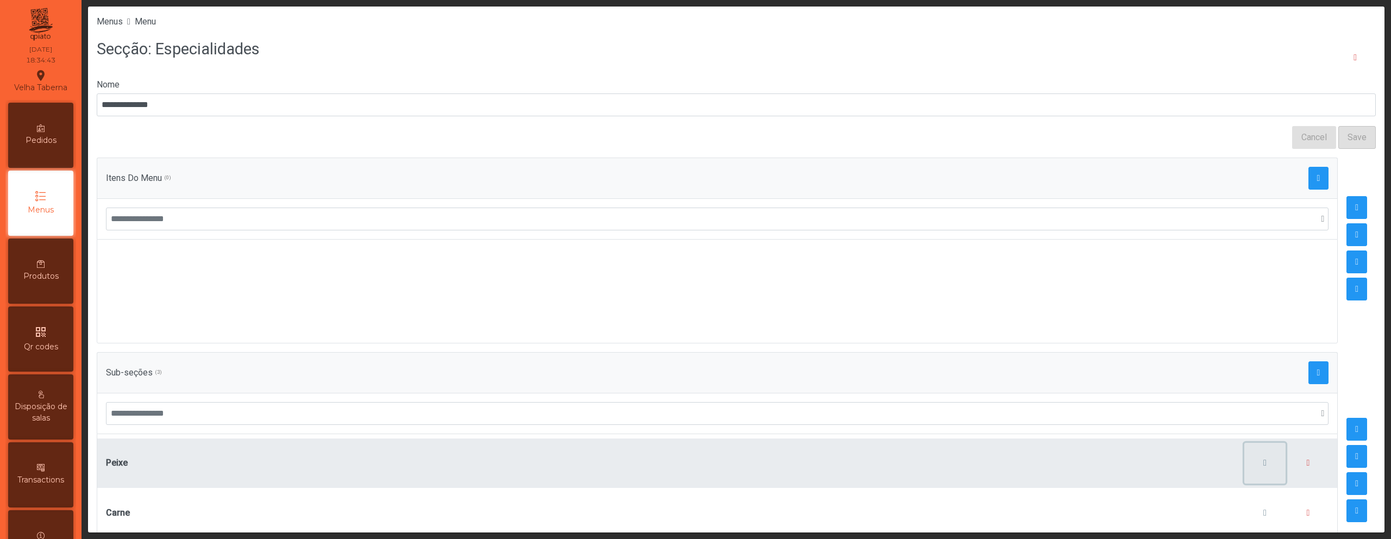
click at [1248, 469] on button "button" at bounding box center [1264, 463] width 41 height 41
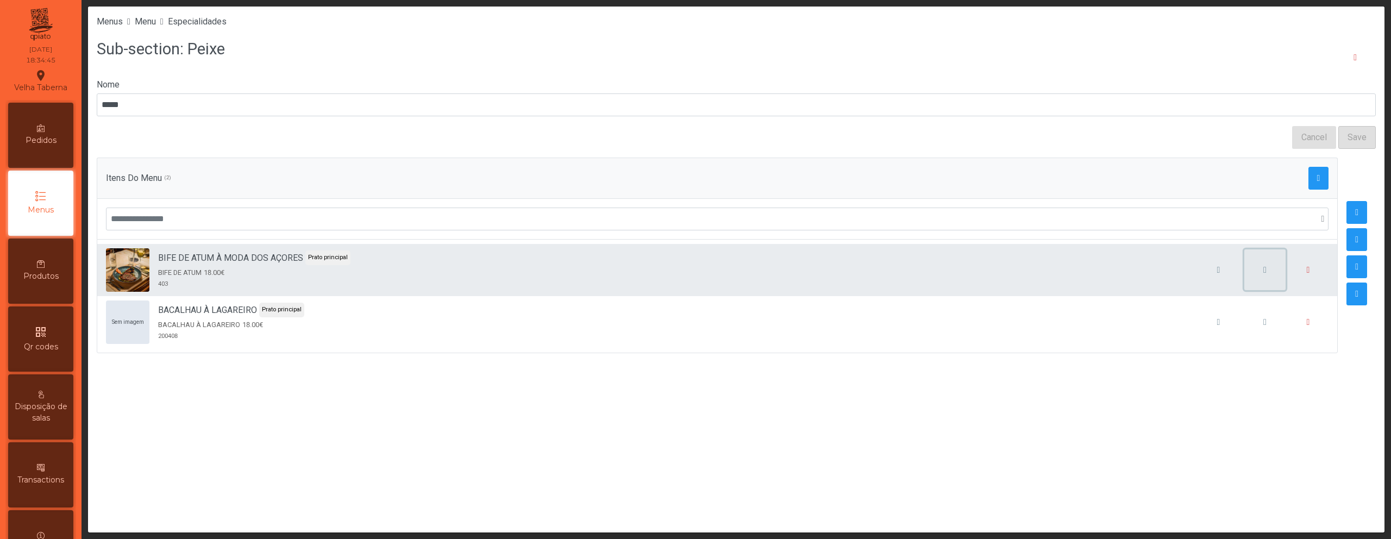
click at [1267, 280] on button "button" at bounding box center [1264, 269] width 41 height 41
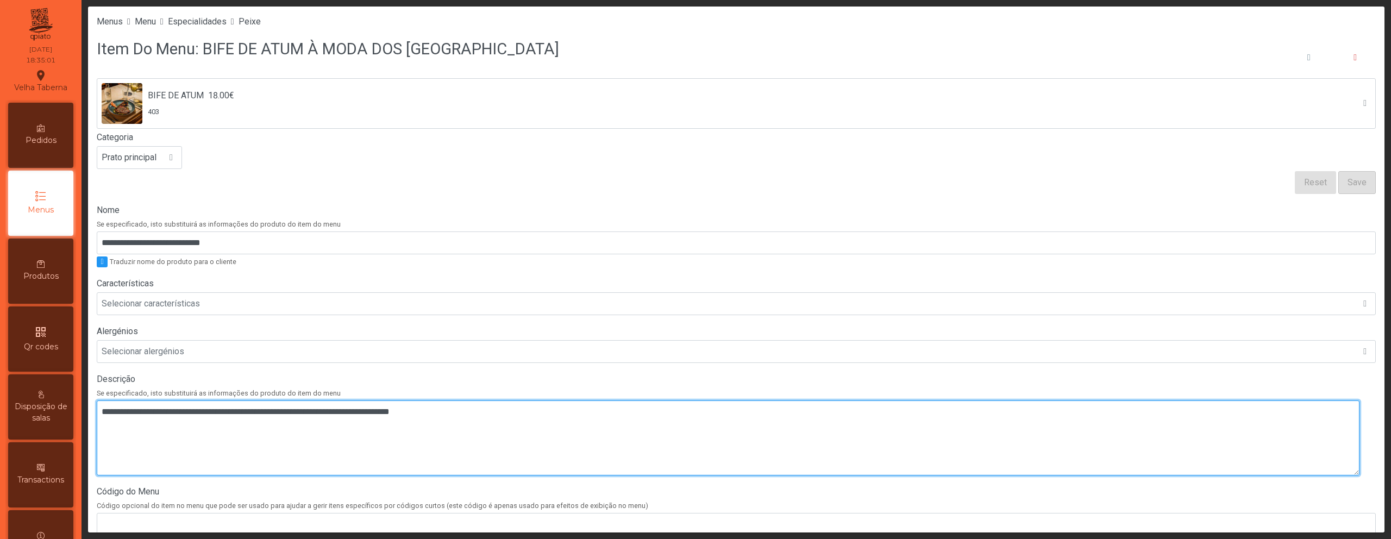
click at [118, 406] on textarea at bounding box center [728, 437] width 1263 height 75
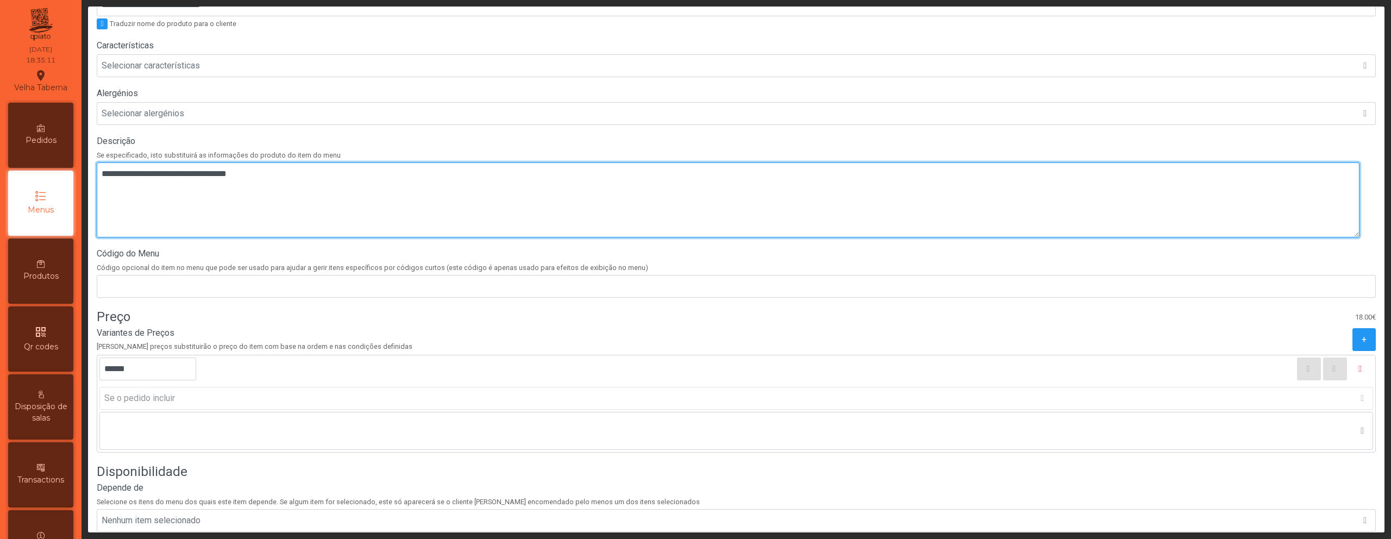
scroll to position [304, 0]
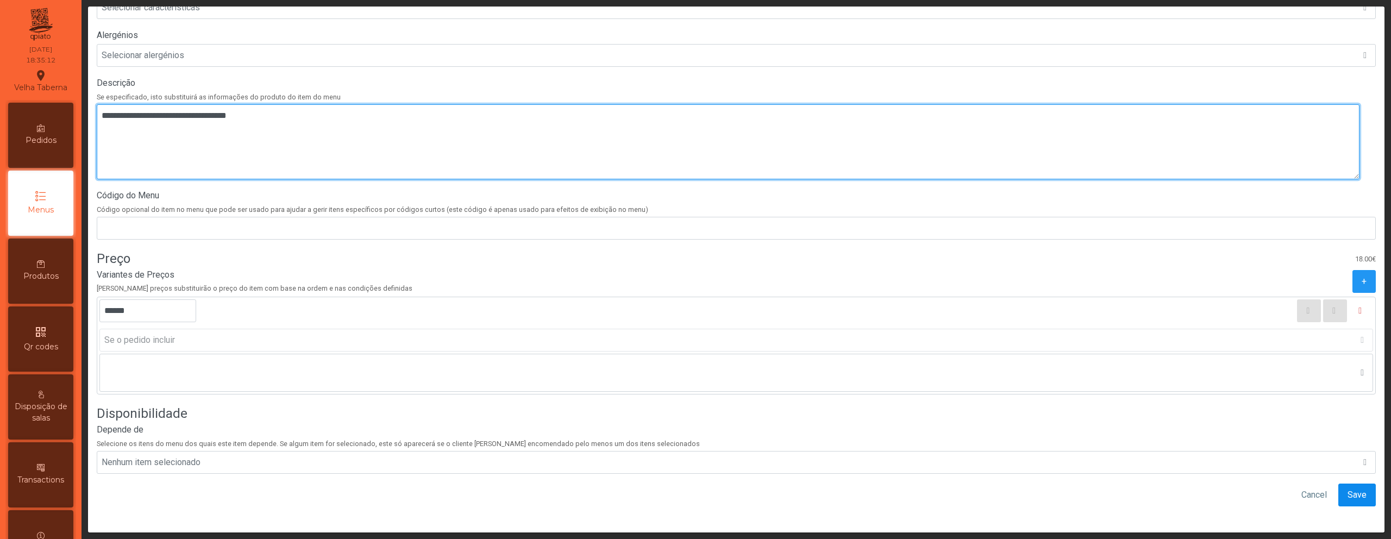
type textarea "**********"
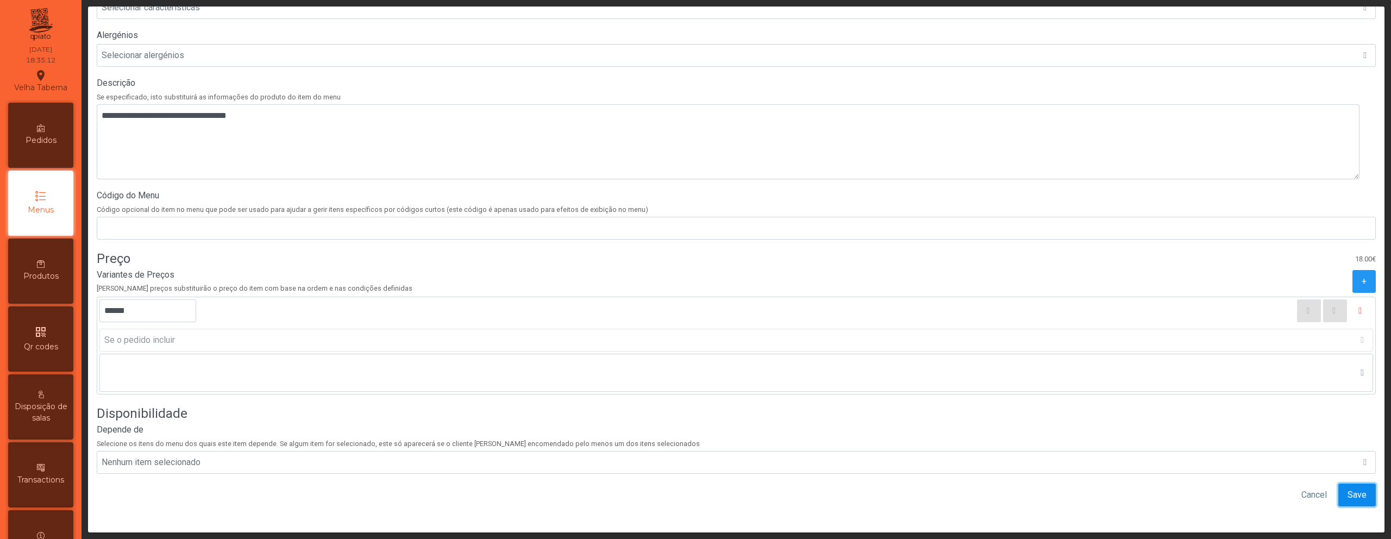
click at [1347, 488] on span "Save" at bounding box center [1356, 494] width 19 height 13
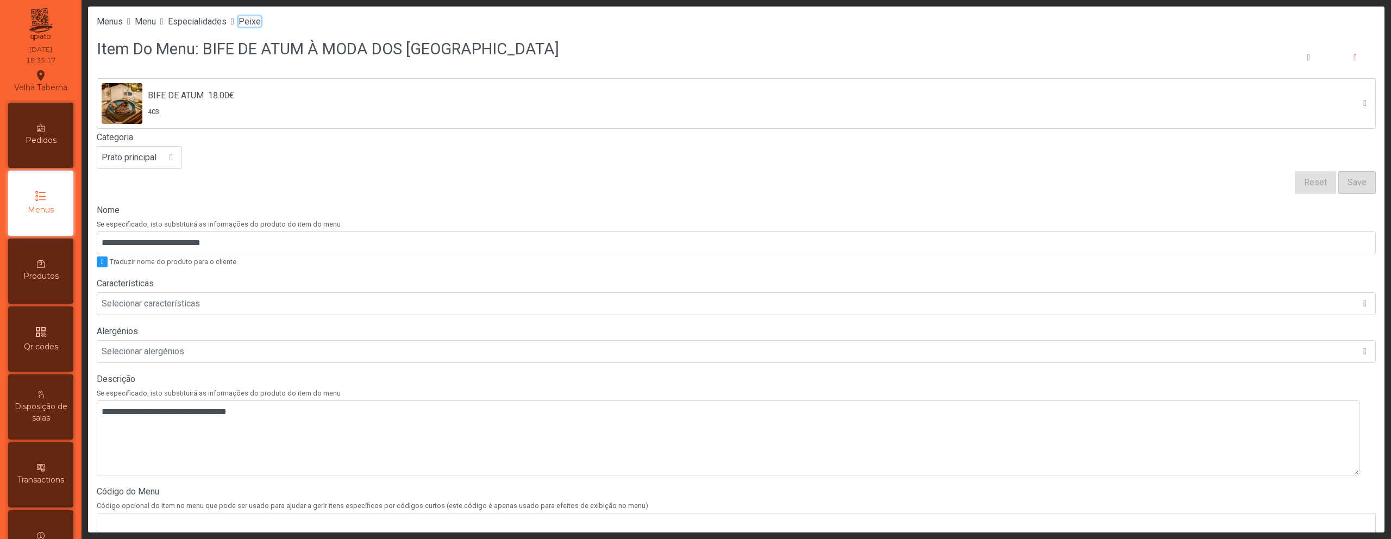
click at [261, 22] on span "Peixe" at bounding box center [249, 21] width 22 height 10
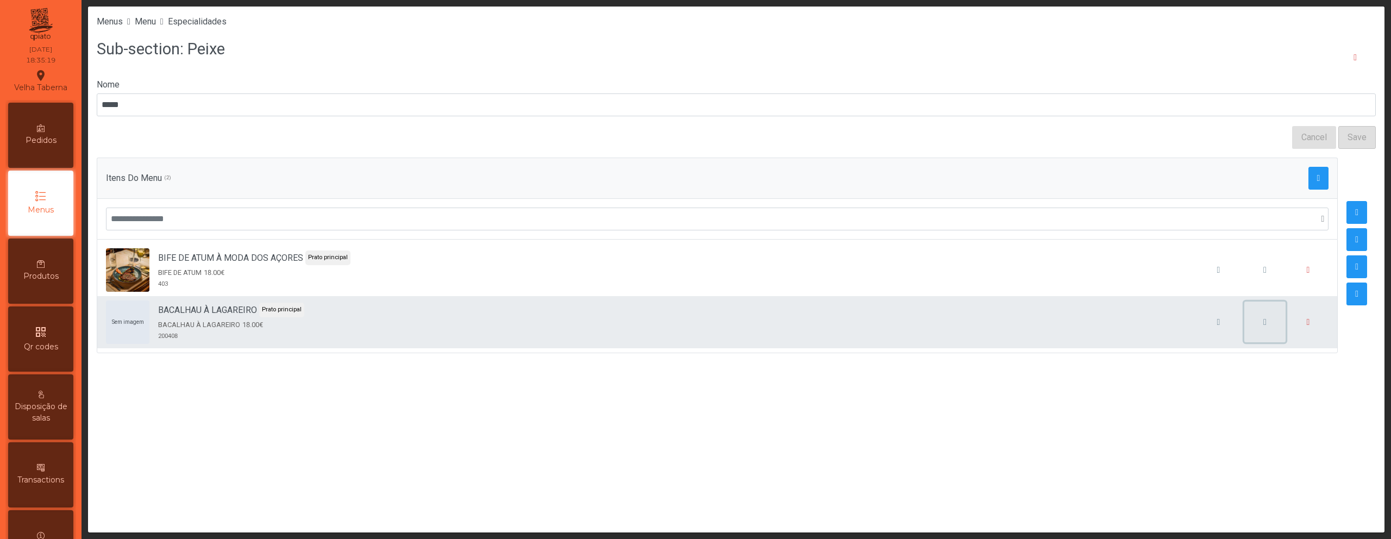
click at [1260, 332] on button "button" at bounding box center [1264, 322] width 41 height 41
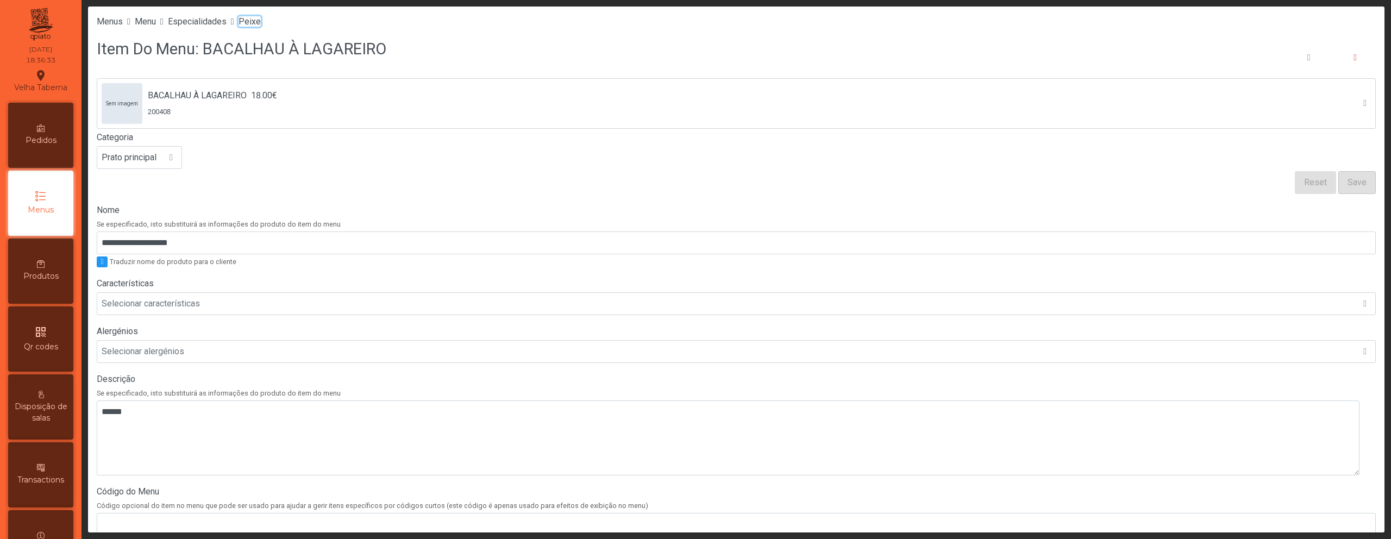
click at [261, 19] on span "Peixe" at bounding box center [249, 21] width 22 height 10
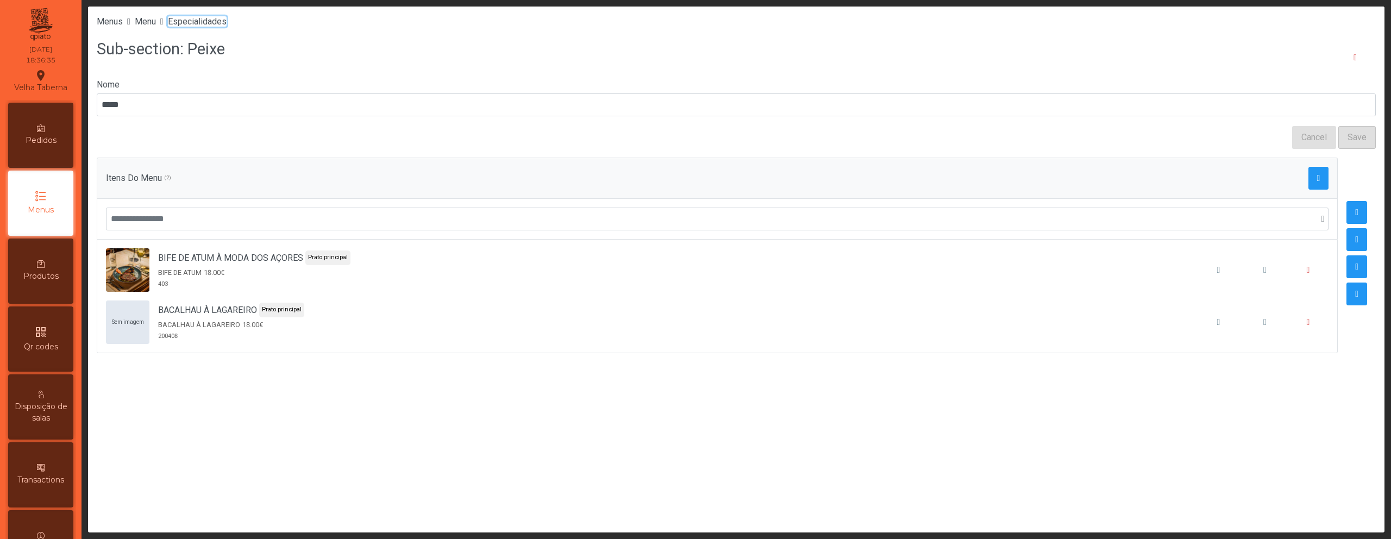
click at [219, 22] on span "Especialidades" at bounding box center [197, 21] width 59 height 10
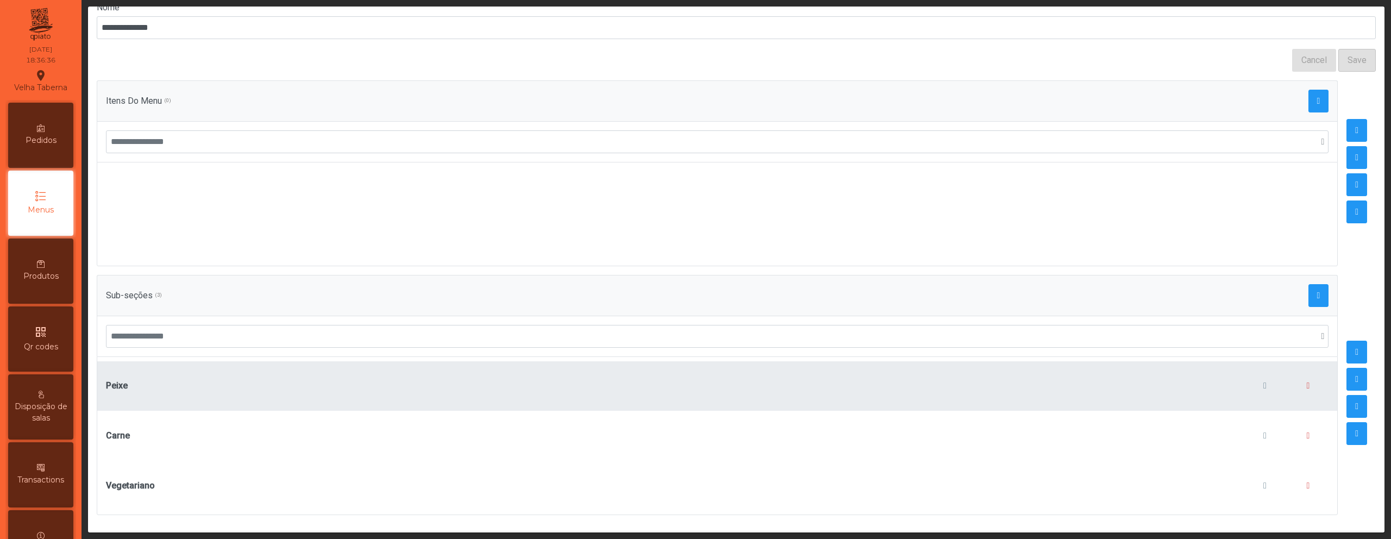
scroll to position [85, 0]
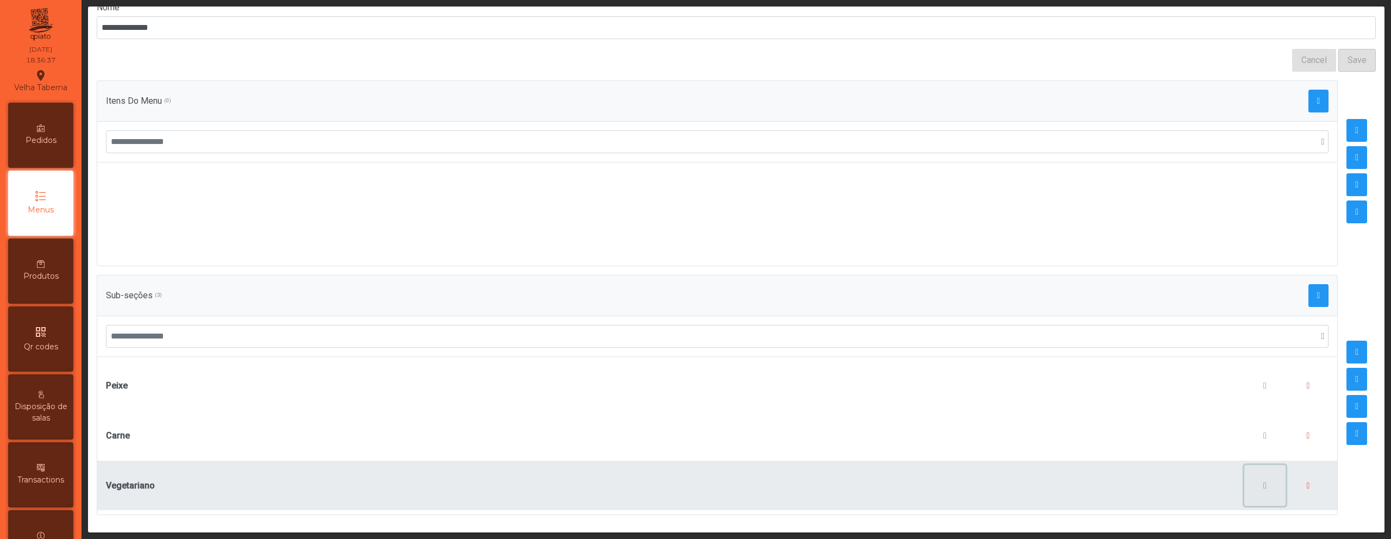
click at [1244, 475] on button "button" at bounding box center [1264, 485] width 41 height 41
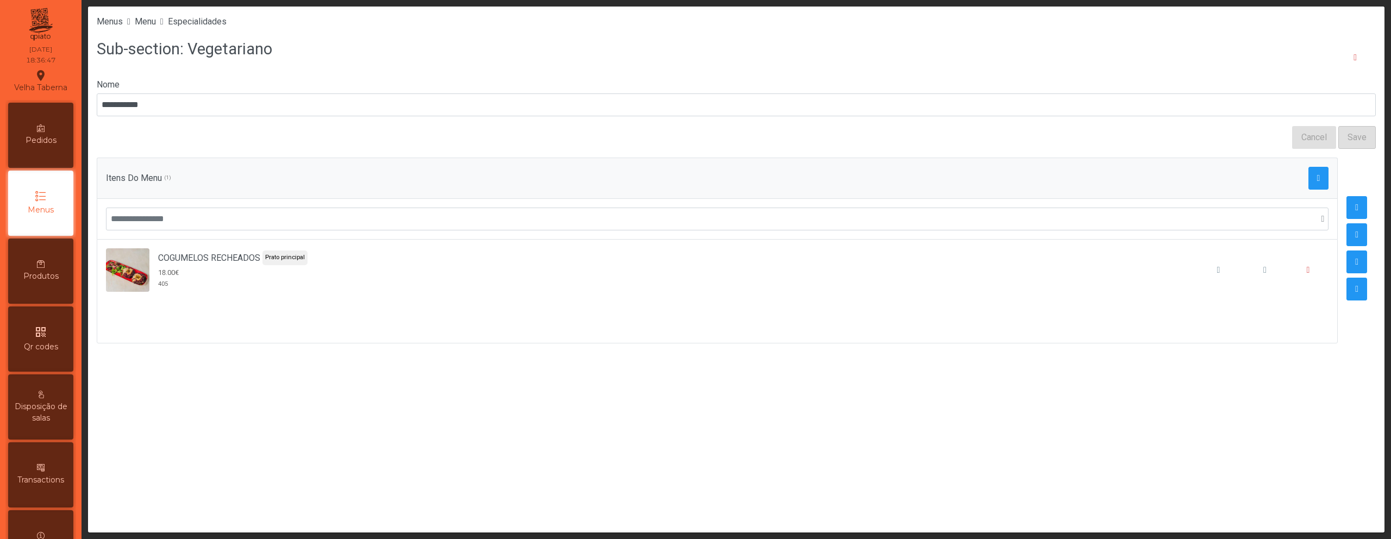
click at [227, 27] on li "Especialidades" at bounding box center [197, 21] width 59 height 13
click at [226, 25] on span "Especialidades" at bounding box center [197, 21] width 59 height 10
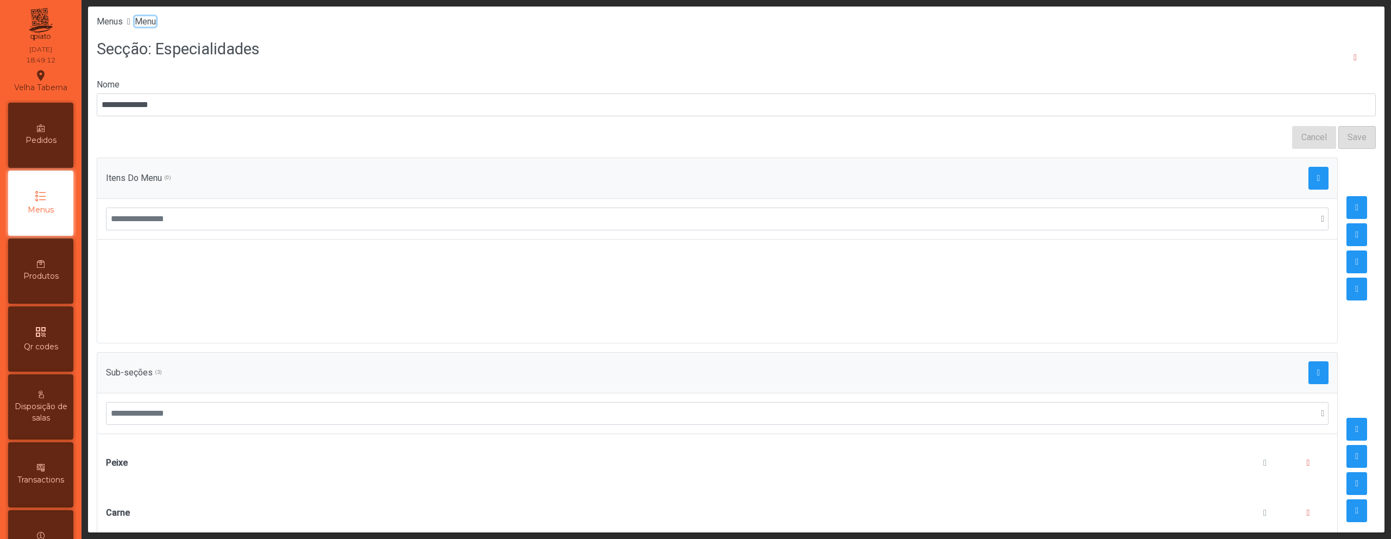
click at [153, 22] on span "Menu" at bounding box center [145, 21] width 21 height 10
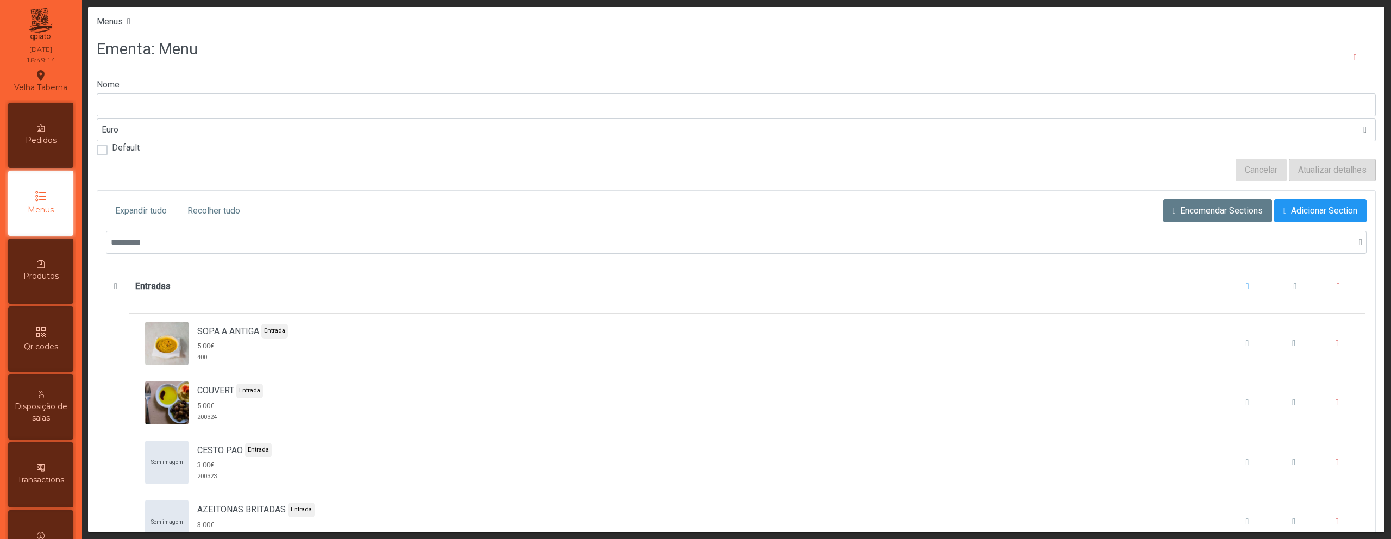
type input "****"
click at [228, 201] on button "Recolher tudo" at bounding box center [213, 210] width 71 height 23
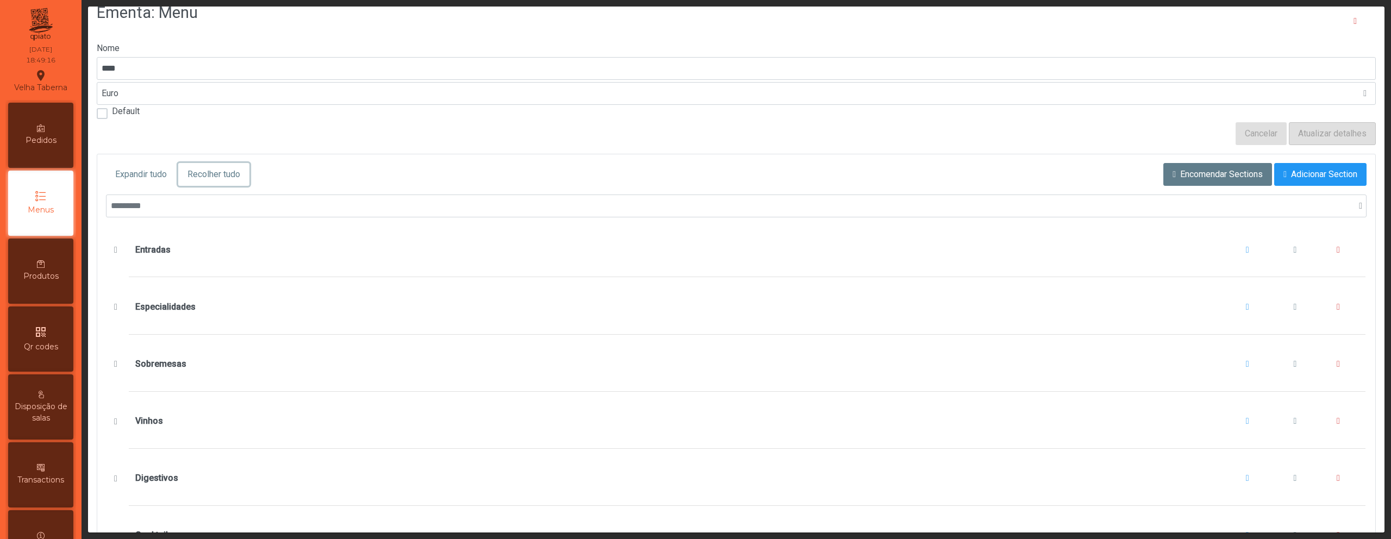
scroll to position [102, 0]
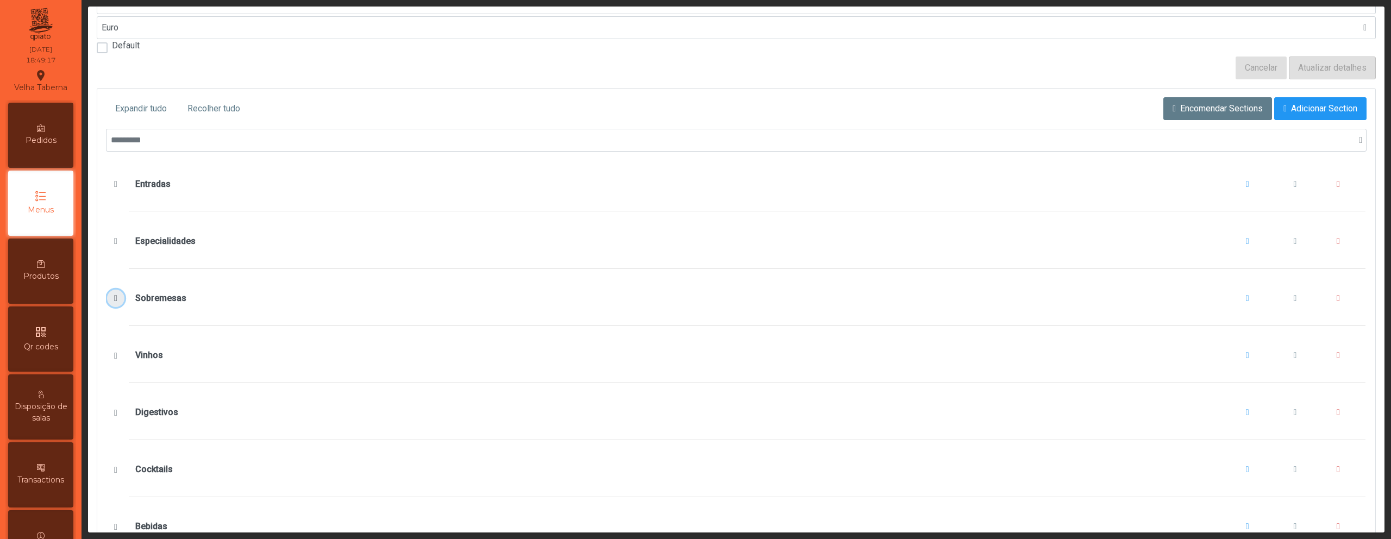
click at [118, 297] on span "Sobremesas" at bounding box center [115, 298] width 11 height 9
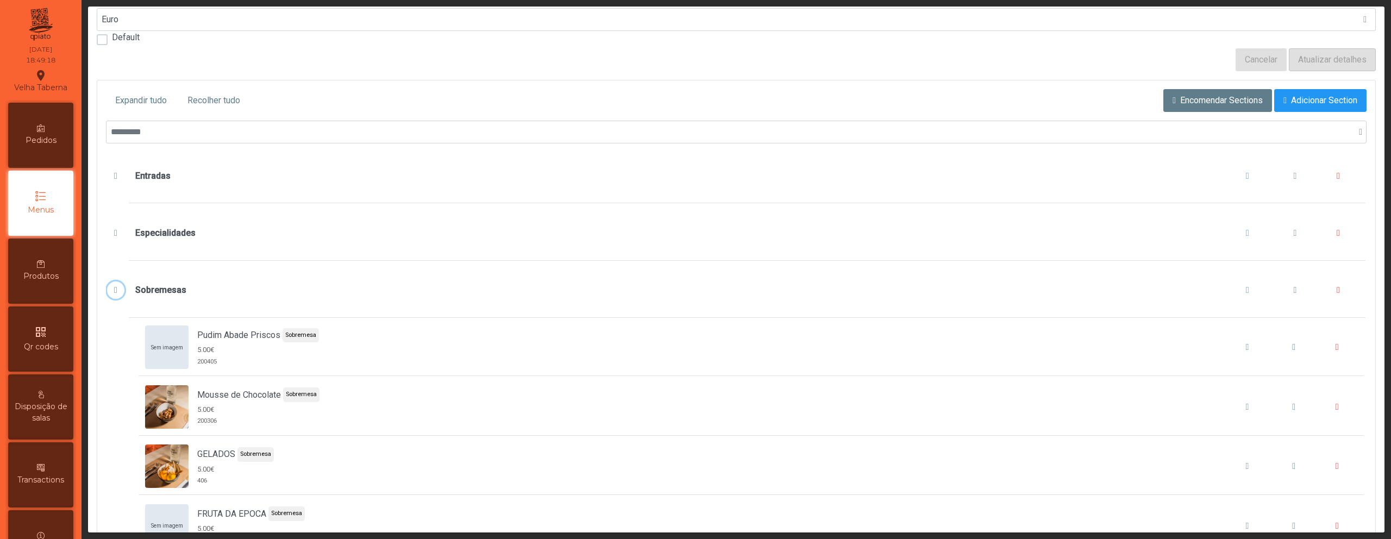
scroll to position [121, 0]
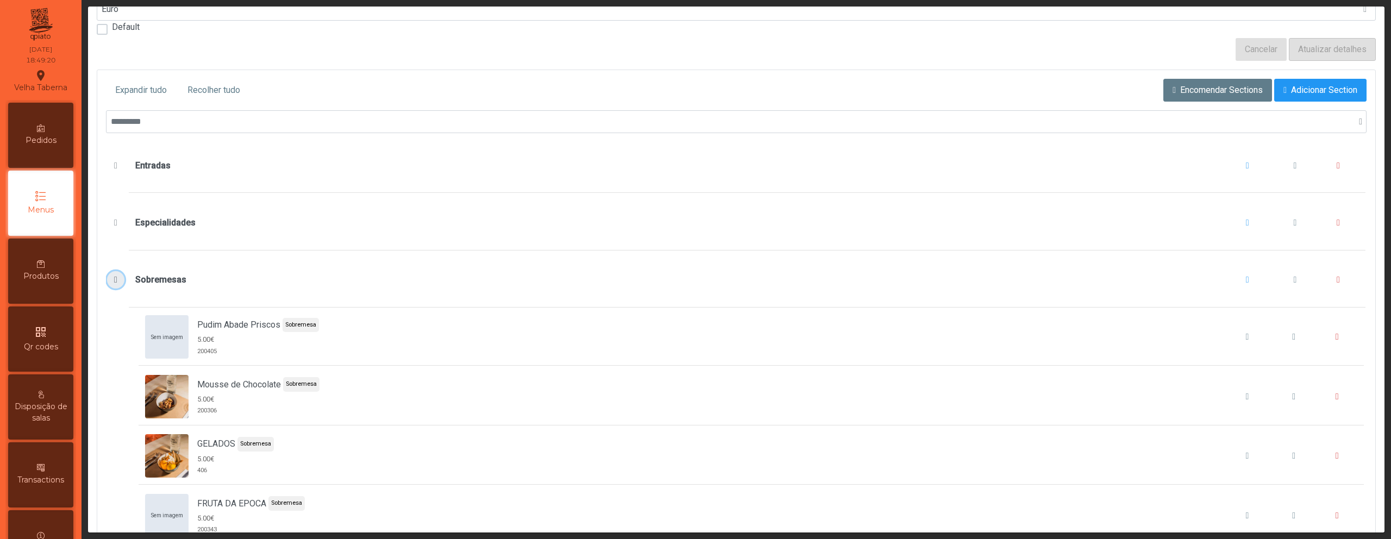
click at [112, 273] on button "Sobremesas" at bounding box center [115, 279] width 17 height 17
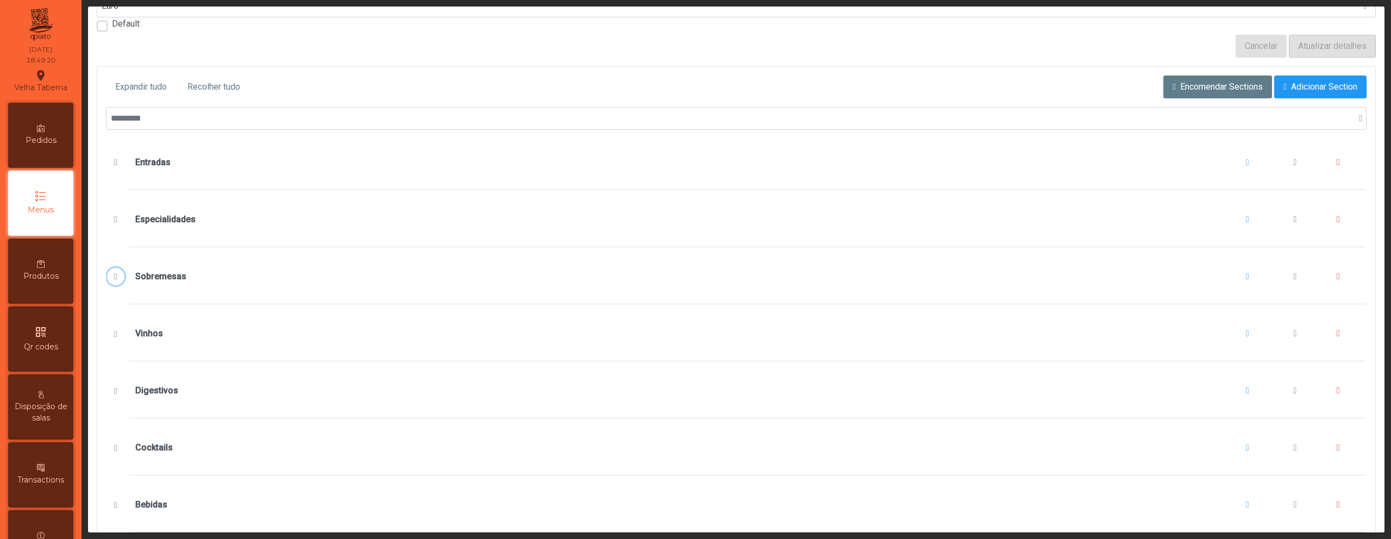
scroll to position [139, 0]
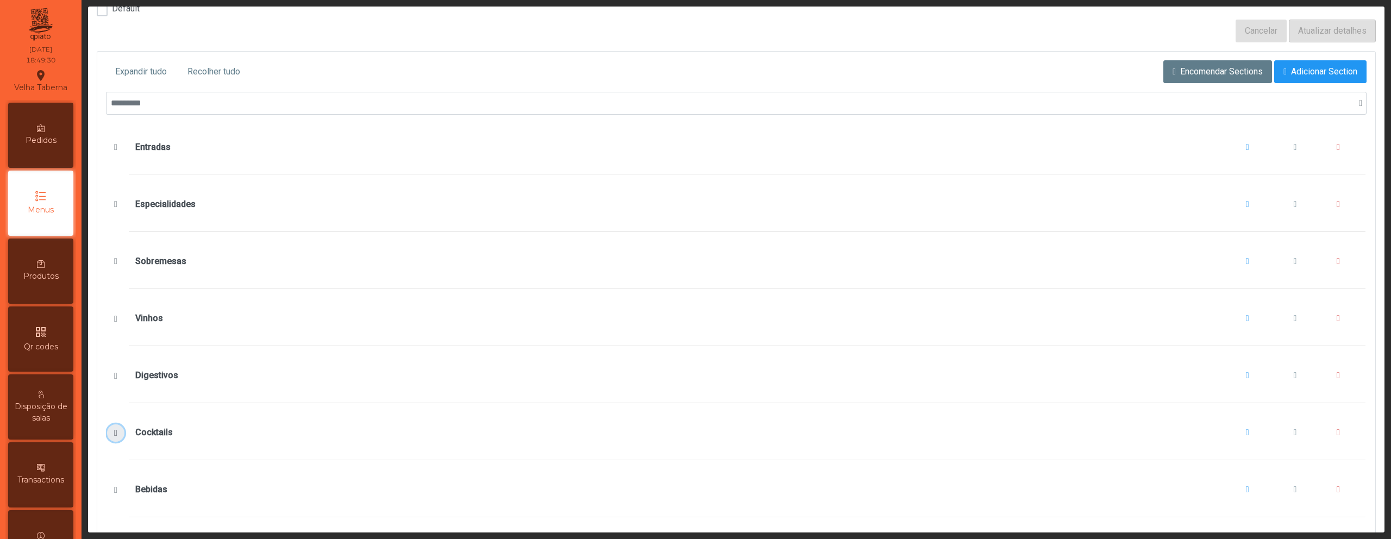
click at [116, 432] on span "Cocktails" at bounding box center [115, 433] width 11 height 9
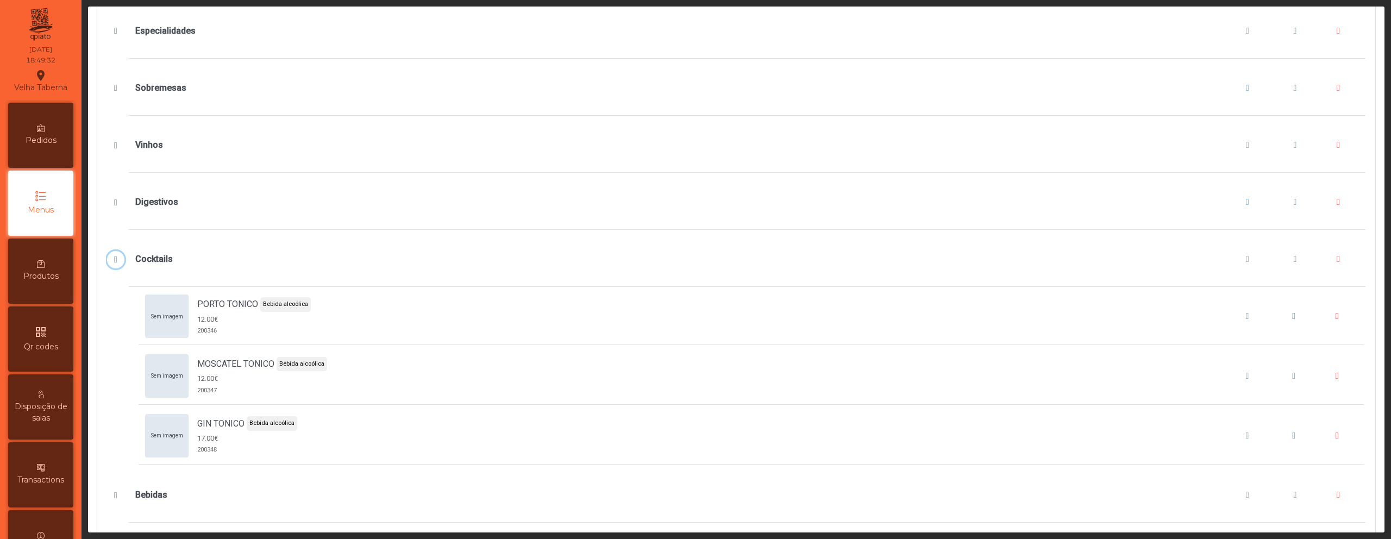
scroll to position [323, 0]
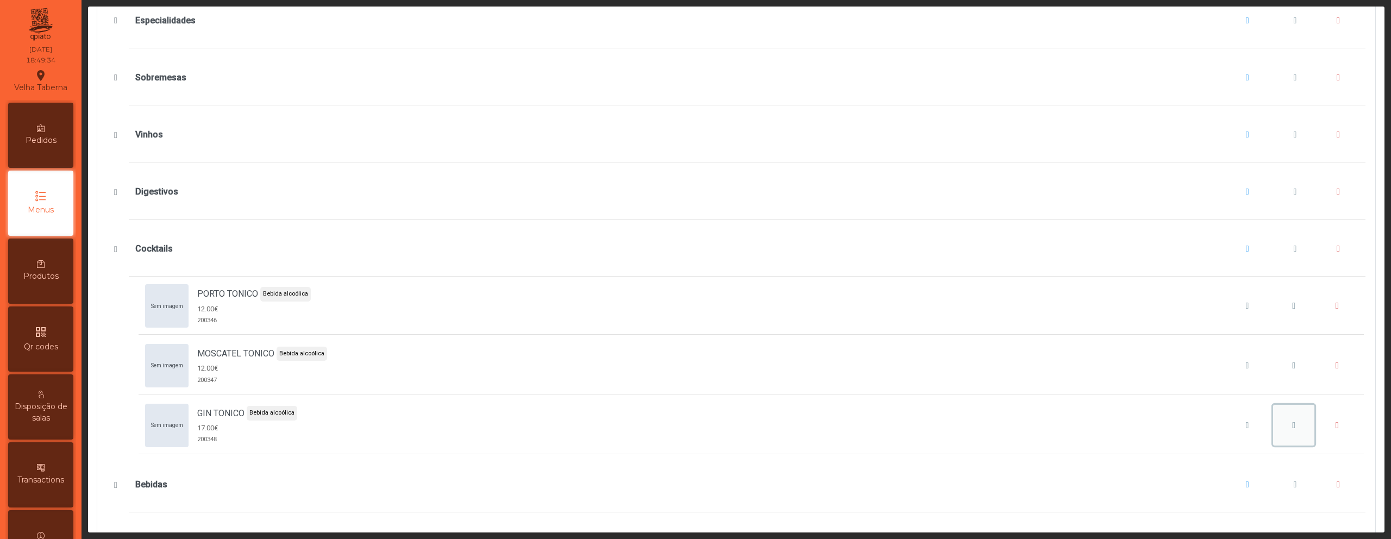
click at [1273, 425] on button "GIN TONICO" at bounding box center [1293, 425] width 41 height 41
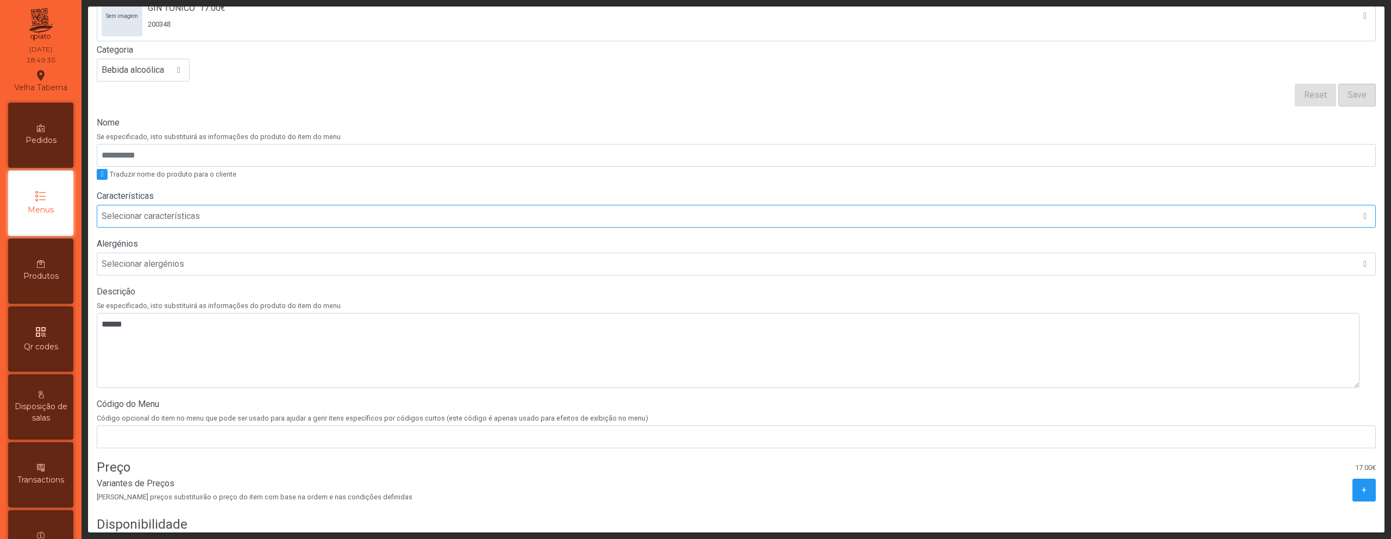
scroll to position [206, 0]
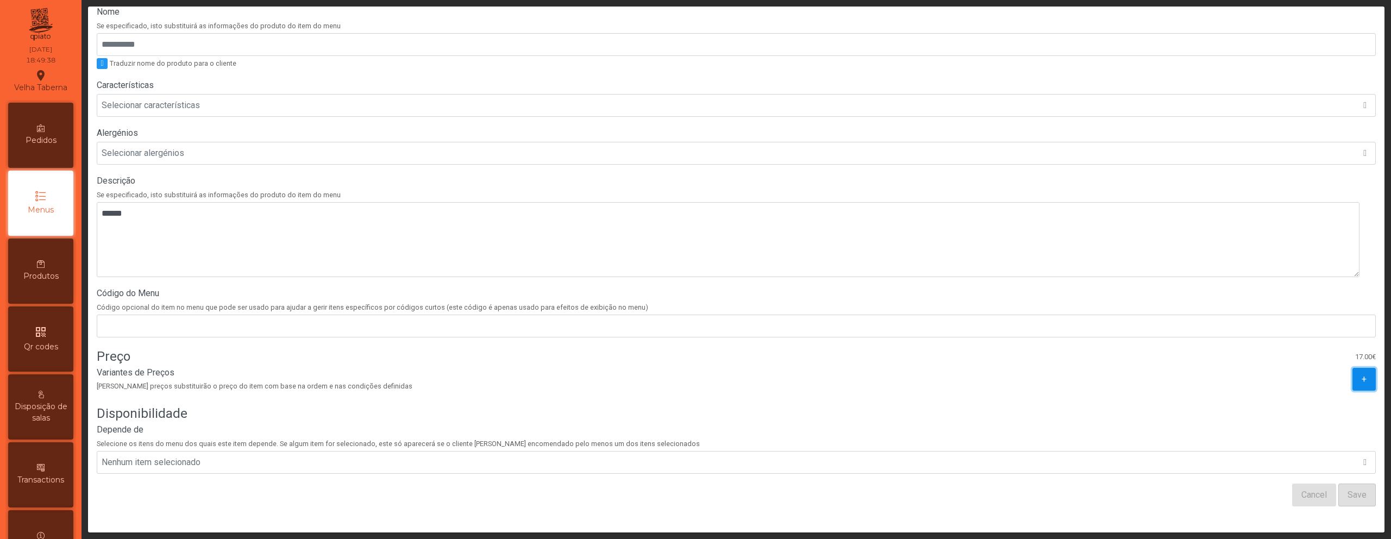
click at [1352, 369] on button "+" at bounding box center [1363, 379] width 23 height 23
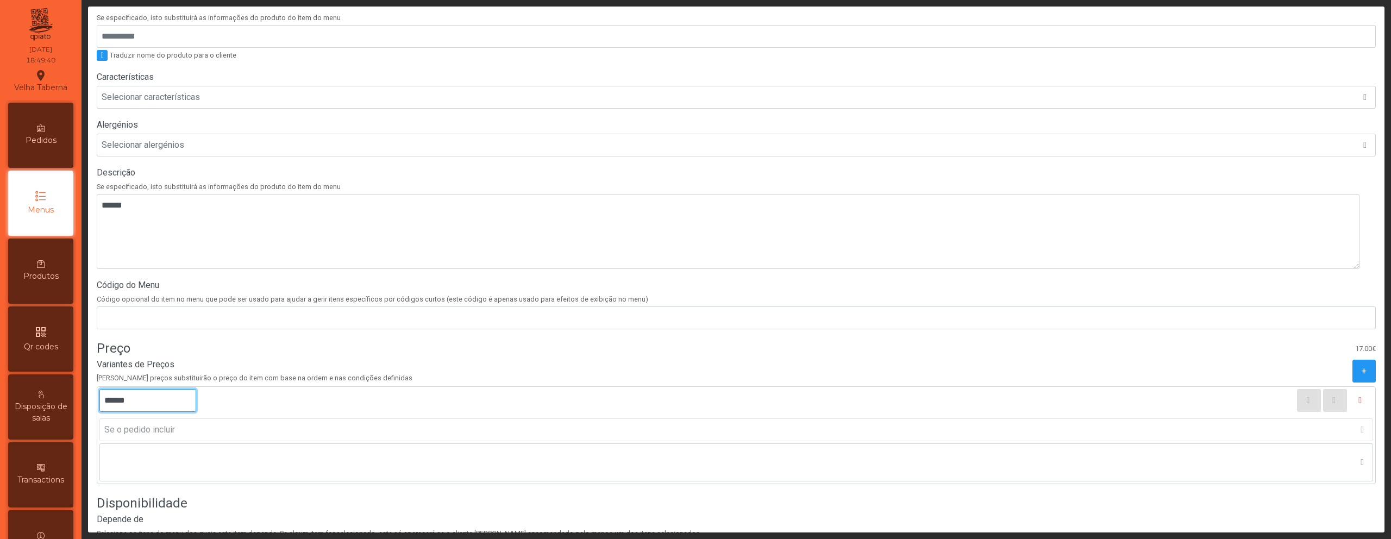
click at [116, 403] on input "******" at bounding box center [147, 400] width 97 height 23
type input "******"
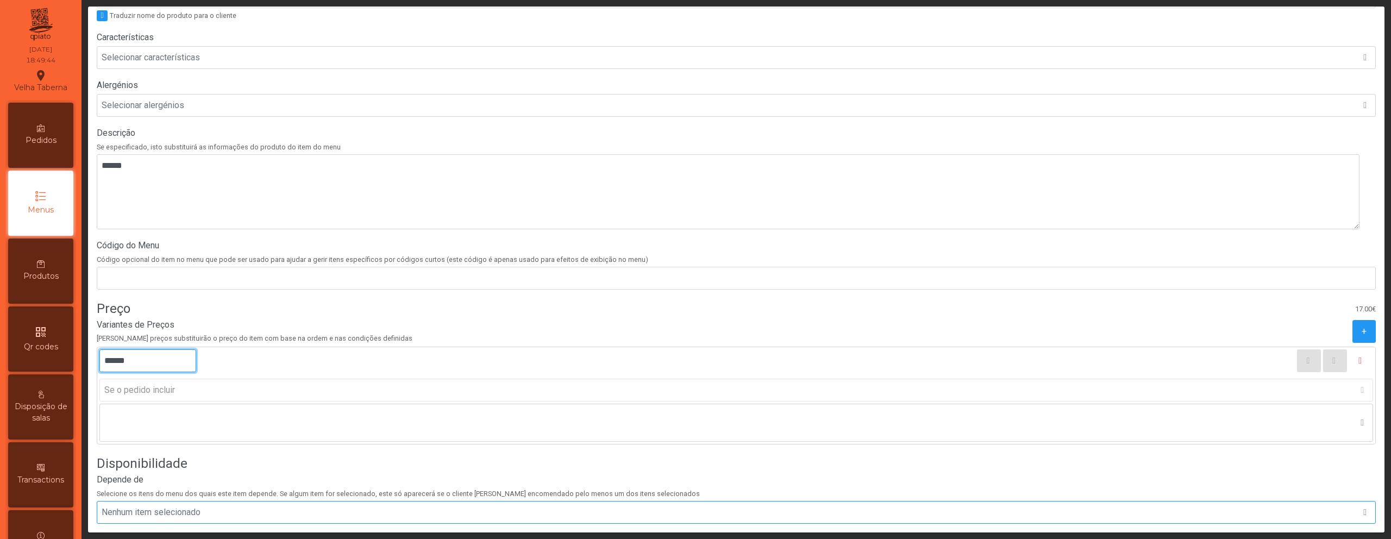
scroll to position [304, 0]
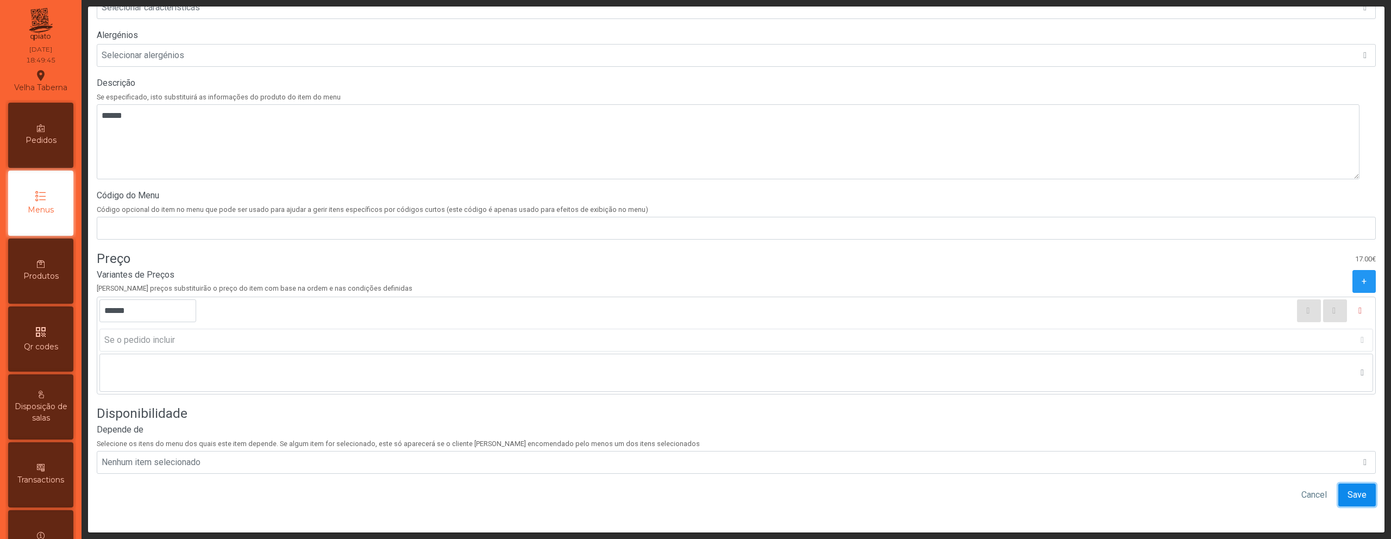
click at [1347, 492] on span "Save" at bounding box center [1356, 494] width 19 height 13
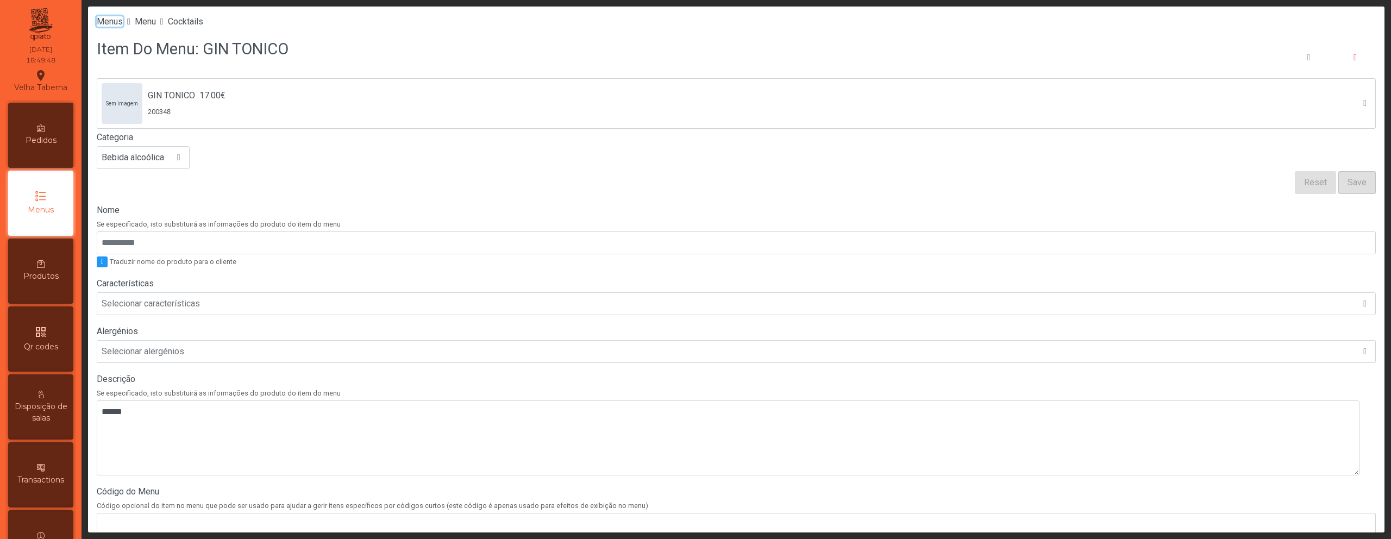
click at [116, 21] on span "Menus" at bounding box center [110, 21] width 26 height 10
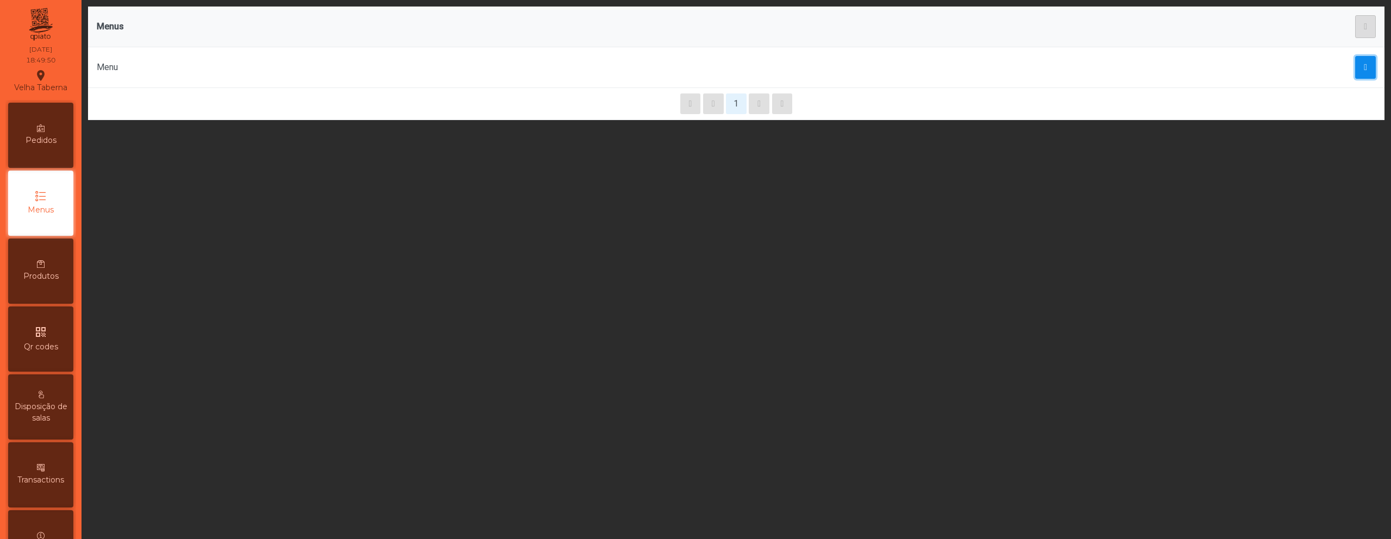
click at [1355, 75] on button "button" at bounding box center [1365, 67] width 21 height 23
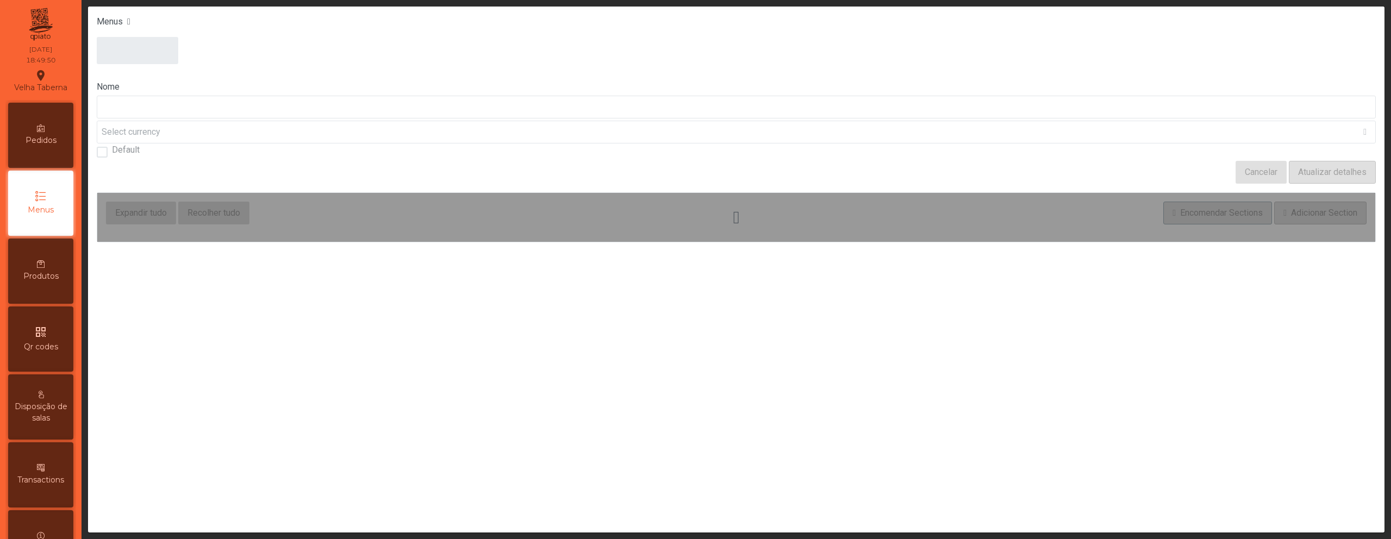
type input "****"
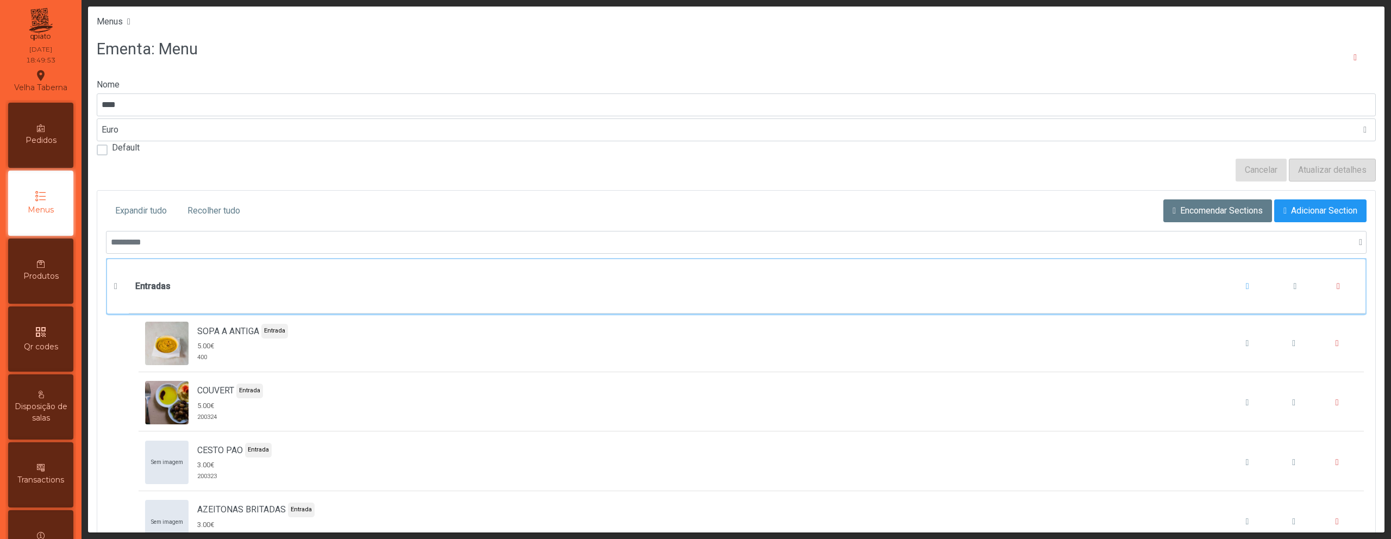
click at [156, 283] on b "Entradas" at bounding box center [152, 286] width 35 height 13
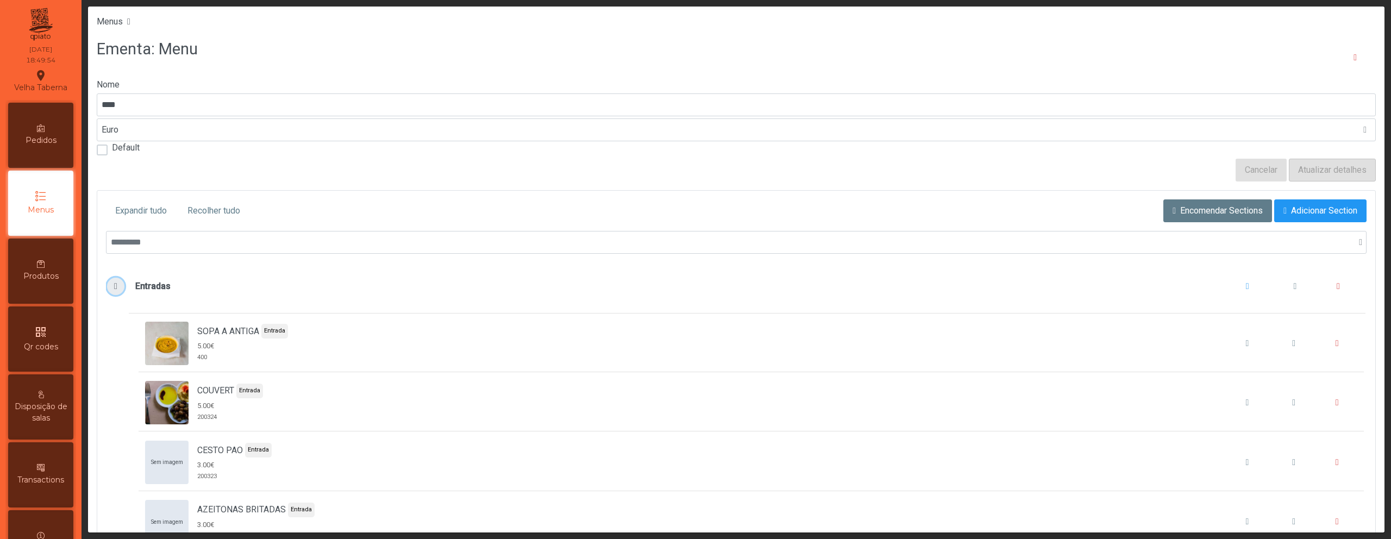
click at [116, 292] on button "Entradas" at bounding box center [115, 286] width 17 height 17
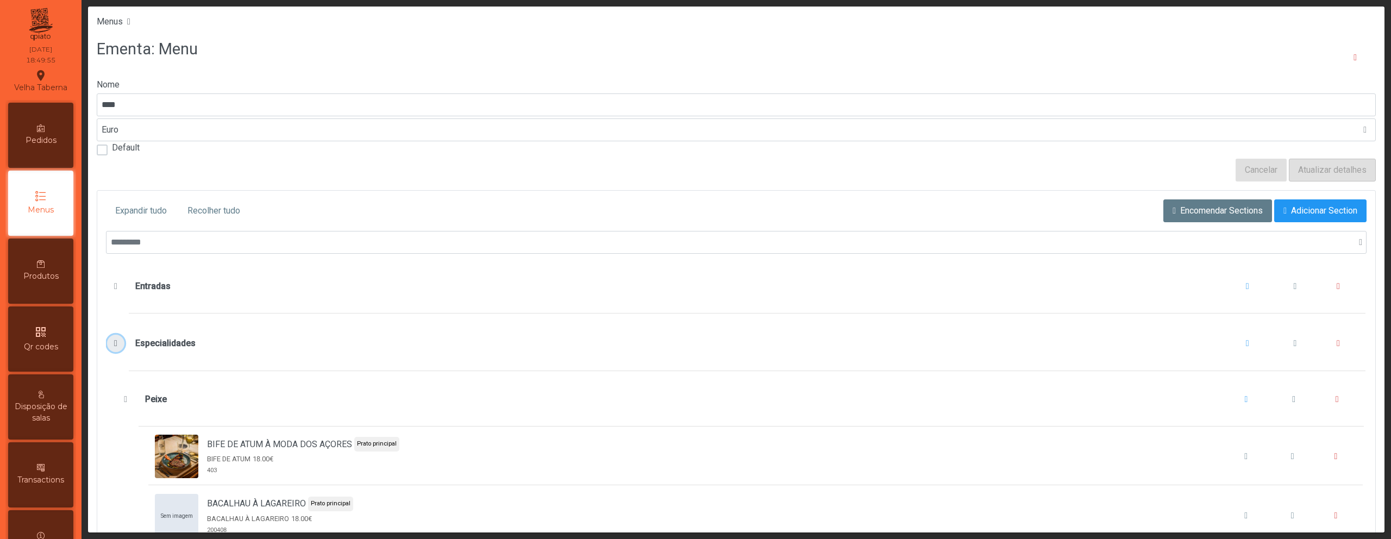
click at [112, 348] on button "Especialidades" at bounding box center [115, 343] width 17 height 17
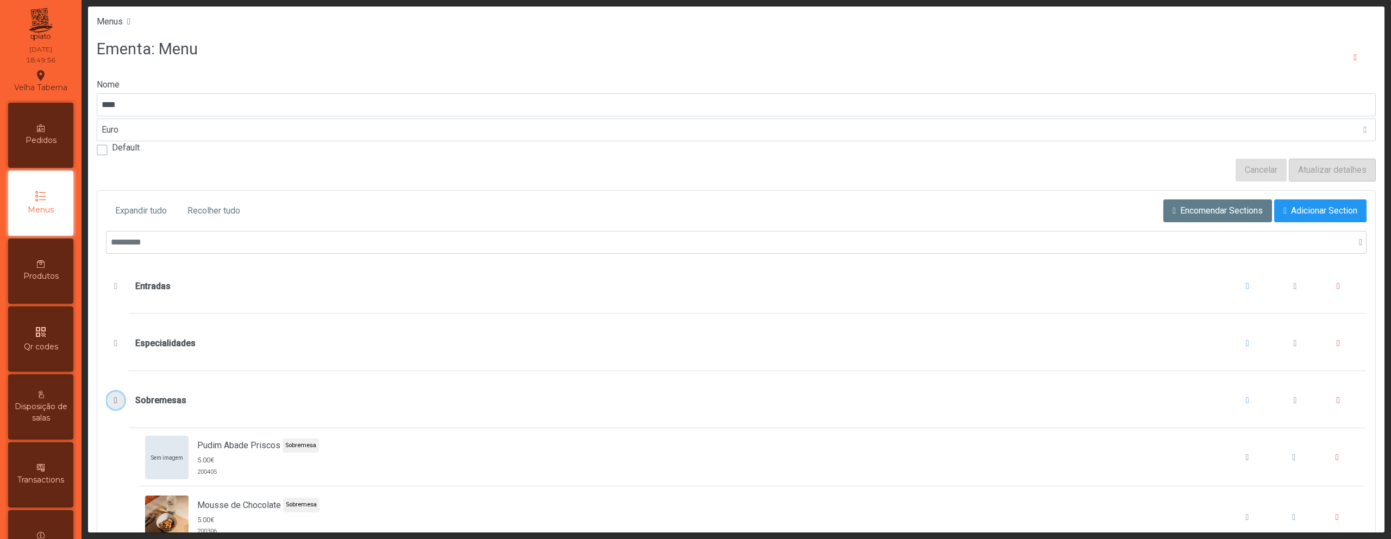
click at [116, 404] on span "Sobremesas" at bounding box center [115, 400] width 11 height 9
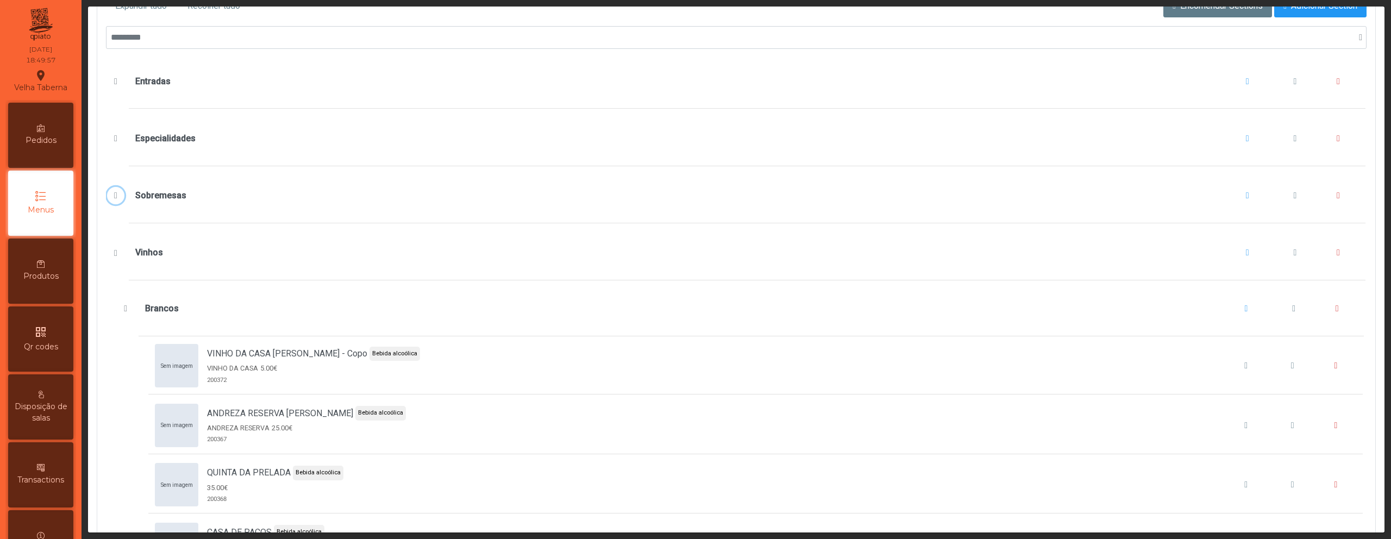
scroll to position [280, 0]
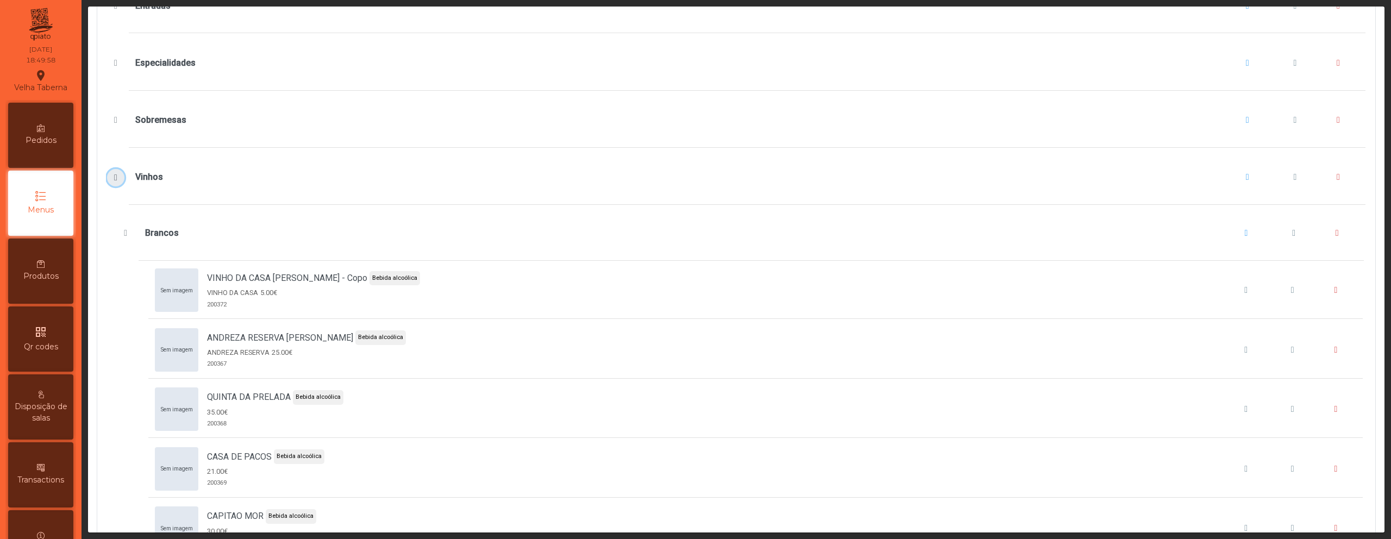
click at [115, 177] on span "Vinhos" at bounding box center [115, 177] width 11 height 9
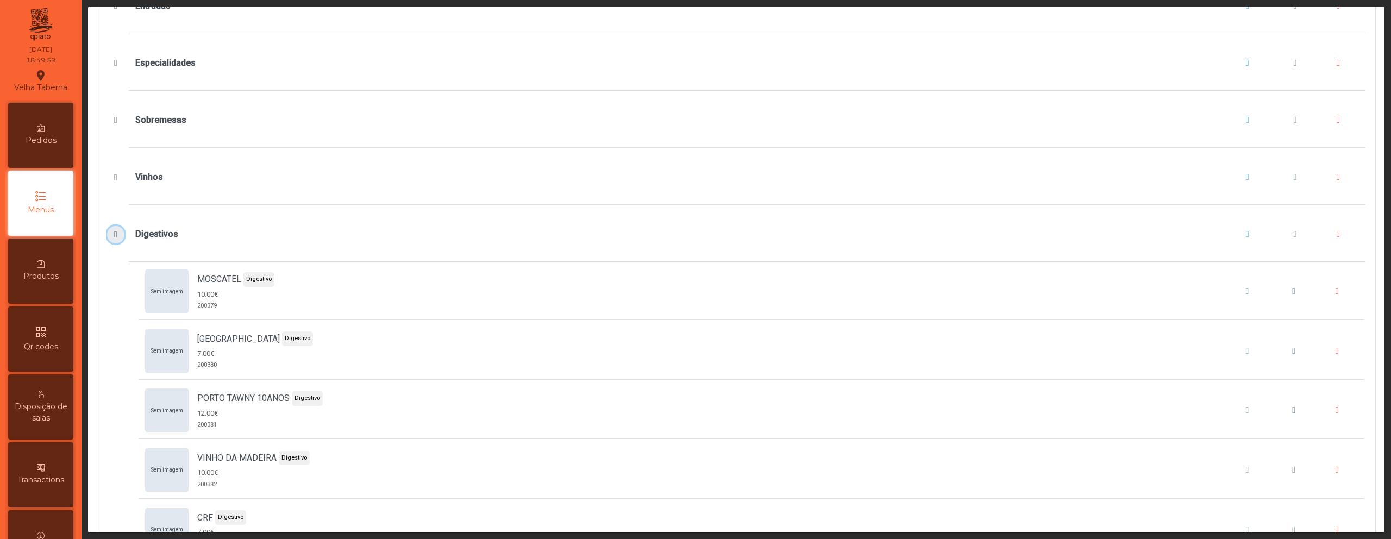
click at [110, 235] on span "Digestivos" at bounding box center [115, 234] width 11 height 9
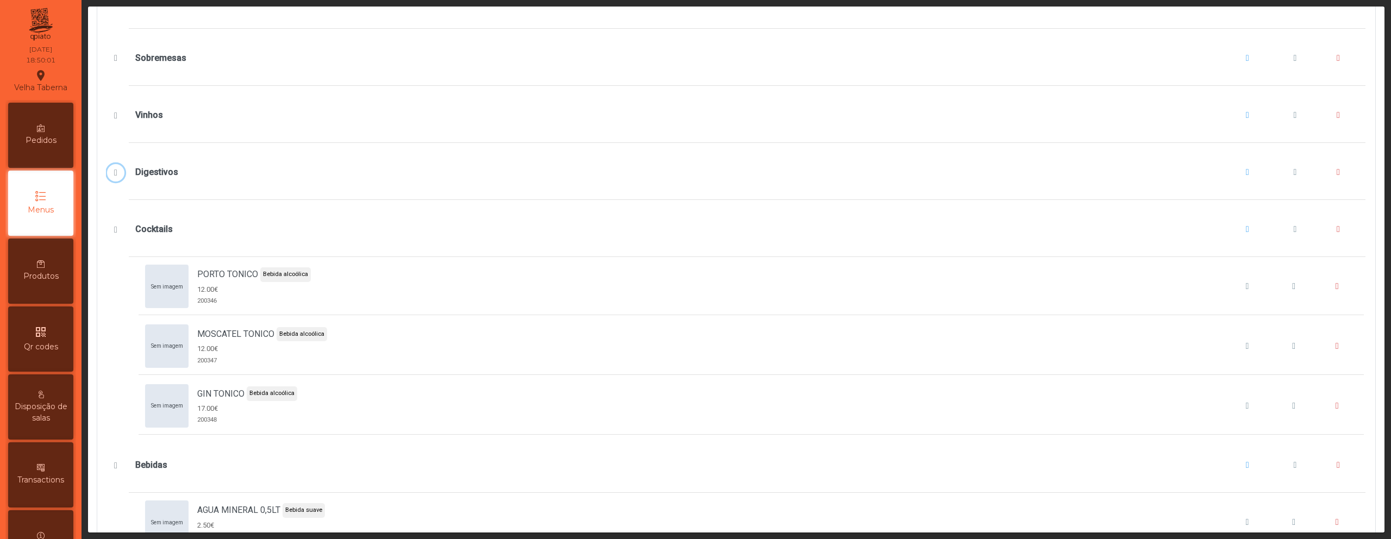
scroll to position [363, 0]
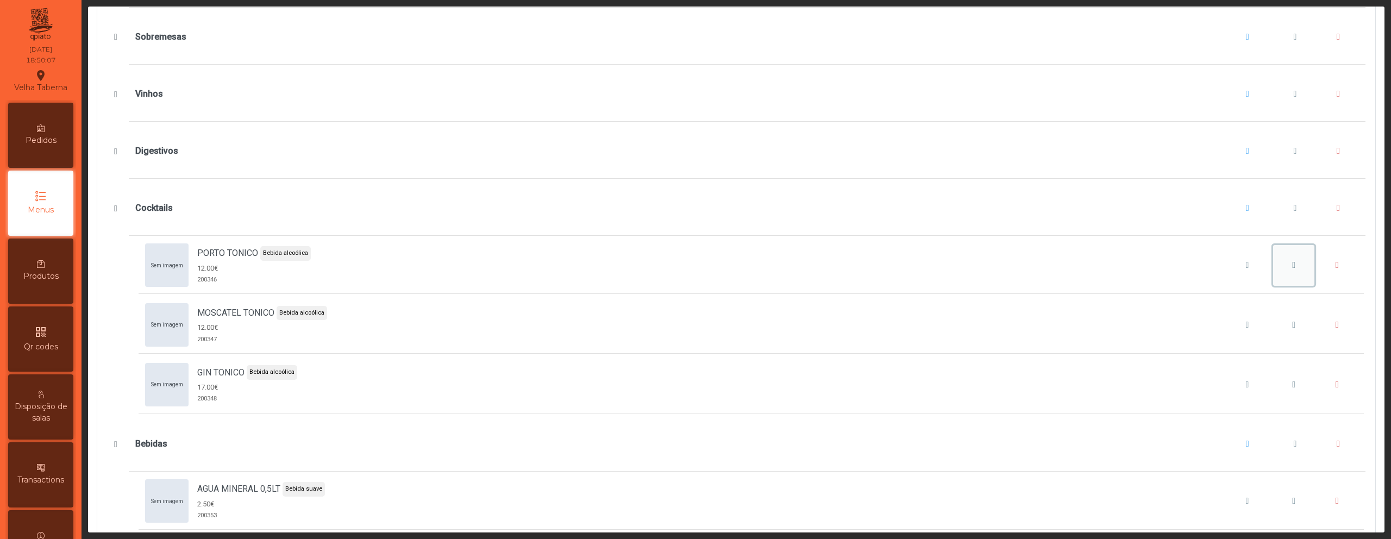
click at [1273, 269] on button "PORTO TONICO" at bounding box center [1293, 265] width 41 height 41
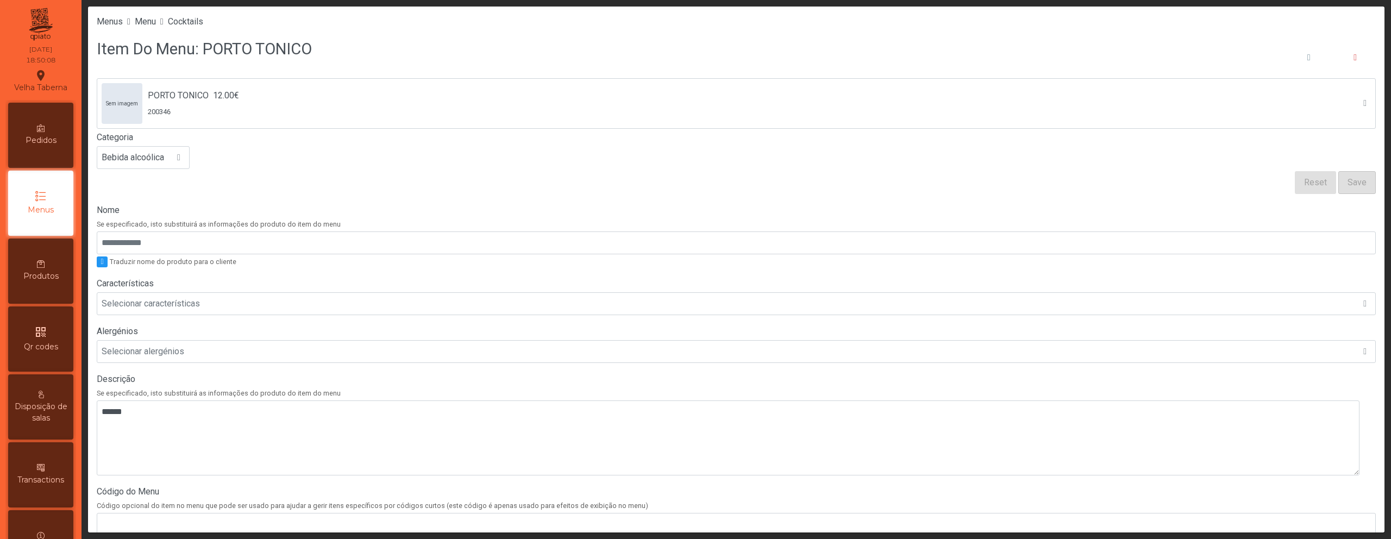
scroll to position [206, 0]
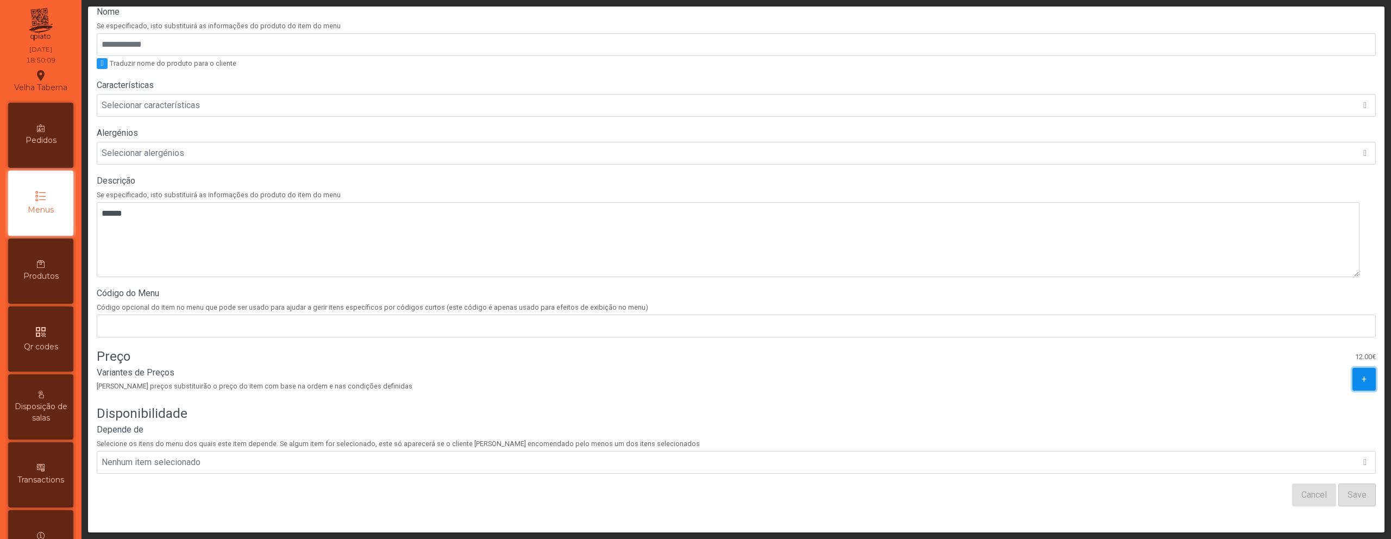
click at [1354, 376] on button "+" at bounding box center [1363, 379] width 23 height 23
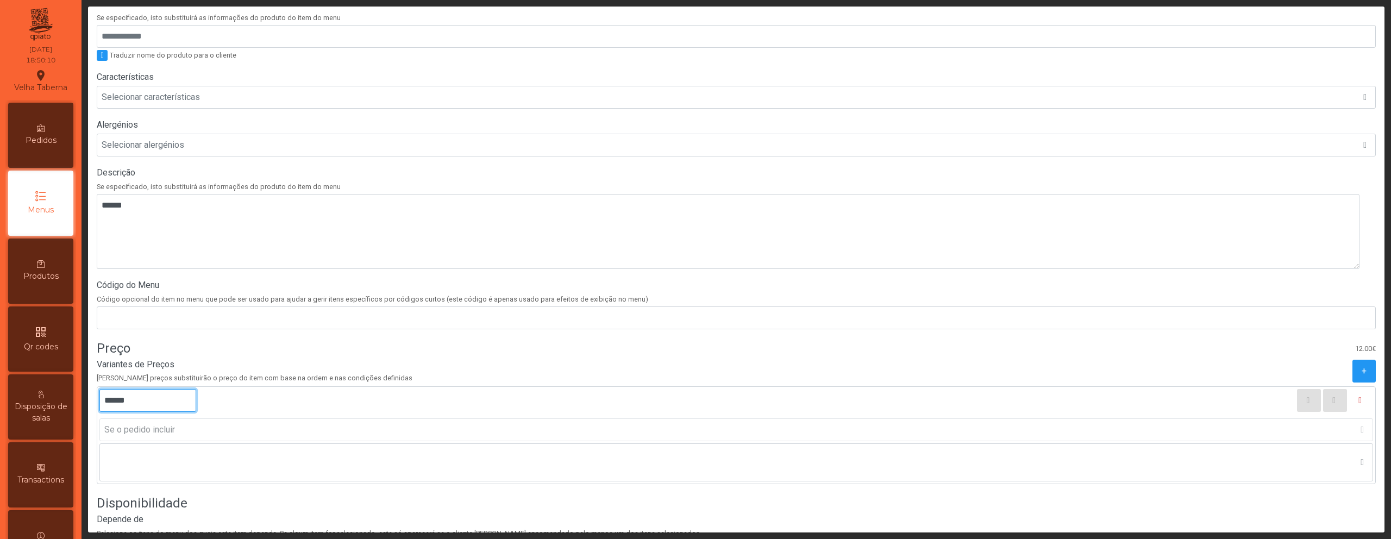
click at [118, 397] on input "******" at bounding box center [147, 400] width 97 height 23
type input "*****"
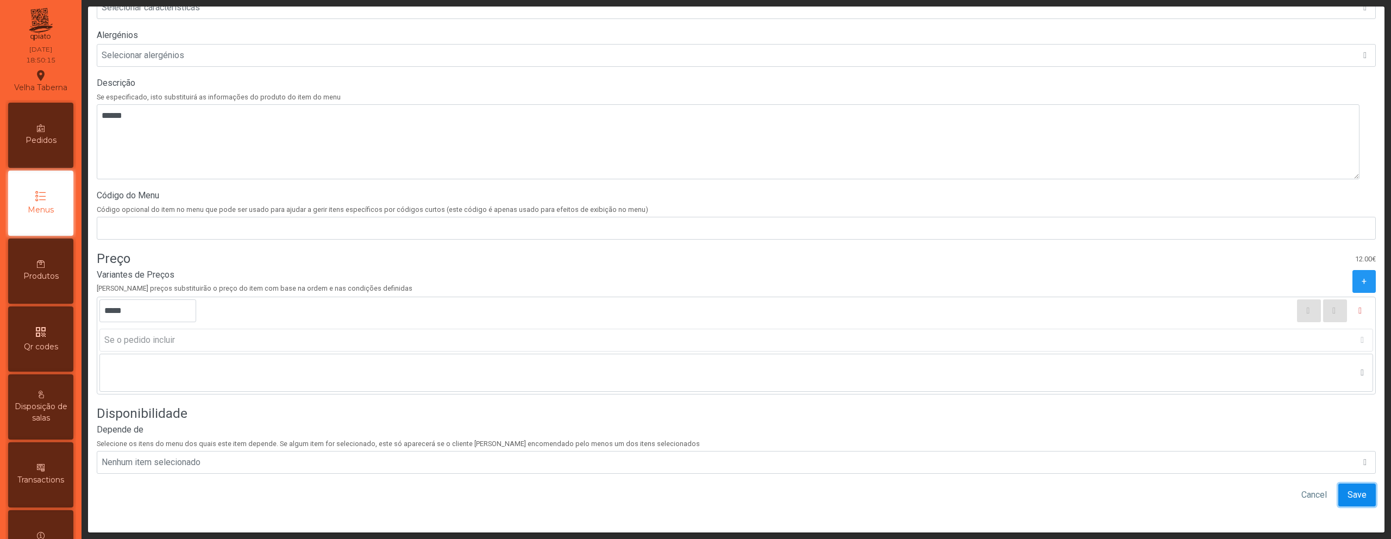
click at [1347, 488] on span "Save" at bounding box center [1356, 494] width 19 height 13
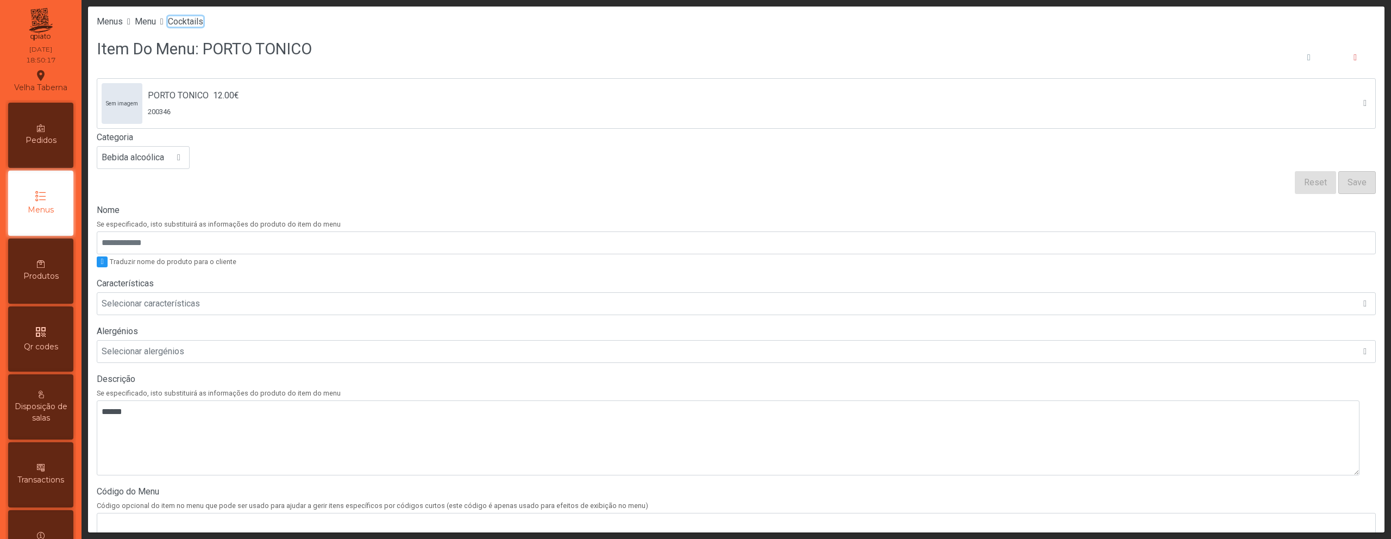
click at [199, 23] on span "Cocktails" at bounding box center [185, 21] width 35 height 10
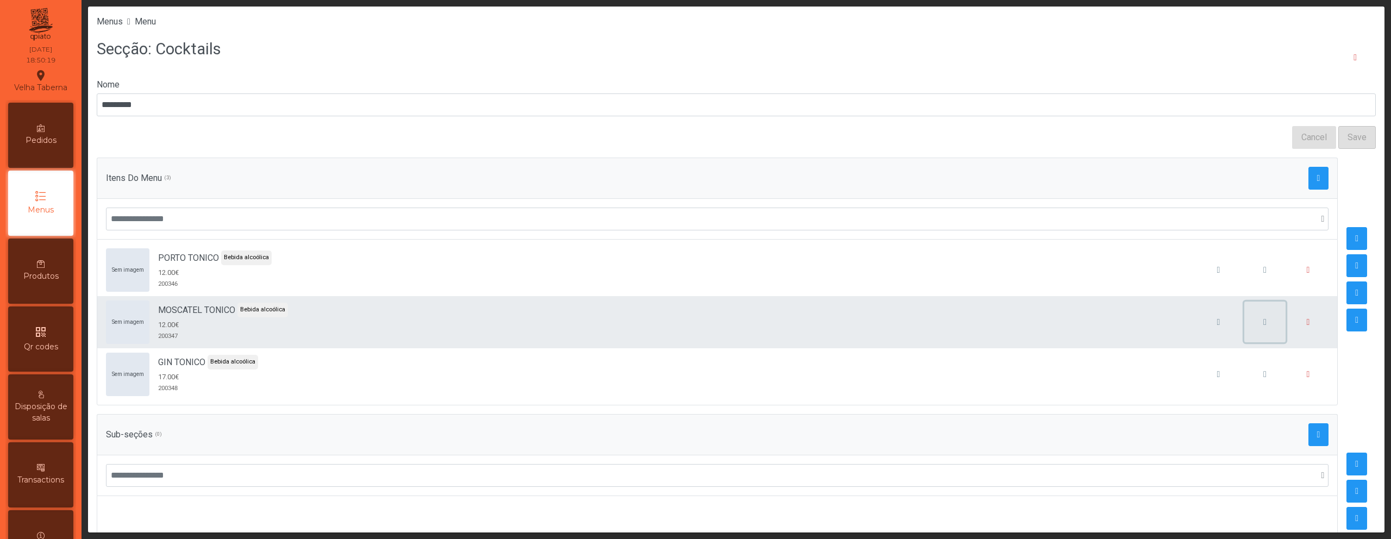
click at [1263, 318] on span "button" at bounding box center [1264, 322] width 3 height 9
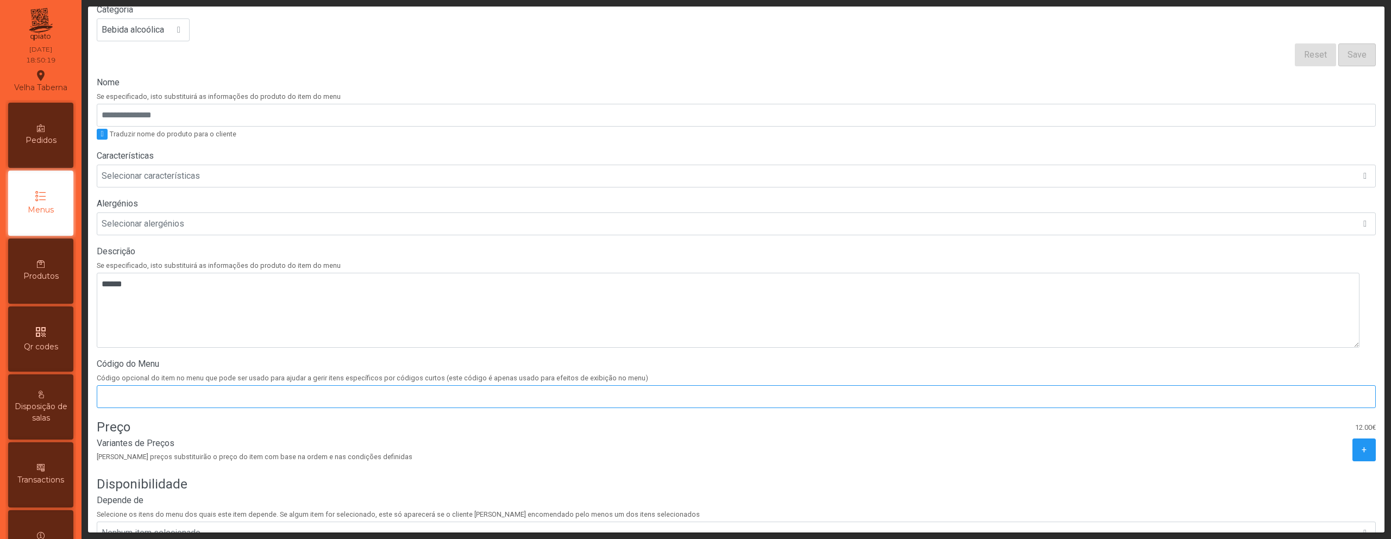
scroll to position [206, 0]
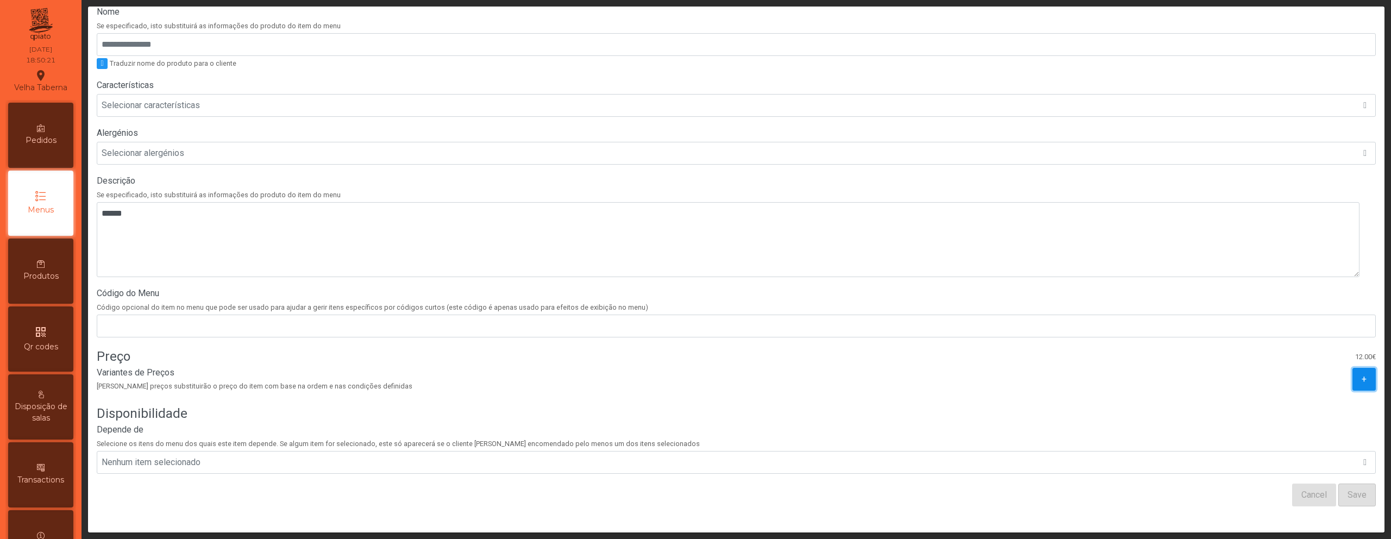
click at [1352, 369] on button "+" at bounding box center [1363, 379] width 23 height 23
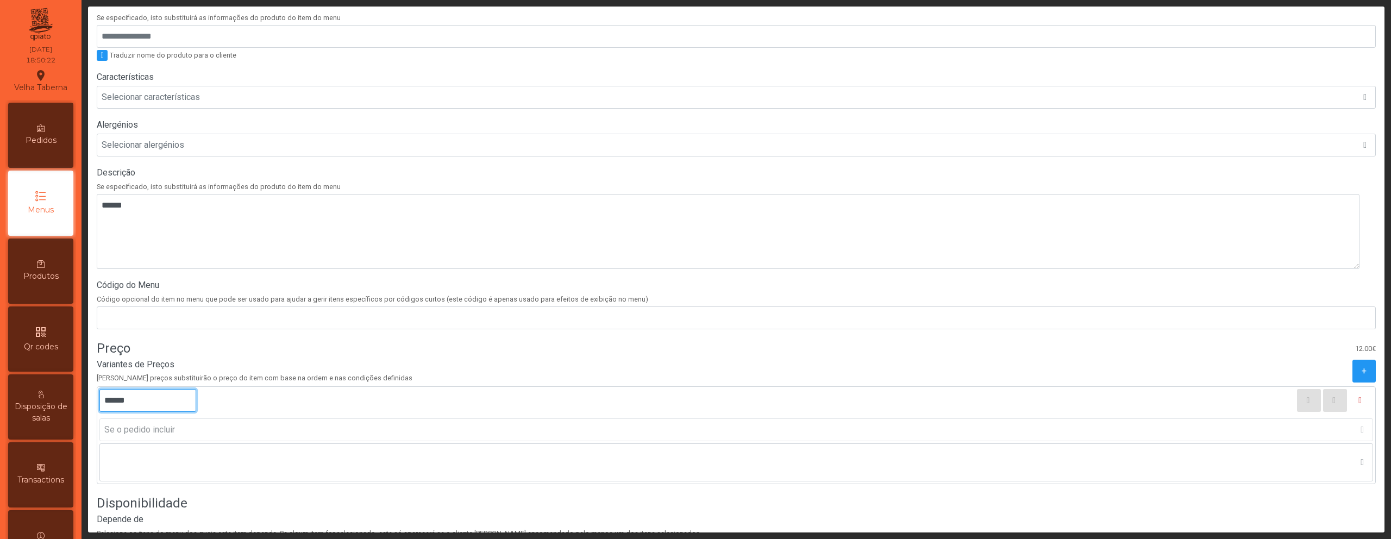
click at [117, 400] on input "******" at bounding box center [147, 400] width 97 height 23
type input "*****"
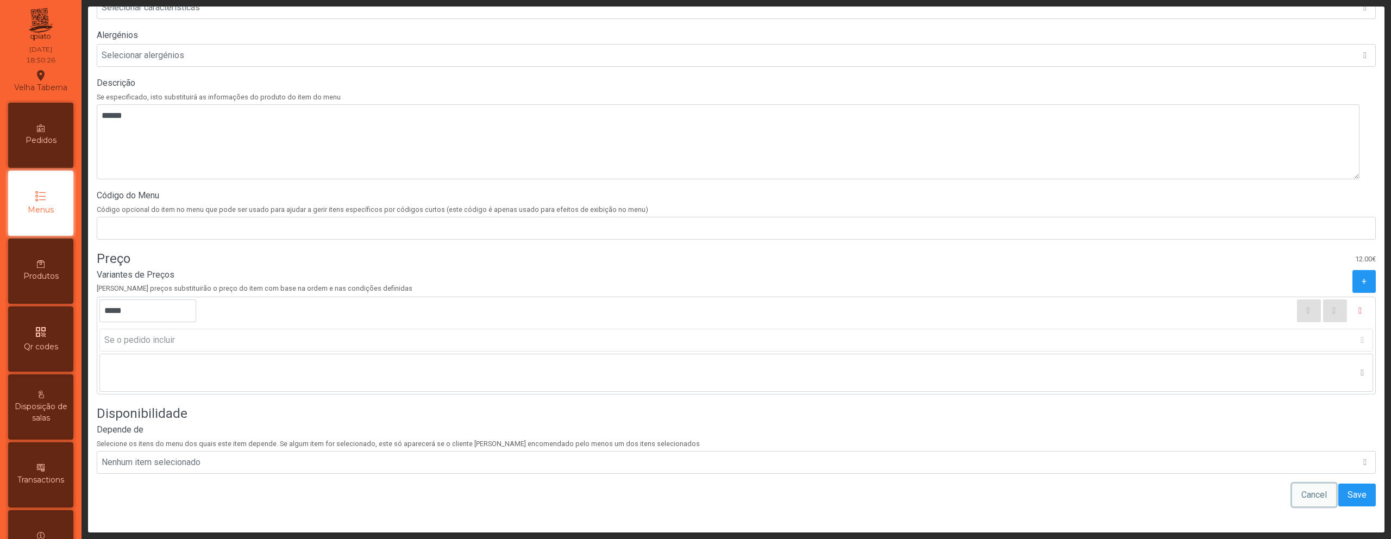
click at [1316, 484] on button "Cancel" at bounding box center [1314, 495] width 44 height 23
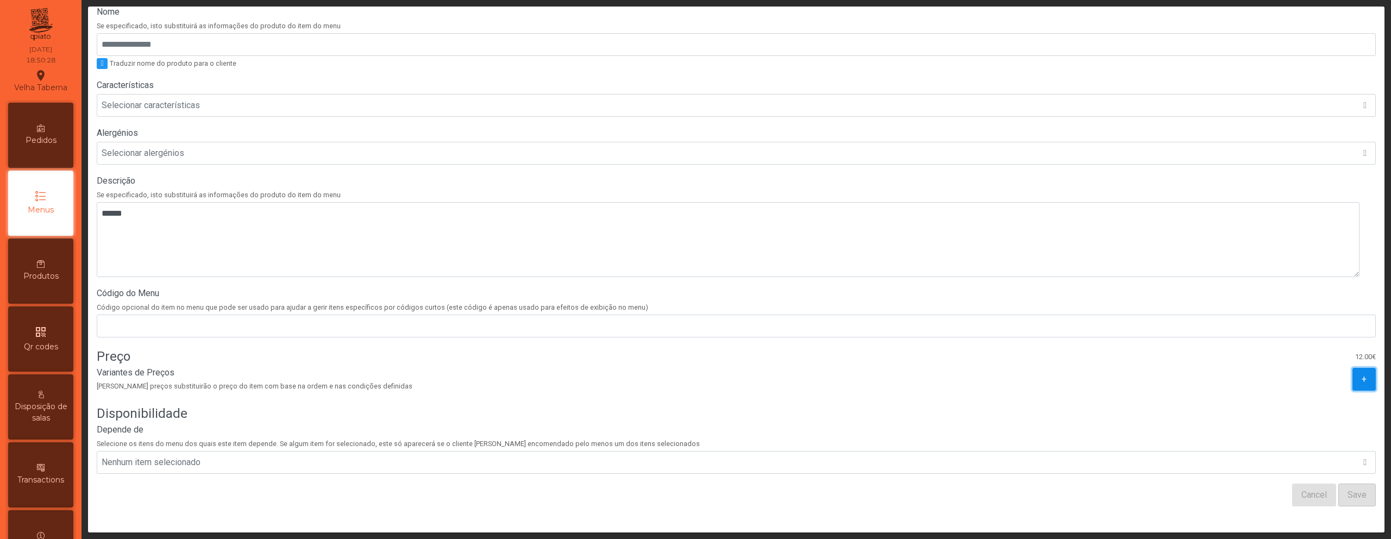
click at [1352, 369] on button "+" at bounding box center [1363, 379] width 23 height 23
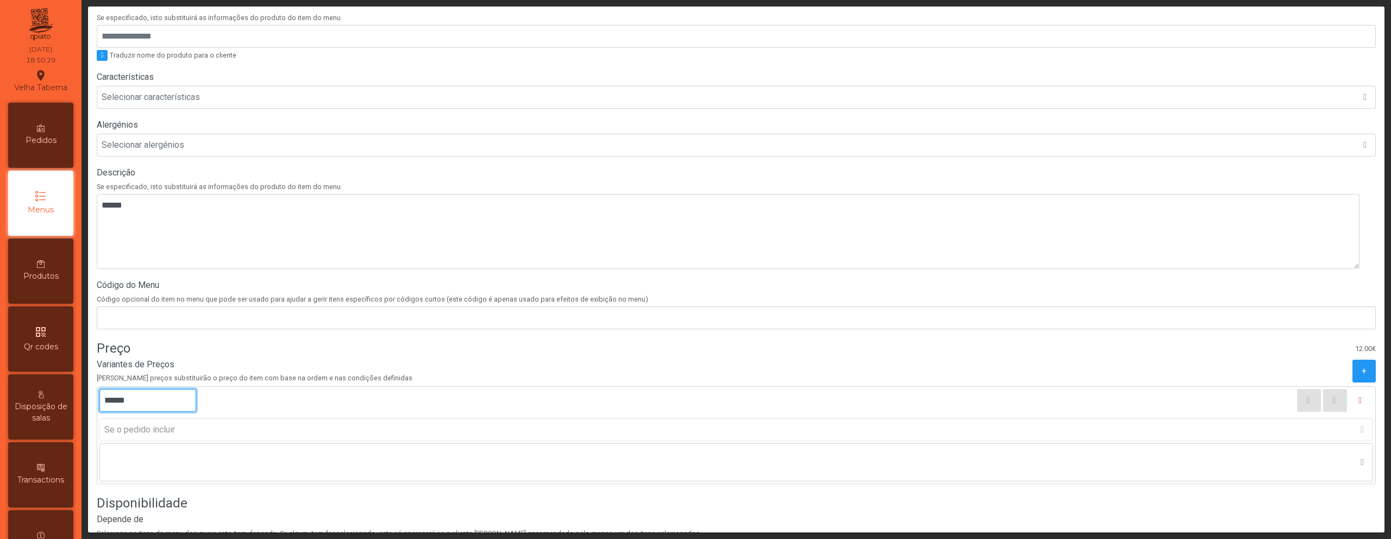
click at [117, 401] on input "******" at bounding box center [147, 400] width 97 height 23
type input "*****"
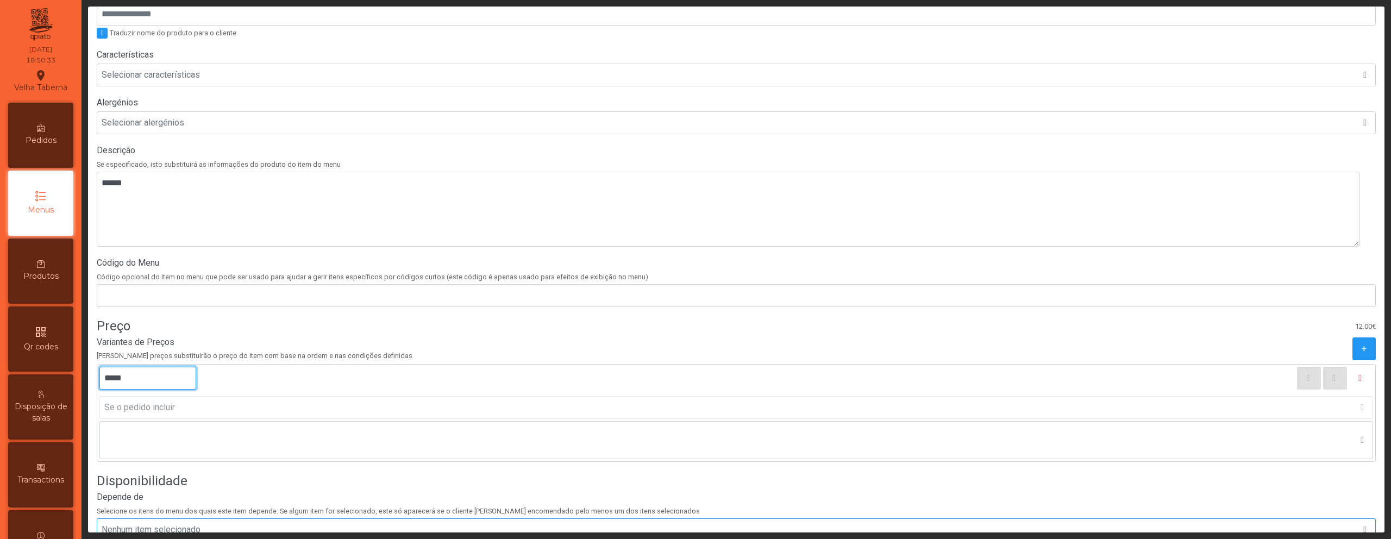
scroll to position [304, 0]
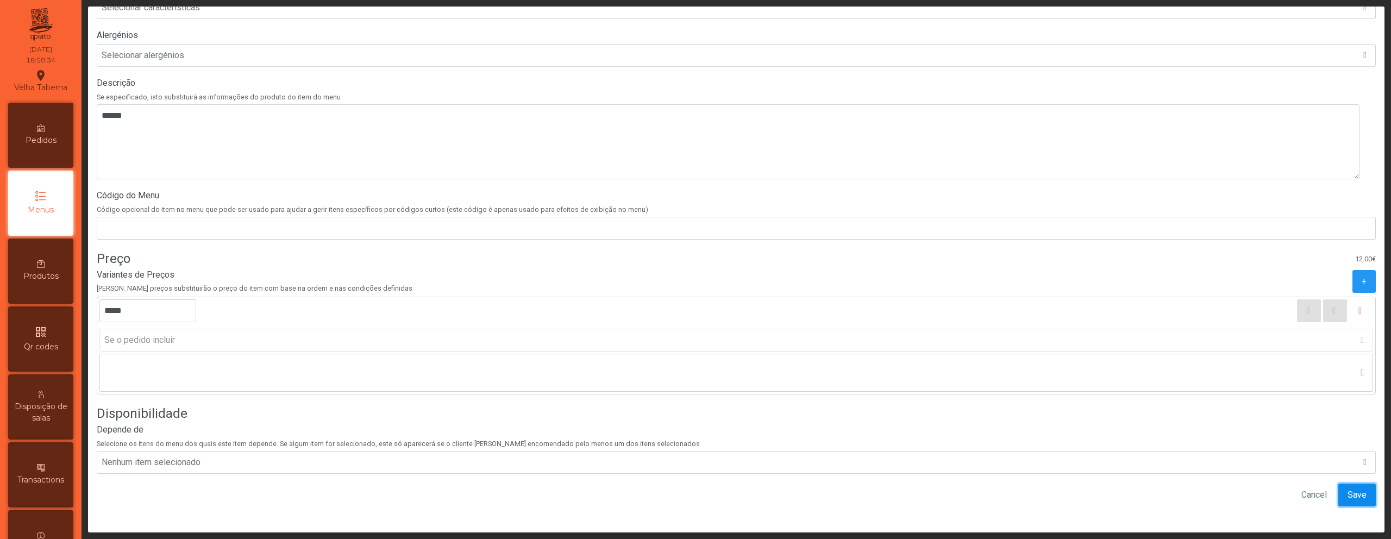
click at [1347, 488] on span "Save" at bounding box center [1356, 494] width 19 height 13
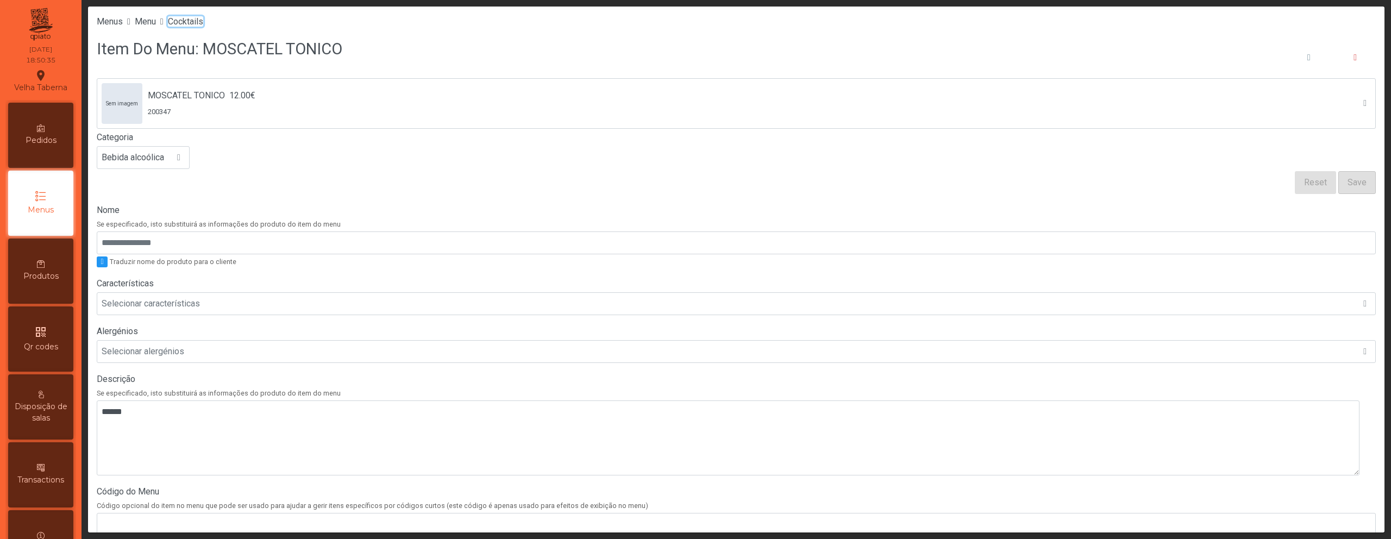
click at [200, 23] on span "Cocktails" at bounding box center [185, 21] width 35 height 10
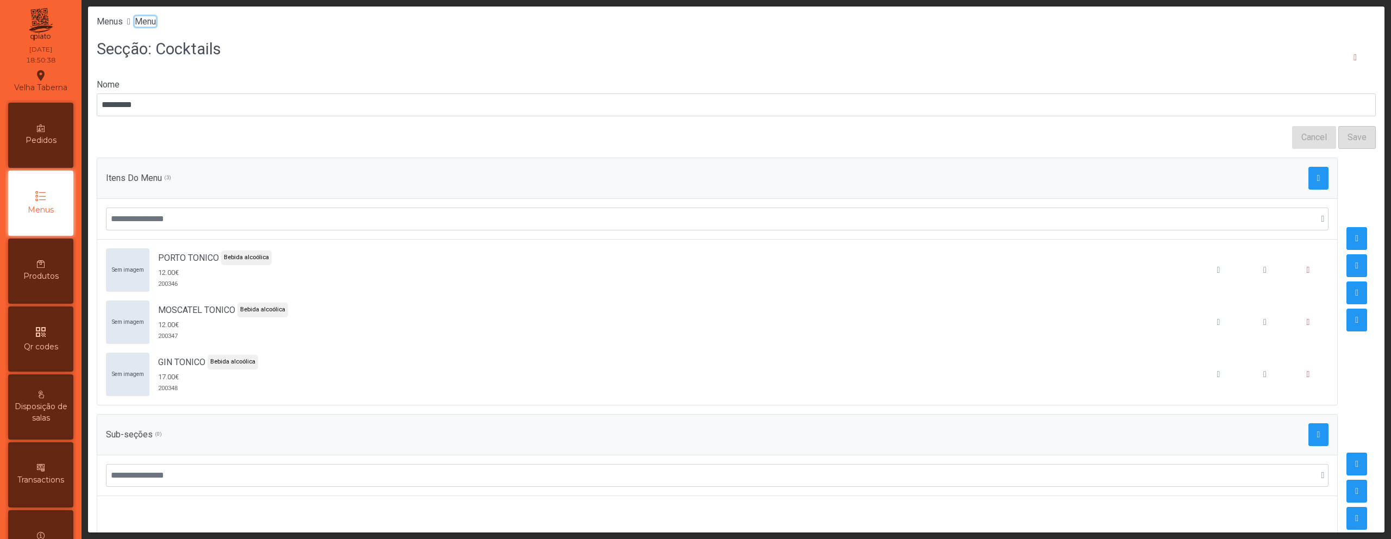
click at [153, 24] on span "Menu" at bounding box center [145, 21] width 21 height 10
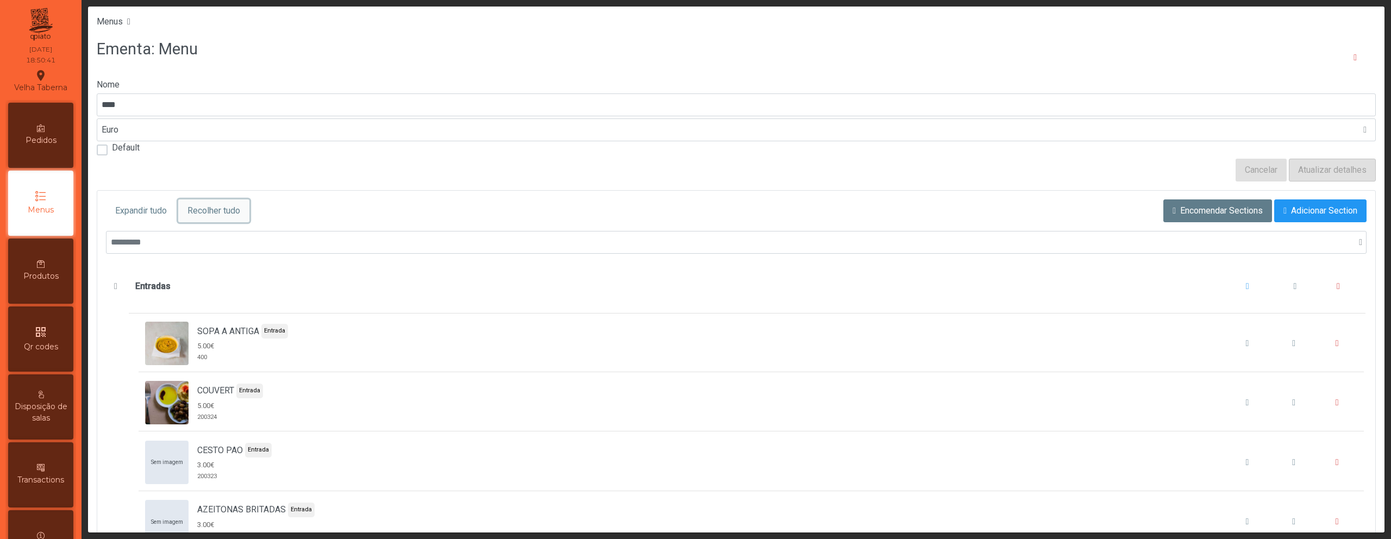
click at [216, 203] on button "Recolher tudo" at bounding box center [213, 210] width 71 height 23
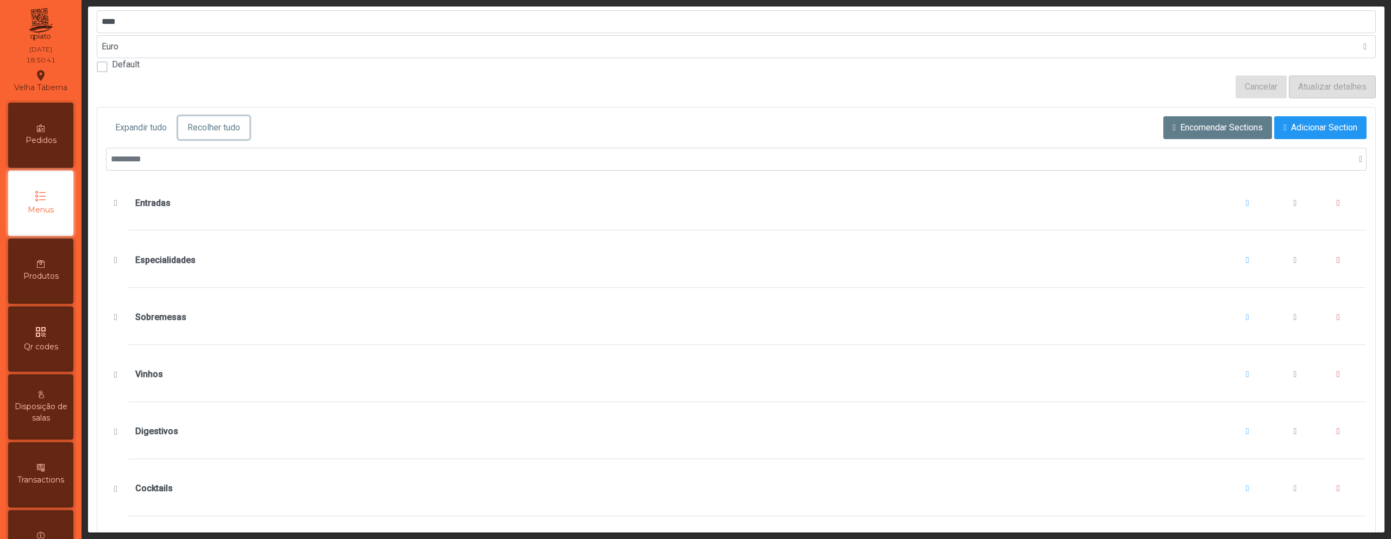
scroll to position [217, 0]
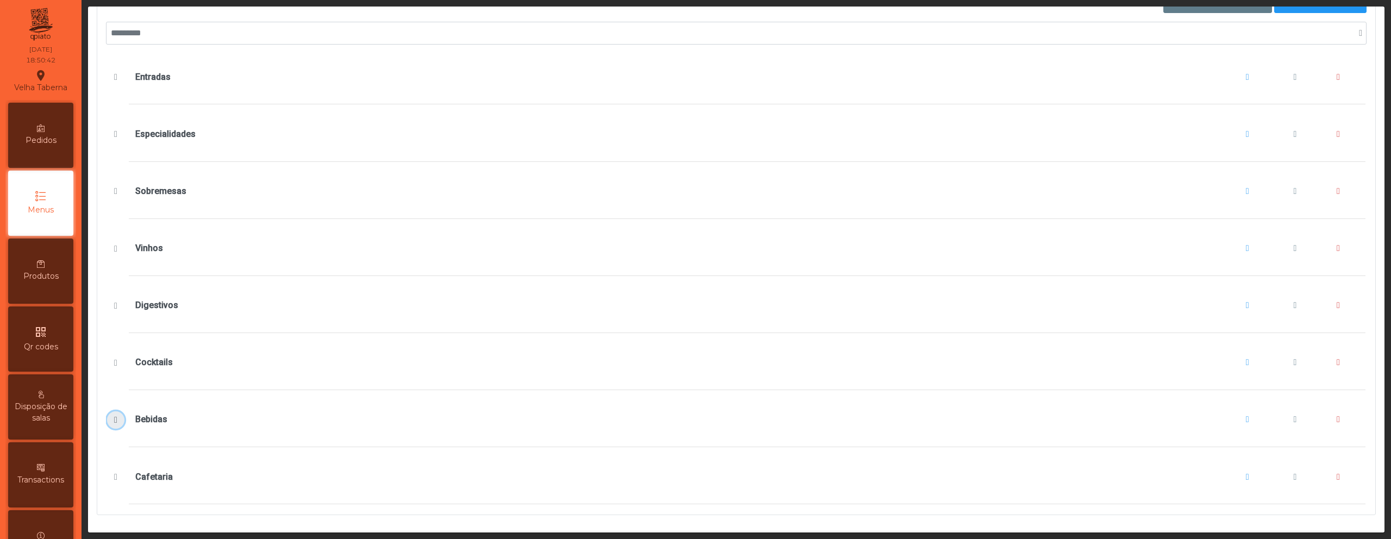
click at [115, 416] on span "Bebidas" at bounding box center [115, 420] width 11 height 9
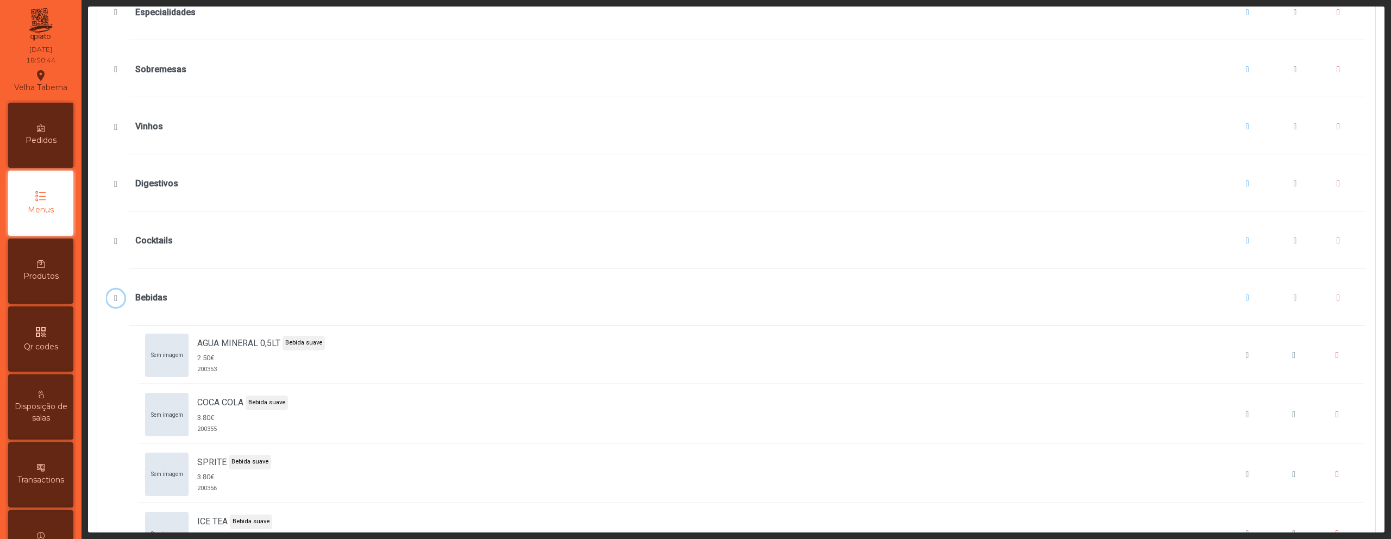
scroll to position [358, 0]
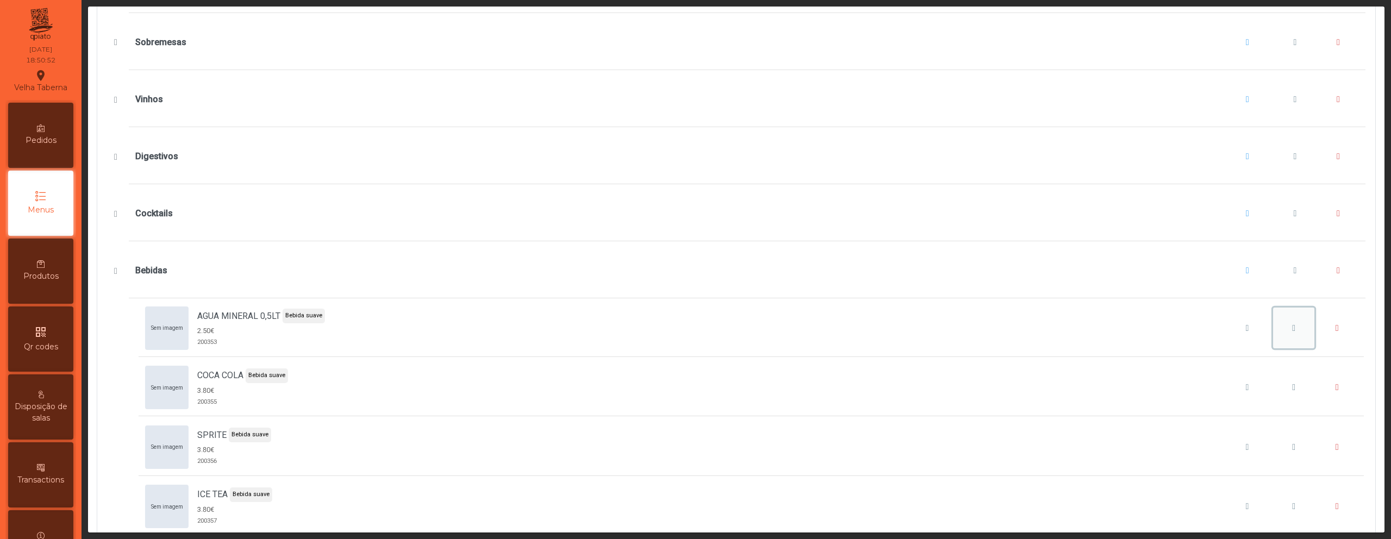
click at [1292, 327] on span "AGUA MINERAL 0,5LT" at bounding box center [1293, 328] width 3 height 9
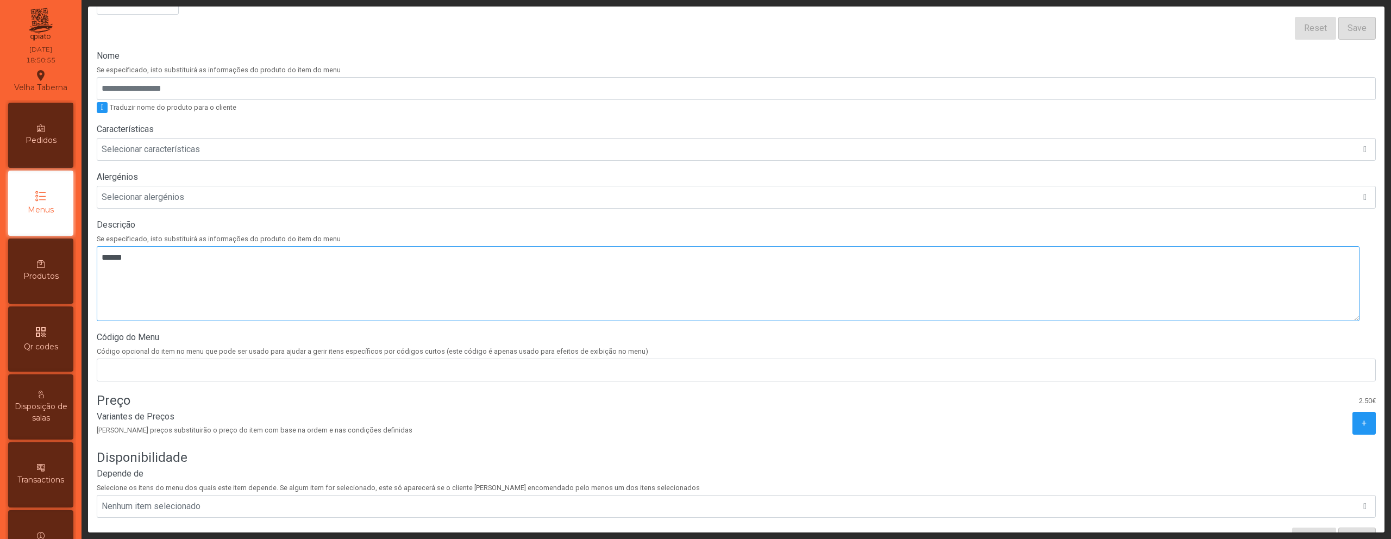
scroll to position [174, 0]
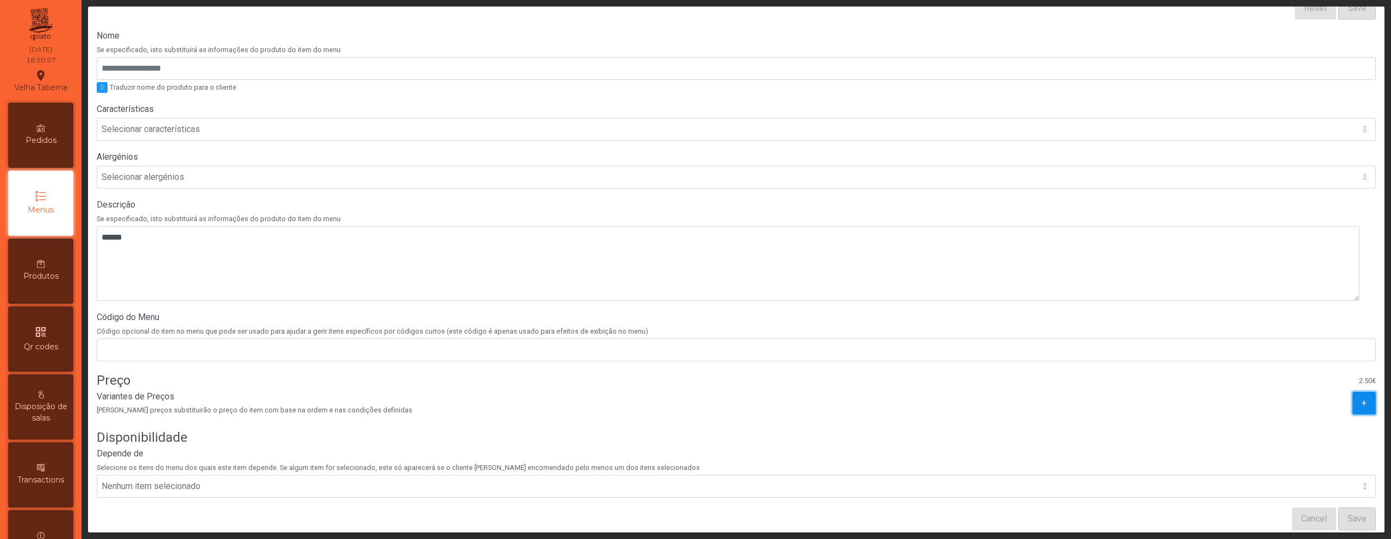
click at [1352, 404] on button "+" at bounding box center [1363, 403] width 23 height 23
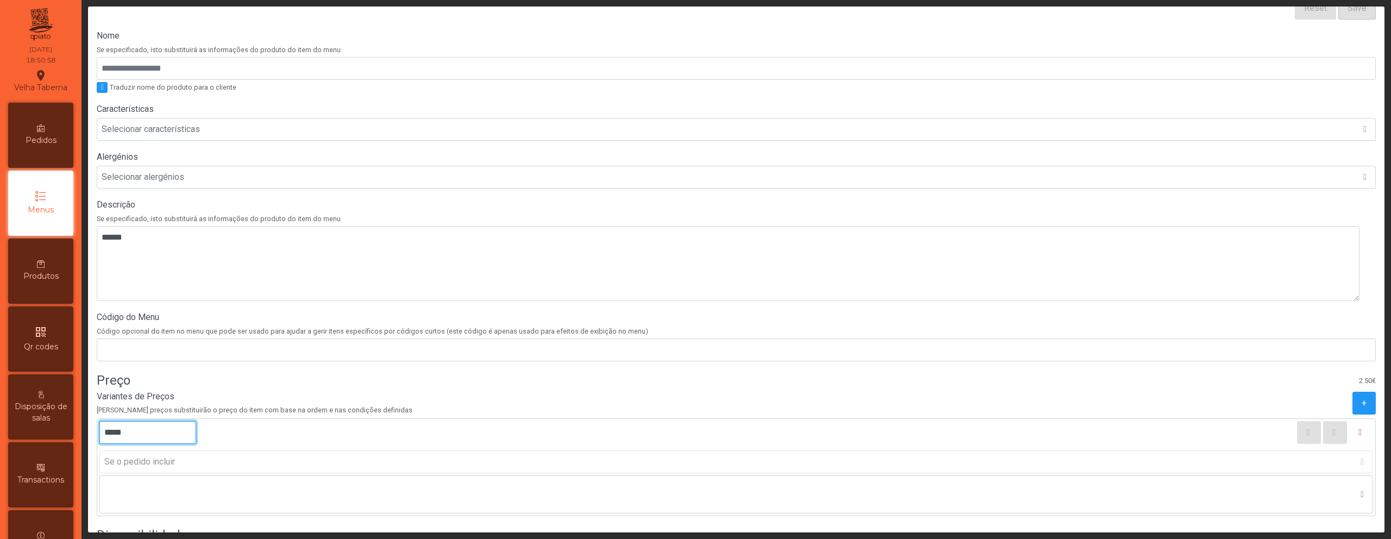
click at [122, 430] on input "*****" at bounding box center [147, 432] width 97 height 23
type input "*****"
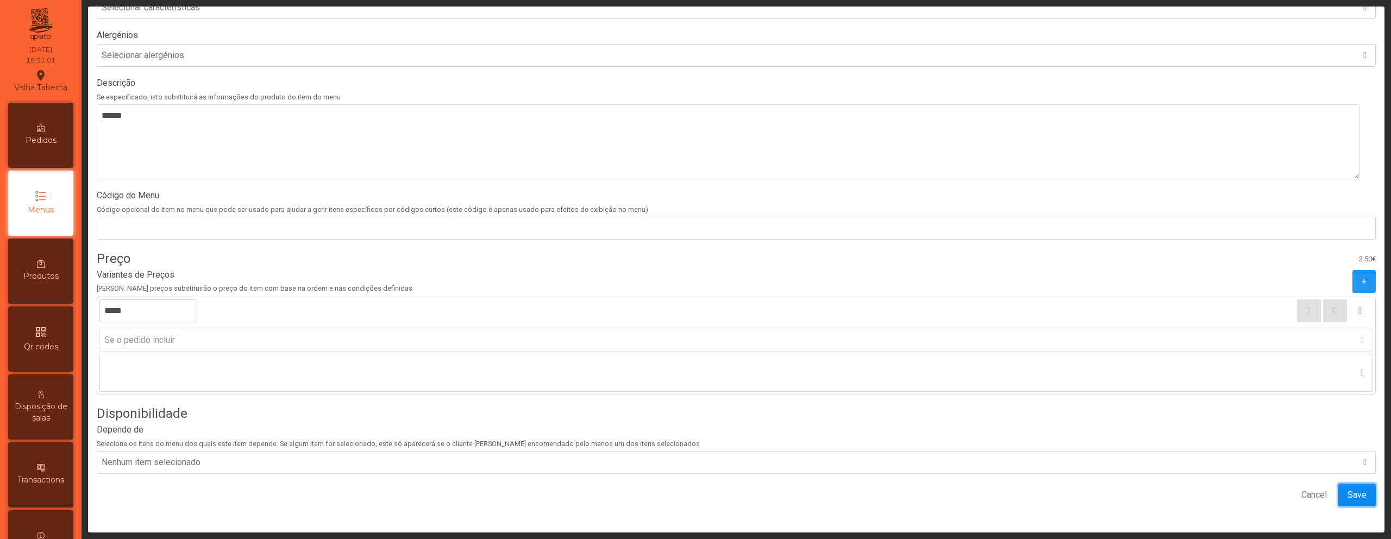
click at [1347, 488] on span "Save" at bounding box center [1356, 494] width 19 height 13
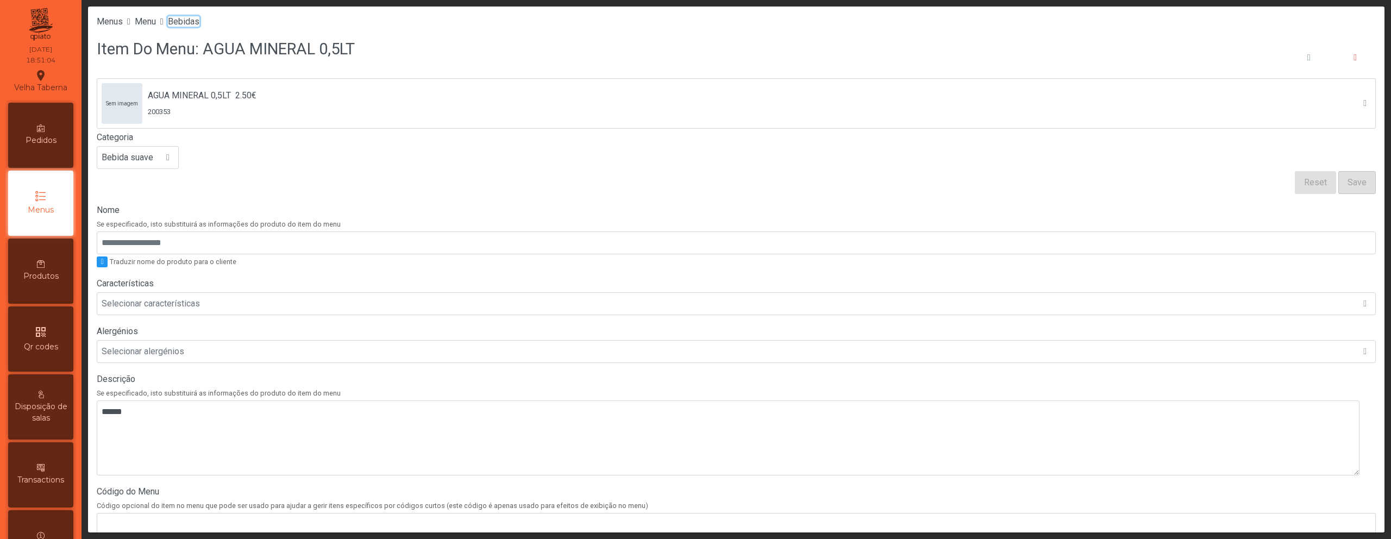
click at [197, 22] on span "Bebidas" at bounding box center [184, 21] width 32 height 10
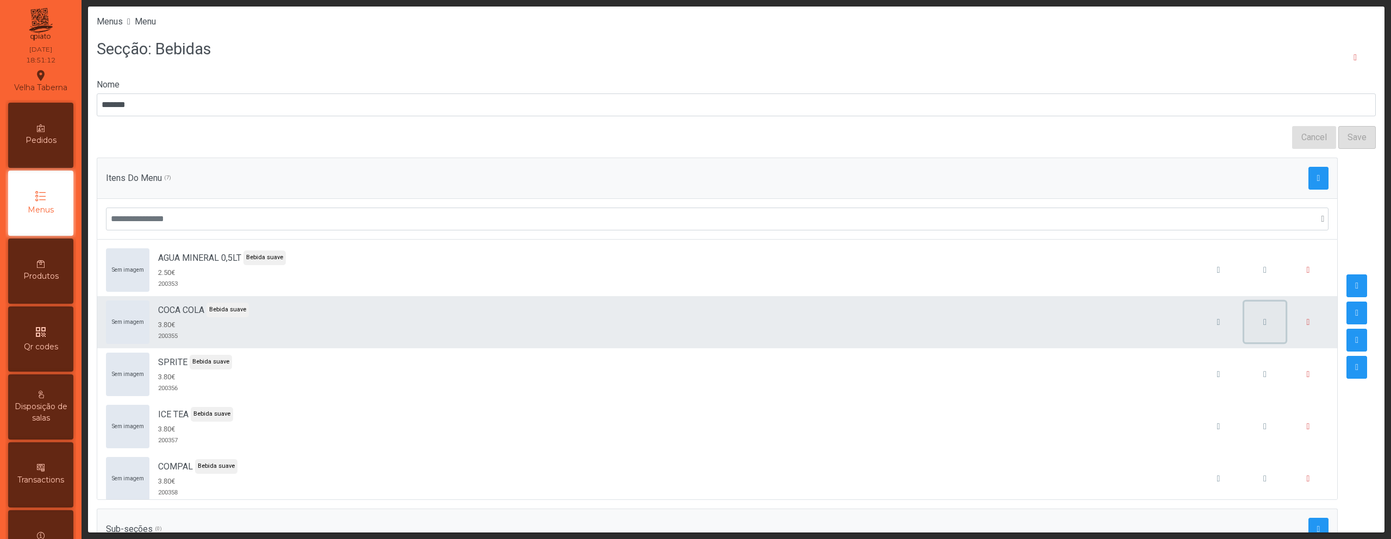
click at [1244, 323] on button "button" at bounding box center [1264, 322] width 41 height 41
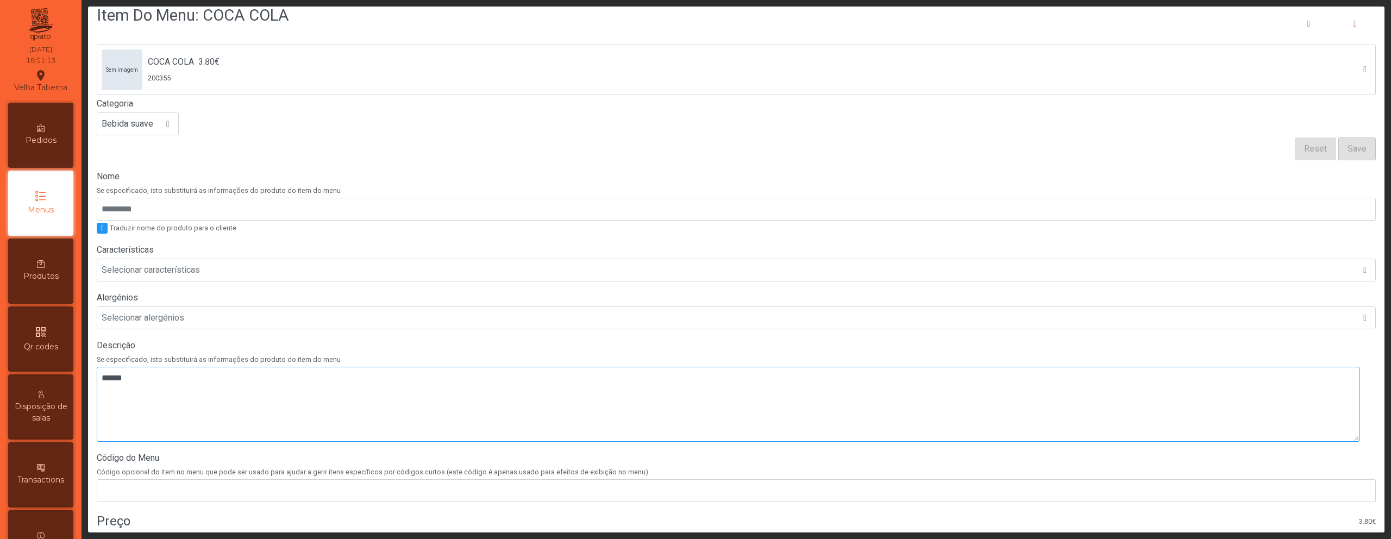
scroll to position [105, 0]
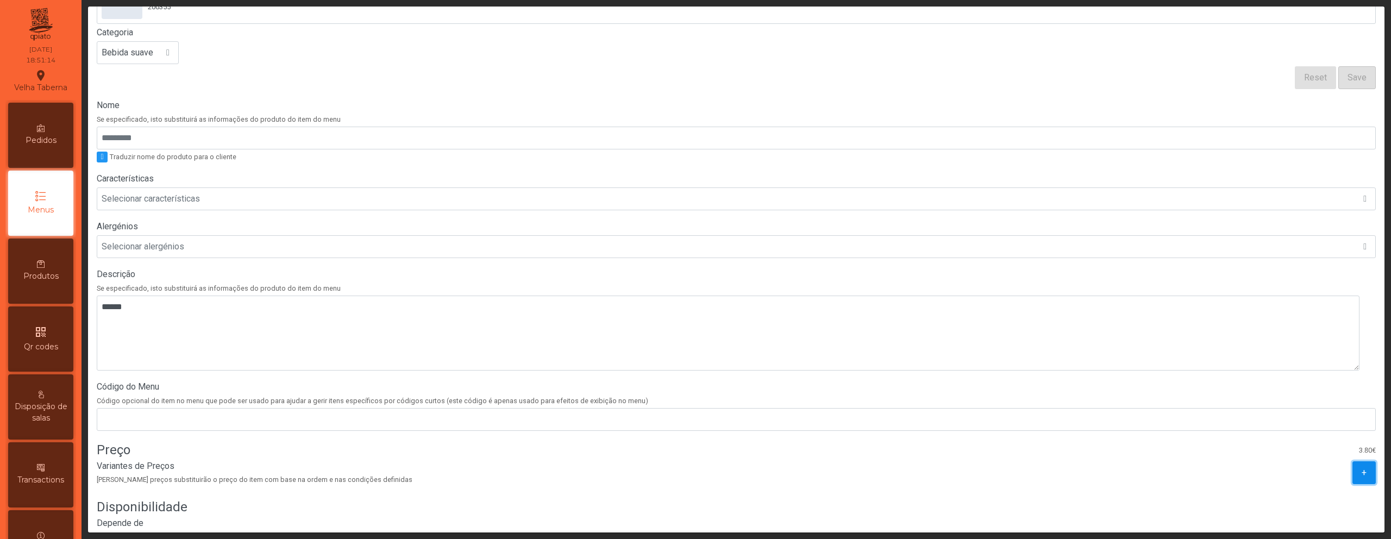
click at [1361, 472] on span "+" at bounding box center [1363, 472] width 5 height 13
click at [117, 503] on input "*****" at bounding box center [147, 502] width 97 height 23
type input "*****"
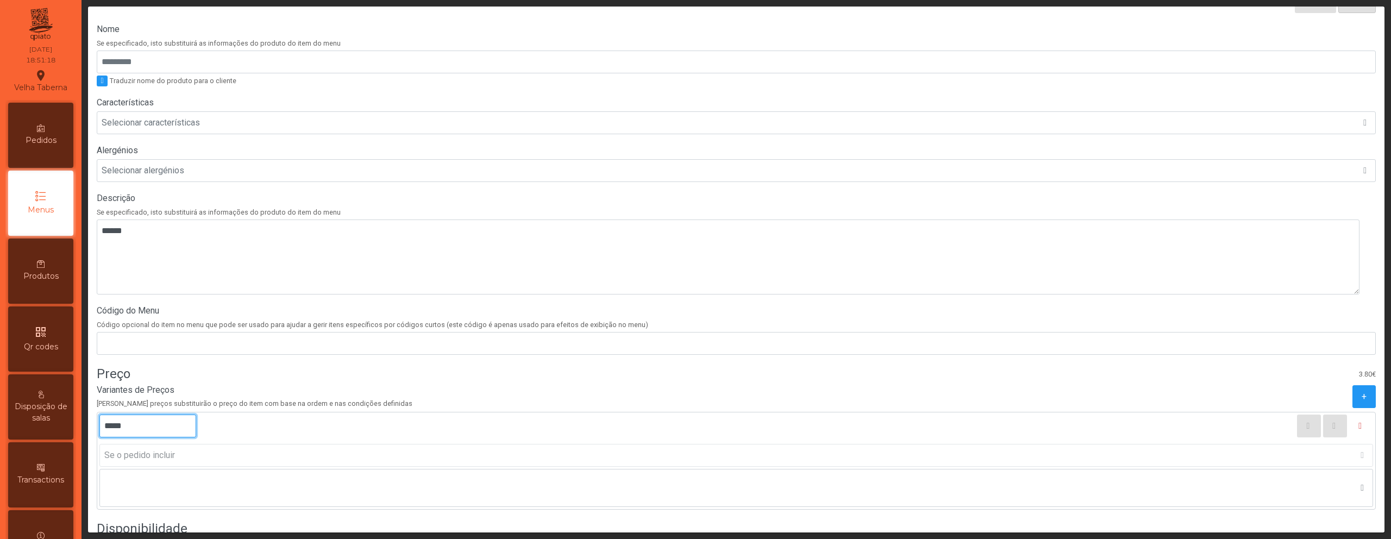
scroll to position [304, 0]
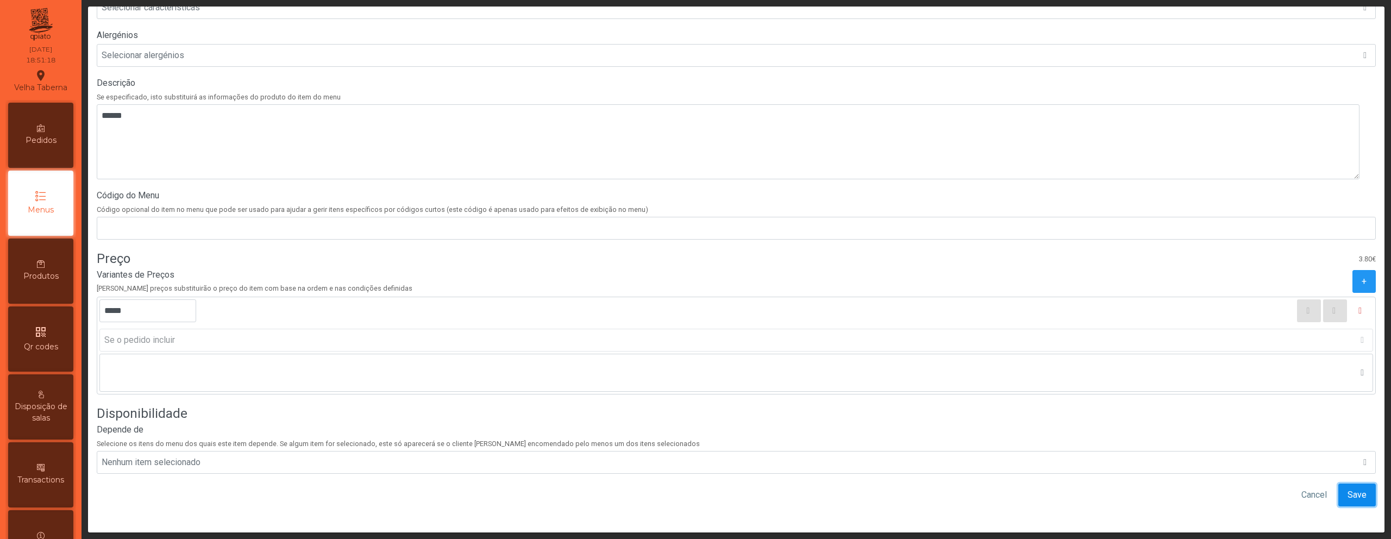
click at [1350, 487] on button "Save" at bounding box center [1356, 495] width 37 height 23
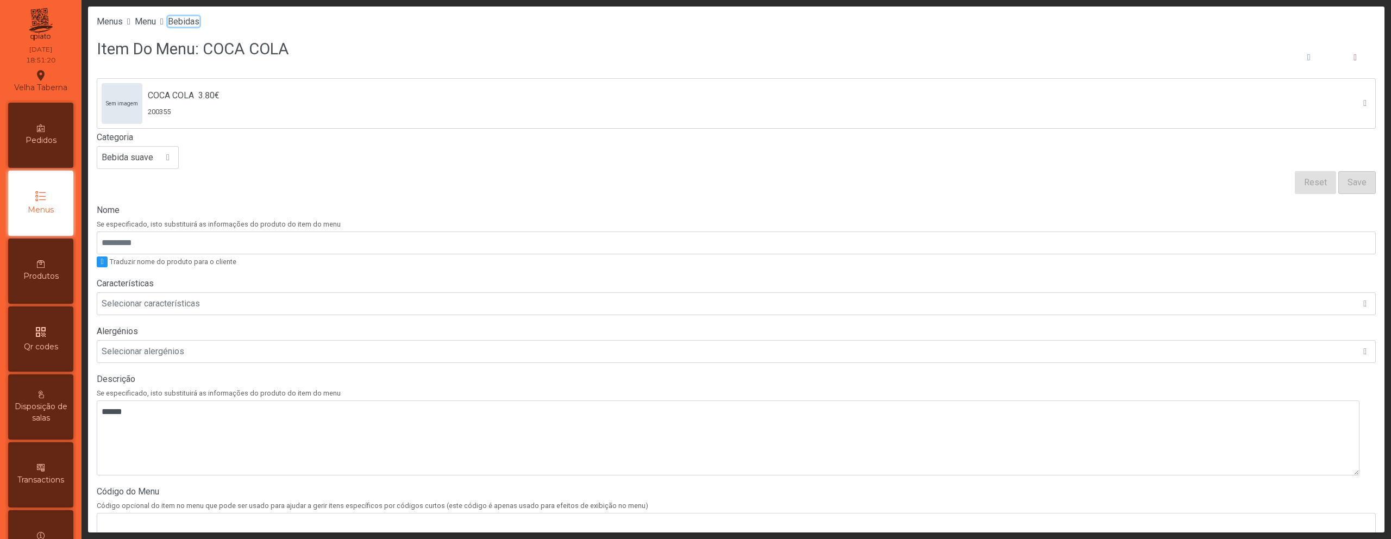
click at [190, 20] on span "Bebidas" at bounding box center [184, 21] width 32 height 10
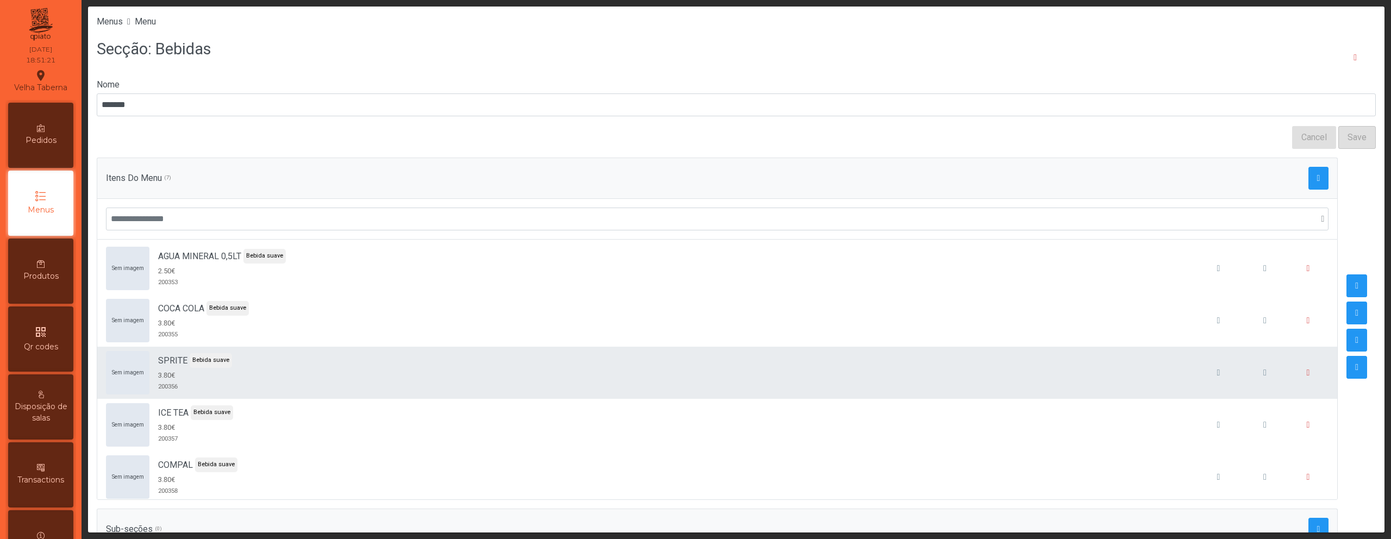
scroll to position [2, 0]
click at [1244, 371] on button "button" at bounding box center [1264, 371] width 41 height 41
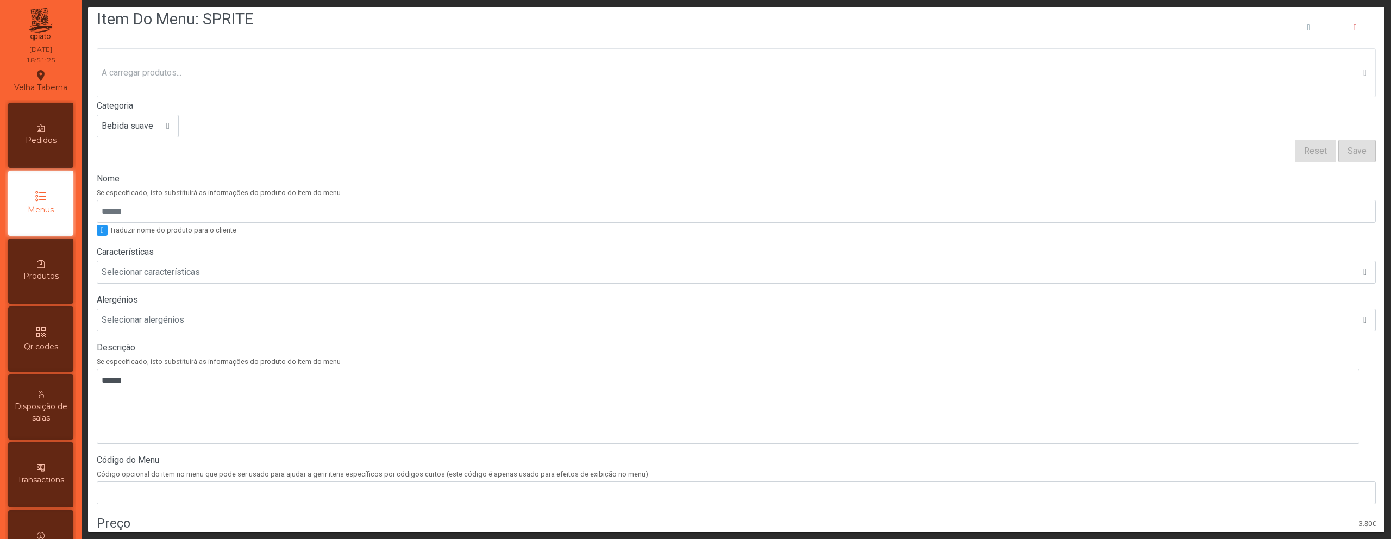
scroll to position [97, 0]
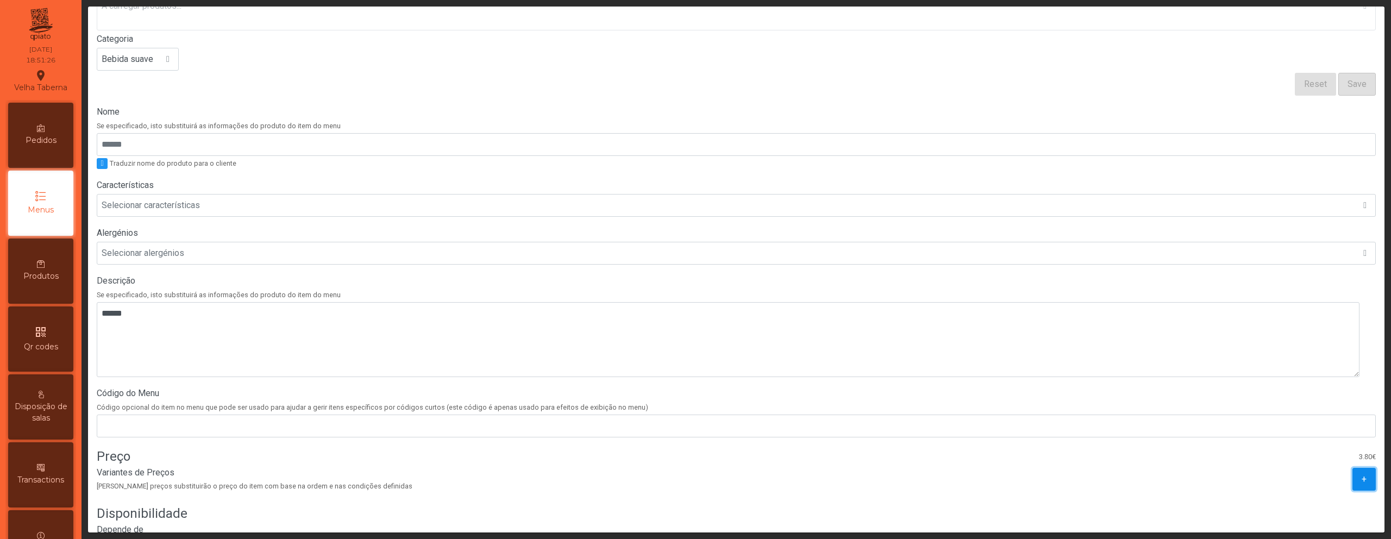
click at [1361, 483] on span "+" at bounding box center [1363, 479] width 5 height 13
click at [116, 510] on input "*****" at bounding box center [147, 507] width 97 height 23
type input "*****"
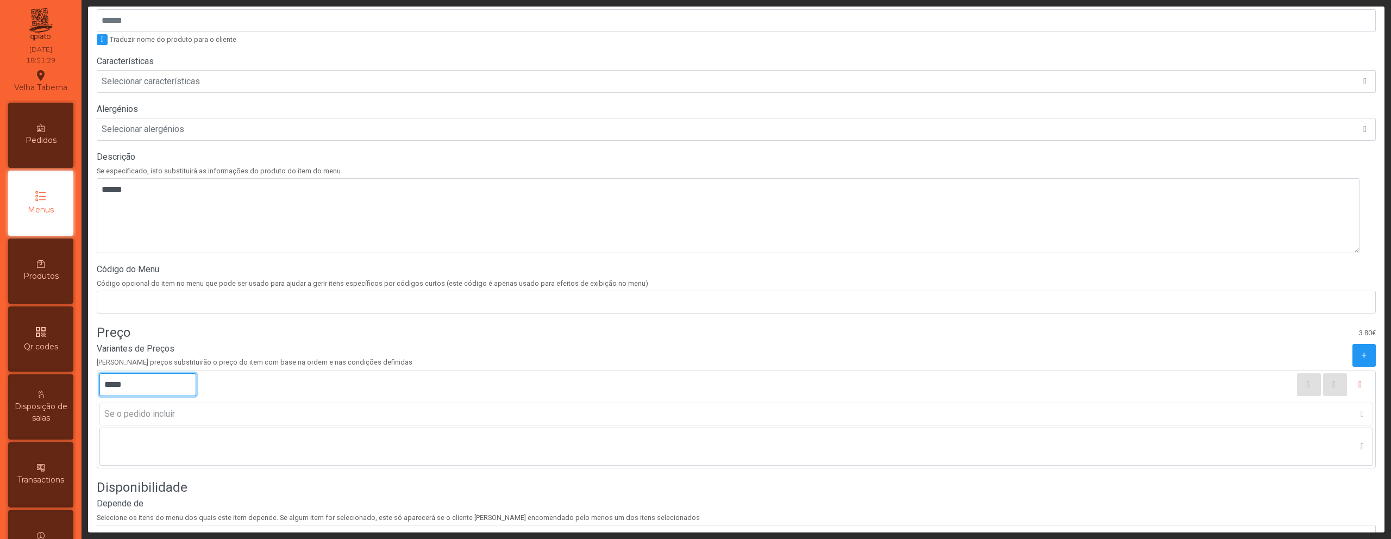
scroll to position [304, 0]
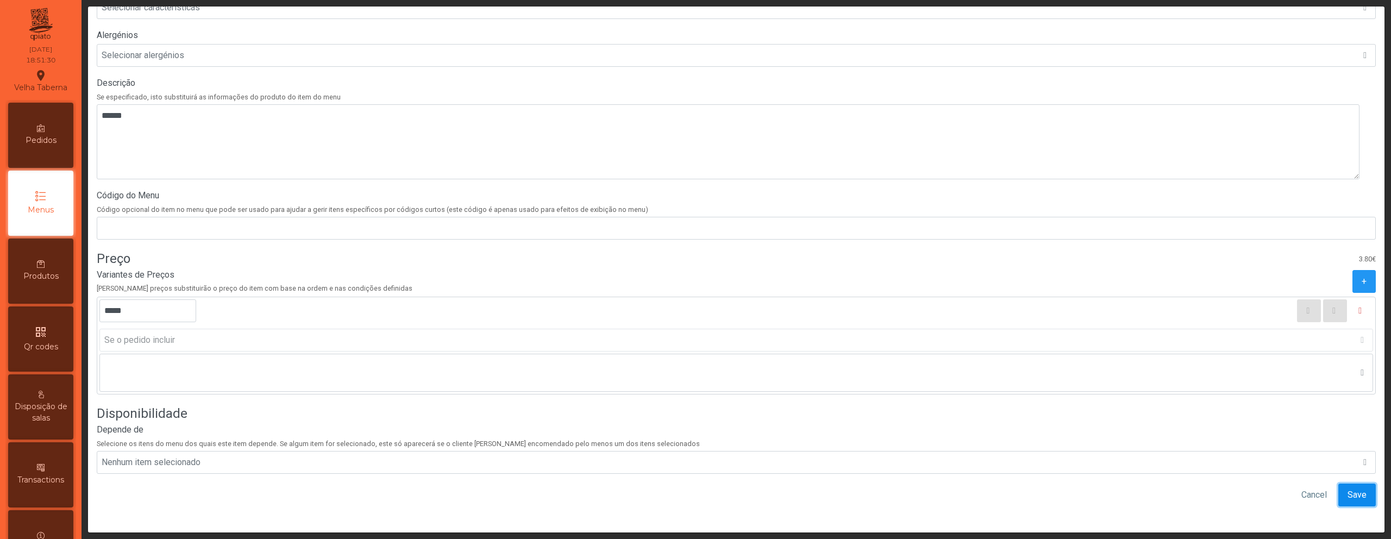
click at [1338, 491] on button "Save" at bounding box center [1356, 495] width 37 height 23
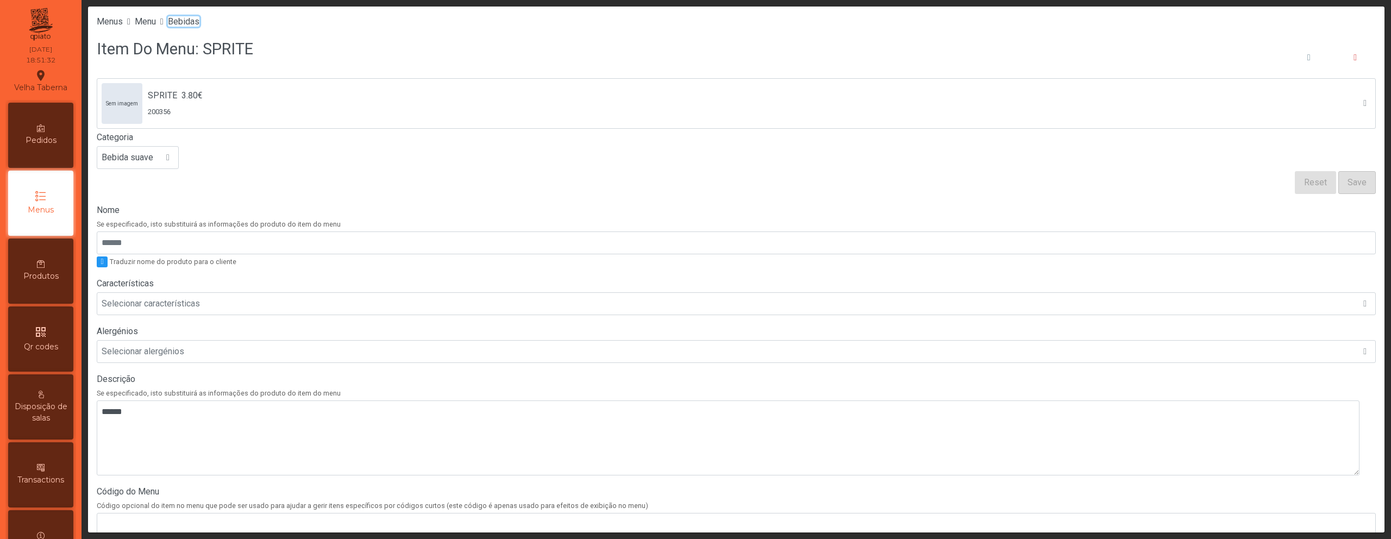
click at [199, 21] on span "Bebidas" at bounding box center [184, 21] width 32 height 10
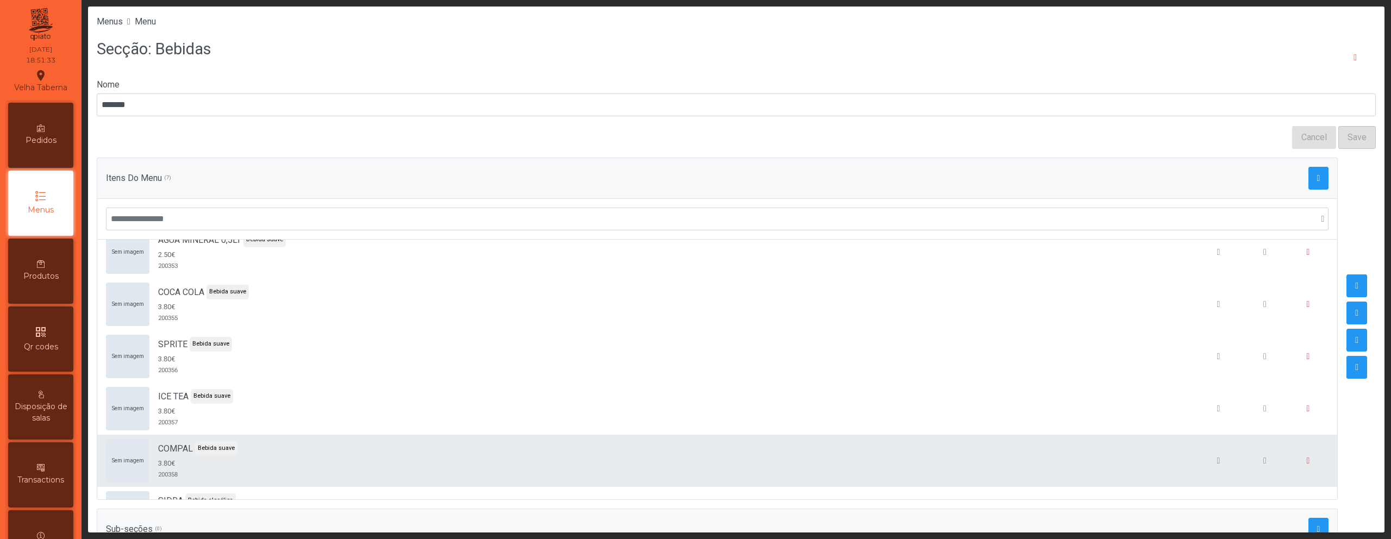
scroll to position [18, 0]
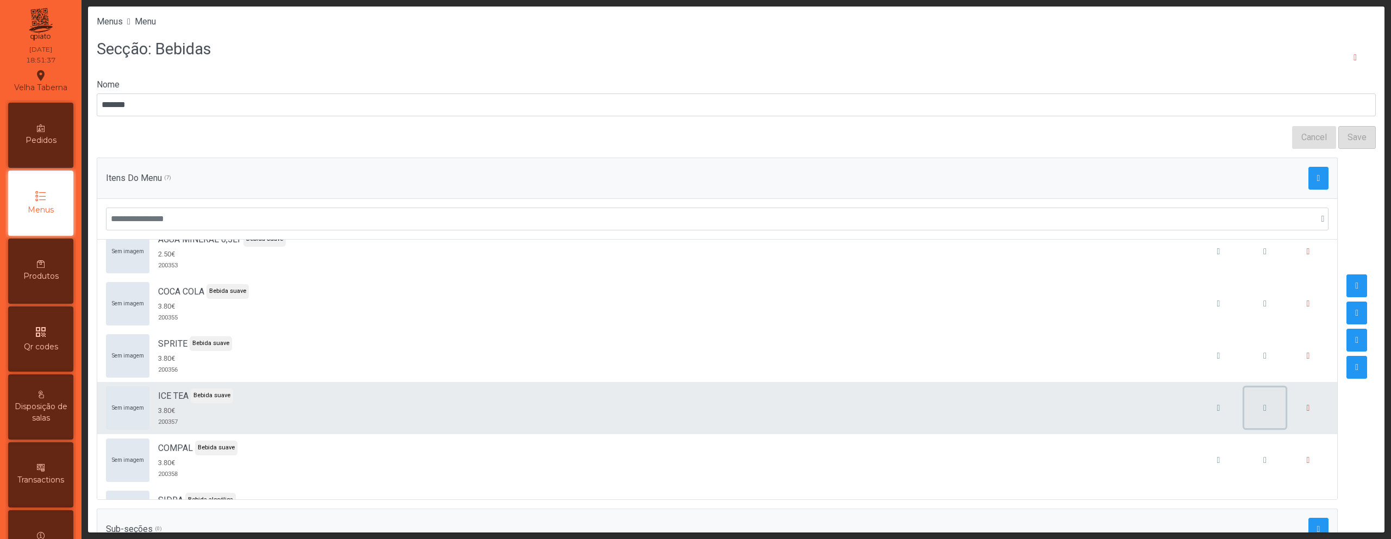
click at [1263, 409] on span "button" at bounding box center [1264, 408] width 3 height 9
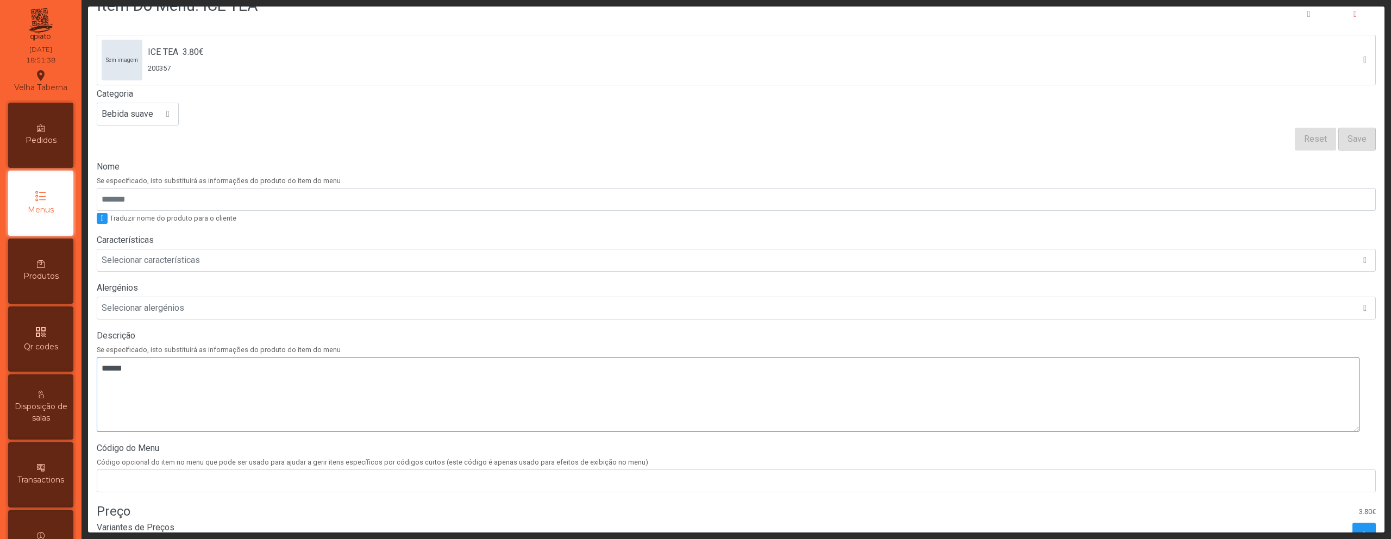
scroll to position [102, 0]
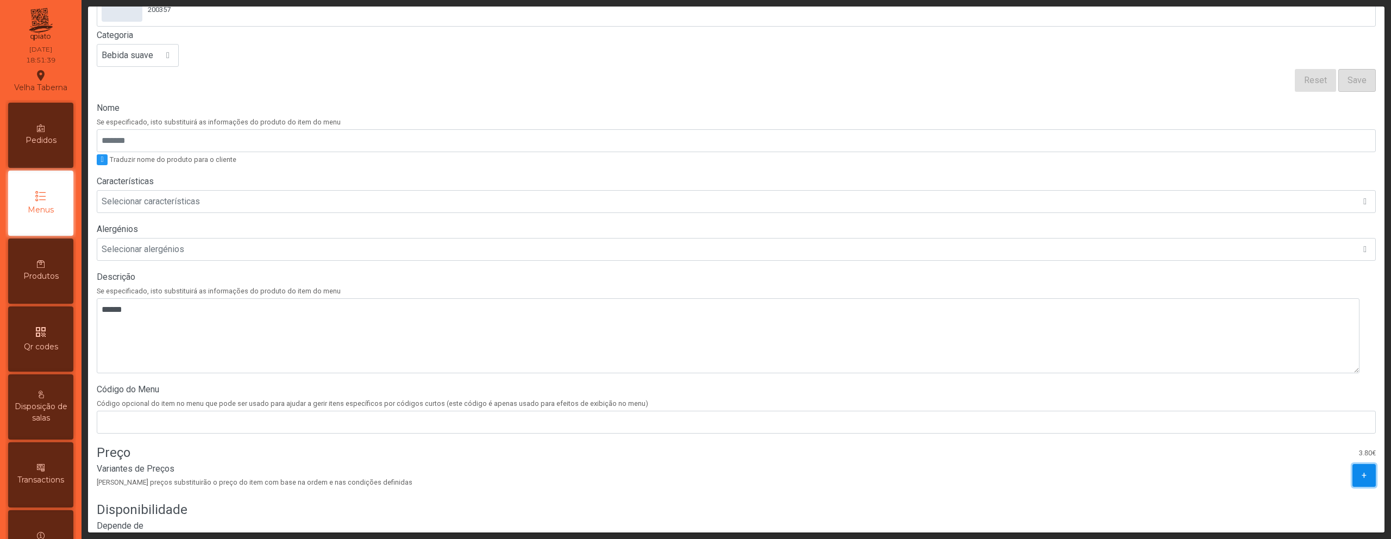
click at [1352, 473] on button "+" at bounding box center [1363, 475] width 23 height 23
click at [116, 503] on input "*****" at bounding box center [147, 504] width 97 height 23
type input "*****"
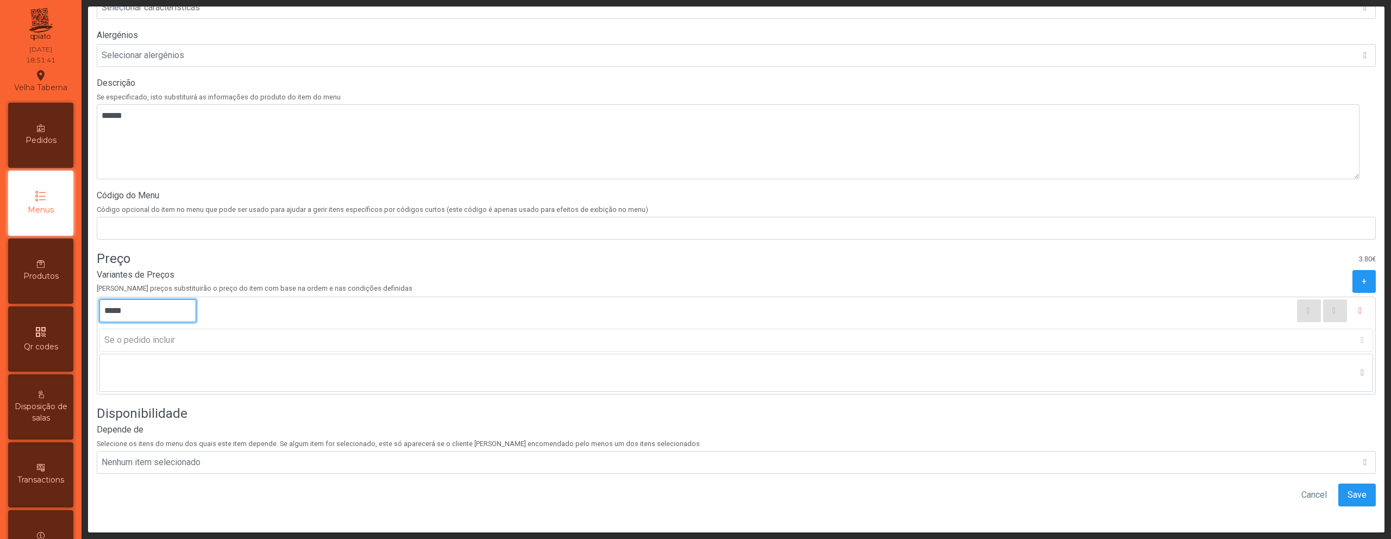
scroll to position [304, 0]
click at [1338, 484] on button "Save" at bounding box center [1356, 495] width 37 height 23
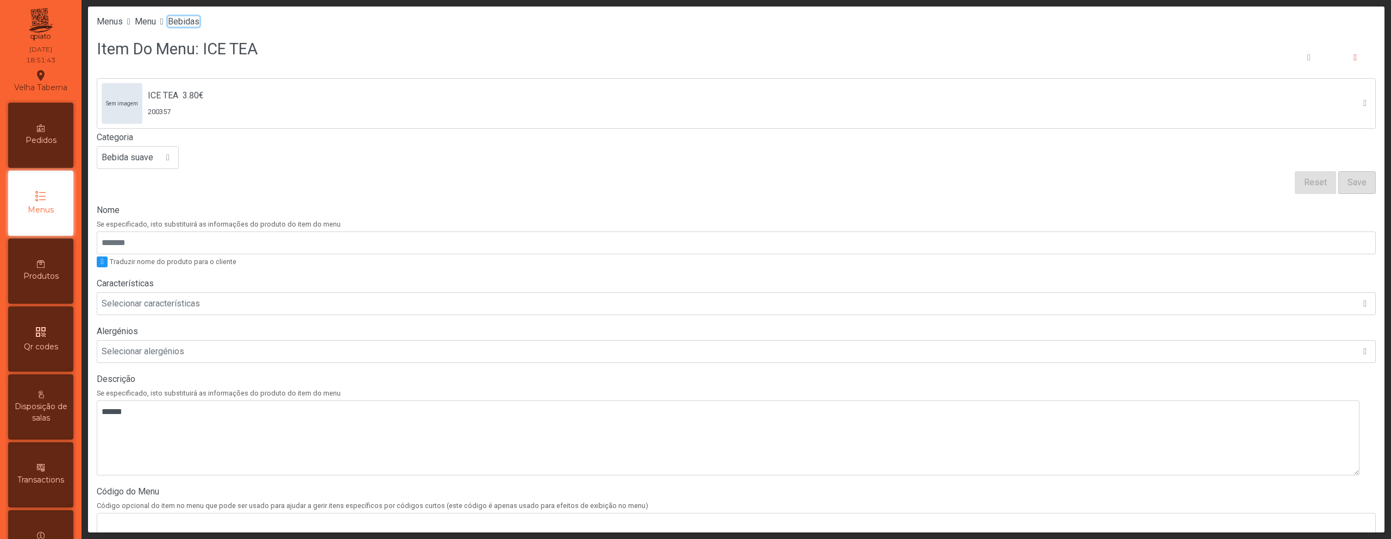
click at [195, 20] on span "Bebidas" at bounding box center [184, 21] width 32 height 10
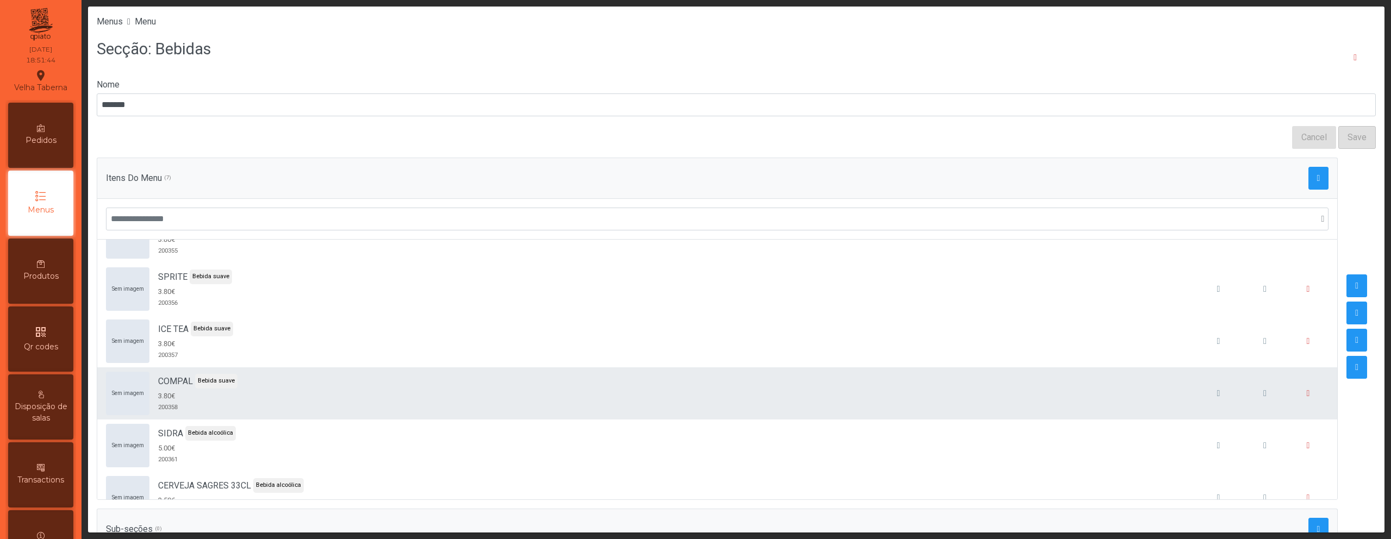
scroll to position [89, 0]
click at [1244, 396] on button "button" at bounding box center [1264, 389] width 41 height 41
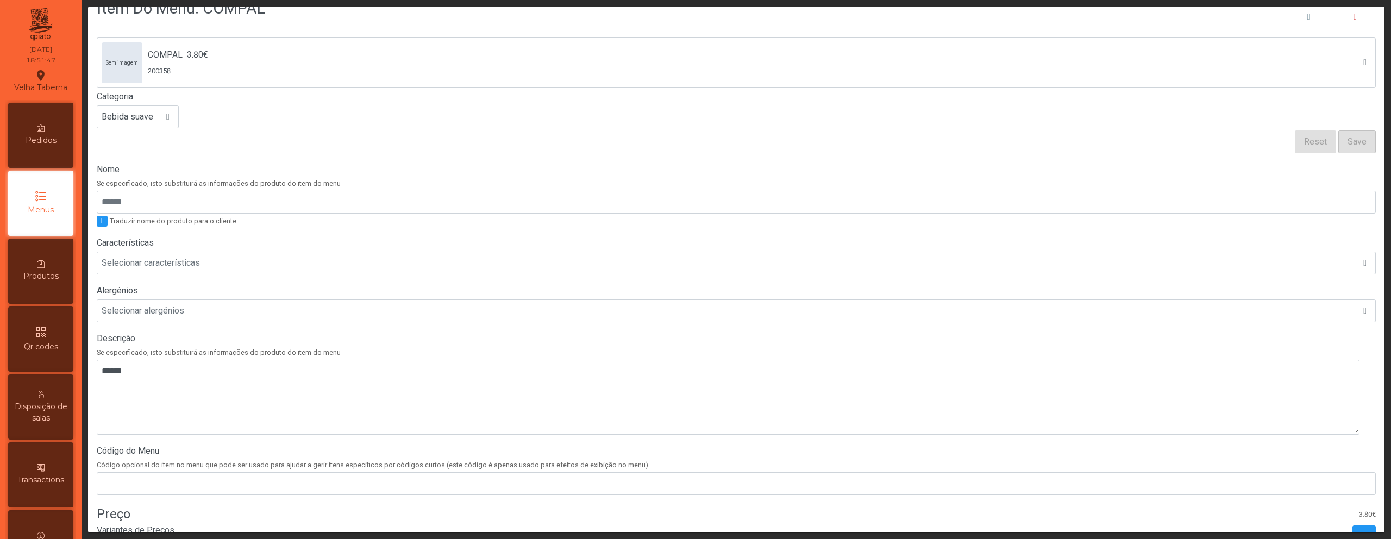
scroll to position [104, 0]
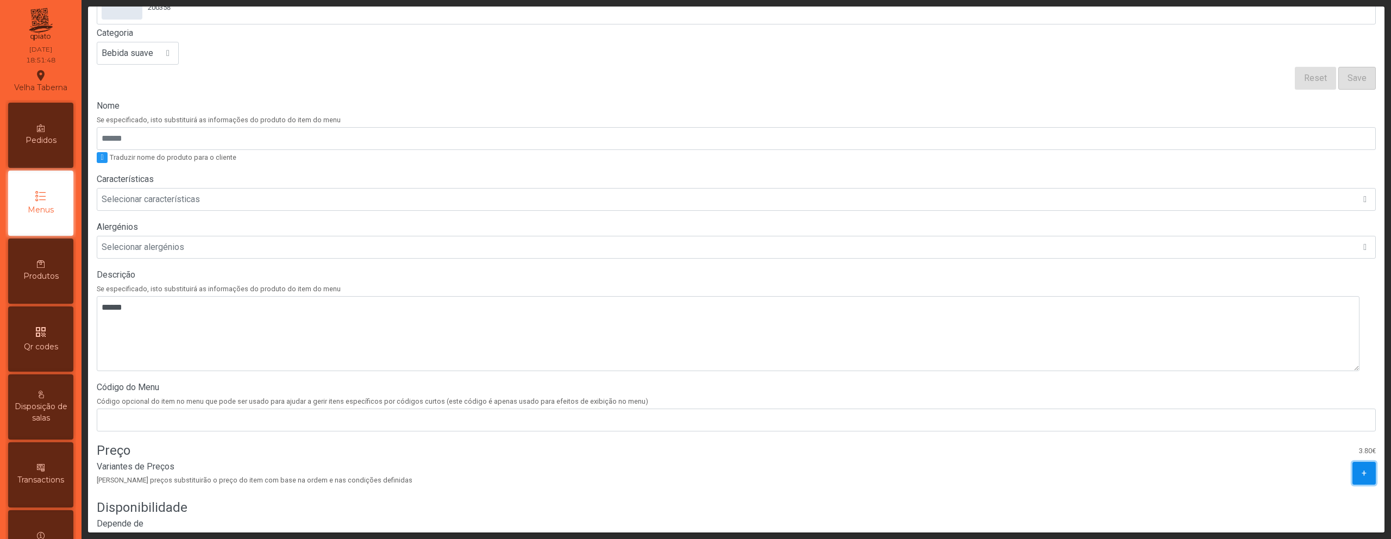
click at [1352, 470] on button "+" at bounding box center [1363, 473] width 23 height 23
click at [120, 504] on input "*****" at bounding box center [147, 502] width 97 height 23
type input "*****"
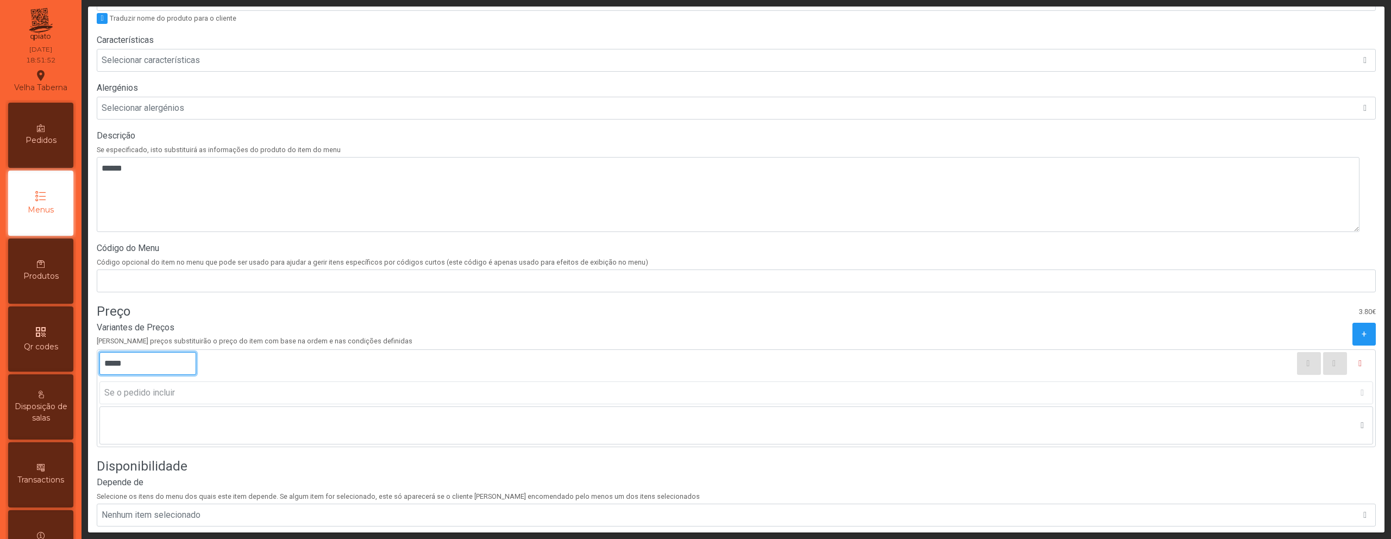
scroll to position [304, 0]
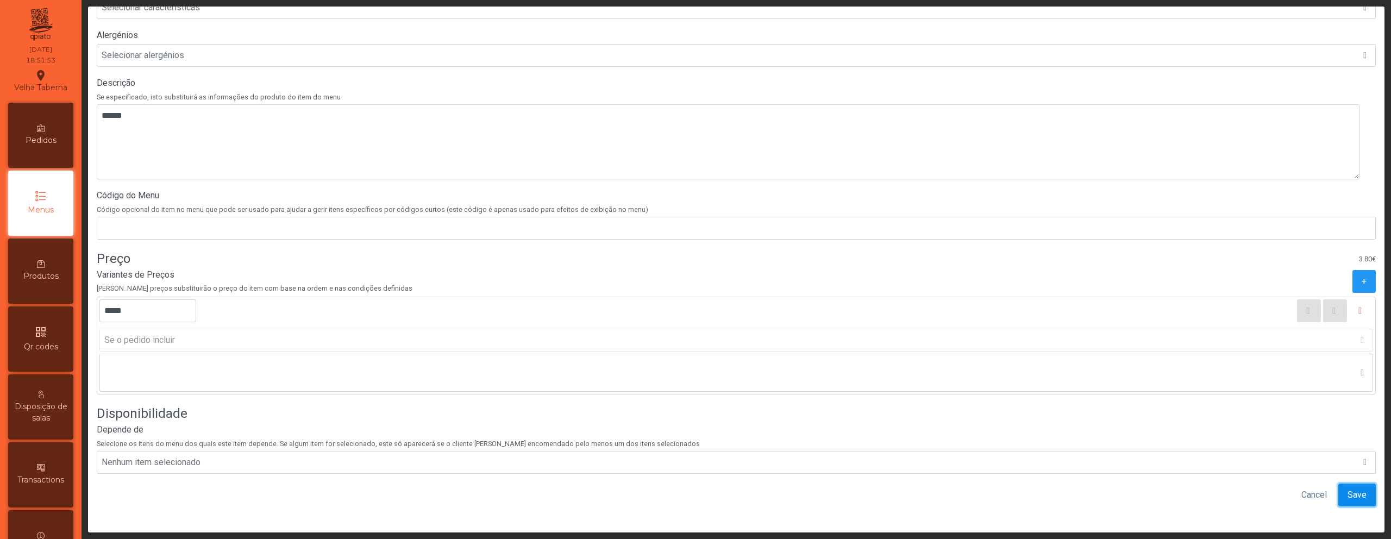
click at [1341, 494] on button "Save" at bounding box center [1356, 495] width 37 height 23
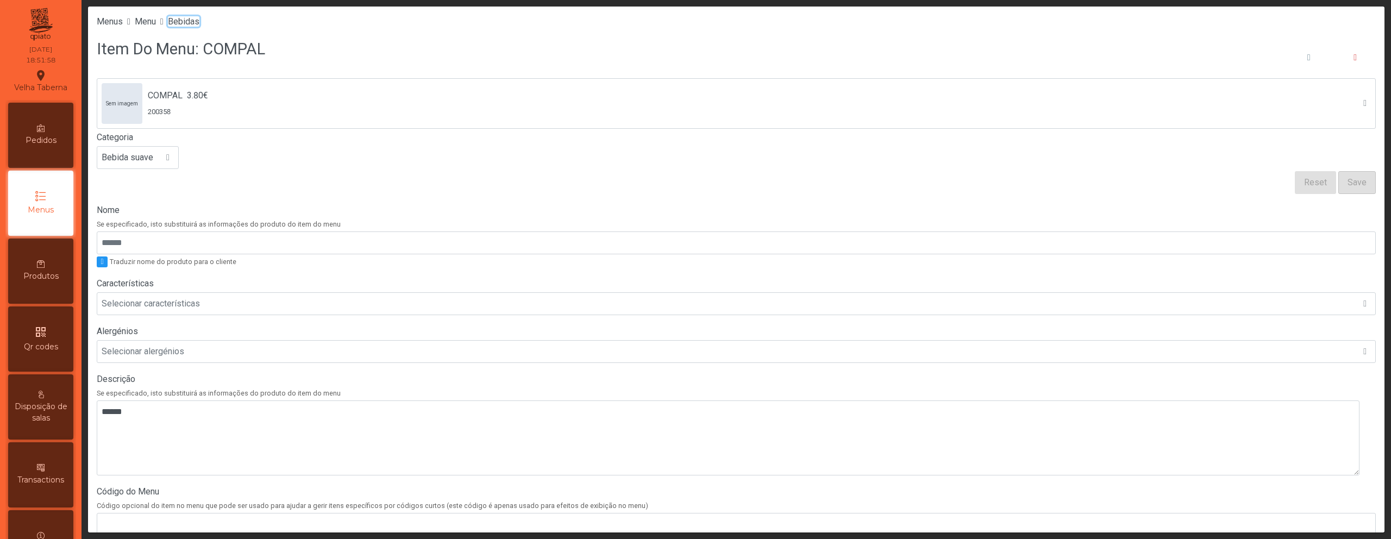
click at [199, 22] on span "Bebidas" at bounding box center [184, 21] width 32 height 10
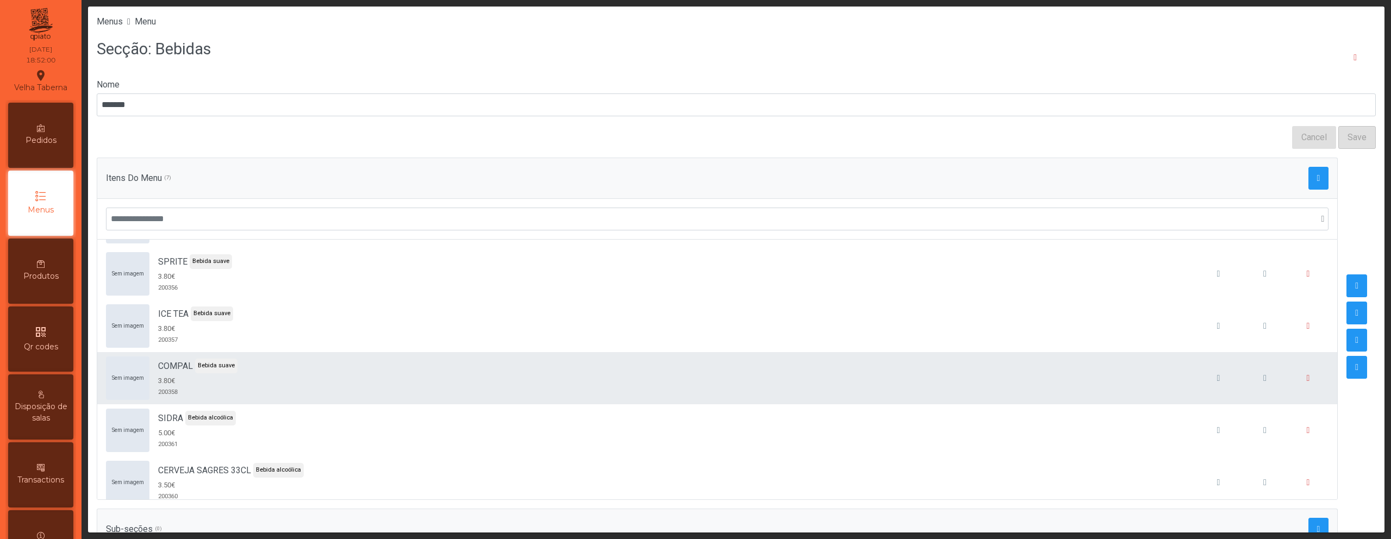
scroll to position [114, 0]
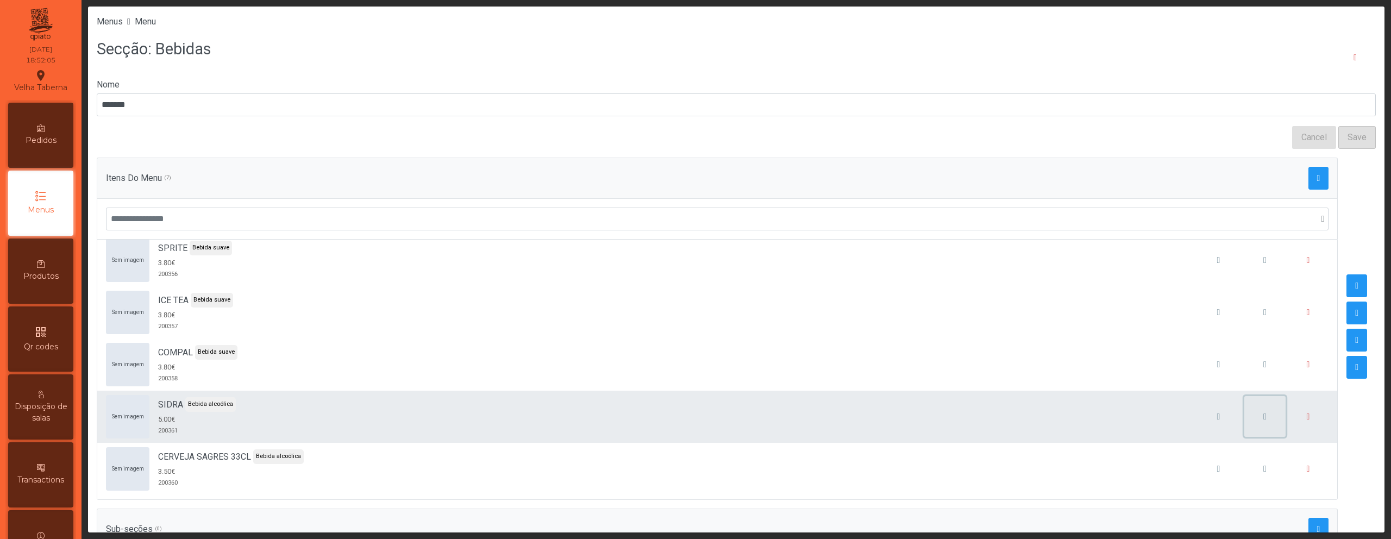
click at [1244, 418] on button "button" at bounding box center [1264, 416] width 41 height 41
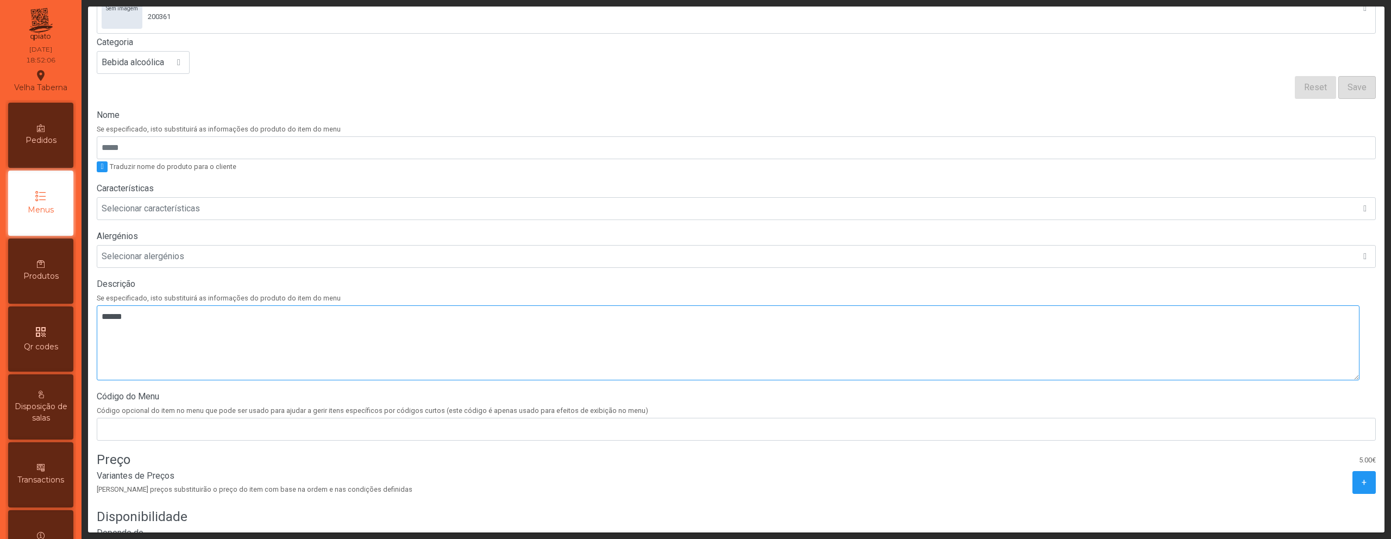
scroll to position [206, 0]
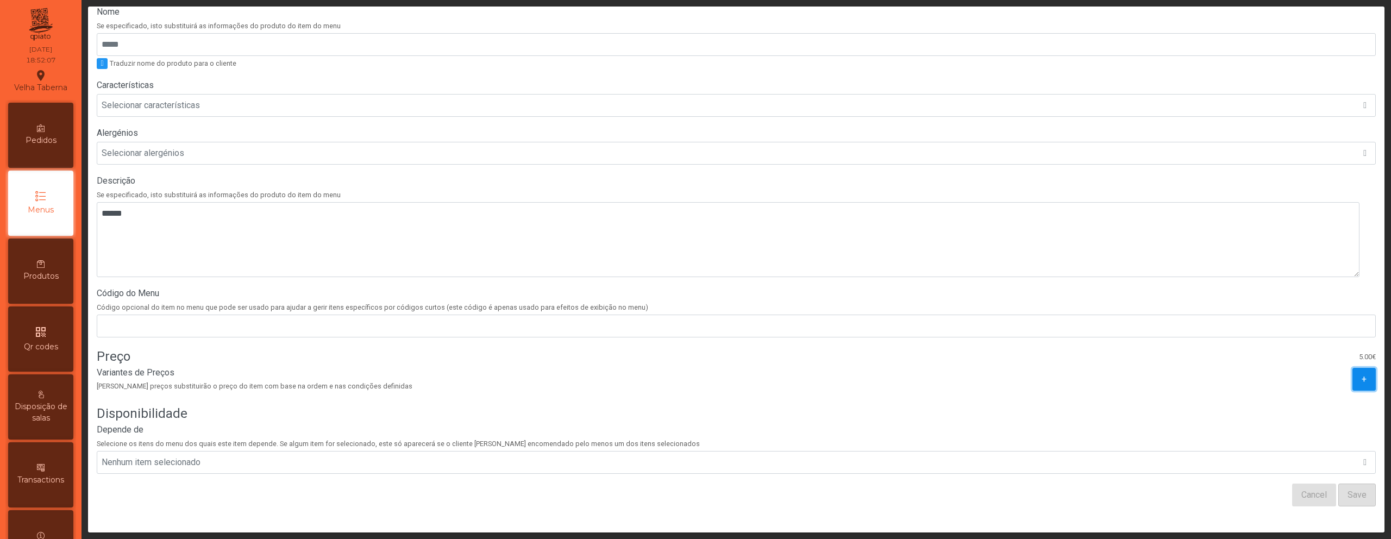
click at [1361, 374] on span "+" at bounding box center [1363, 379] width 5 height 13
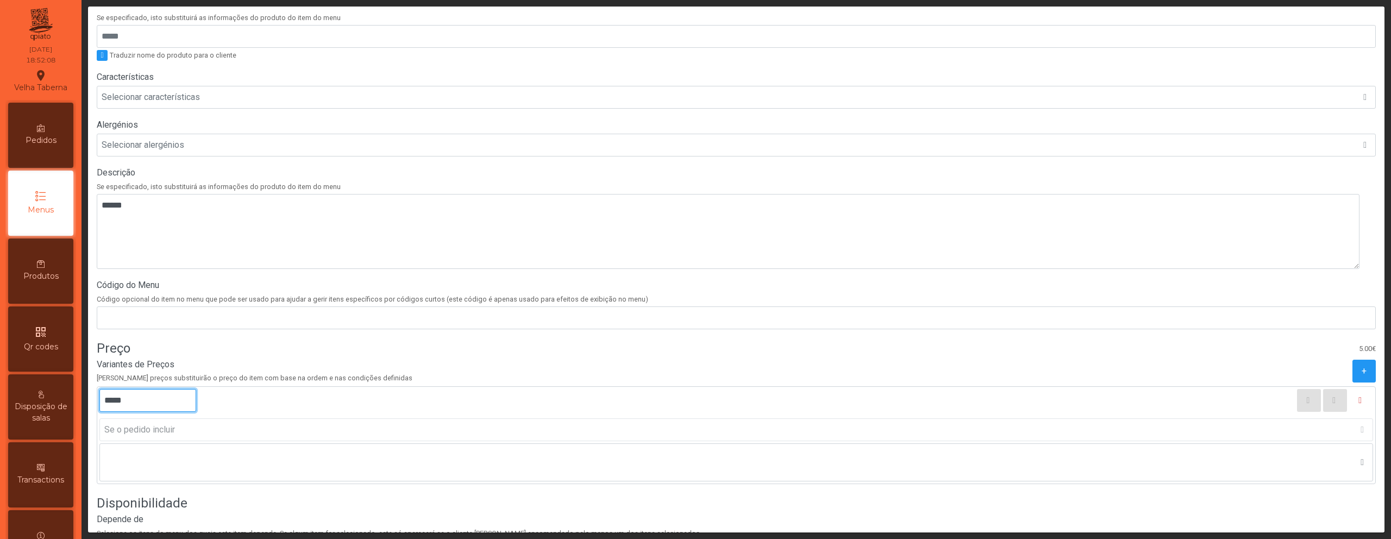
click at [113, 404] on input "*****" at bounding box center [147, 400] width 97 height 23
type input "*****"
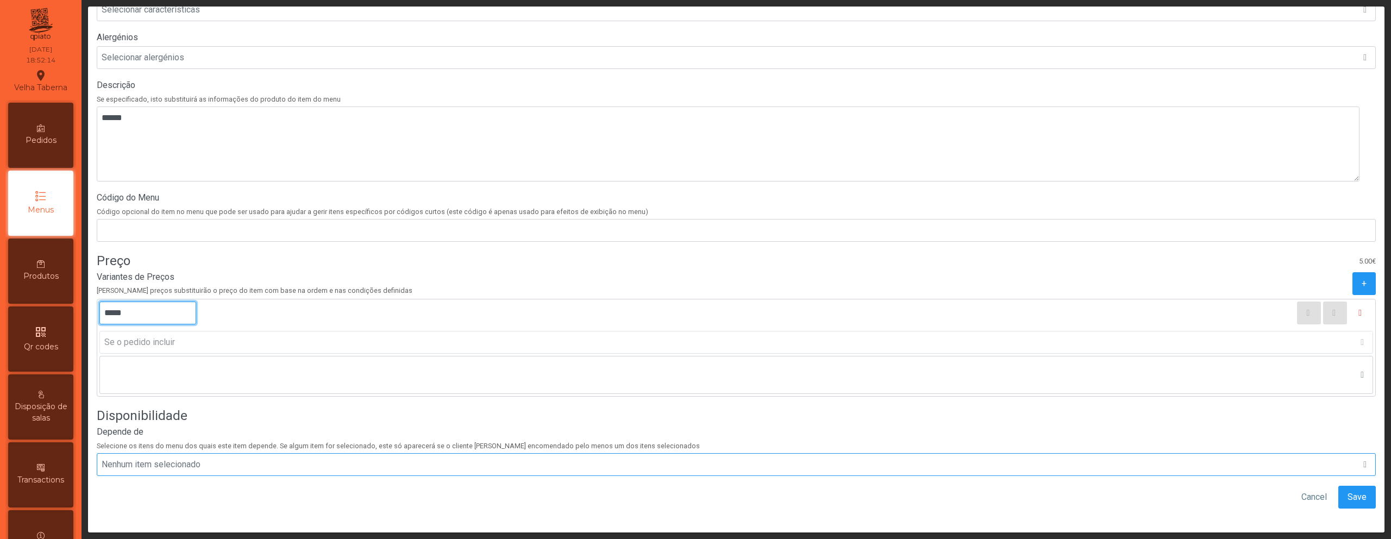
scroll to position [304, 0]
click at [1347, 488] on span "Save" at bounding box center [1356, 494] width 19 height 13
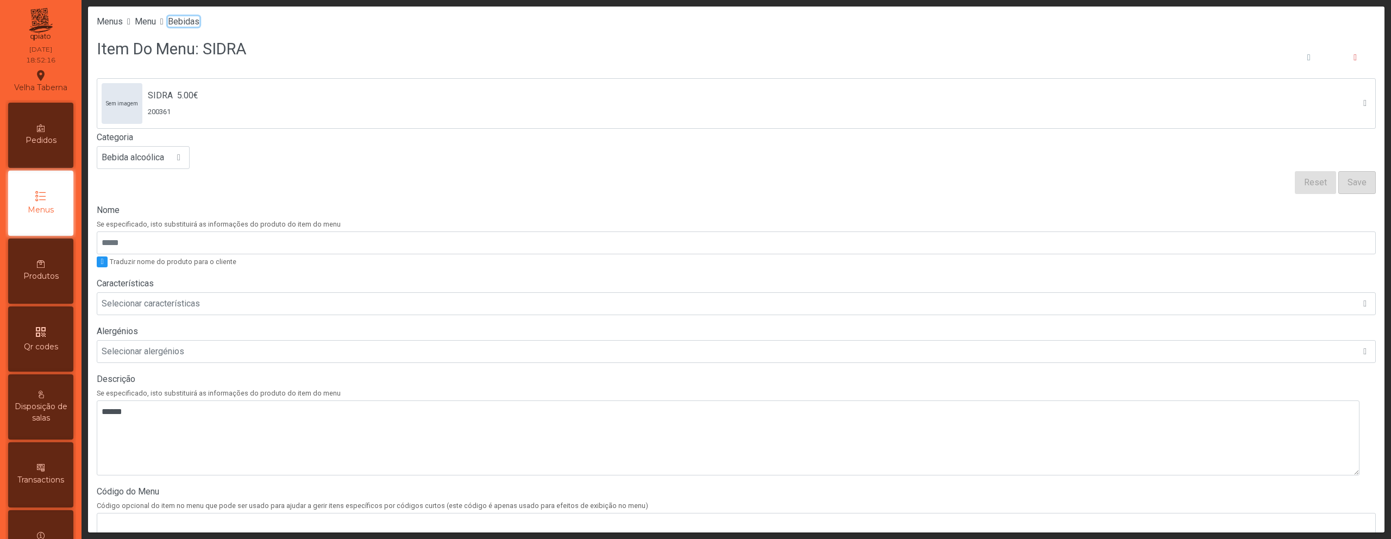
click at [199, 22] on span "Bebidas" at bounding box center [184, 21] width 32 height 10
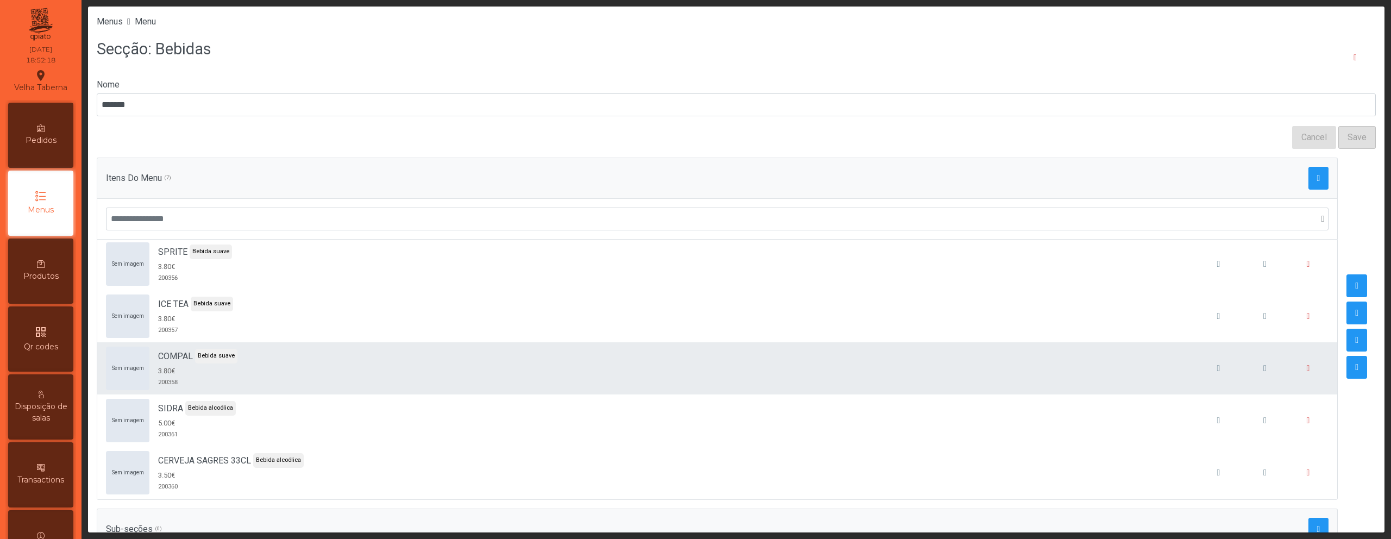
scroll to position [112, 0]
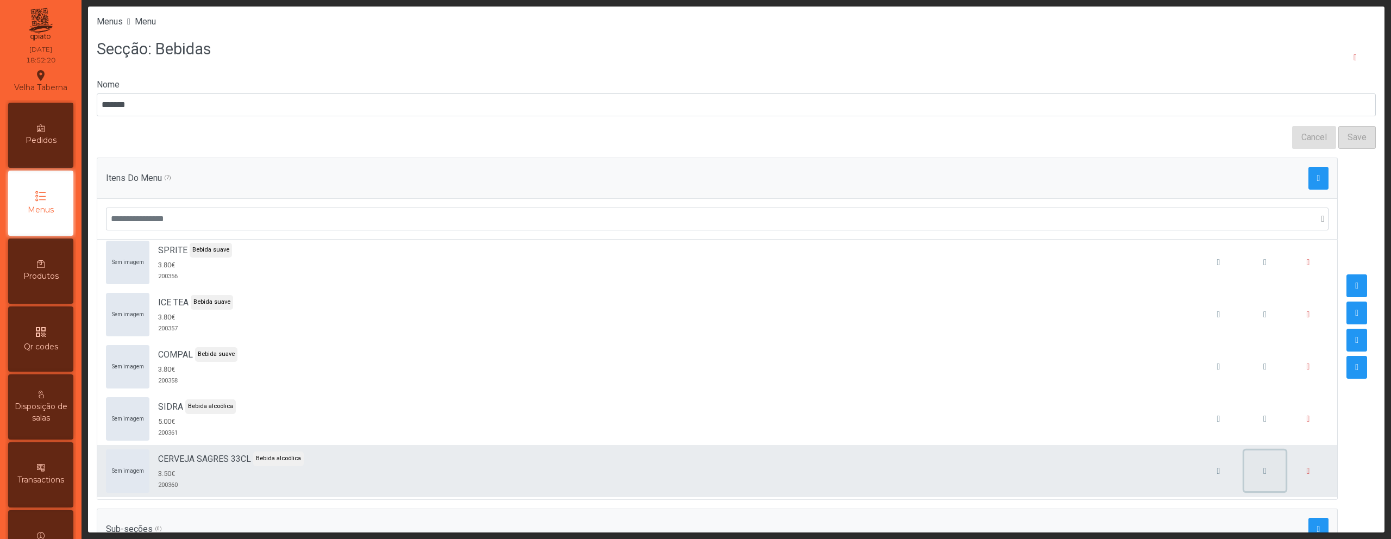
click at [1263, 475] on span "button" at bounding box center [1264, 471] width 3 height 9
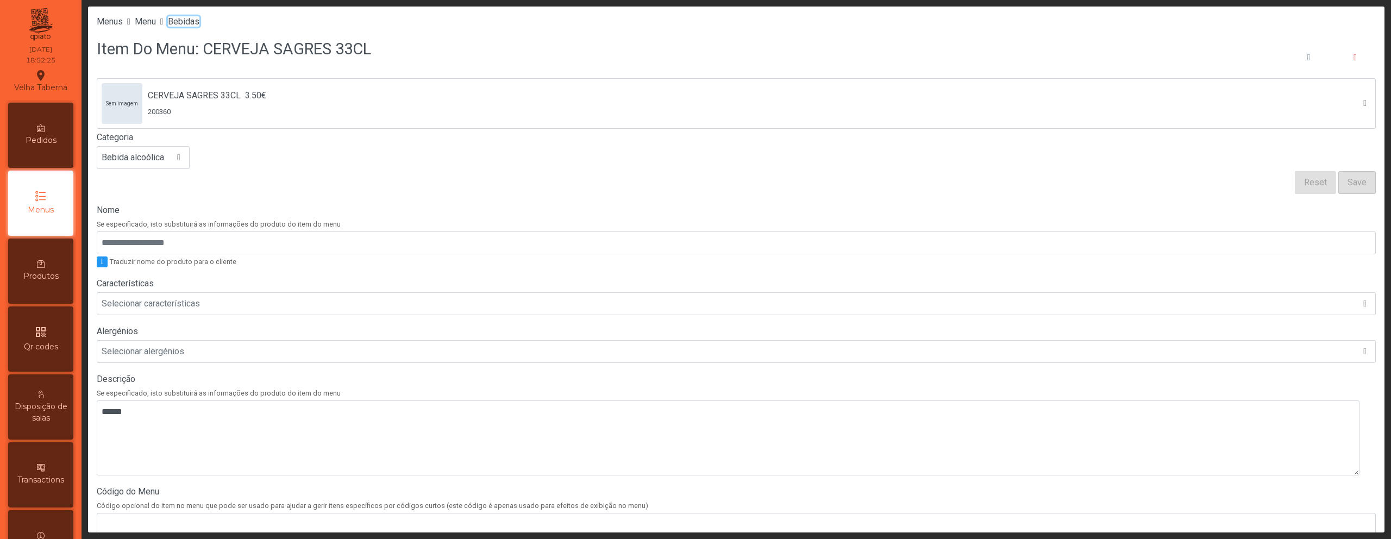
click at [199, 21] on span "Bebidas" at bounding box center [184, 21] width 32 height 10
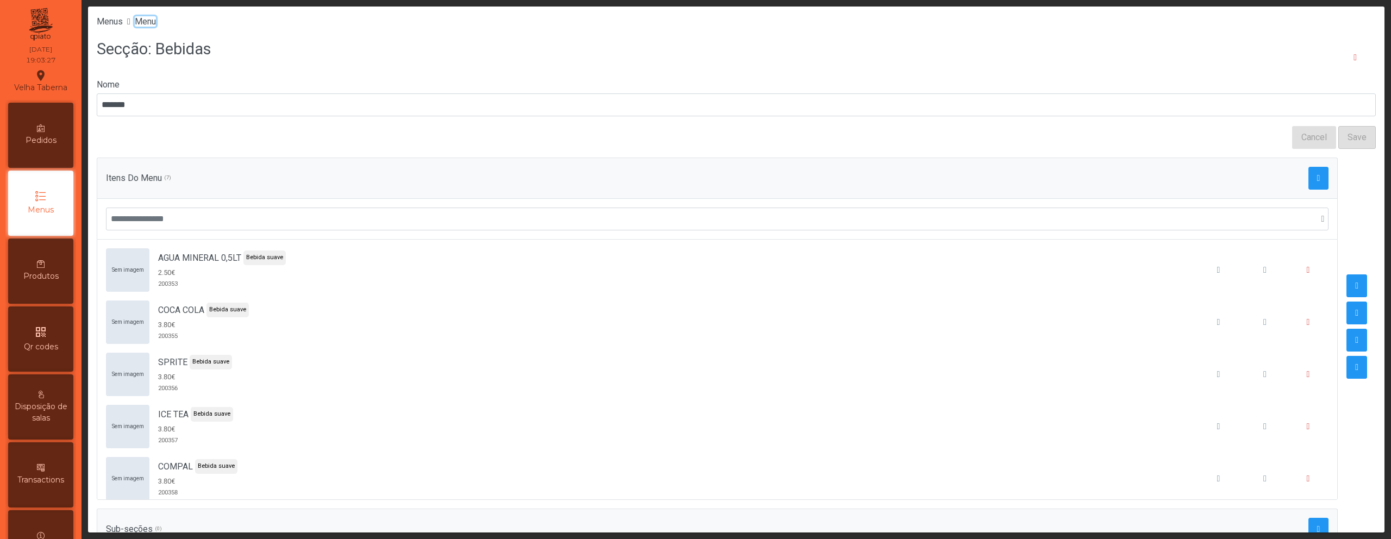
click at [154, 24] on span "Menu" at bounding box center [145, 21] width 21 height 10
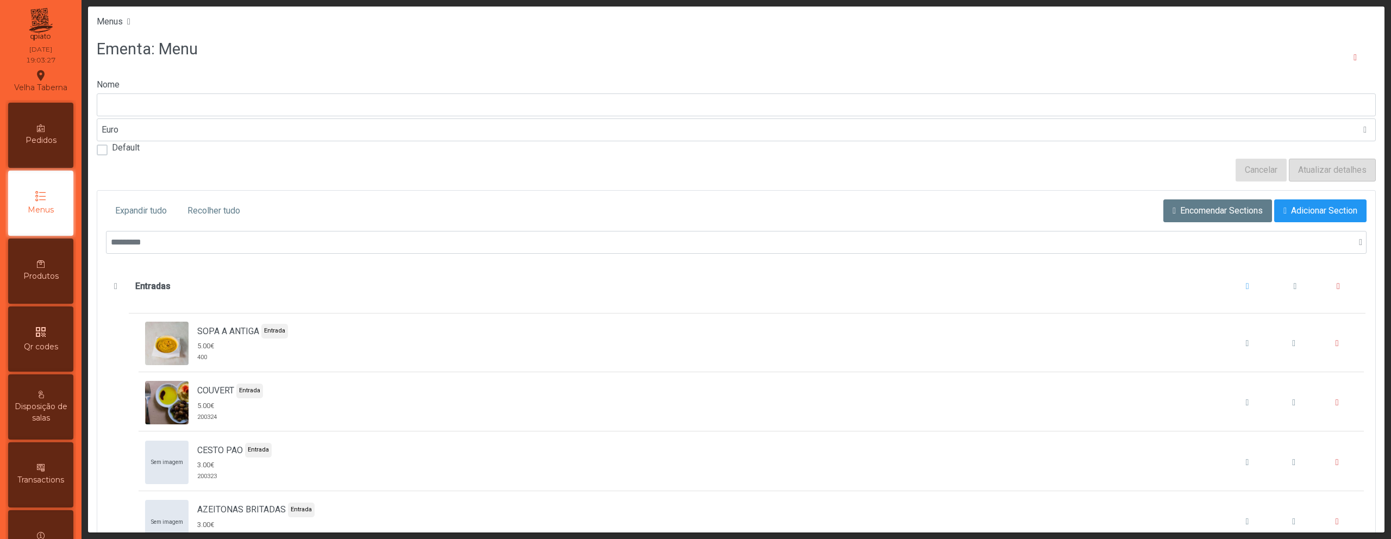
type input "****"
click at [227, 215] on span "Recolher tudo" at bounding box center [213, 210] width 53 height 13
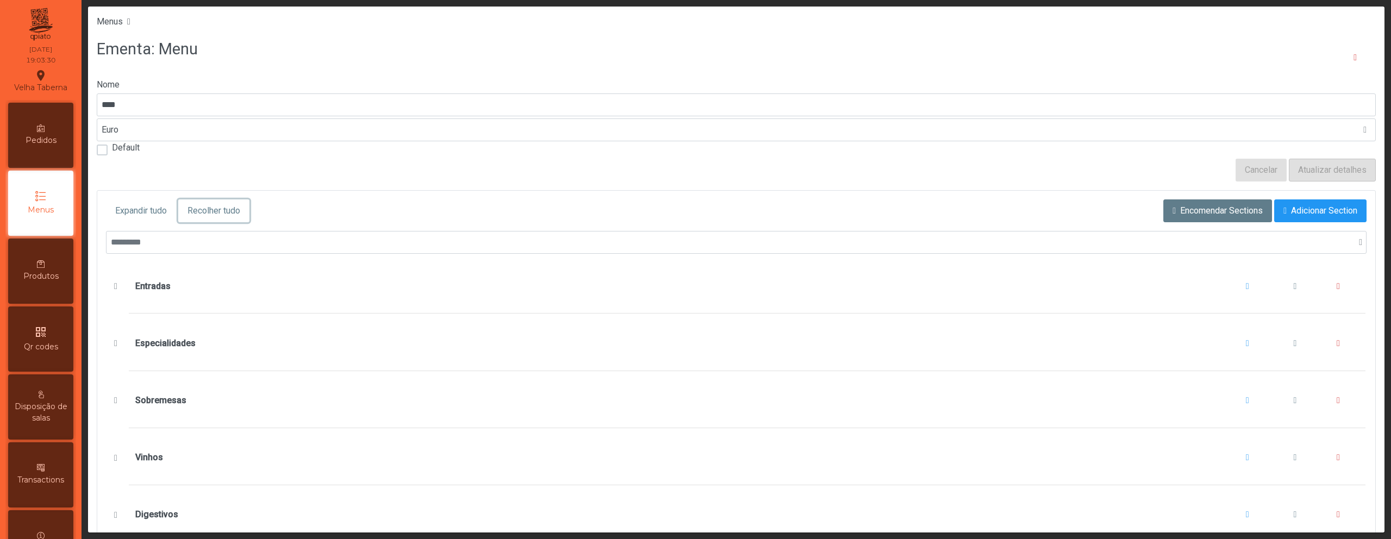
scroll to position [217, 0]
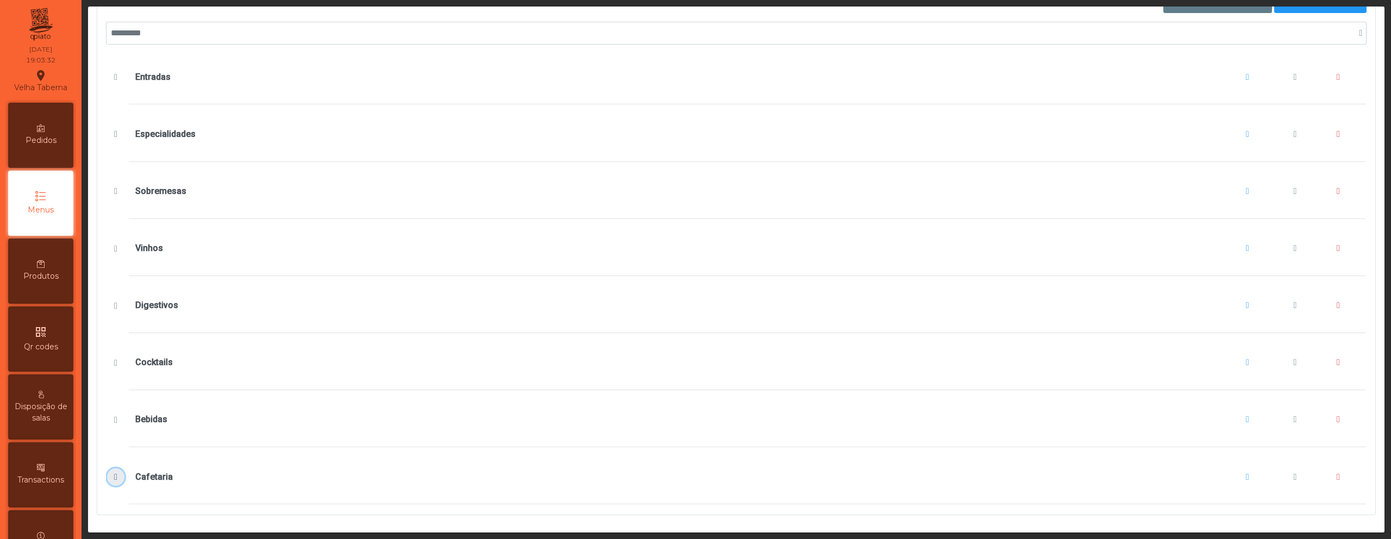
click at [116, 468] on button "Cafetaria" at bounding box center [115, 476] width 17 height 17
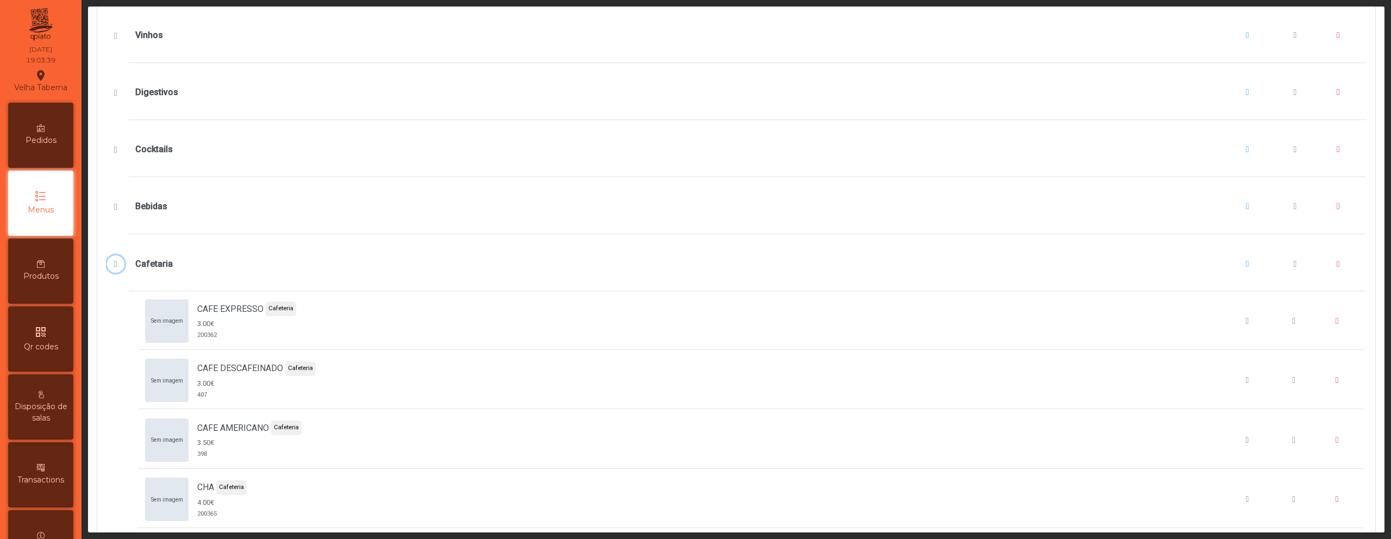
scroll to position [425, 0]
click at [1273, 489] on button "CHA" at bounding box center [1293, 496] width 41 height 41
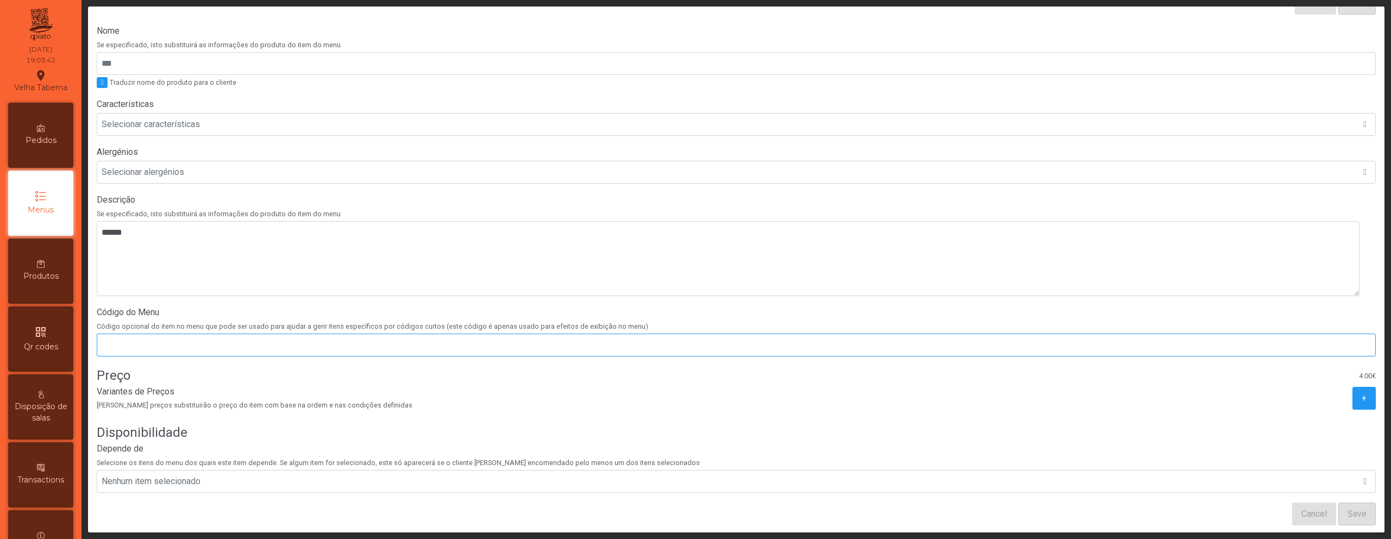
scroll to position [203, 0]
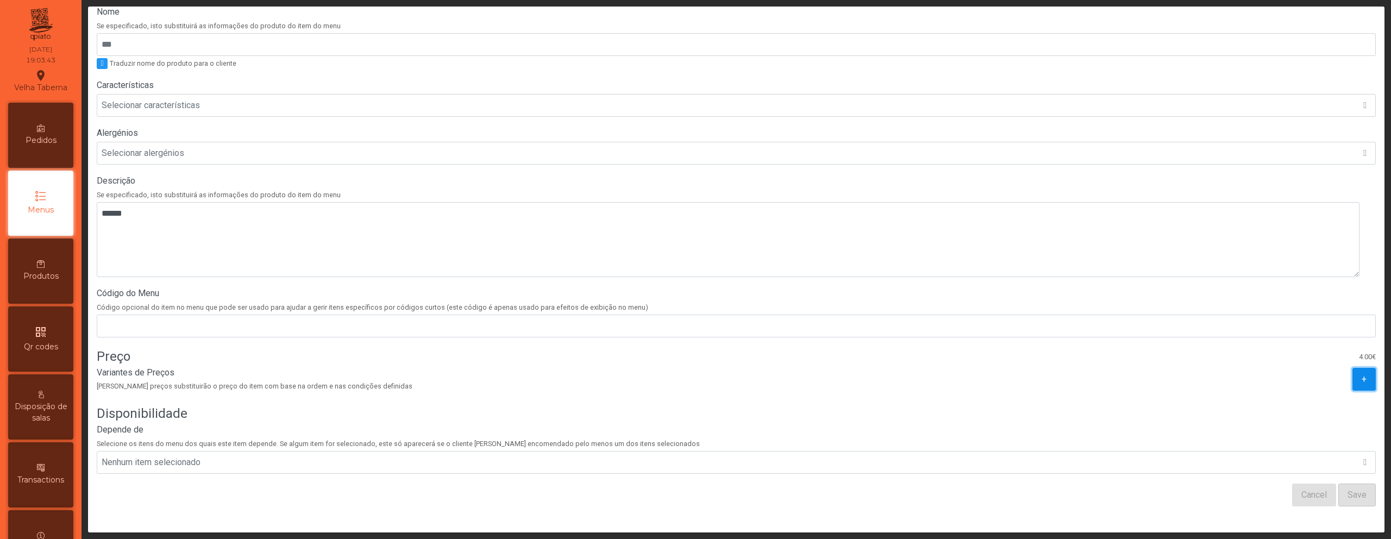
click at [1352, 372] on button "+" at bounding box center [1363, 379] width 23 height 23
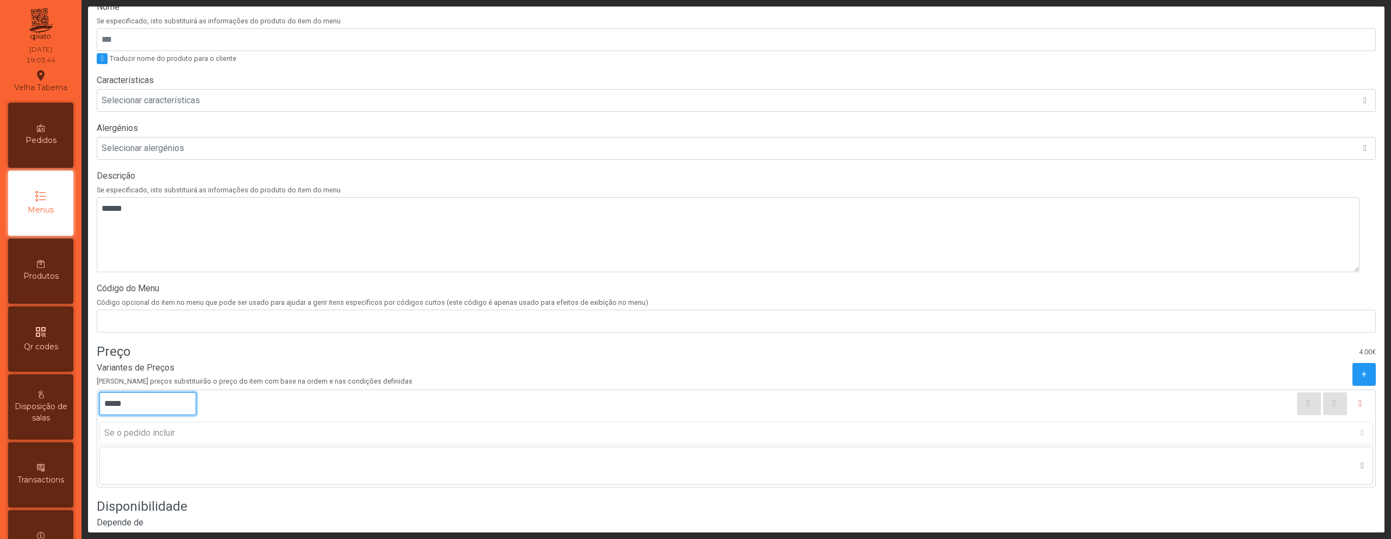
click at [115, 405] on input "*****" at bounding box center [147, 403] width 97 height 23
type input "*****"
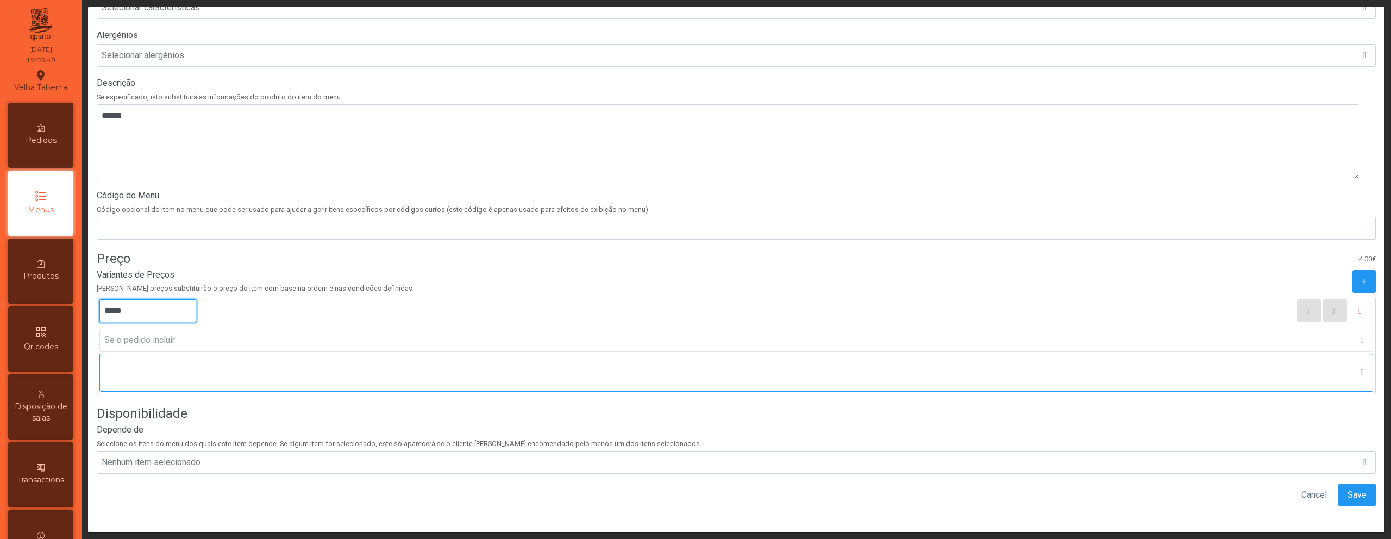
scroll to position [304, 0]
click at [1347, 488] on span "Save" at bounding box center [1356, 494] width 19 height 13
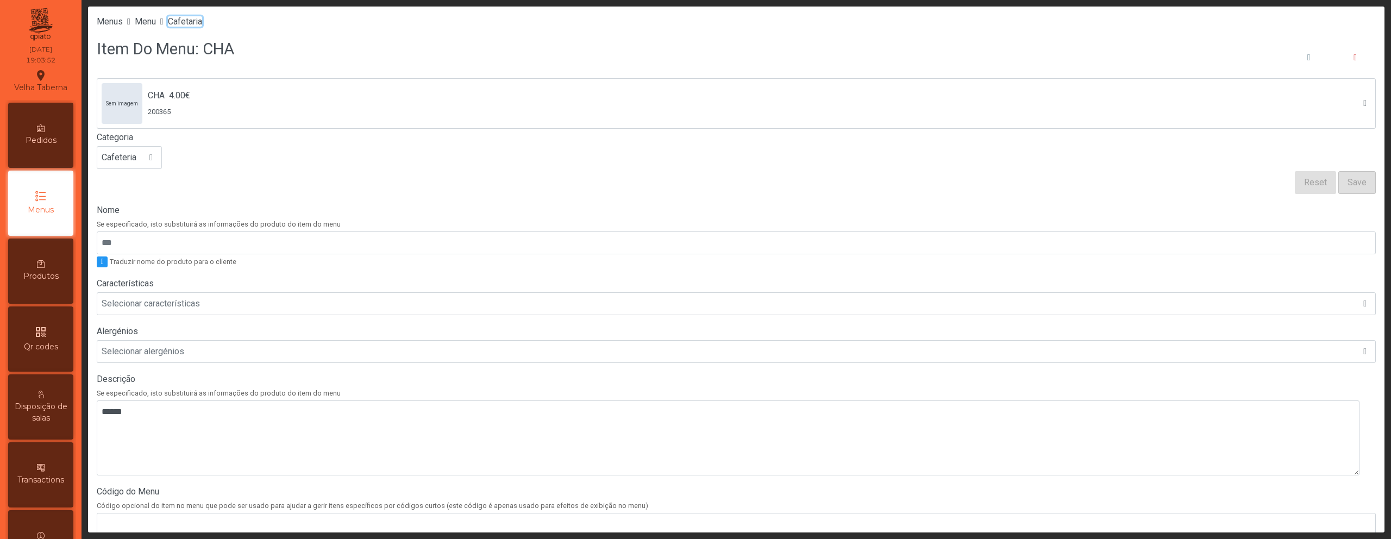
click at [202, 23] on span "Cafetaria" at bounding box center [185, 21] width 34 height 10
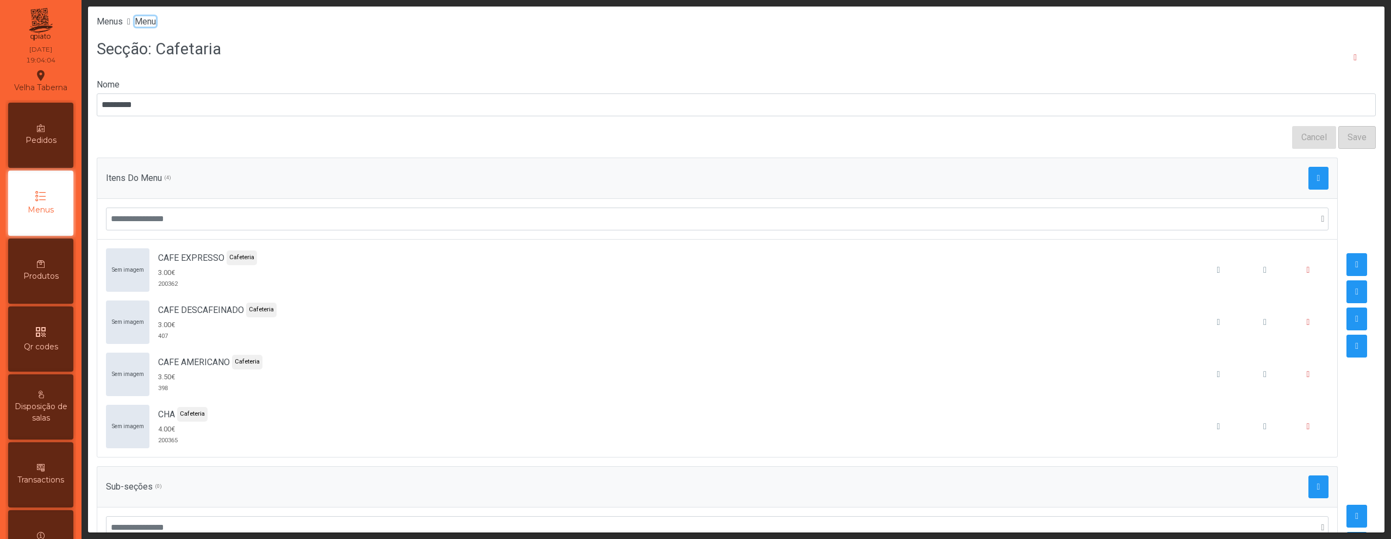
click at [144, 17] on span "Menu" at bounding box center [145, 21] width 21 height 10
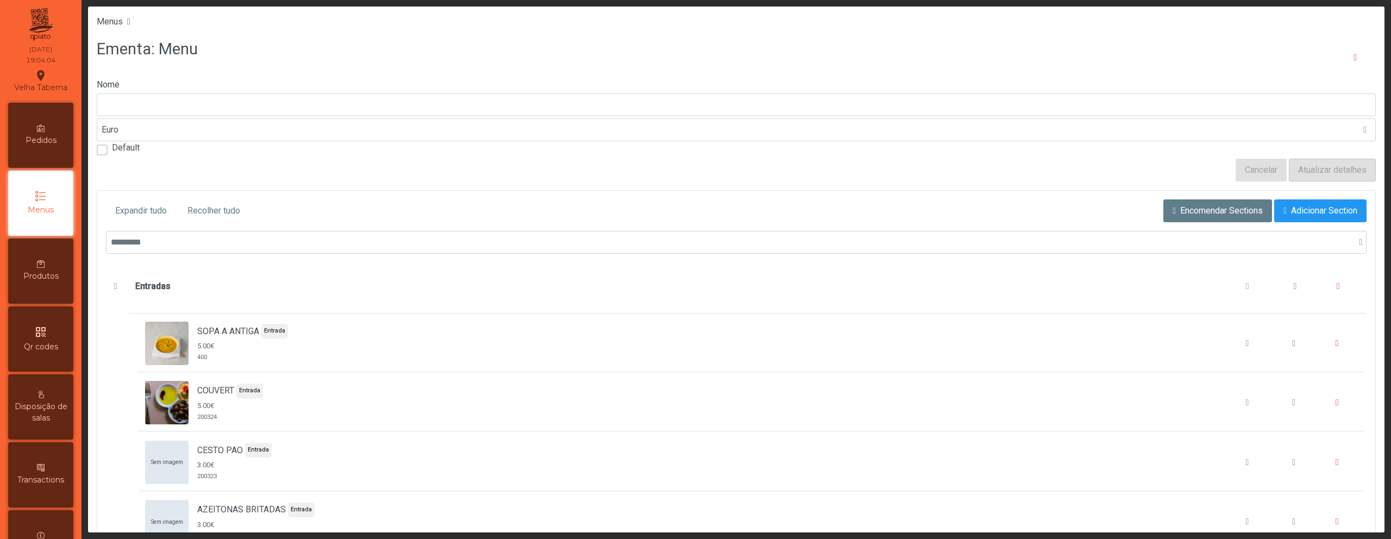
type input "****"
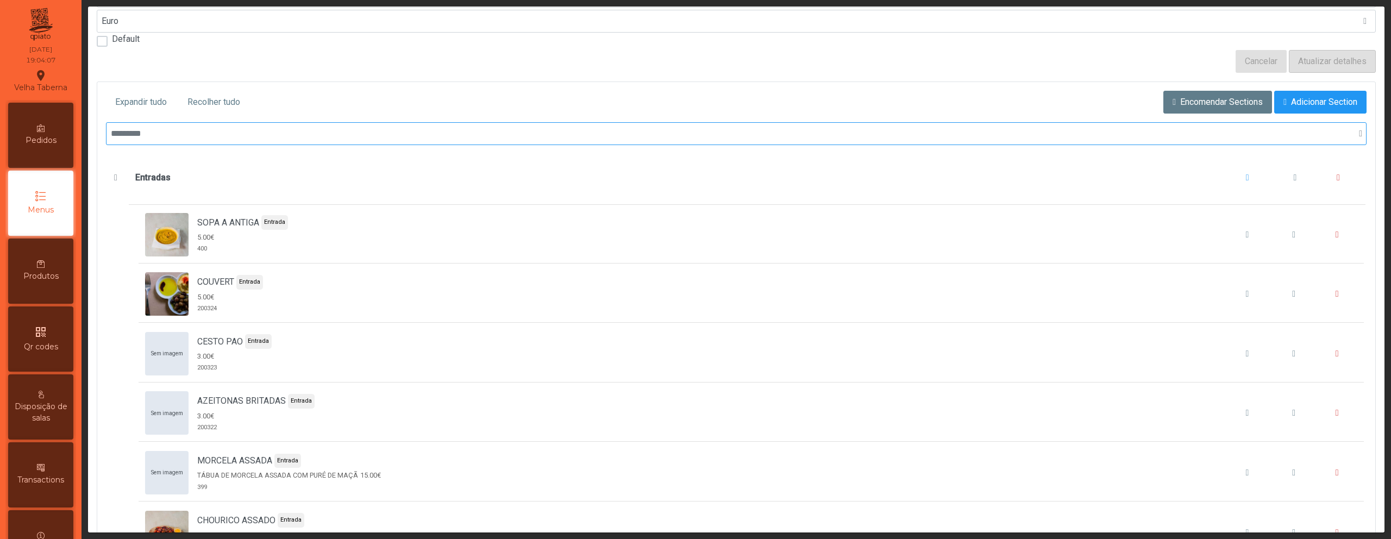
scroll to position [104, 0]
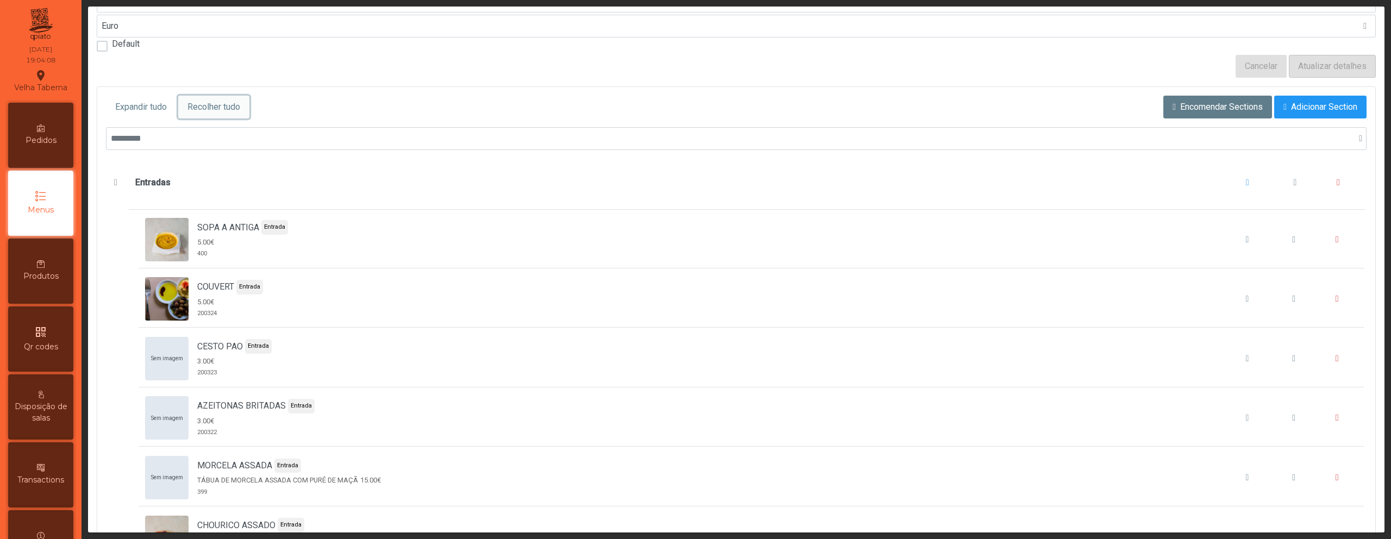
click at [219, 115] on button "Recolher tudo" at bounding box center [213, 107] width 71 height 23
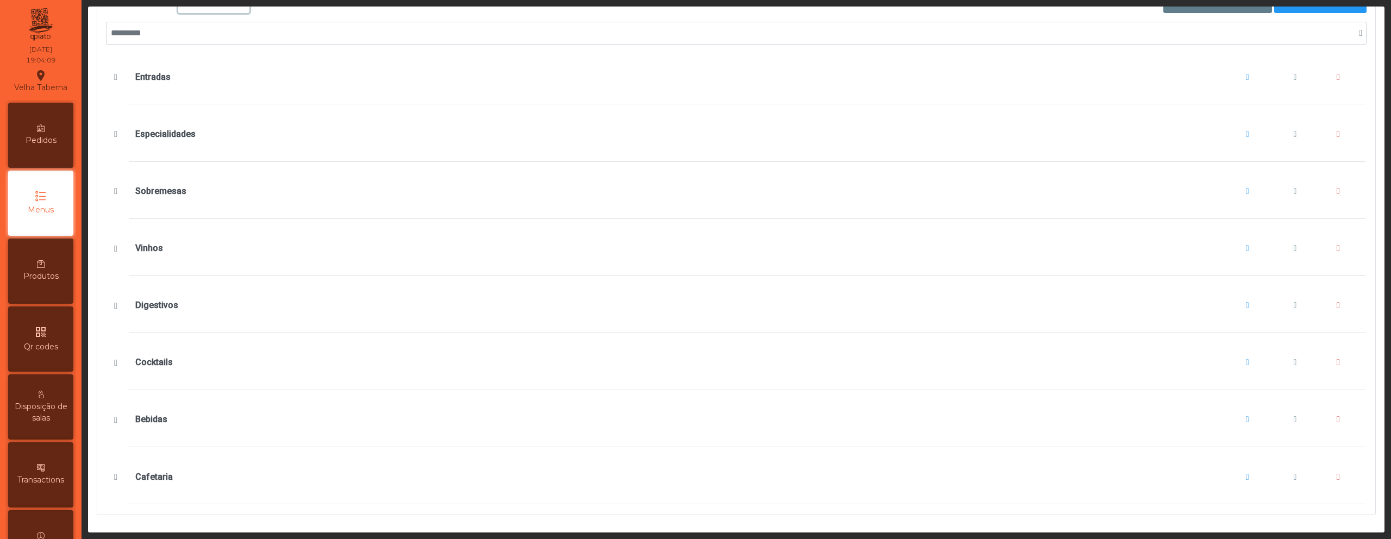
scroll to position [217, 0]
click at [118, 244] on span "Vinhos" at bounding box center [115, 248] width 11 height 9
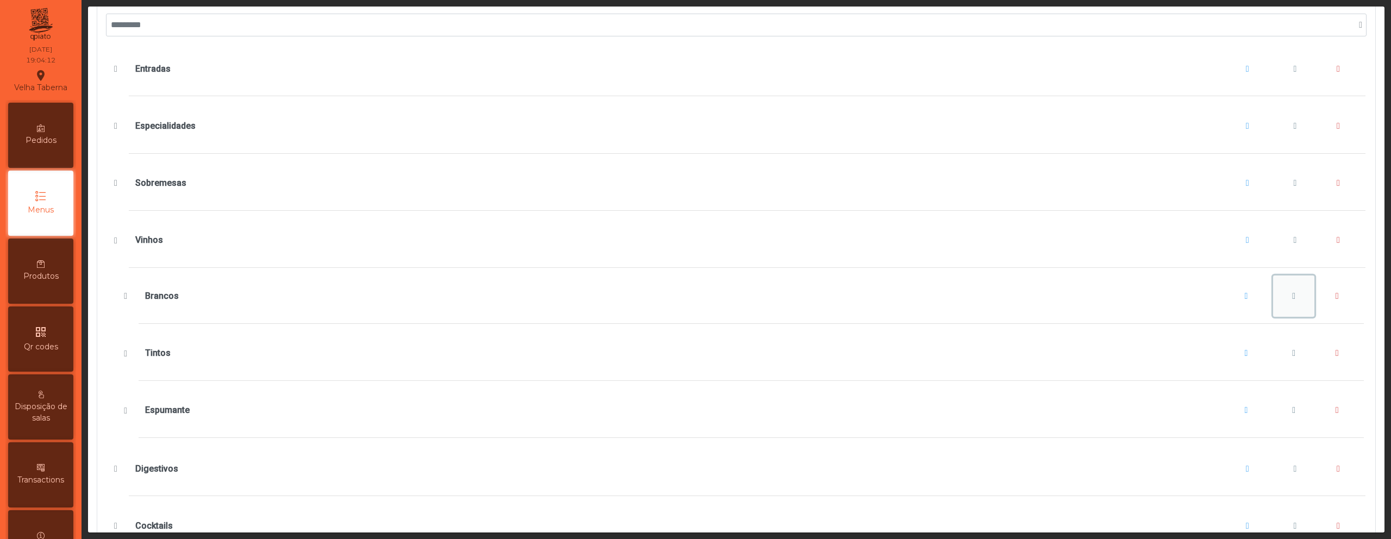
click at [1292, 296] on span "Brancos" at bounding box center [1293, 296] width 3 height 9
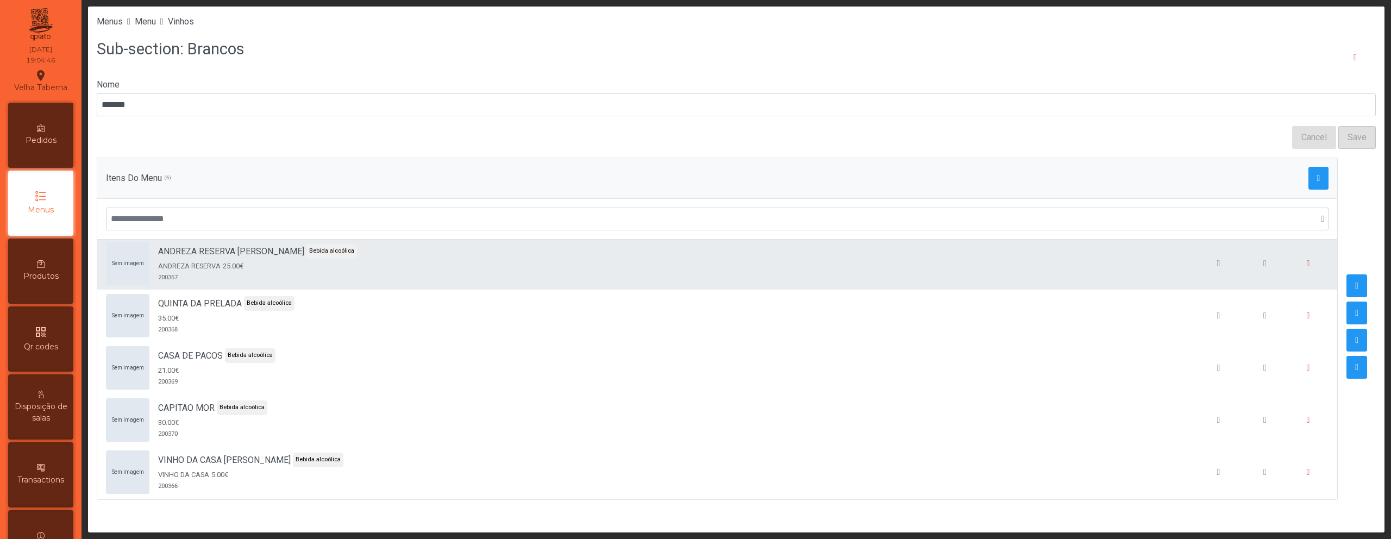
scroll to position [62, 0]
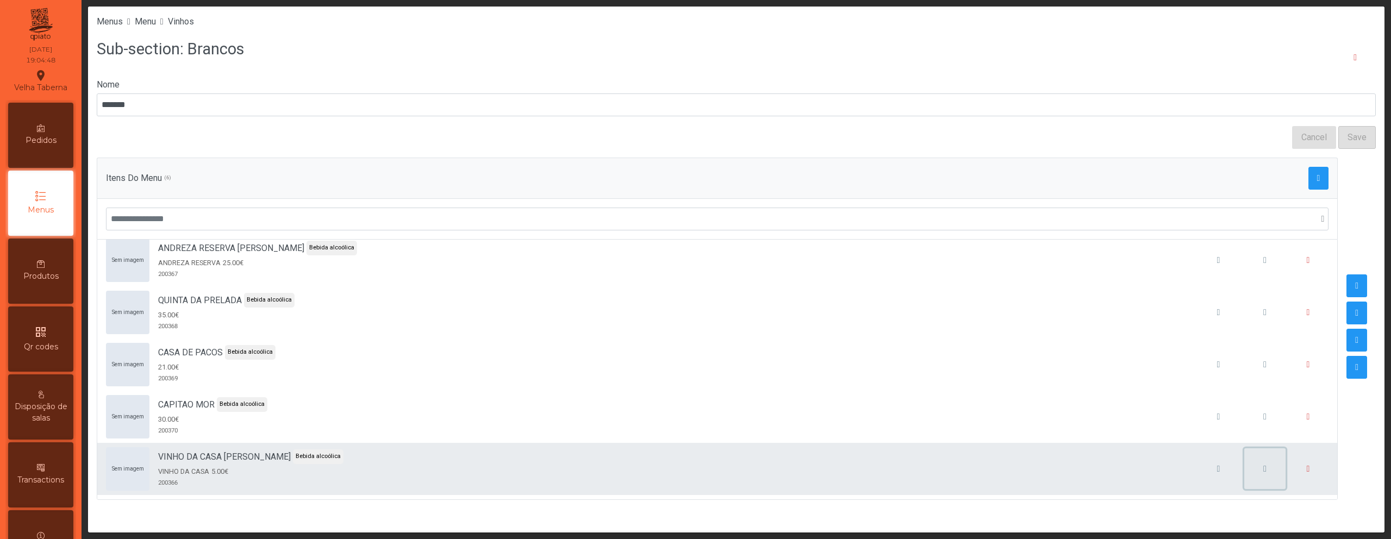
click at [1263, 466] on span "button" at bounding box center [1264, 468] width 3 height 9
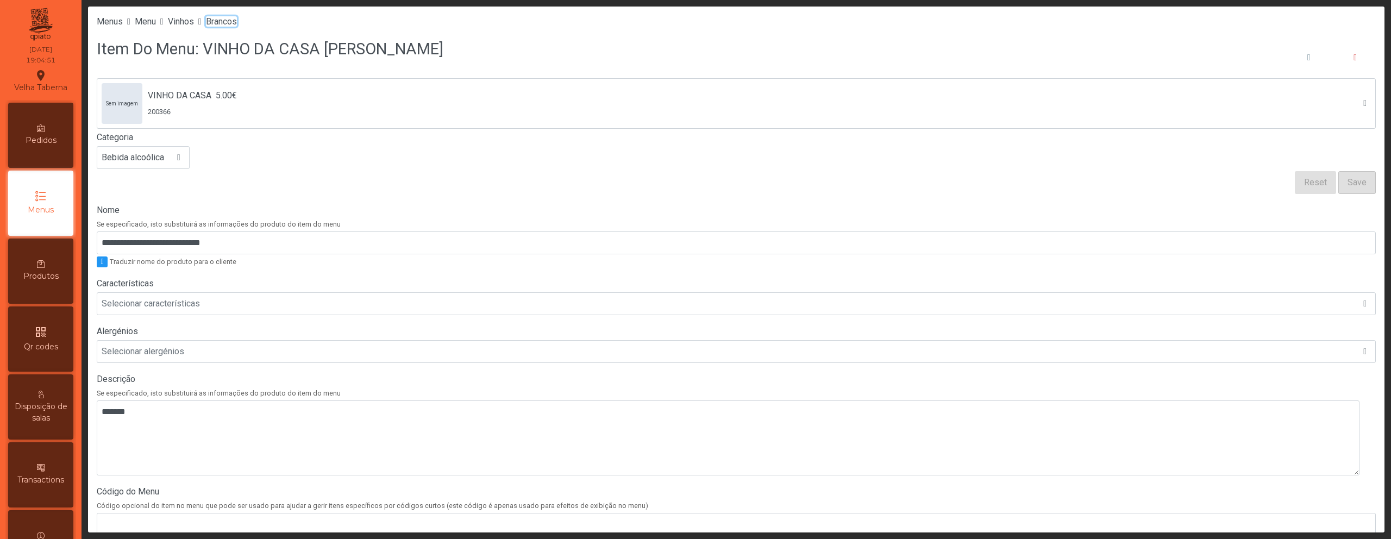
click at [235, 21] on span "Brancos" at bounding box center [221, 21] width 31 height 10
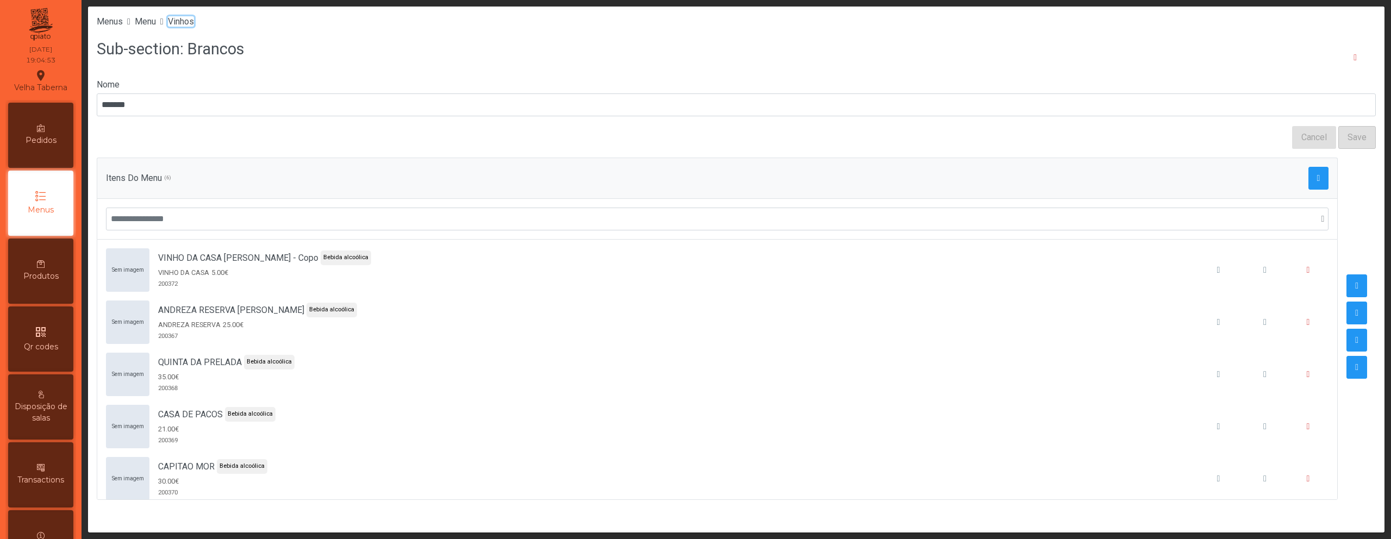
click at [188, 23] on span "Vinhos" at bounding box center [181, 21] width 26 height 10
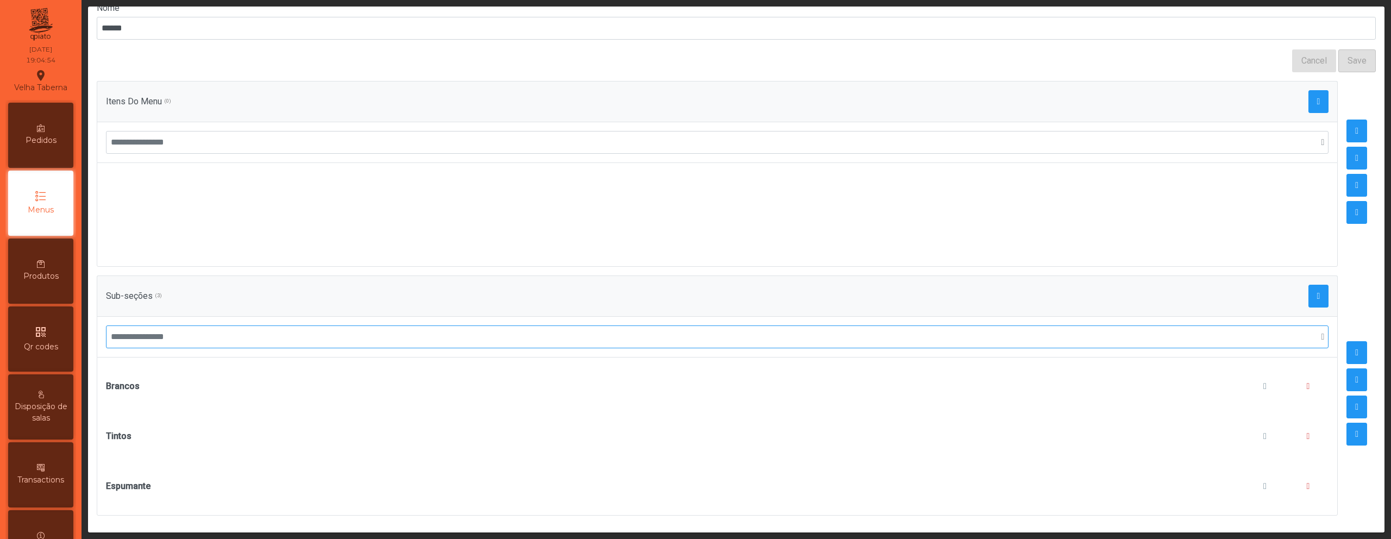
scroll to position [85, 0]
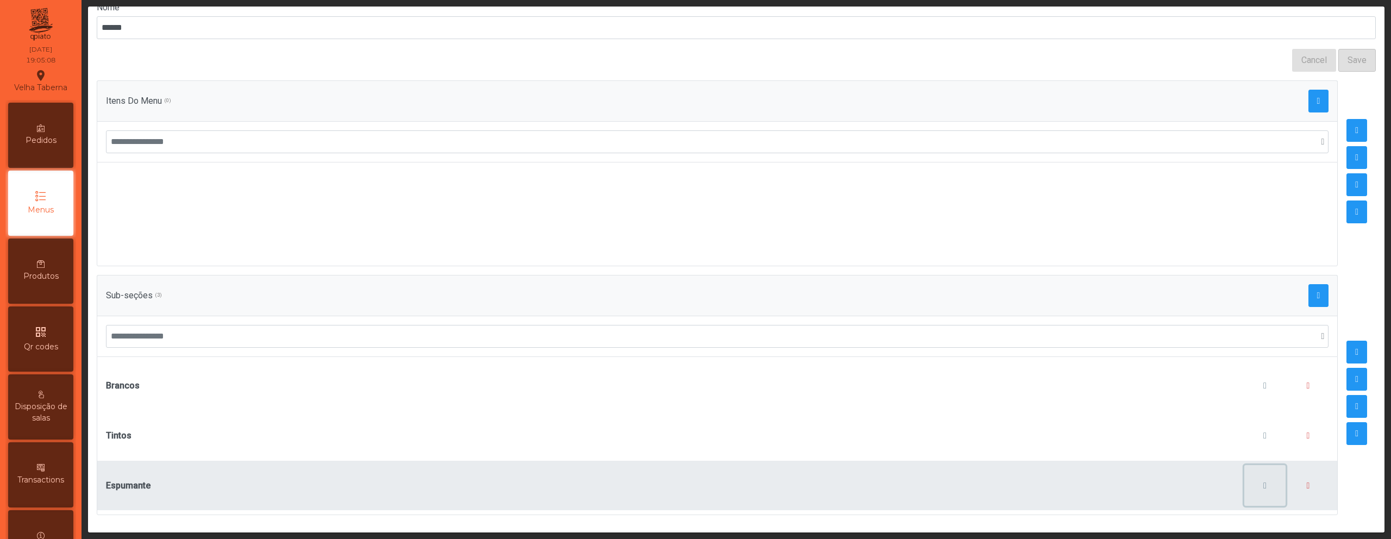
click at [1258, 472] on button "button" at bounding box center [1264, 485] width 41 height 41
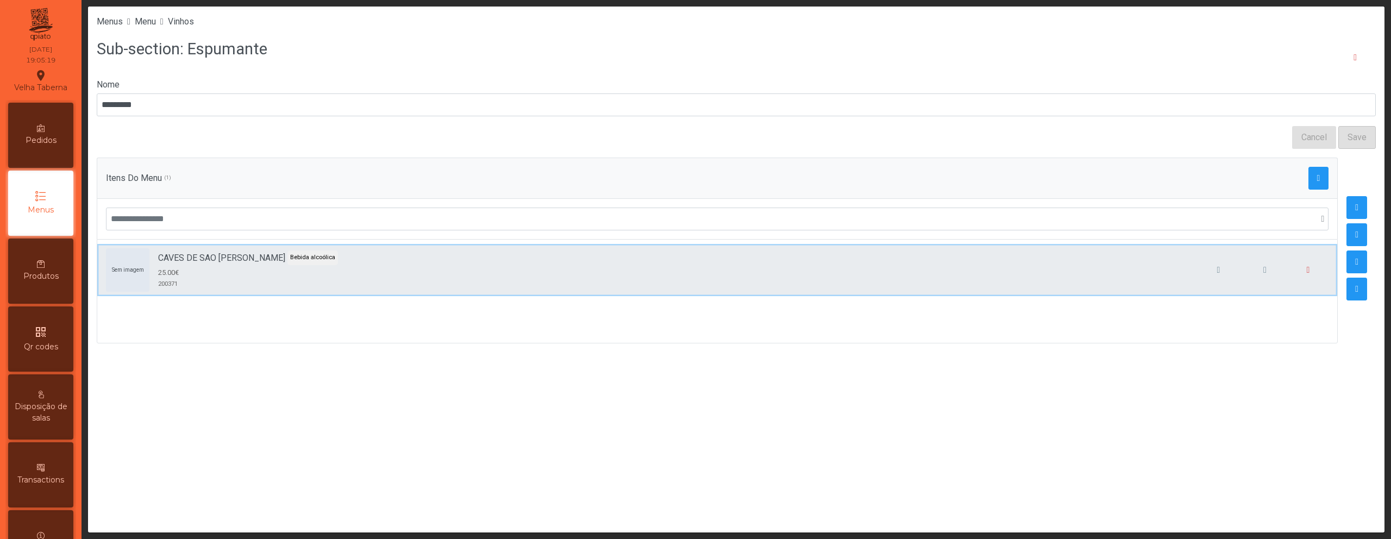
click at [268, 261] on span "CAVES DE SAO [PERSON_NAME]" at bounding box center [221, 258] width 127 height 13
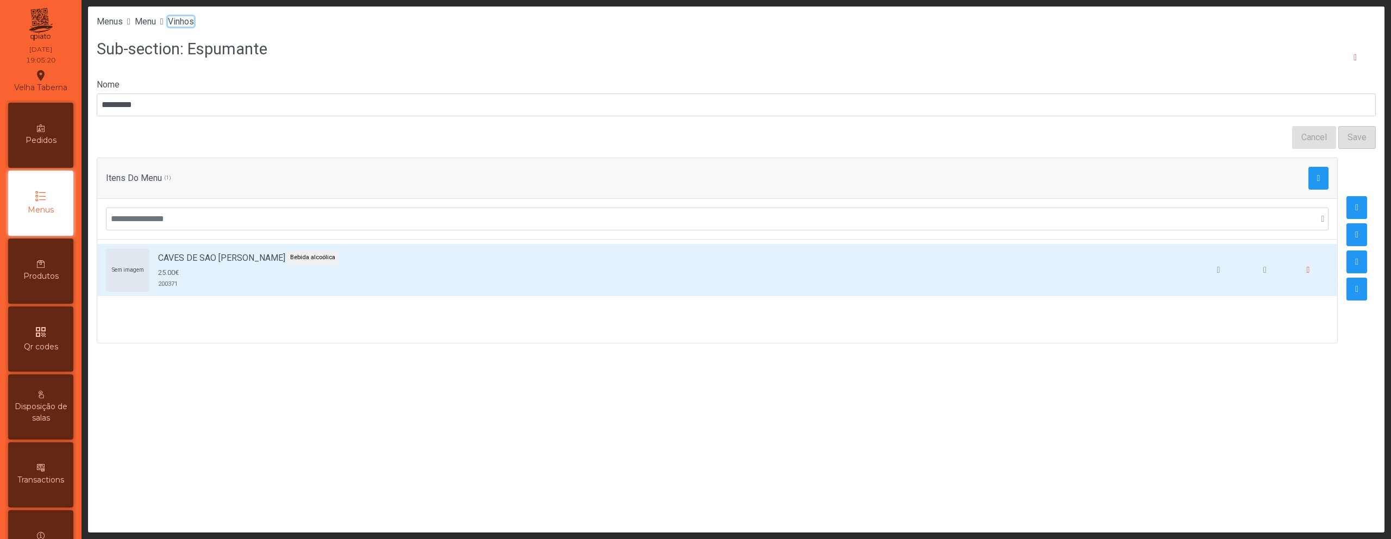
click at [194, 21] on span "Vinhos" at bounding box center [181, 21] width 26 height 10
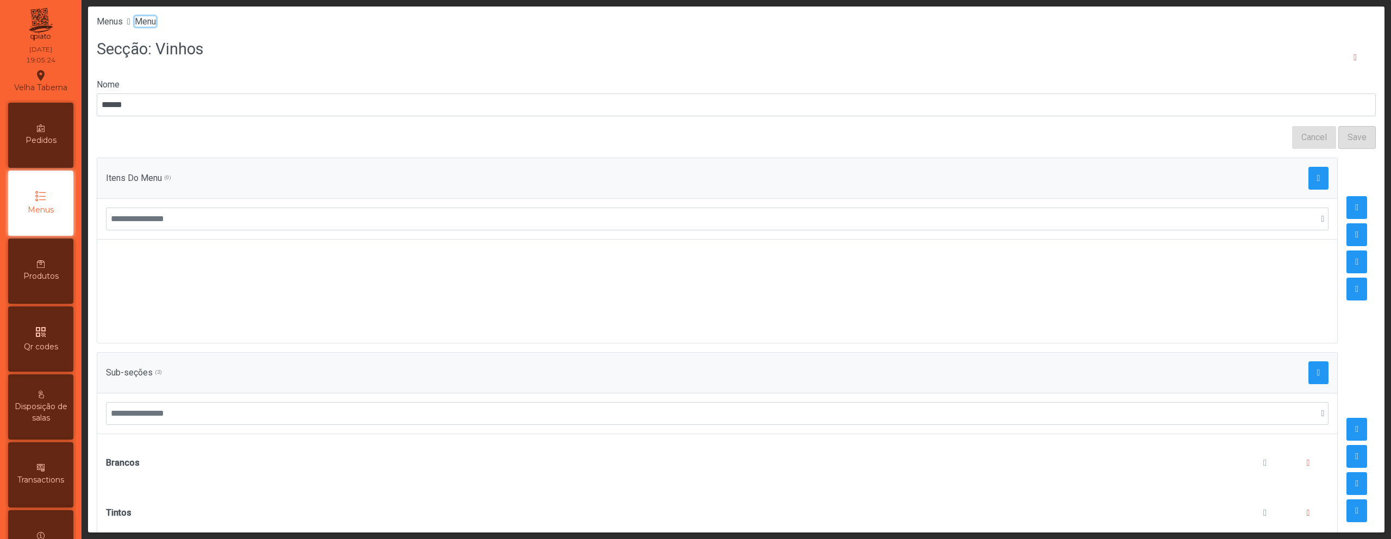
click at [149, 23] on span "Menu" at bounding box center [145, 21] width 21 height 10
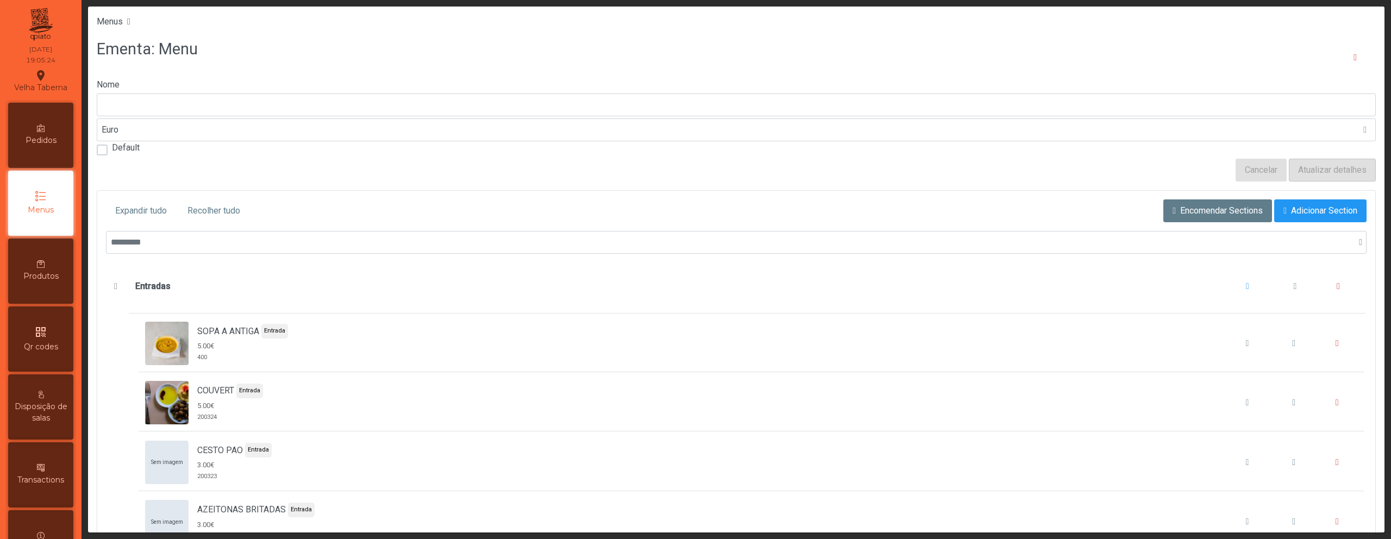
type input "****"
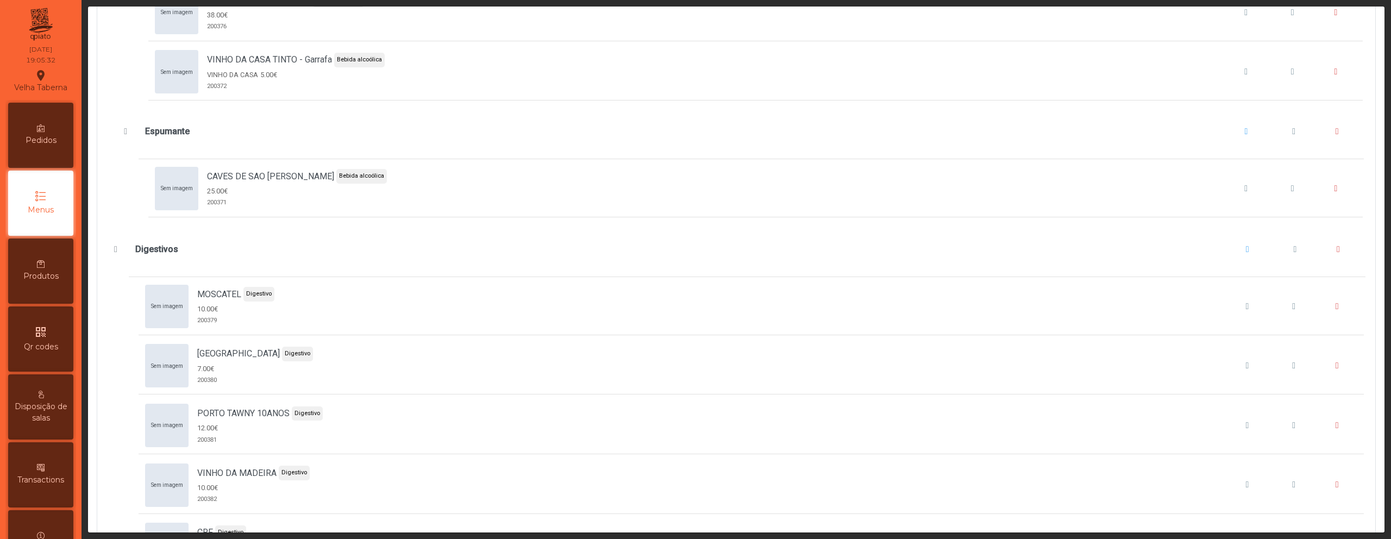
scroll to position [2698, 0]
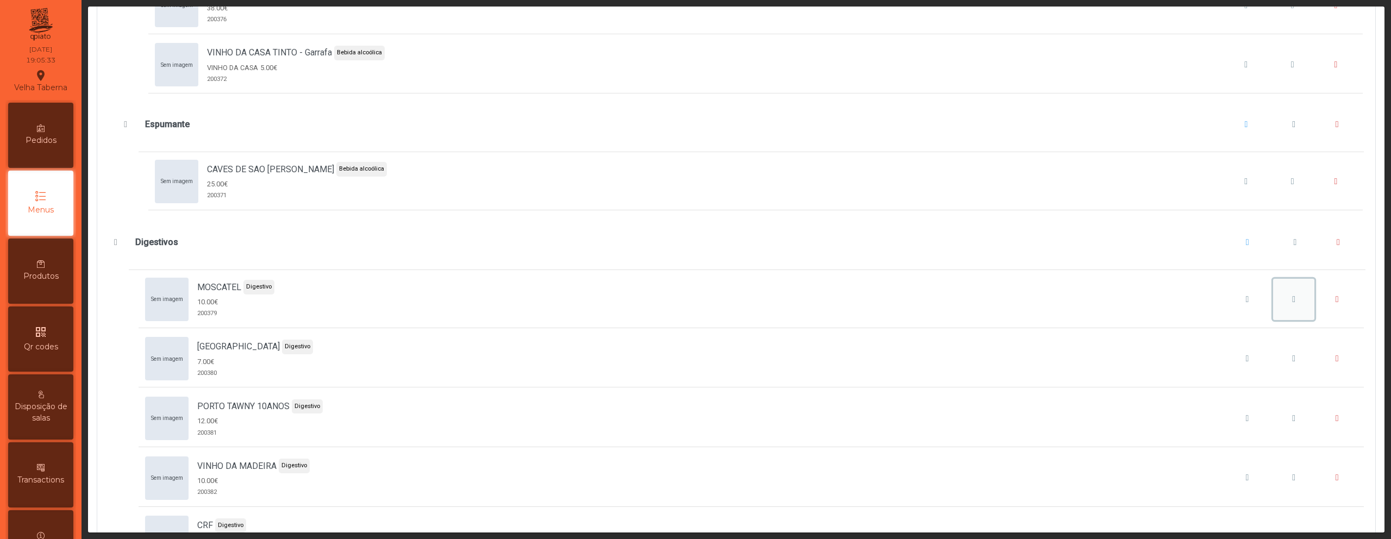
click at [1273, 298] on button "MOSCATEL" at bounding box center [1293, 299] width 41 height 41
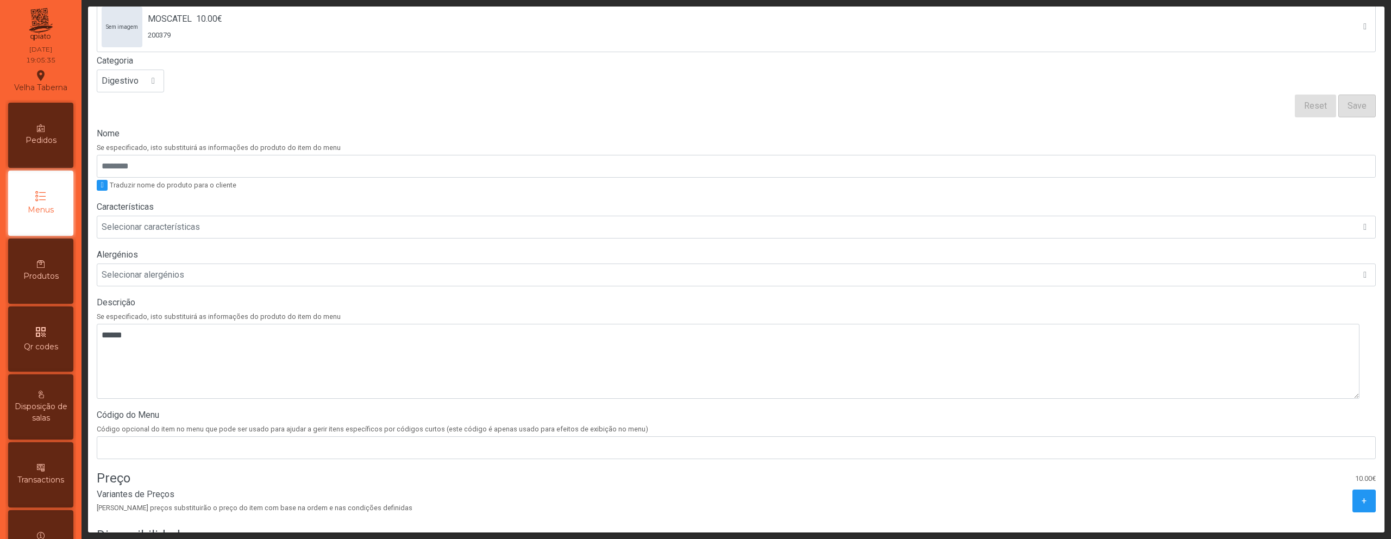
scroll to position [194, 0]
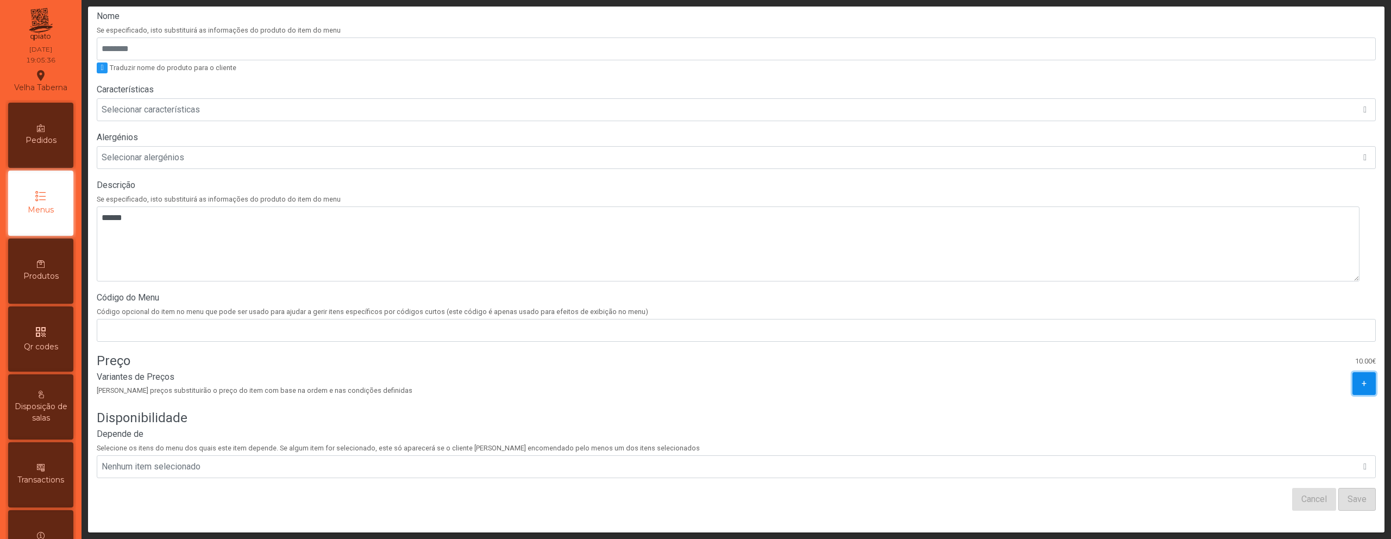
click at [1352, 375] on button "+" at bounding box center [1363, 383] width 23 height 23
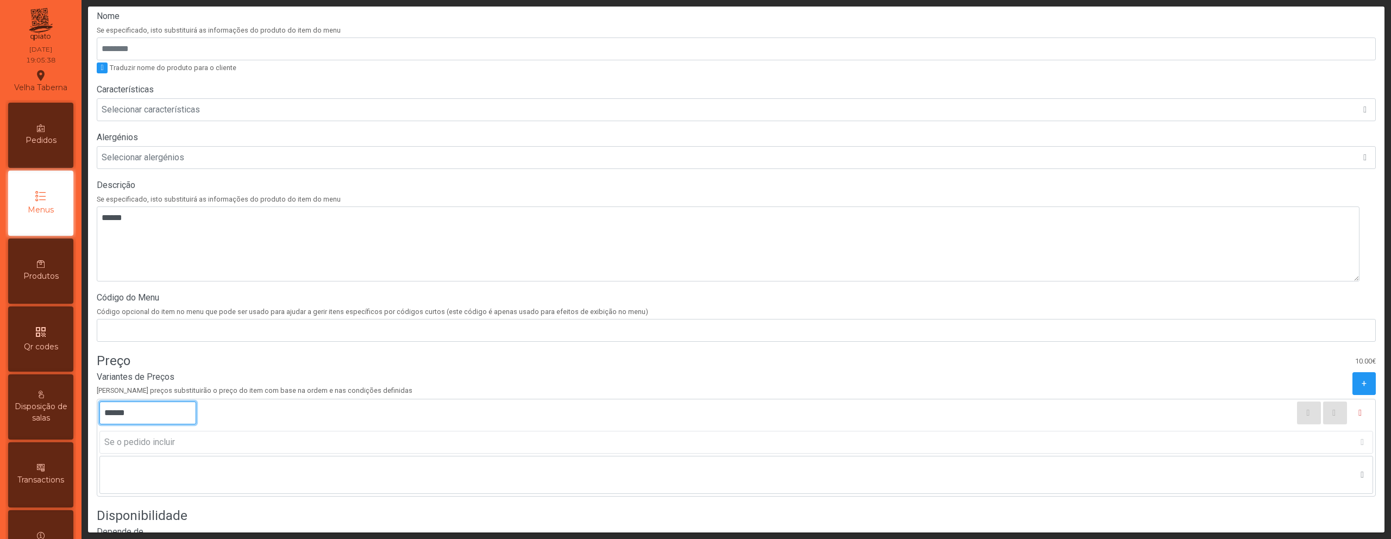
click at [116, 414] on input "******" at bounding box center [147, 412] width 97 height 23
type input "*****"
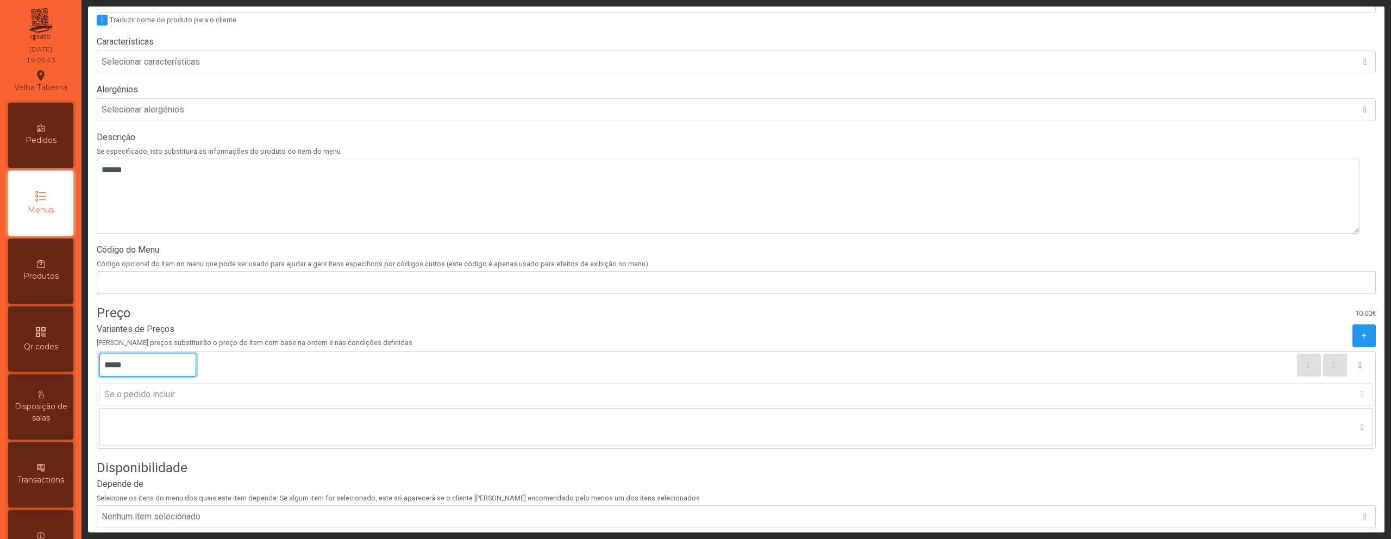
scroll to position [304, 0]
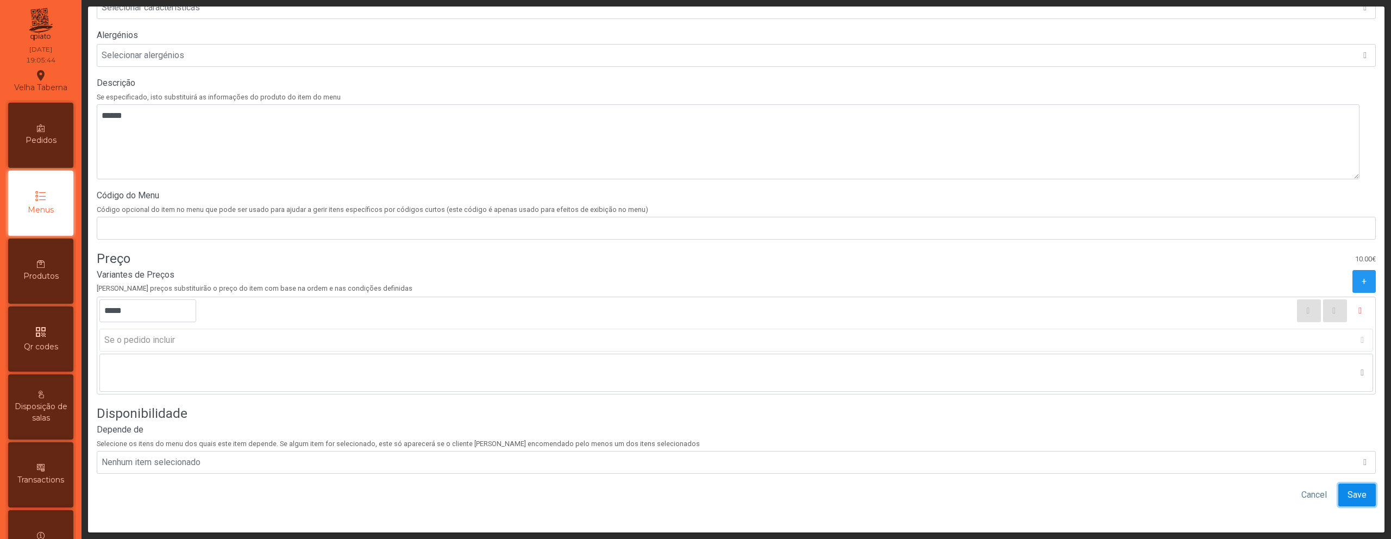
click at [1347, 488] on span "Save" at bounding box center [1356, 494] width 19 height 13
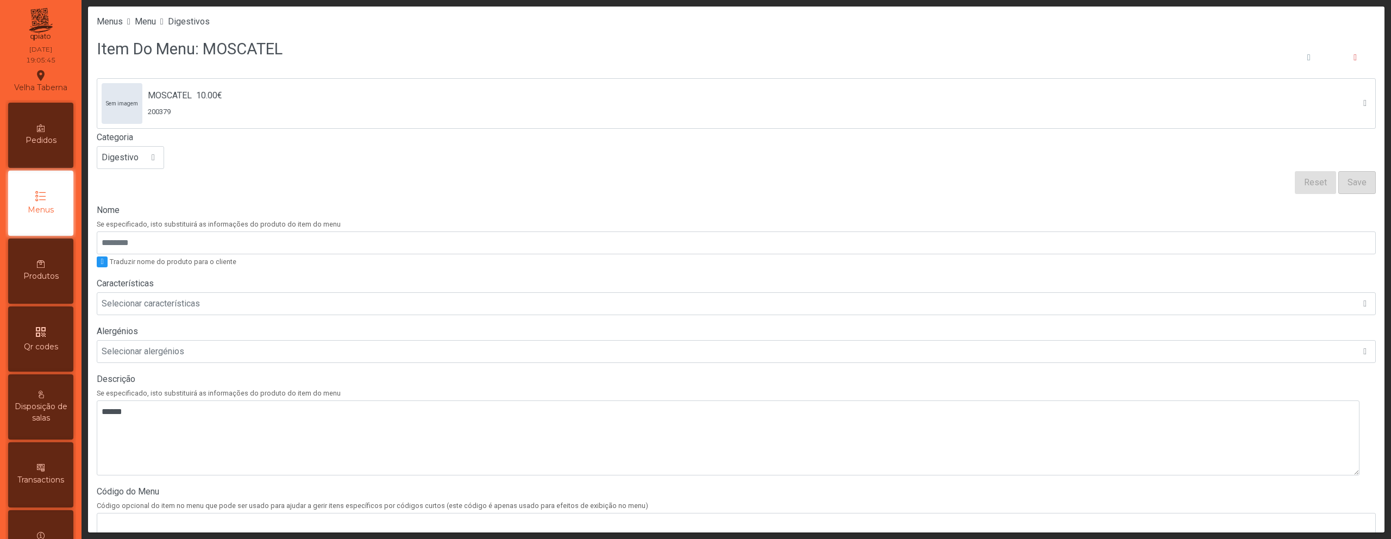
click at [200, 27] on li "Digestivos" at bounding box center [189, 21] width 42 height 13
click at [204, 19] on span "Digestivos" at bounding box center [189, 21] width 42 height 10
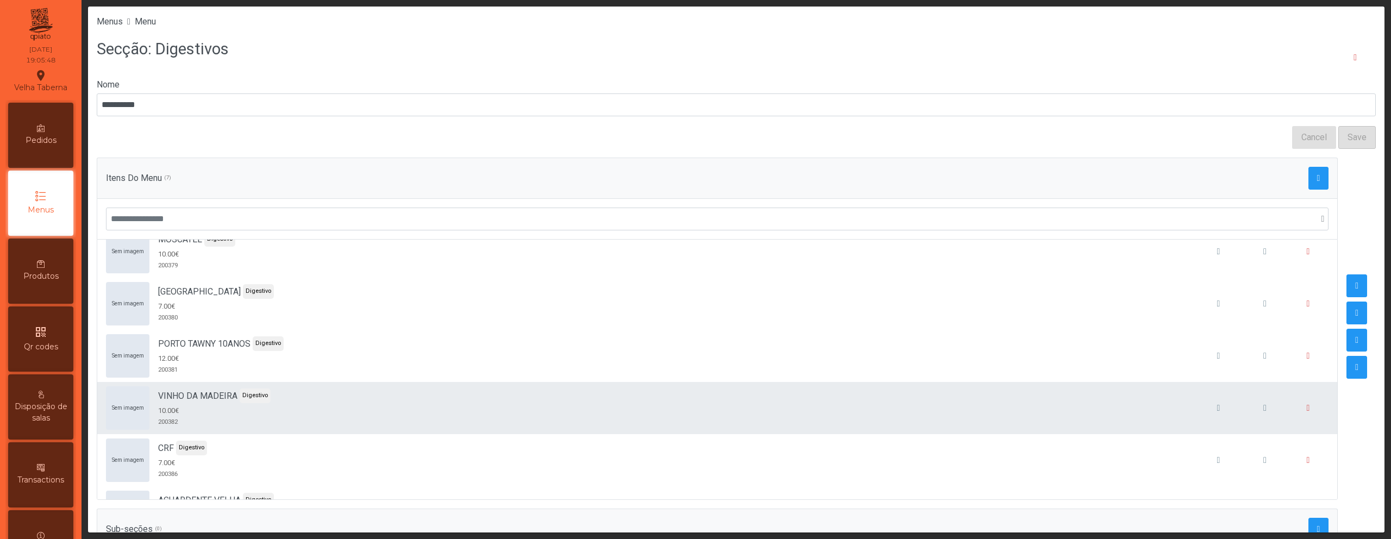
scroll to position [13, 0]
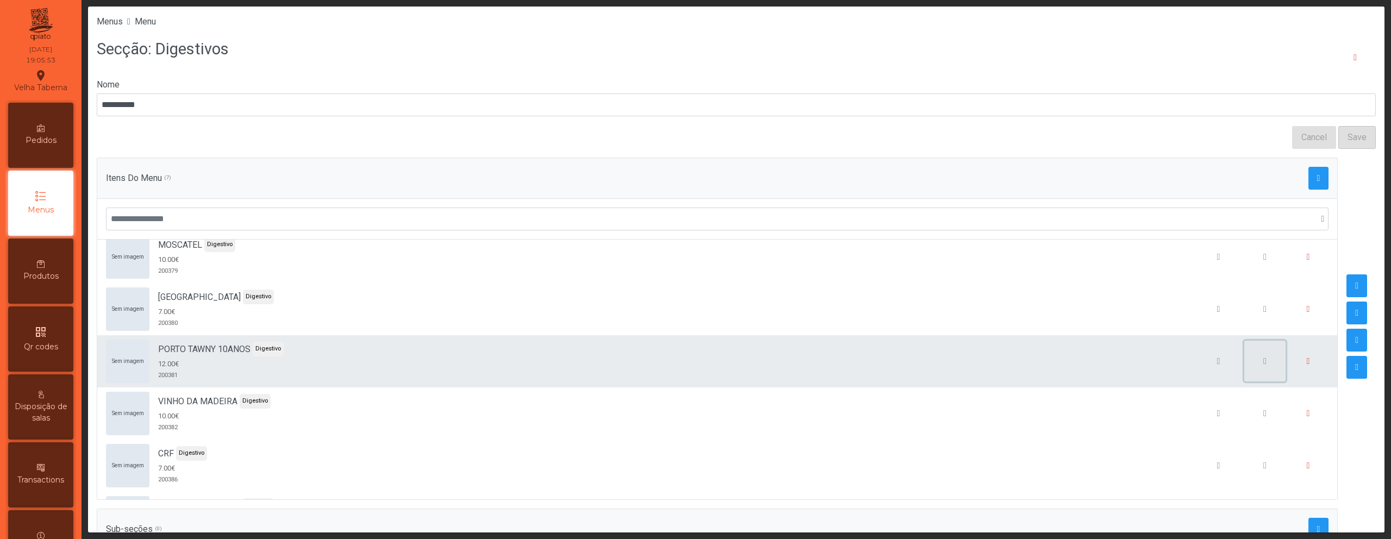
click at [1244, 365] on button "button" at bounding box center [1264, 361] width 41 height 41
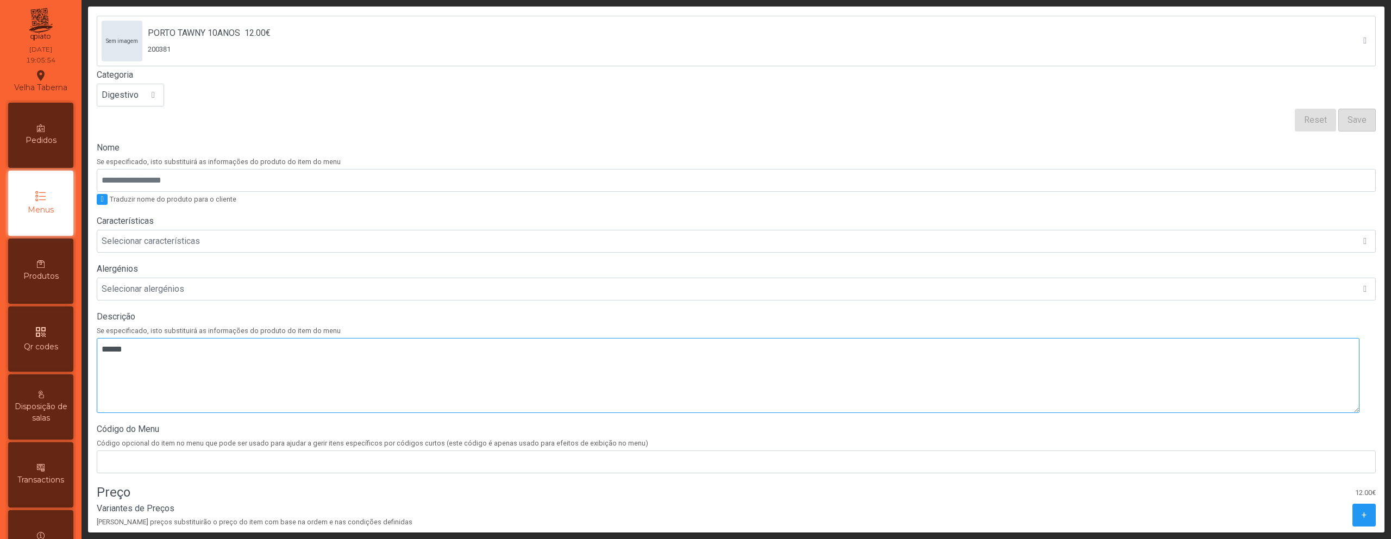
scroll to position [206, 0]
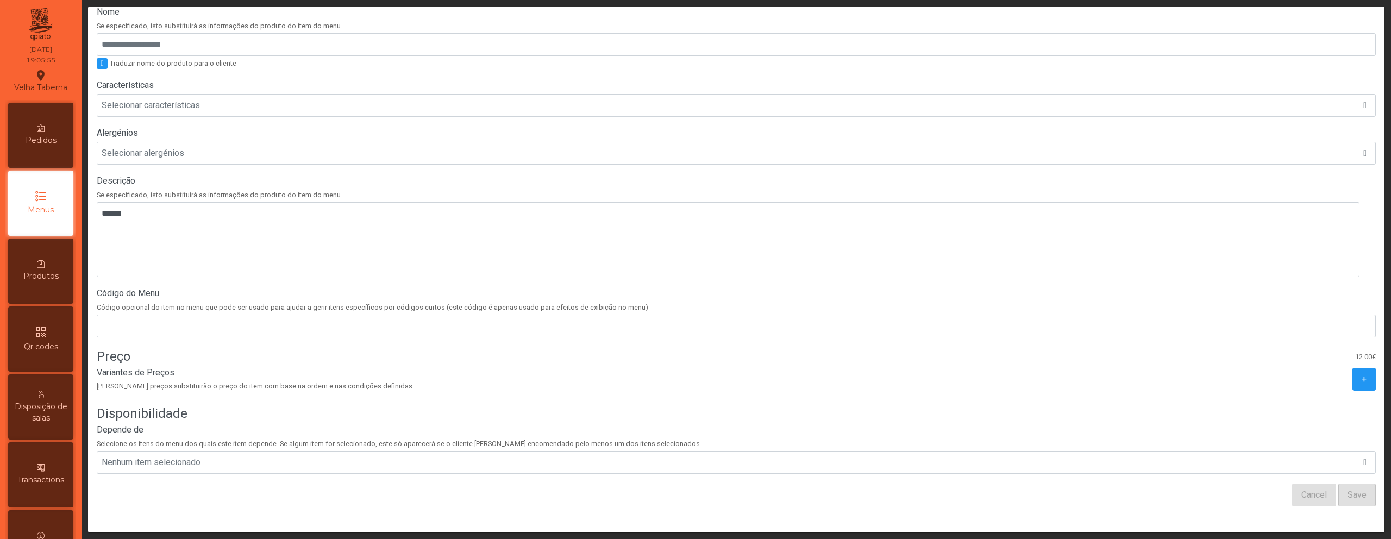
click at [1360, 366] on div "Item Do Menu: PORTO TAWNY 10ANOS Sem imagem PORTO TAWNY 10ANOS 12.00€ 200381 Ca…" at bounding box center [736, 186] width 1296 height 694
click at [1327, 369] on div "Variantes de Preços [PERSON_NAME] preços substituirão o preço do item com base …" at bounding box center [736, 379] width 1279 height 26
click at [1352, 368] on button "+" at bounding box center [1363, 379] width 23 height 23
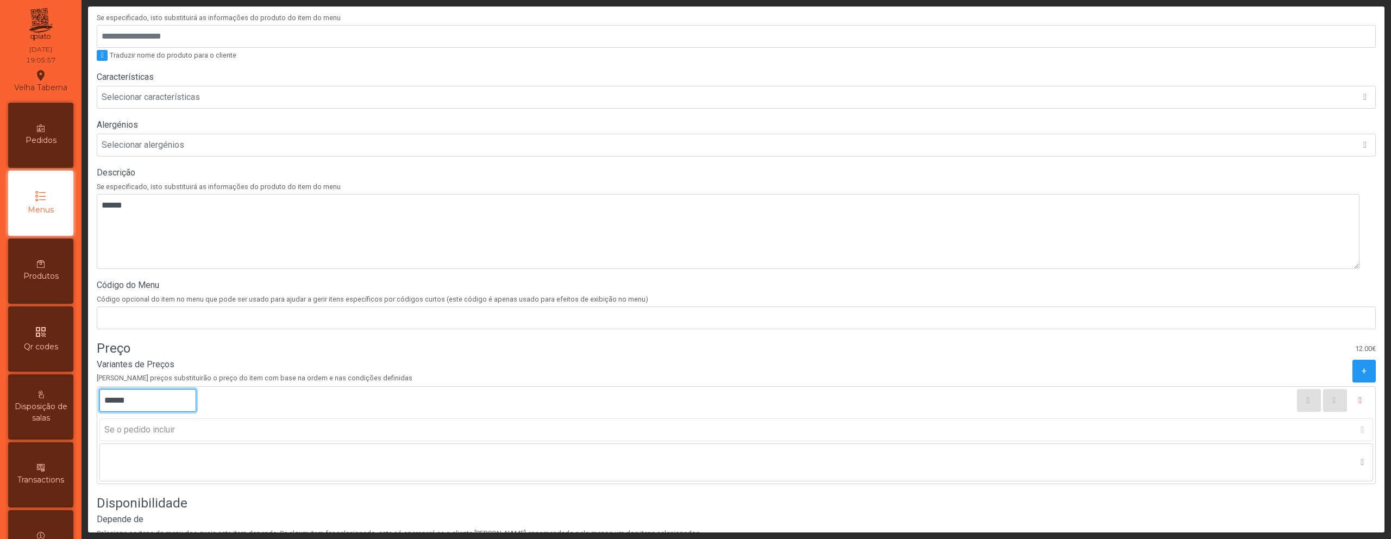
click at [115, 400] on input "******" at bounding box center [147, 400] width 97 height 23
type input "******"
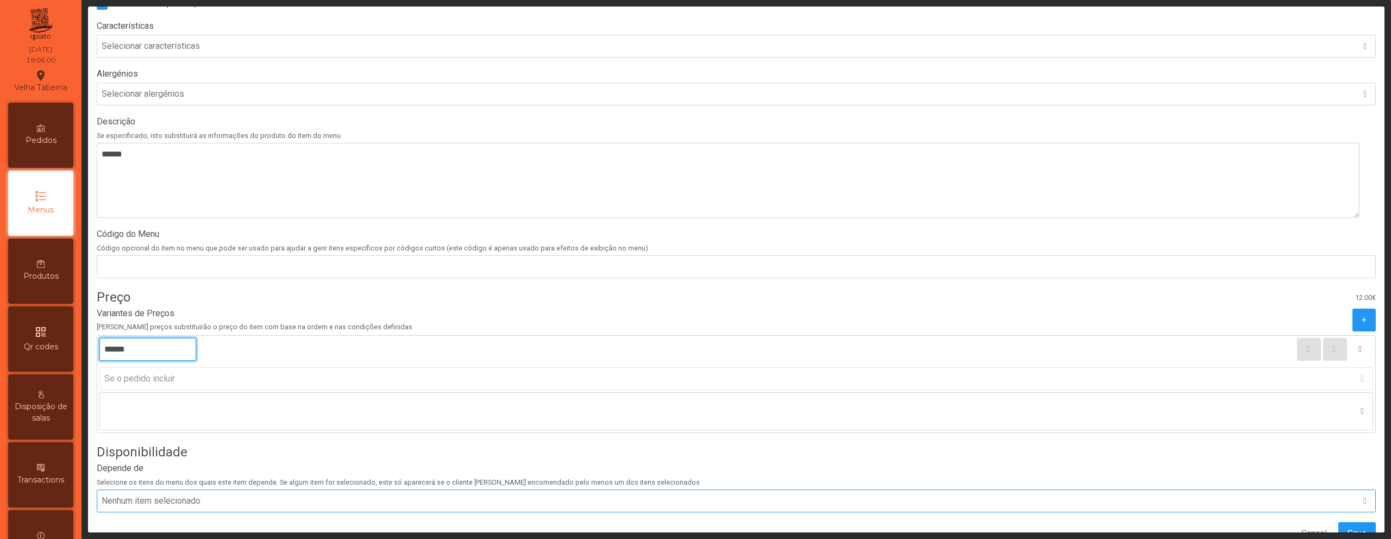
scroll to position [304, 0]
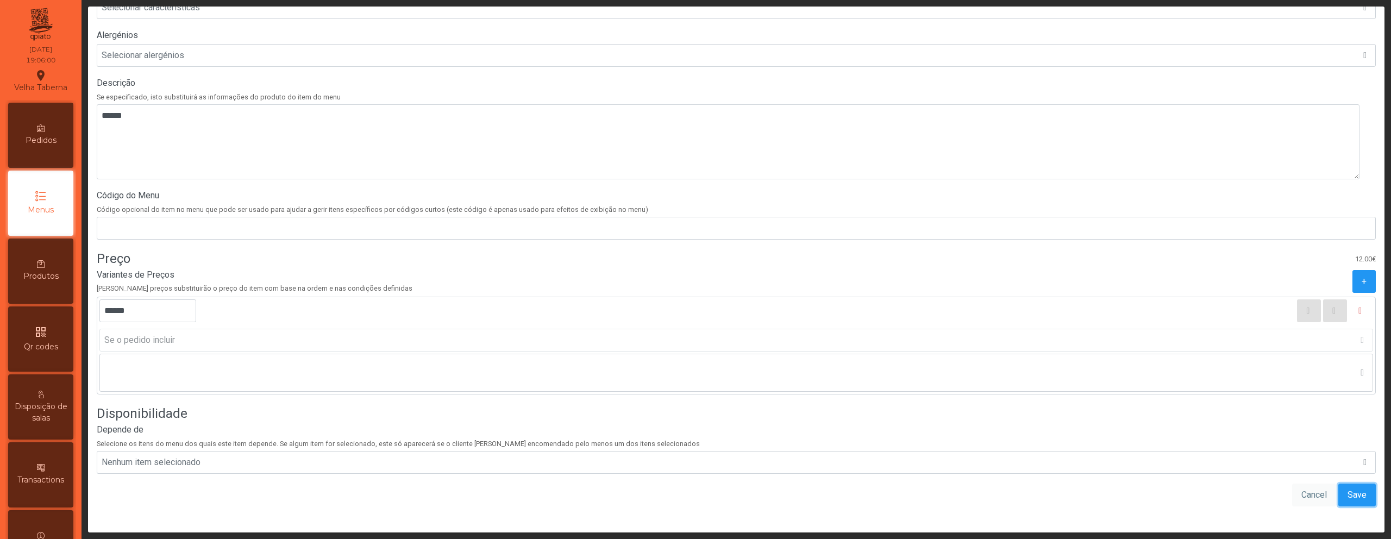
drag, startPoint x: 1345, startPoint y: 486, endPoint x: 1303, endPoint y: 480, distance: 42.3
click at [1347, 488] on span "Save" at bounding box center [1356, 494] width 19 height 13
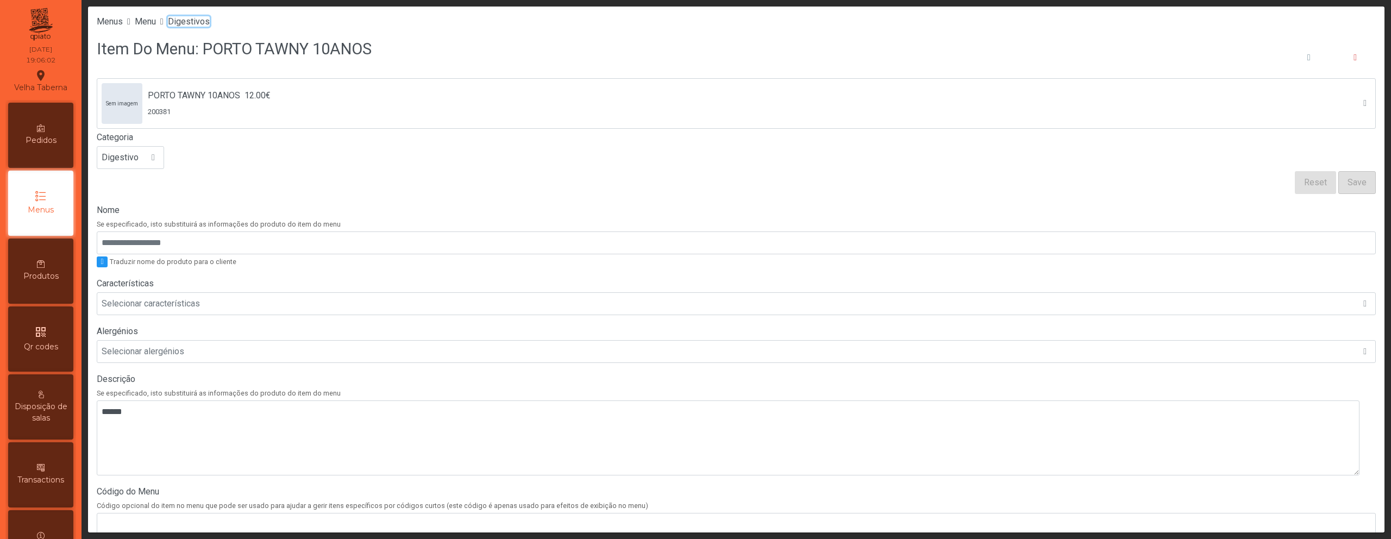
click at [210, 24] on span "Digestivos" at bounding box center [189, 21] width 42 height 10
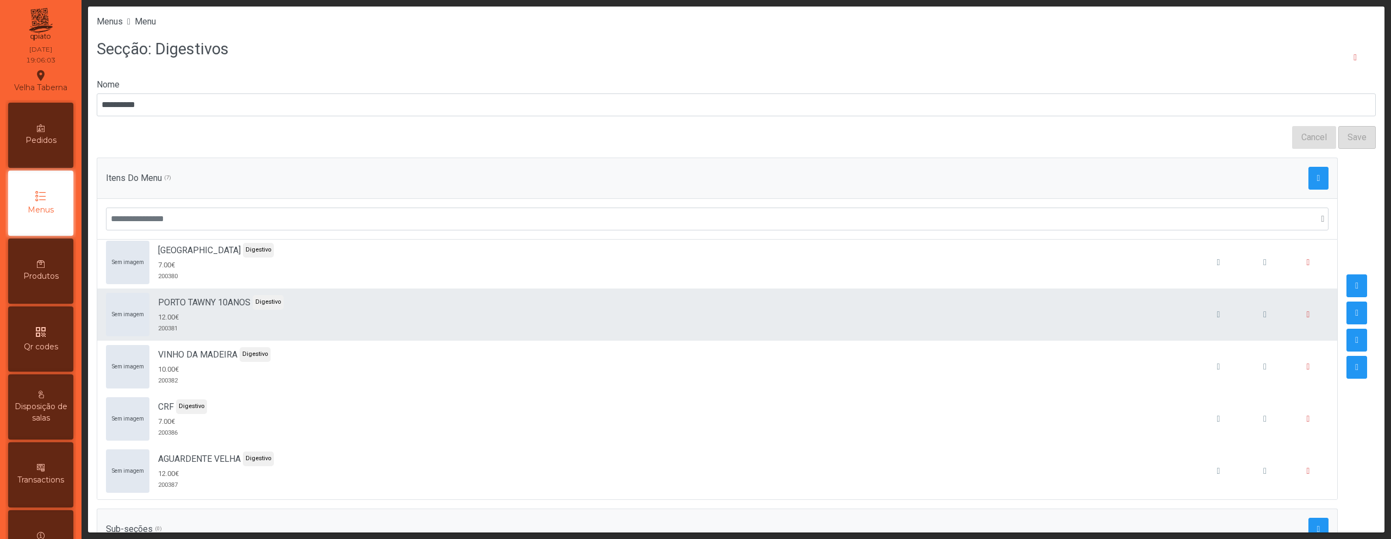
scroll to position [72, 0]
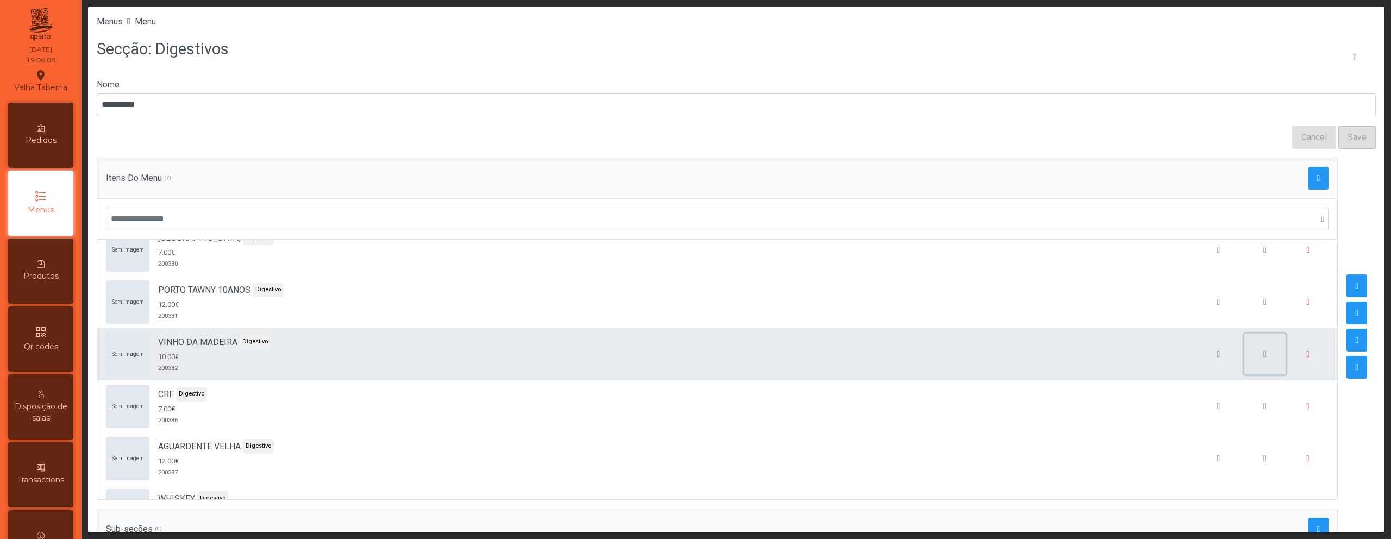
click at [1246, 363] on button "button" at bounding box center [1264, 354] width 41 height 41
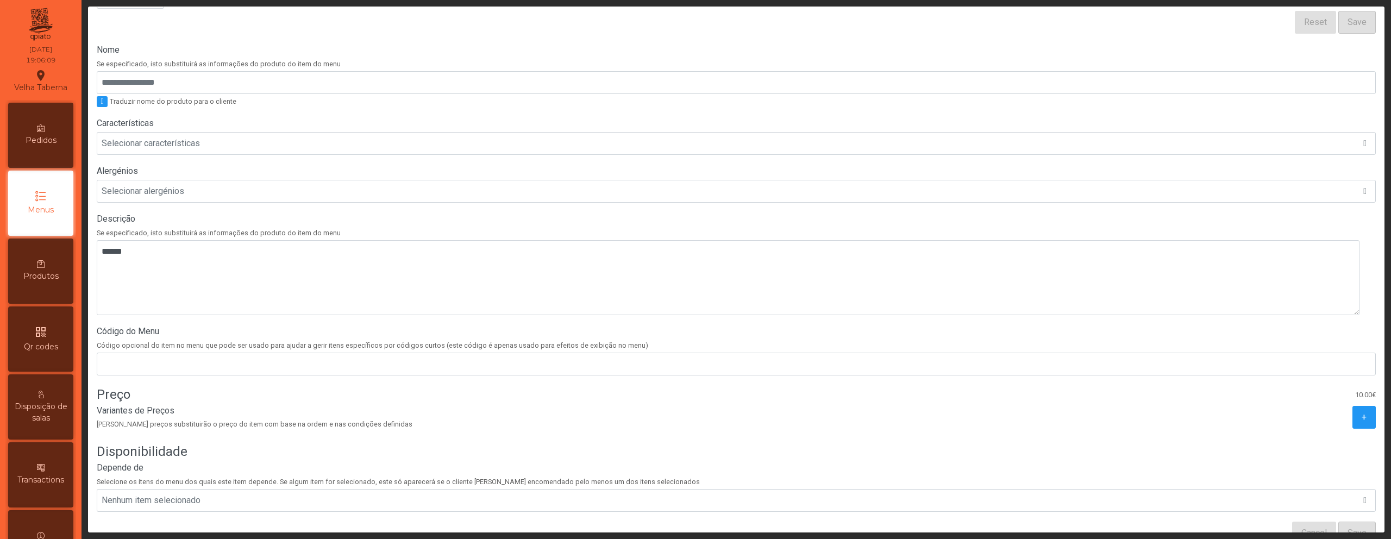
scroll to position [194, 0]
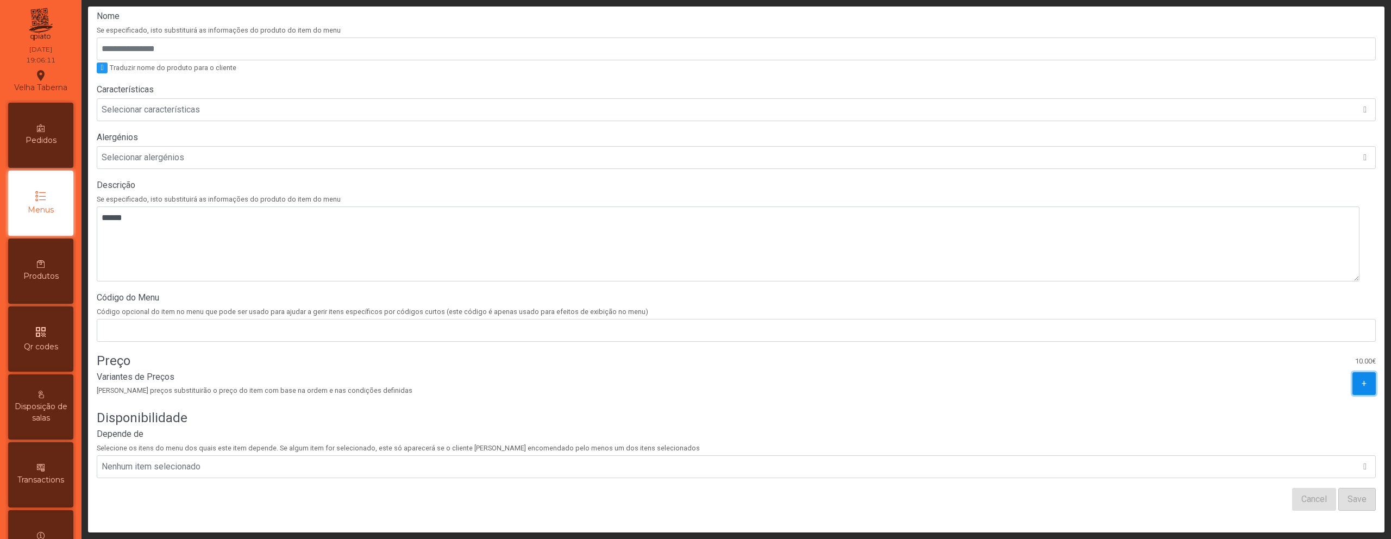
click at [1352, 385] on button "+" at bounding box center [1363, 383] width 23 height 23
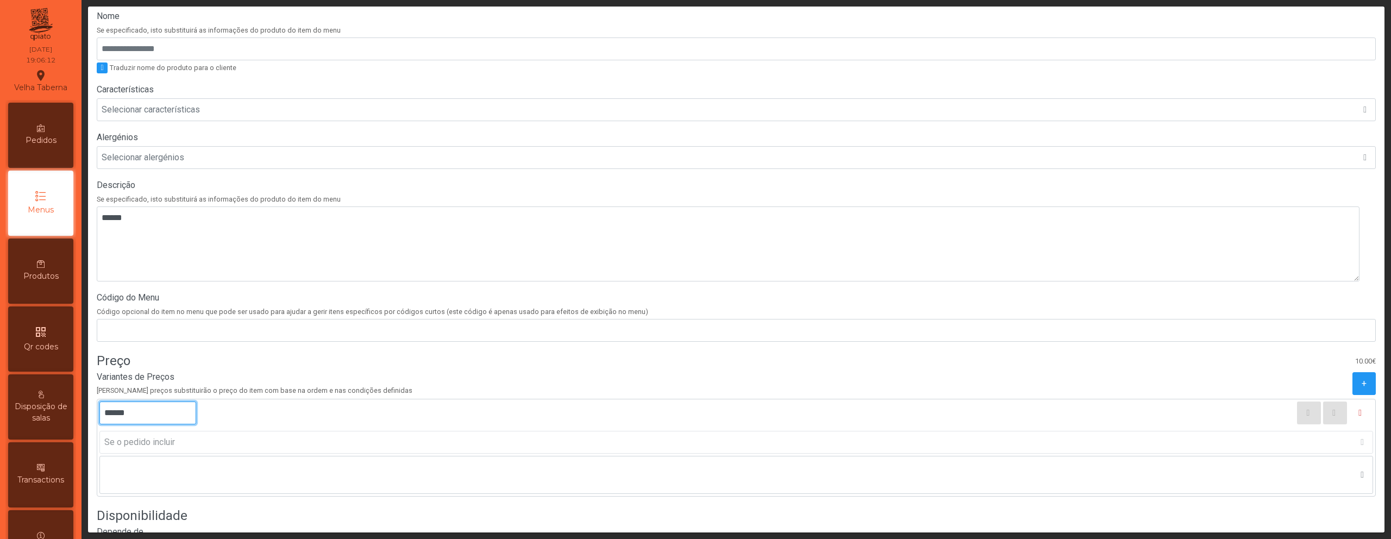
click at [116, 413] on input "******" at bounding box center [147, 412] width 97 height 23
type input "*****"
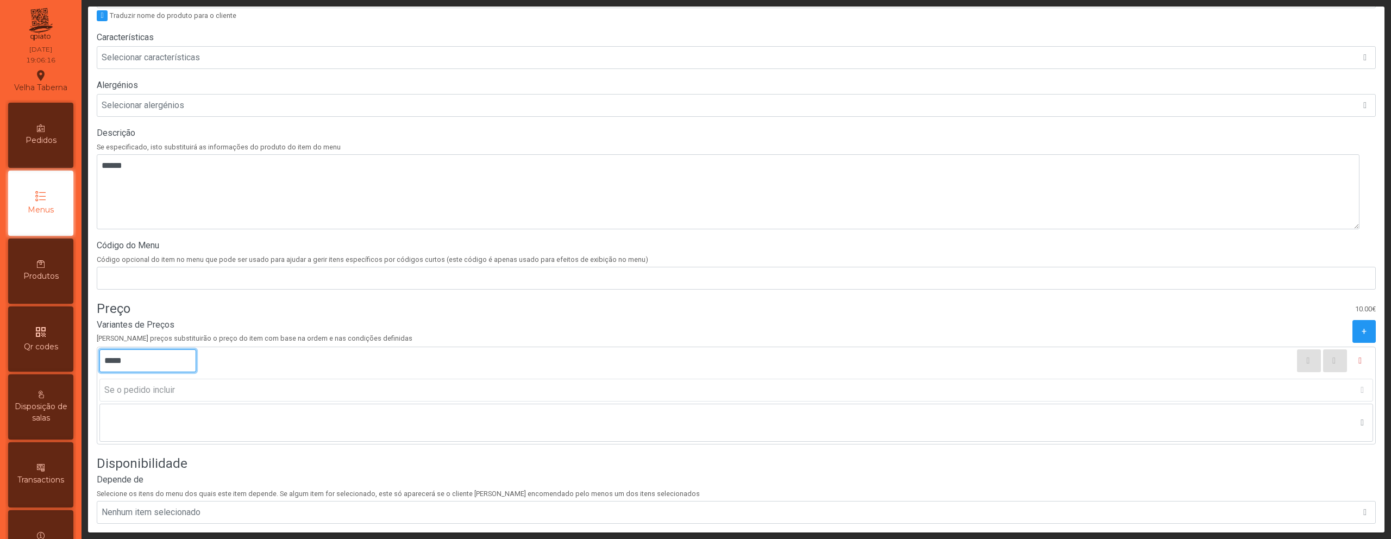
scroll to position [304, 0]
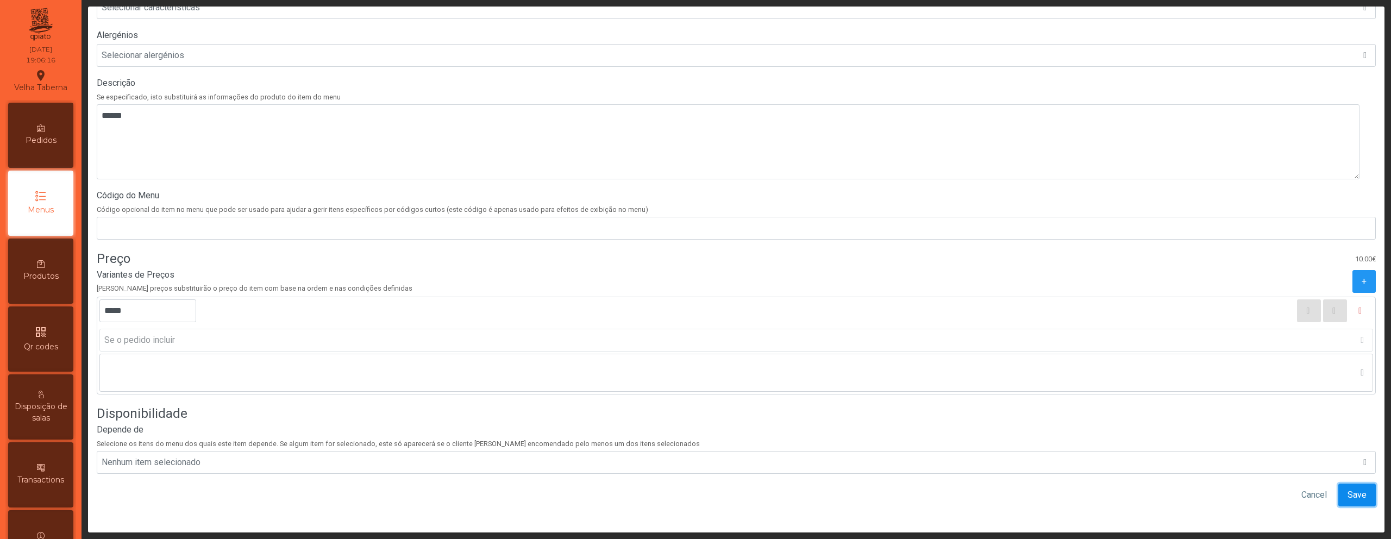
click at [1346, 496] on button "Save" at bounding box center [1356, 495] width 37 height 23
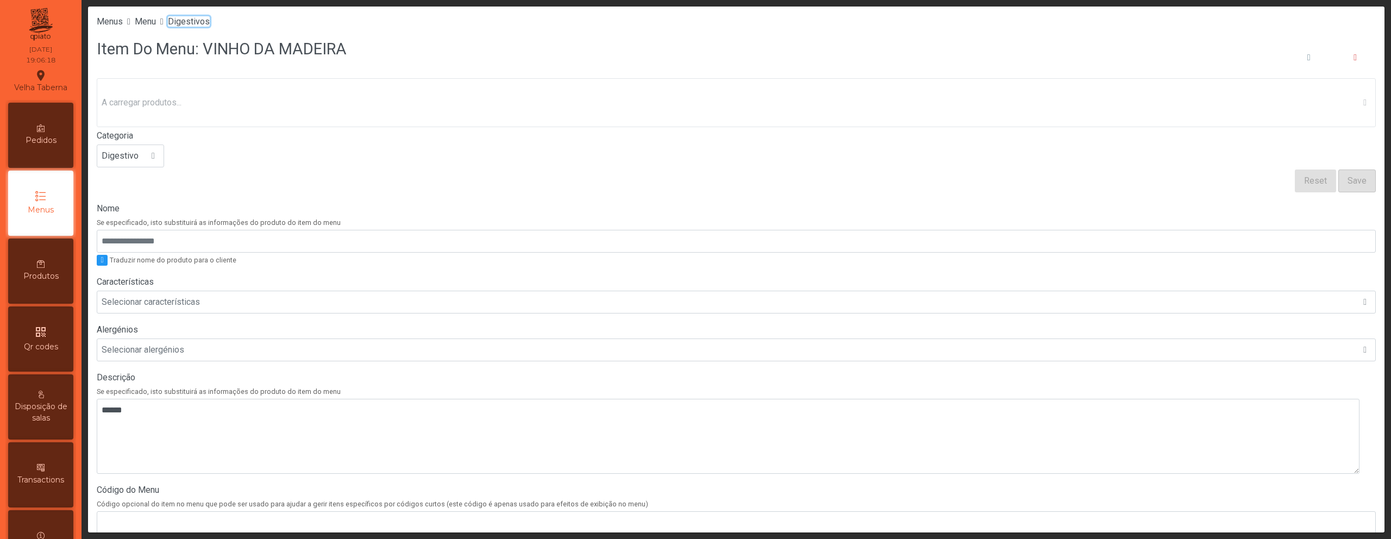
click at [194, 18] on span "Digestivos" at bounding box center [189, 21] width 42 height 10
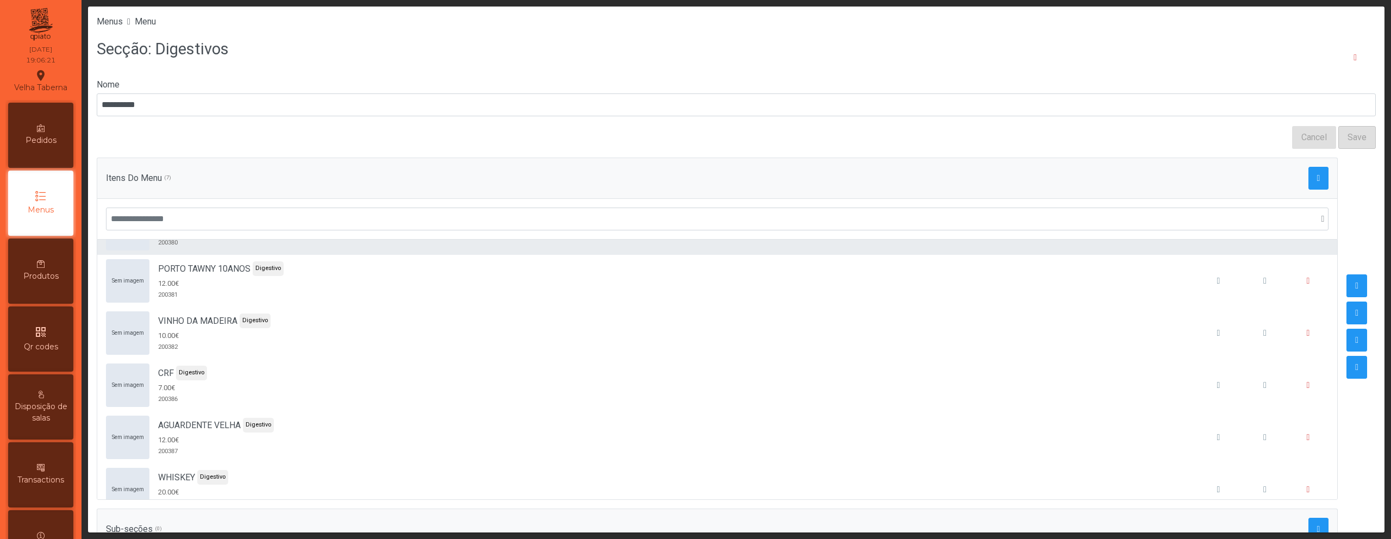
scroll to position [114, 0]
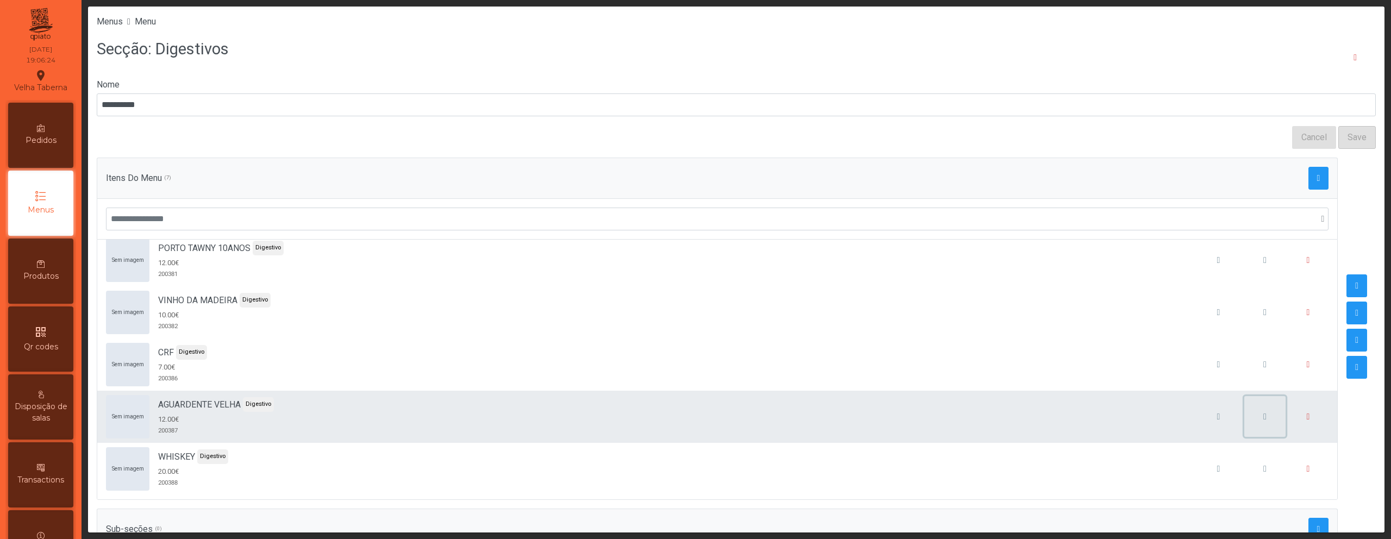
click at [1244, 425] on button "button" at bounding box center [1264, 416] width 41 height 41
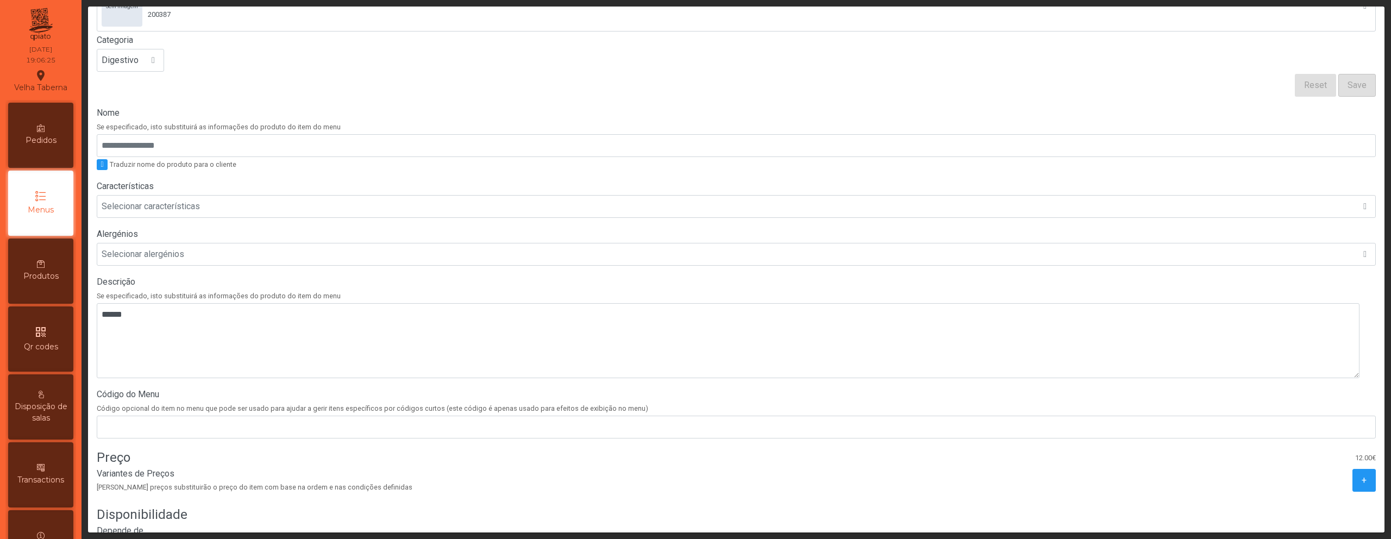
scroll to position [100, 0]
drag, startPoint x: 1347, startPoint y: 475, endPoint x: 1301, endPoint y: 464, distance: 47.8
click at [1361, 475] on span "+" at bounding box center [1363, 477] width 5 height 13
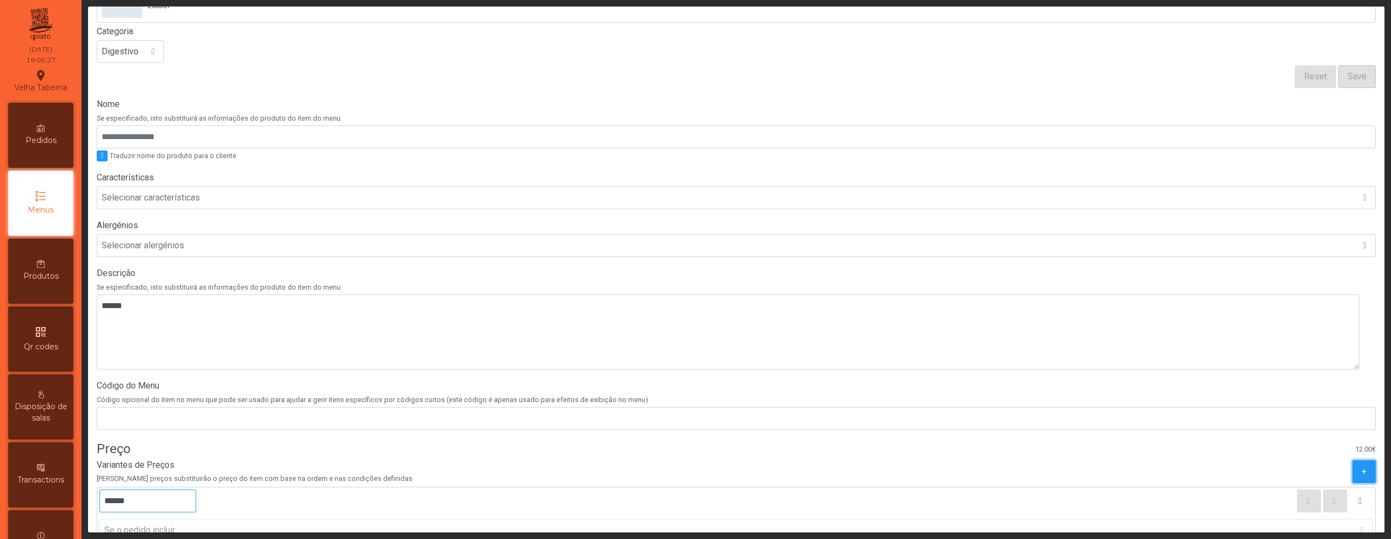
scroll to position [107, 0]
click at [111, 497] on input "******" at bounding box center [147, 499] width 97 height 23
type input "******"
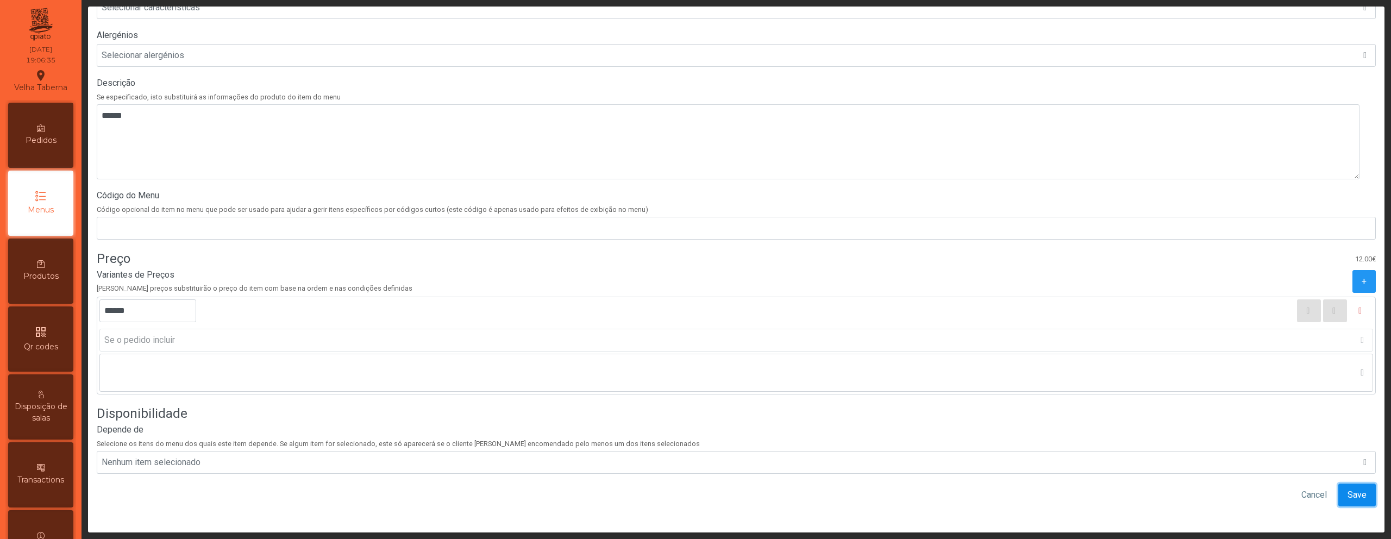
click at [1347, 489] on span "Save" at bounding box center [1356, 494] width 19 height 13
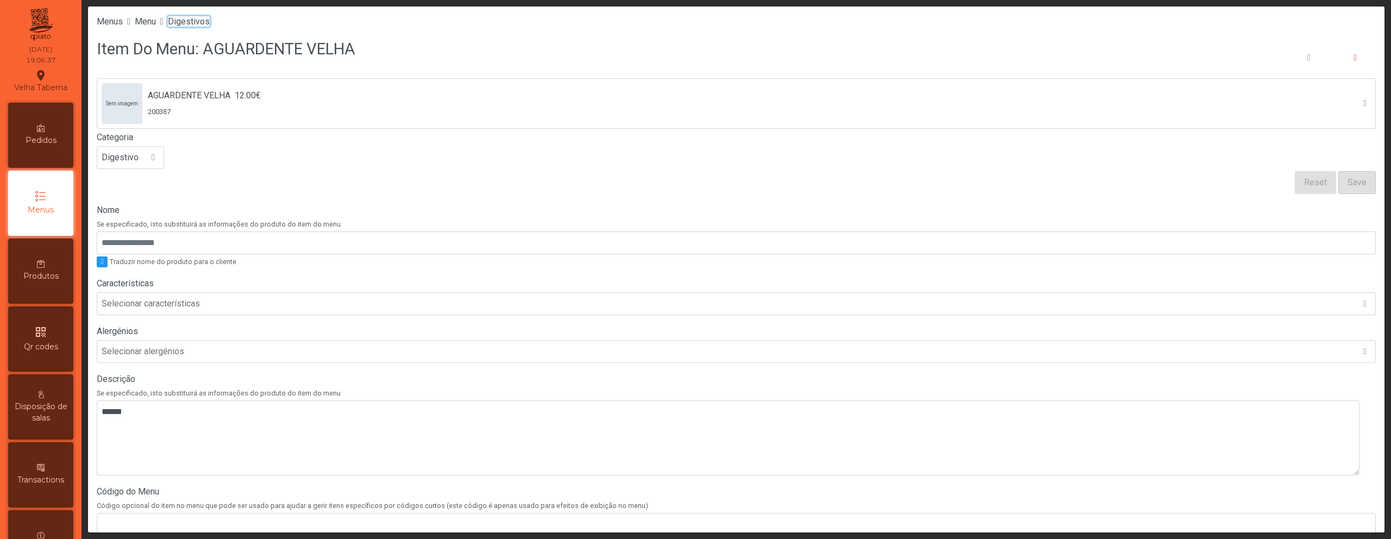
click at [209, 22] on span "Digestivos" at bounding box center [189, 21] width 42 height 10
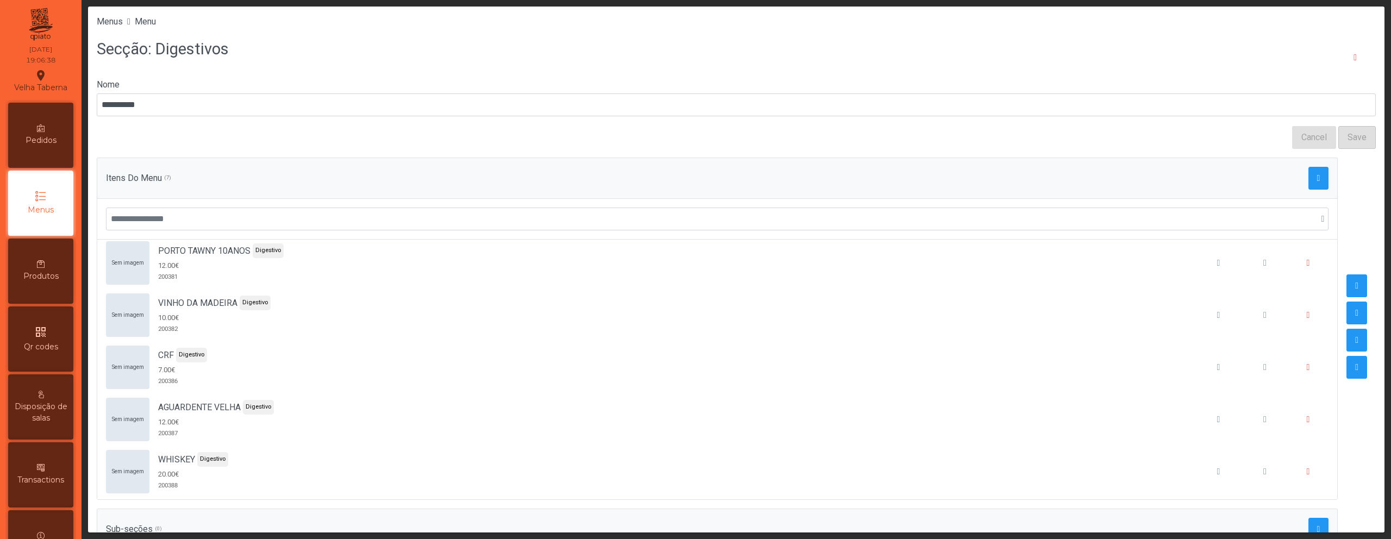
scroll to position [114, 0]
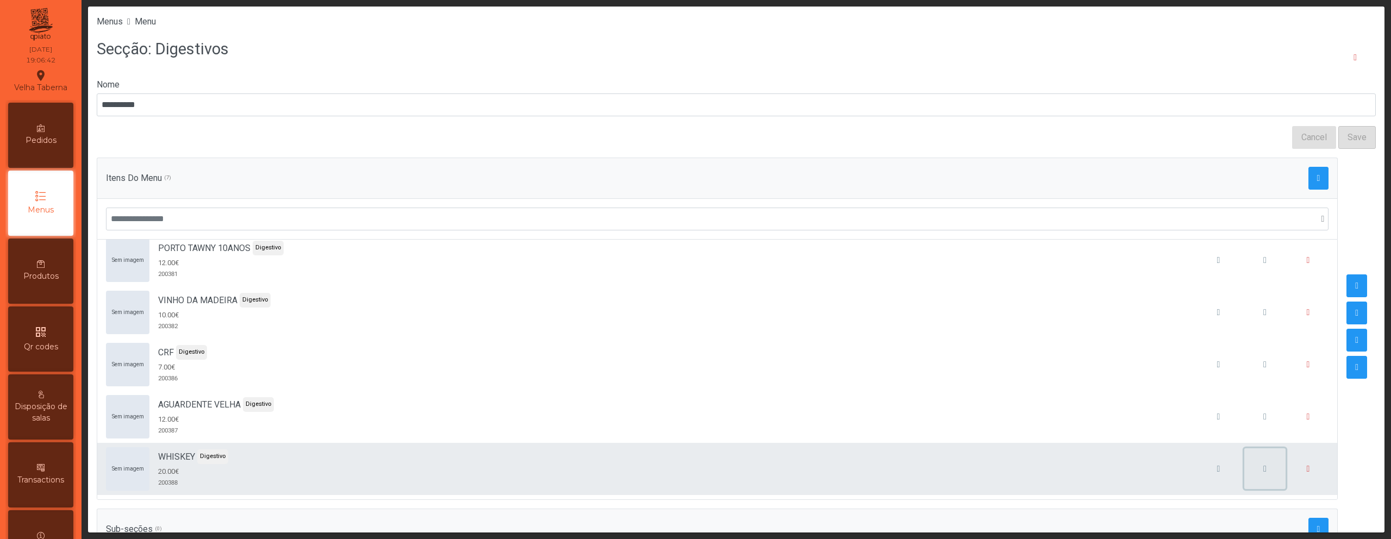
click at [1245, 473] on button "button" at bounding box center [1264, 468] width 41 height 41
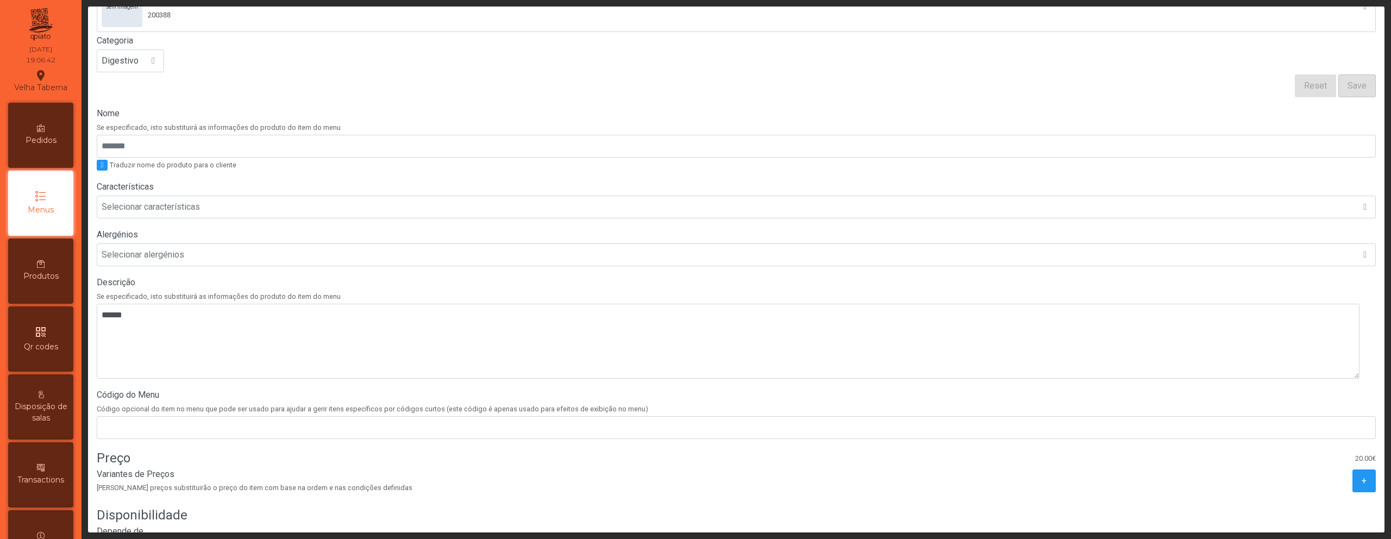
scroll to position [97, 0]
click at [1352, 469] on button "+" at bounding box center [1363, 480] width 23 height 23
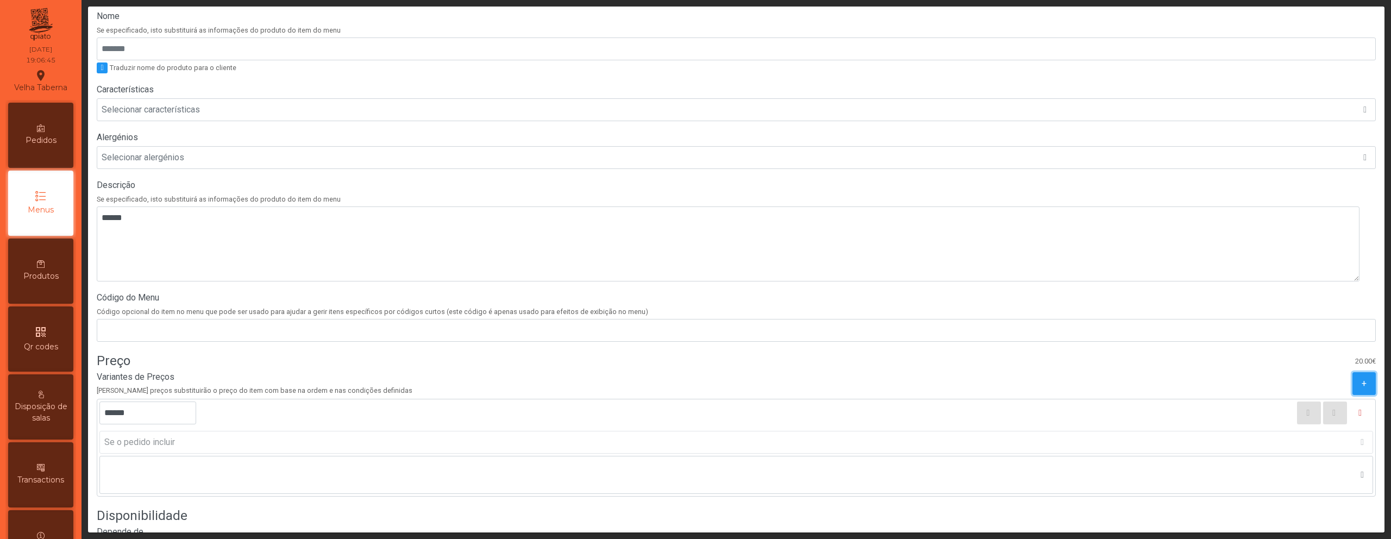
scroll to position [194, 0]
click at [117, 414] on input "******" at bounding box center [147, 412] width 97 height 23
type input "*****"
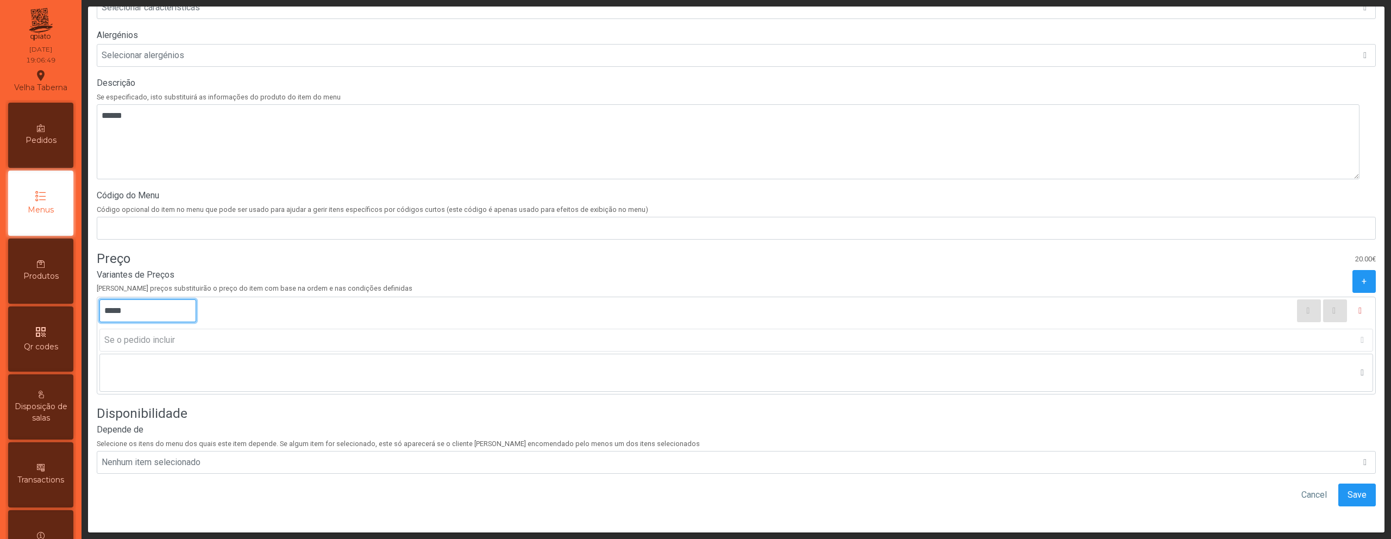
scroll to position [304, 0]
click at [1355, 487] on button "Save" at bounding box center [1356, 495] width 37 height 23
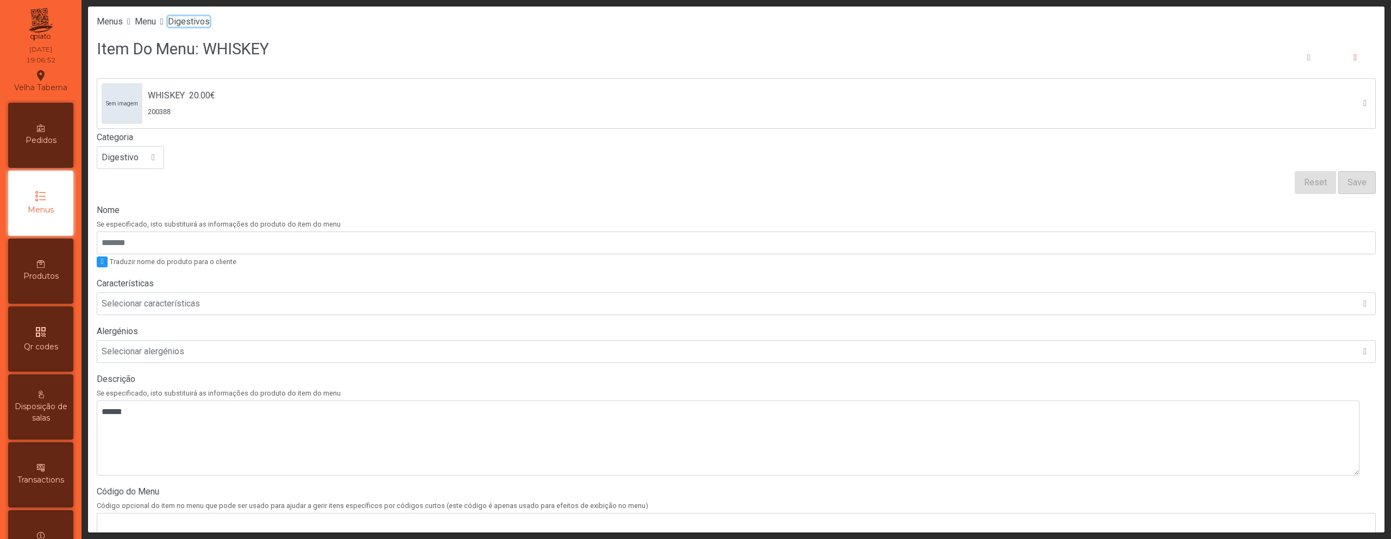
click at [198, 24] on span "Digestivos" at bounding box center [189, 21] width 42 height 10
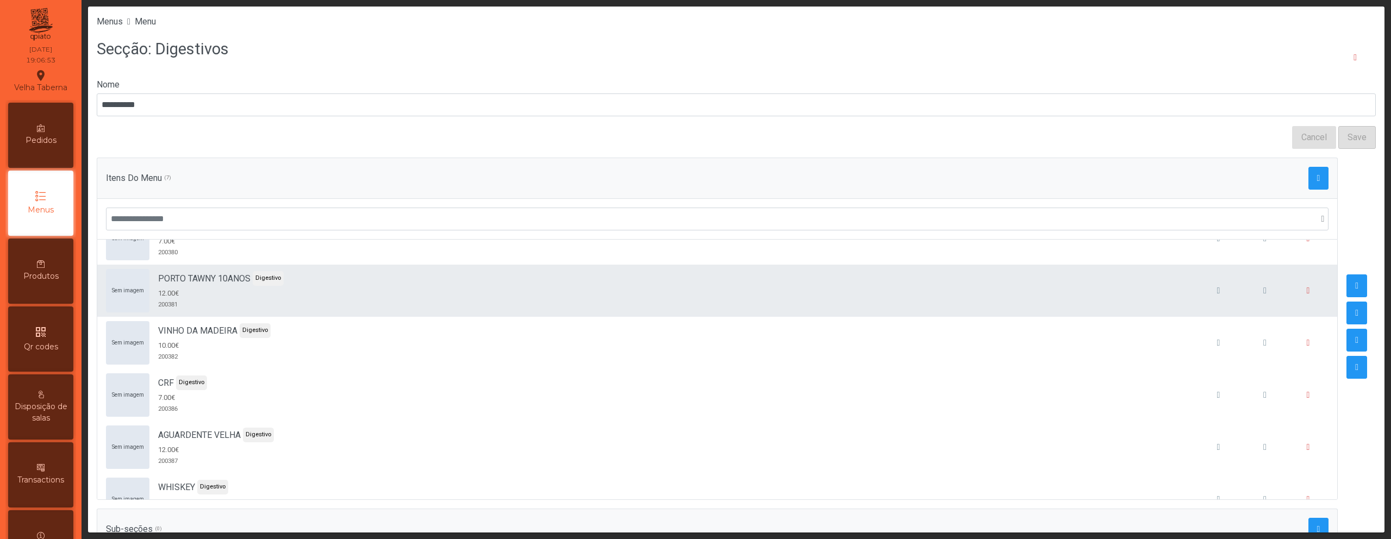
scroll to position [114, 0]
